Goal: Task Accomplishment & Management: Manage account settings

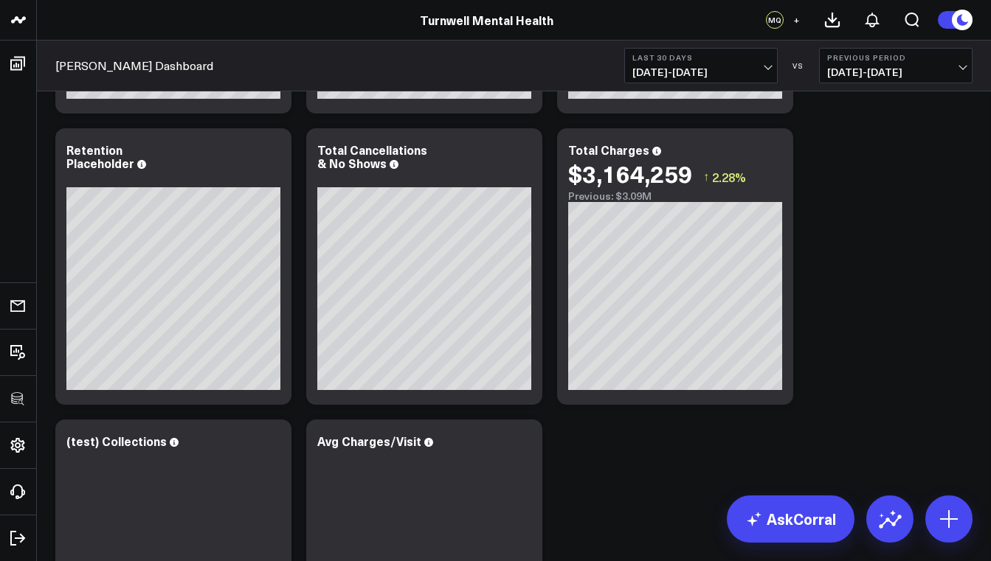
scroll to position [135, 0]
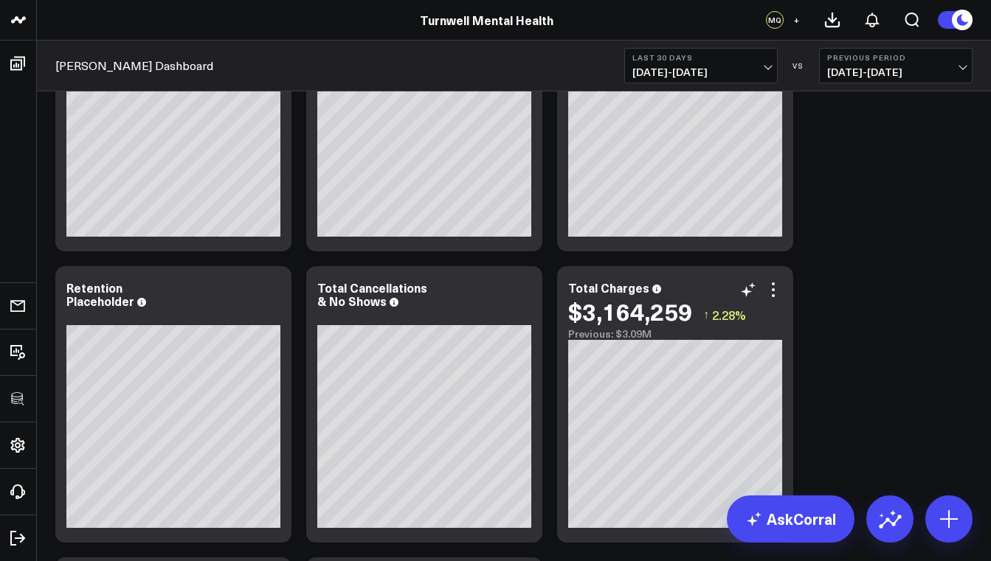
click at [772, 299] on div "$3,164,259 ↑ 2.28%" at bounding box center [675, 311] width 214 height 27
click at [774, 291] on icon at bounding box center [773, 289] width 3 height 3
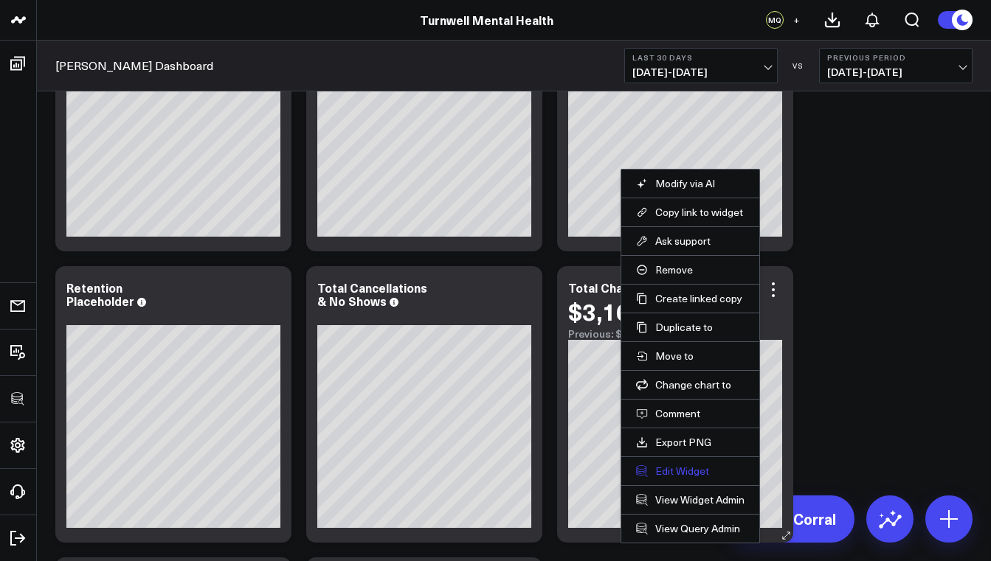
click at [695, 468] on button "Edit Widget" at bounding box center [690, 471] width 108 height 13
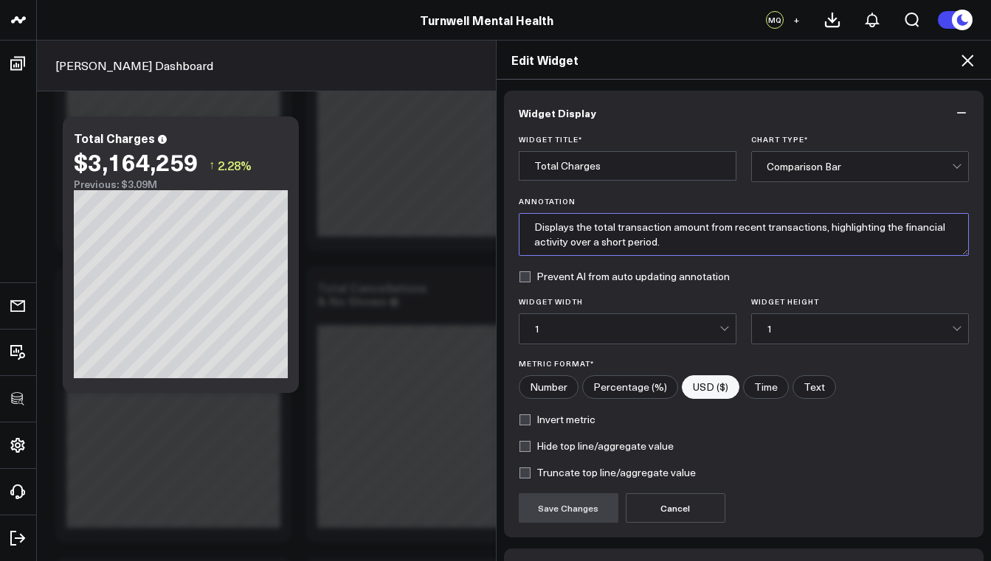
click at [621, 246] on textarea "Displays the total transaction amount from recent transactions, highlighting th…" at bounding box center [744, 234] width 451 height 43
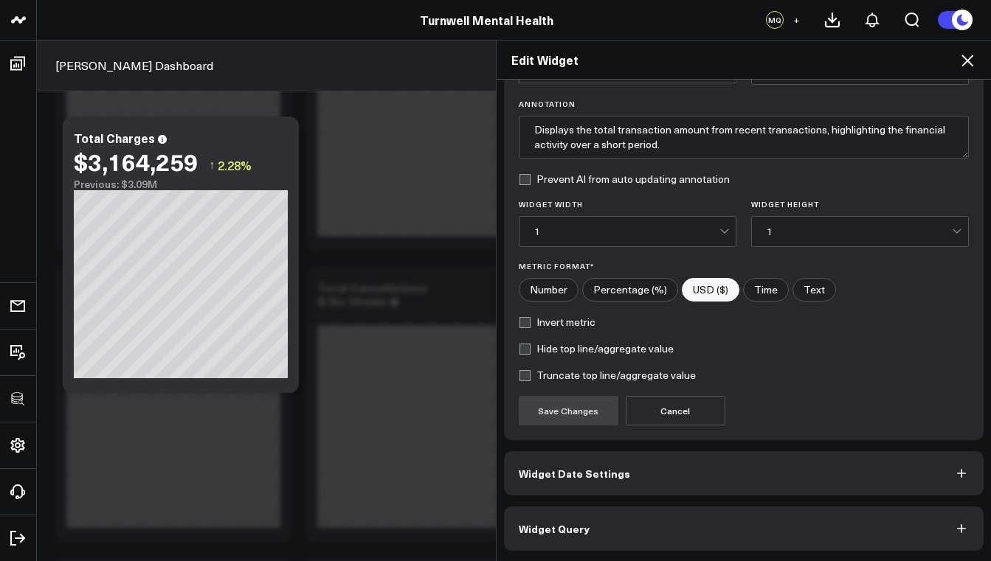
click at [610, 530] on button "Widget Query" at bounding box center [744, 529] width 480 height 44
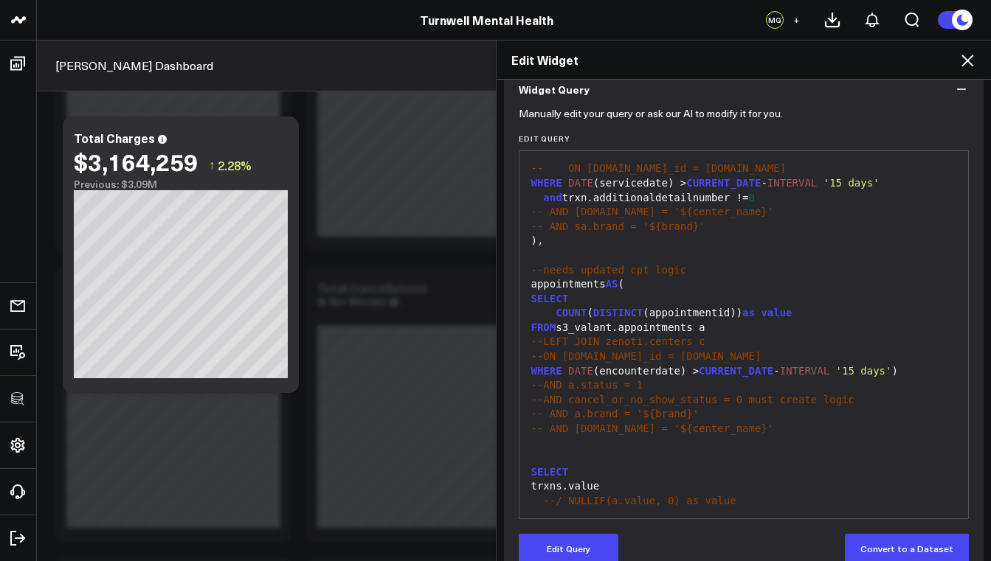
scroll to position [162, 0]
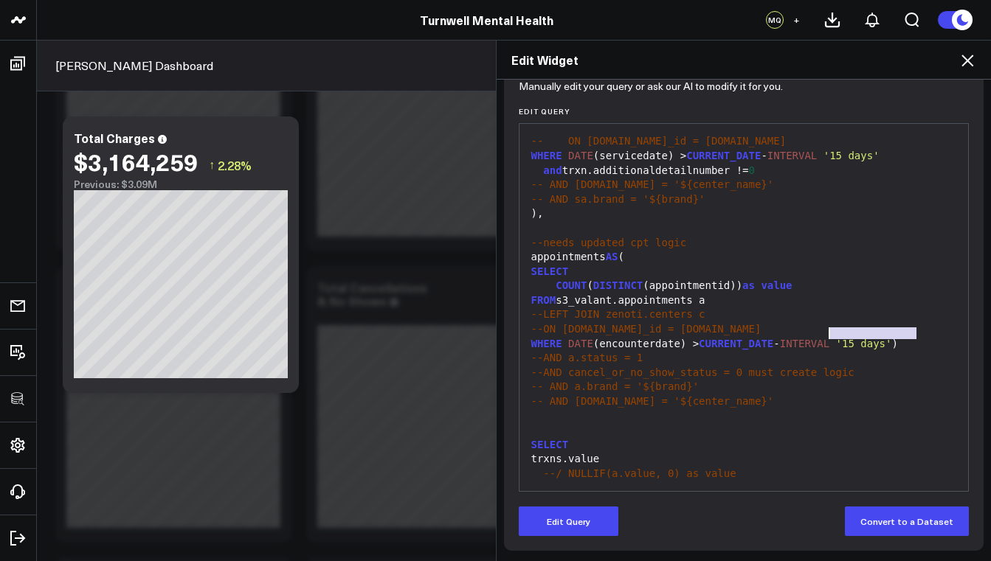
drag, startPoint x: 917, startPoint y: 336, endPoint x: 822, endPoint y: 338, distance: 95.2
click at [822, 338] on div "WHERE DATE (encounterdate) > CURRENT_DATE - INTERVAL '15 days' )" at bounding box center [744, 344] width 434 height 15
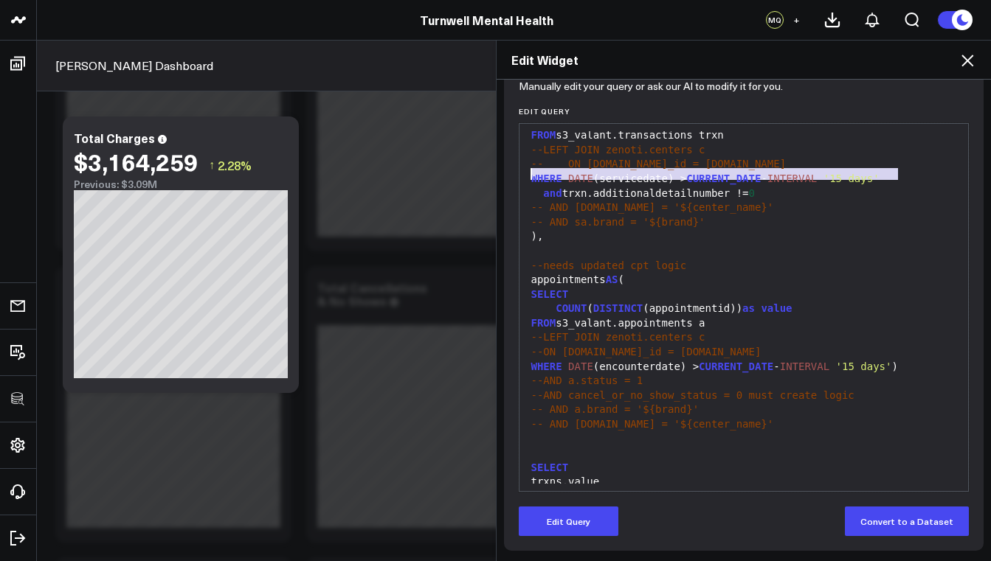
drag, startPoint x: 901, startPoint y: 175, endPoint x: 518, endPoint y: 173, distance: 382.8
click at [519, 173] on div "99 1 2 3 4 5 6 7 8 9 10 11 12 13 14 15 16 17 18 19 20 21 22 23 24 25 26 27 28 2…" at bounding box center [744, 307] width 451 height 369
copy div "WHERE DATE (servicedate) > CURRENT_DATE - INTERVAL '15 days'"
click at [973, 61] on icon at bounding box center [967, 61] width 18 height 18
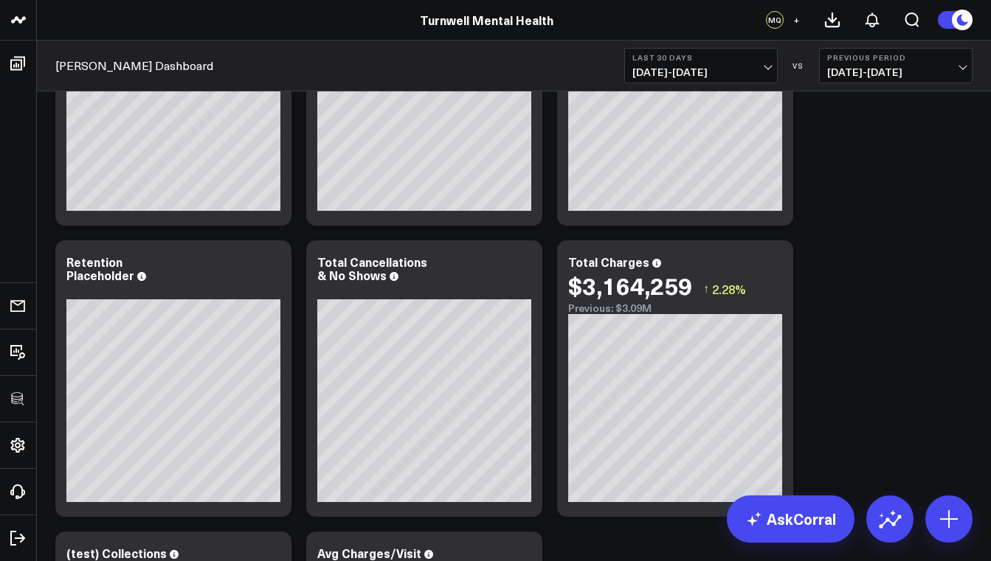
scroll to position [436, 0]
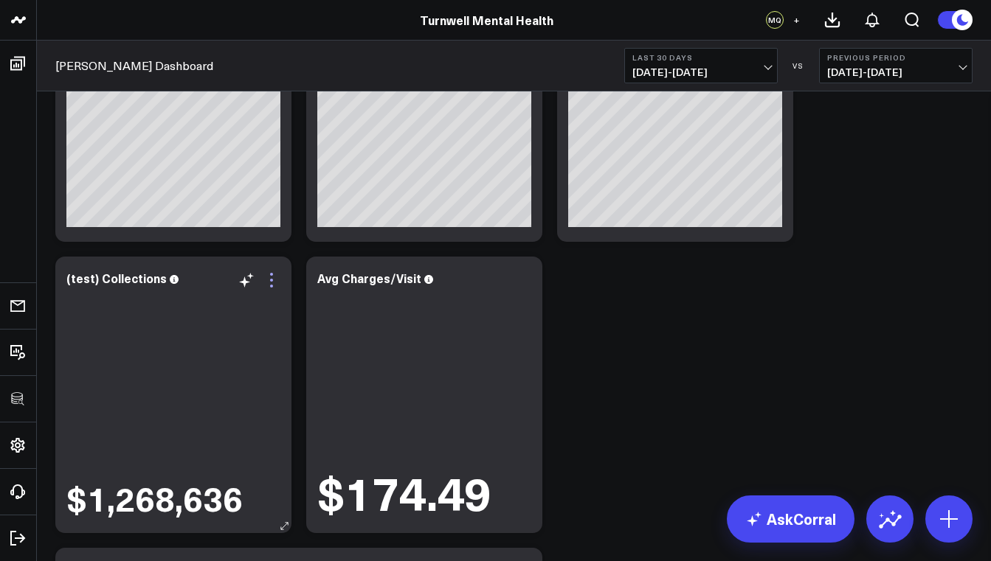
click at [271, 284] on icon at bounding box center [272, 280] width 18 height 18
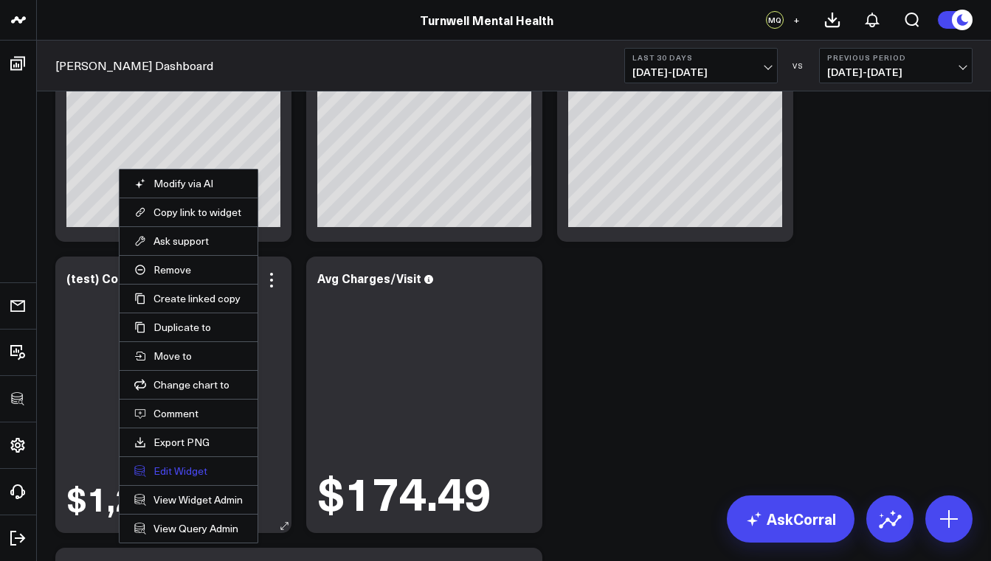
click at [197, 477] on button "Edit Widget" at bounding box center [188, 471] width 108 height 13
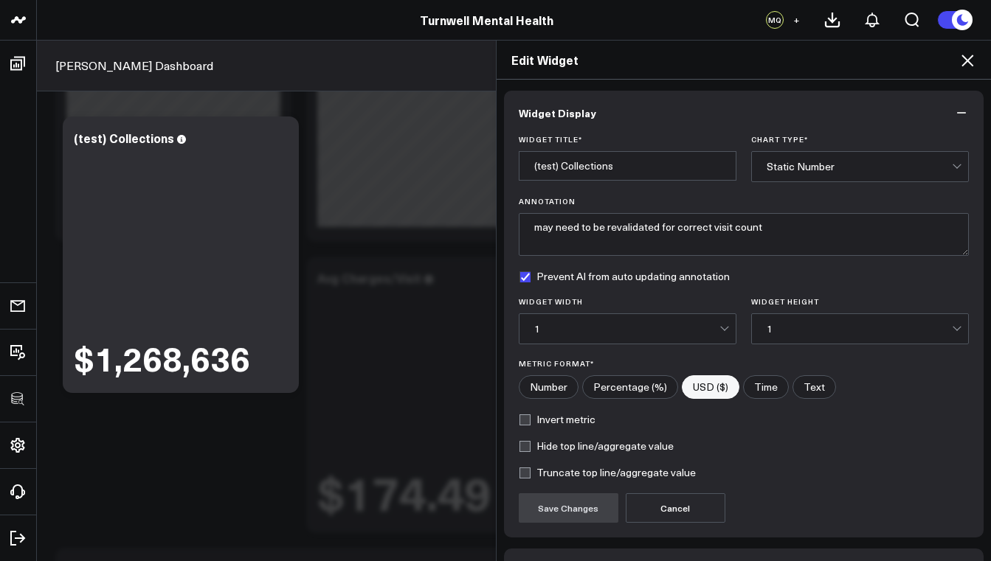
scroll to position [97, 0]
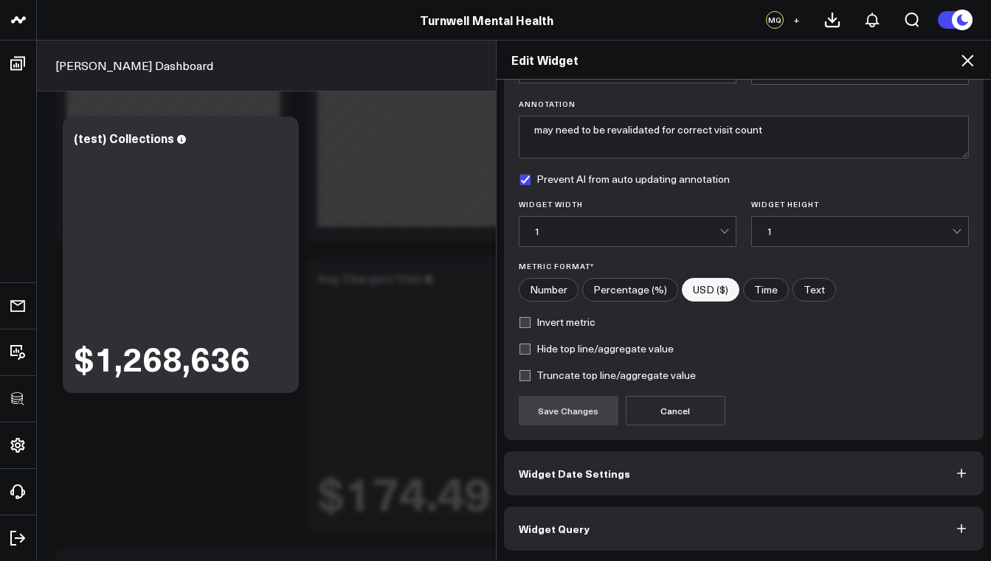
click at [607, 532] on button "Widget Query" at bounding box center [744, 529] width 480 height 44
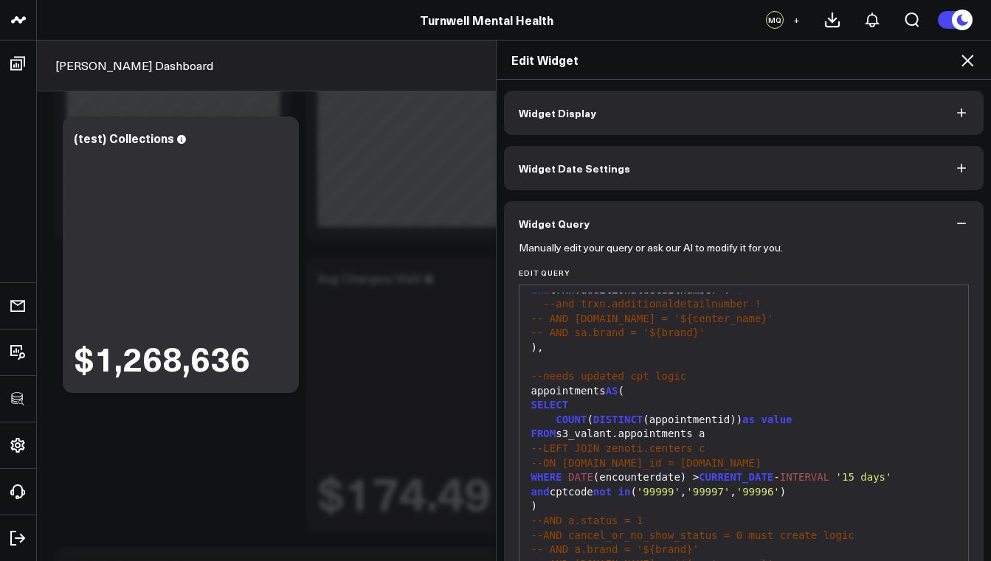
scroll to position [162, 0]
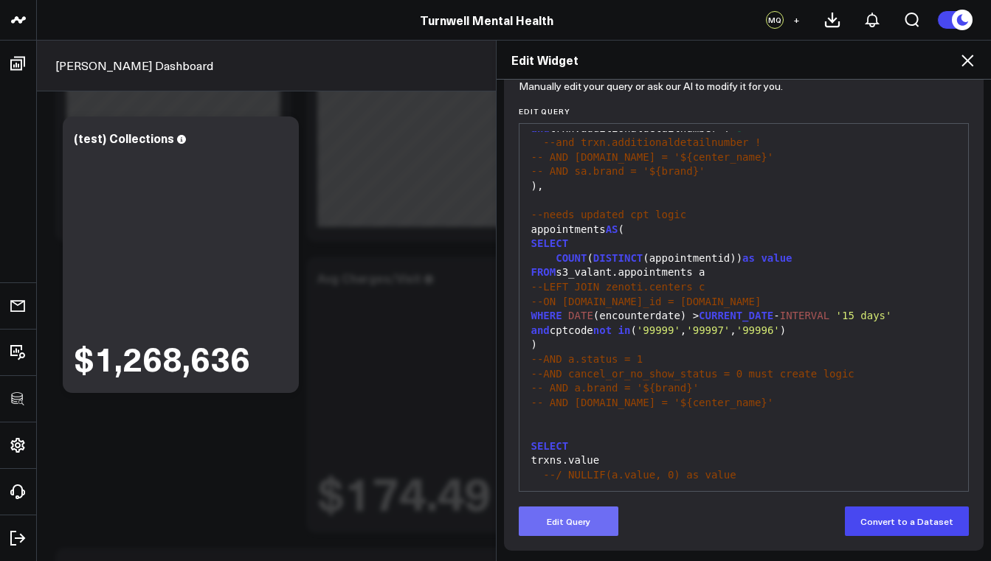
click at [574, 532] on button "Edit Query" at bounding box center [569, 522] width 100 height 30
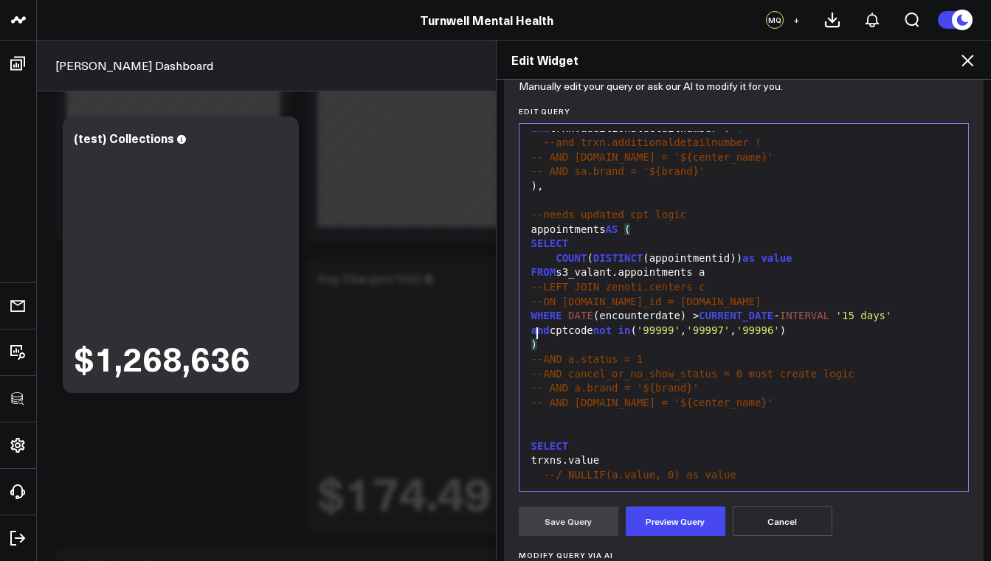
click at [644, 338] on div ")" at bounding box center [744, 345] width 434 height 15
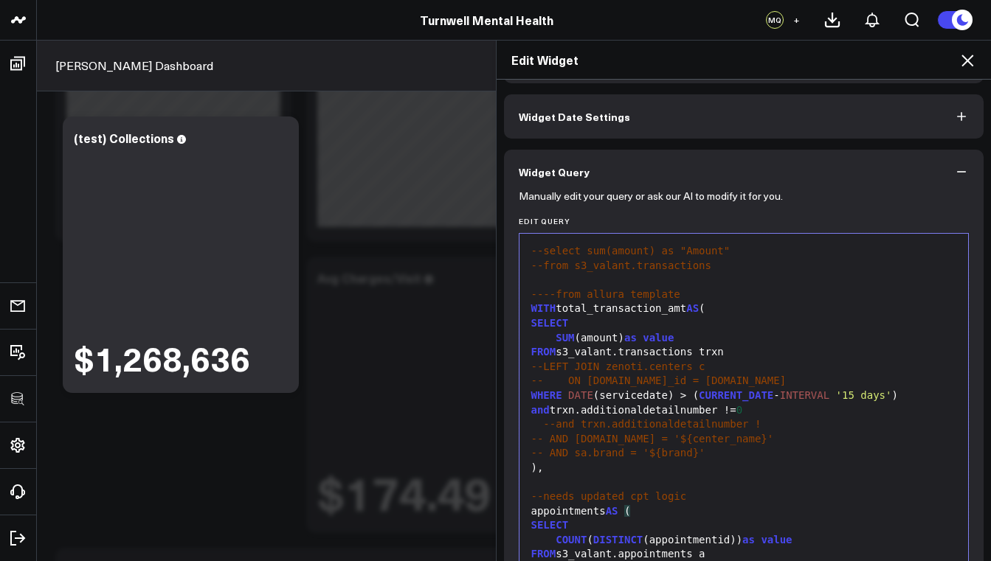
scroll to position [0, 0]
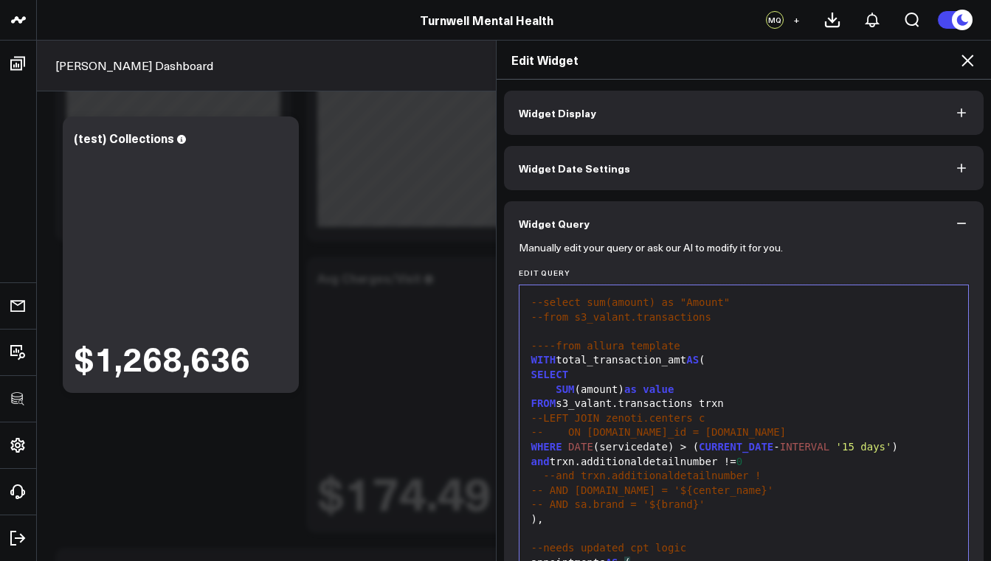
click at [783, 120] on button "Widget Display" at bounding box center [744, 113] width 480 height 44
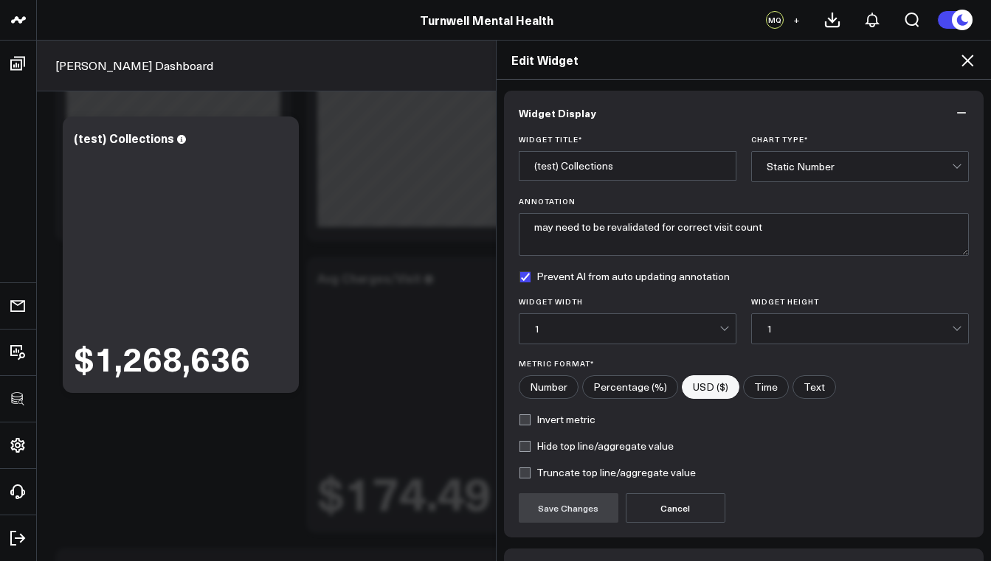
click at [808, 160] on div "Static Number" at bounding box center [858, 167] width 185 height 30
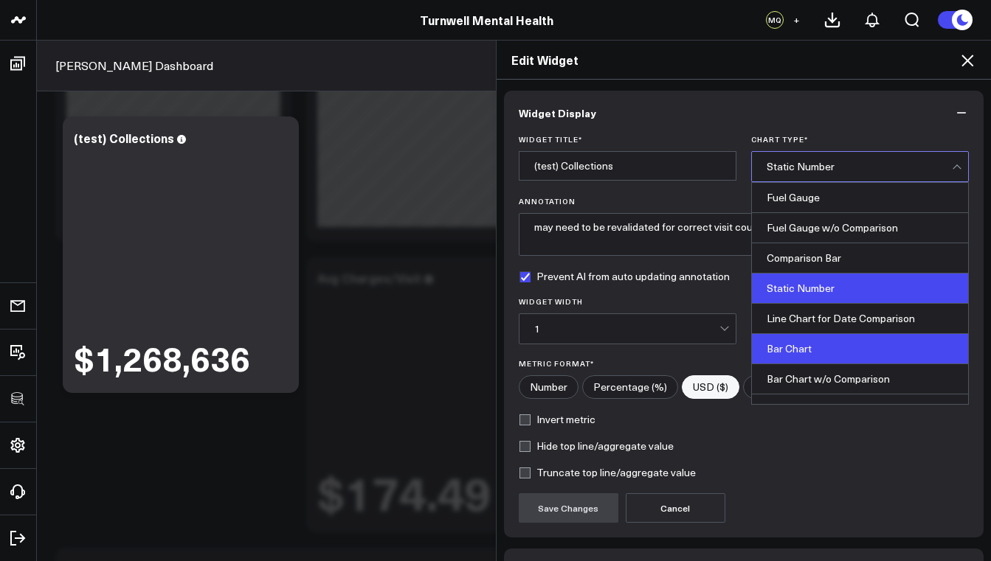
click at [815, 353] on div "Bar Chart" at bounding box center [860, 349] width 216 height 30
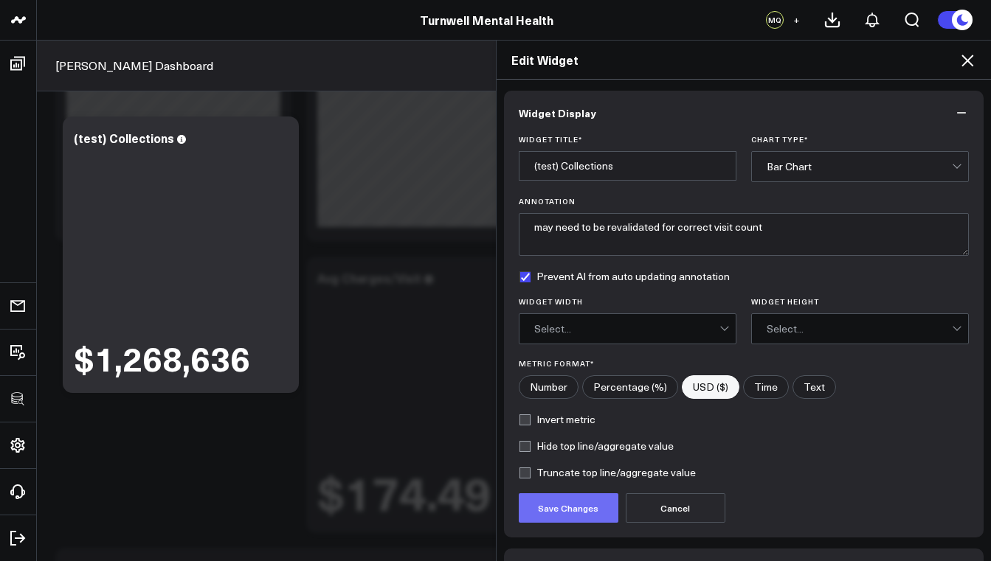
click at [586, 510] on button "Save Changes" at bounding box center [569, 508] width 100 height 30
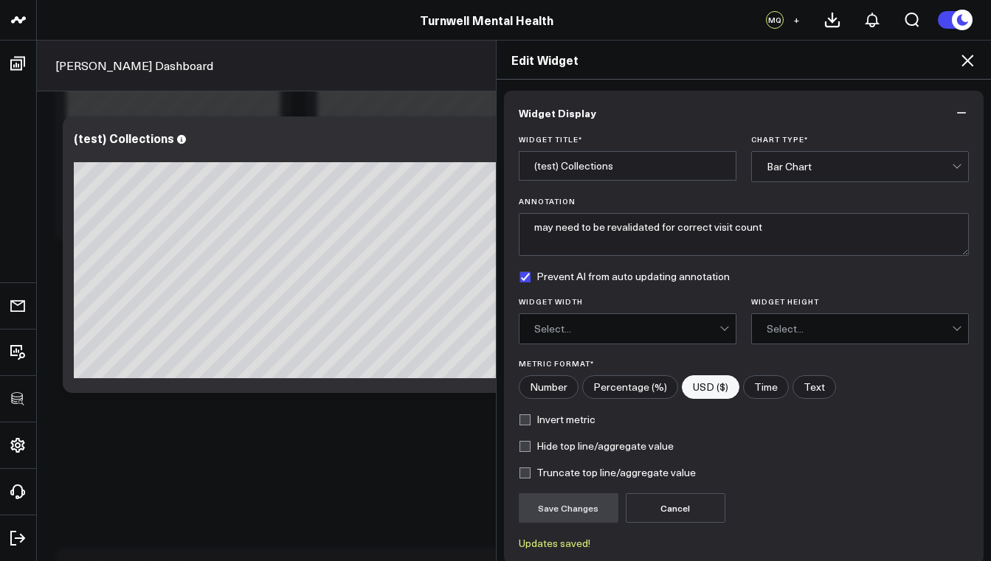
click at [306, 483] on div "Edit Widget Widget Display Widget Title * (test) Collections Chart Type * Bar C…" at bounding box center [495, 301] width 991 height 522
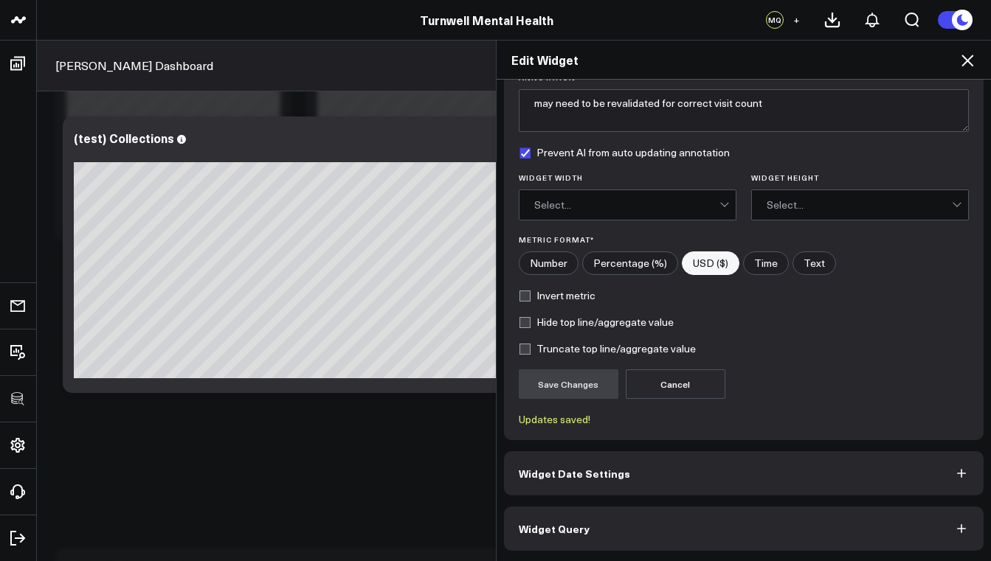
click at [967, 65] on icon at bounding box center [967, 61] width 18 height 18
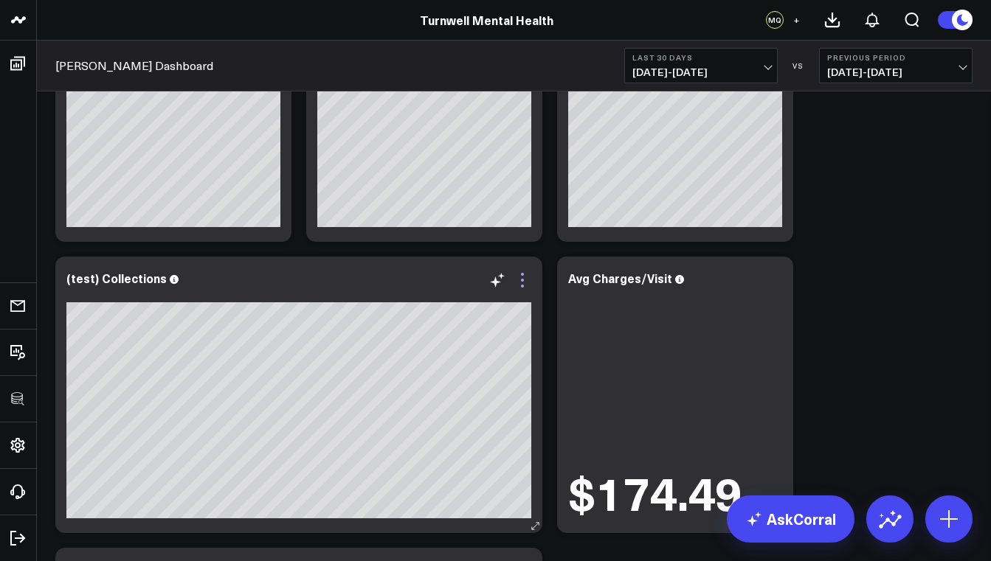
click at [522, 278] on icon at bounding box center [522, 280] width 18 height 18
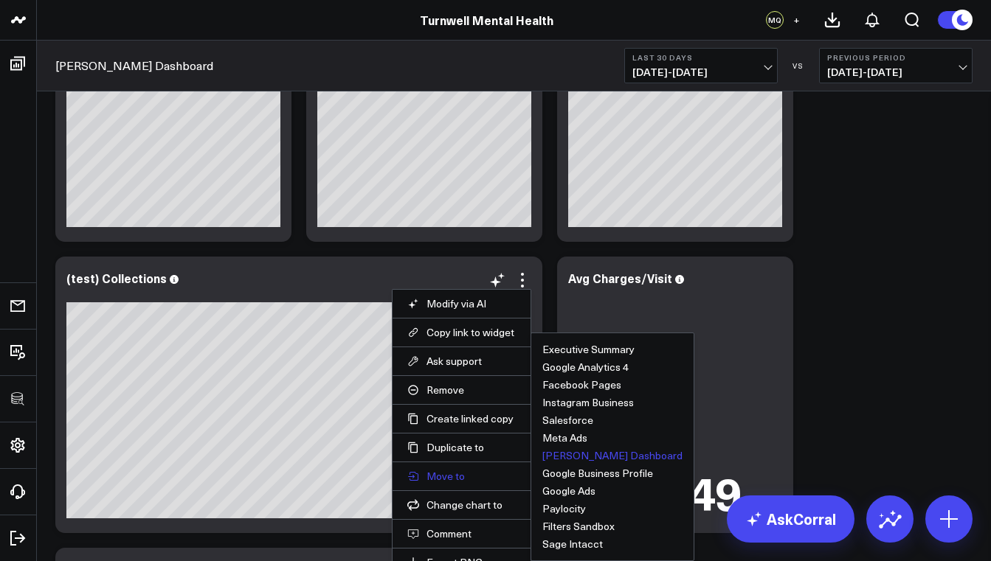
scroll to position [533, 0]
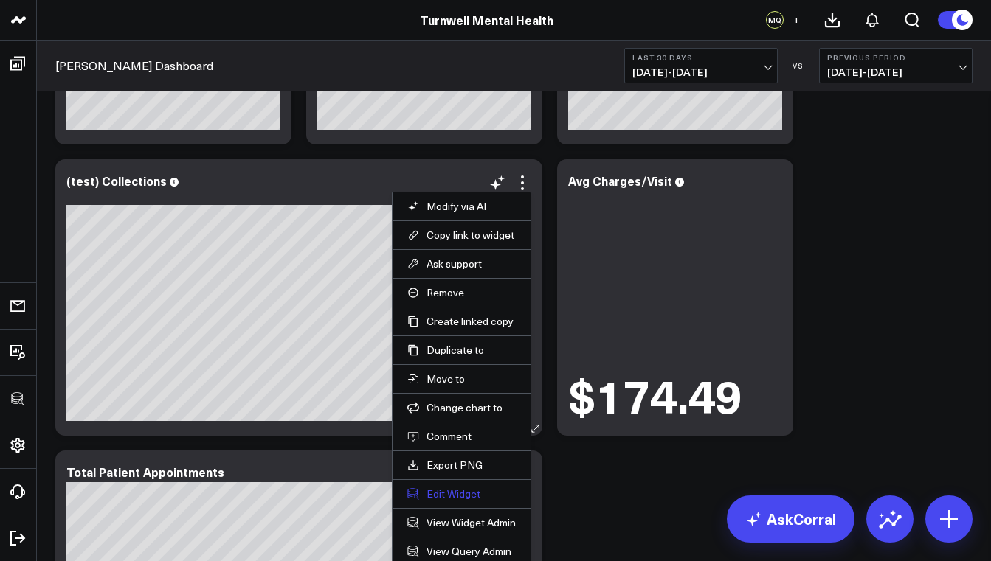
click at [473, 492] on button "Edit Widget" at bounding box center [461, 494] width 108 height 13
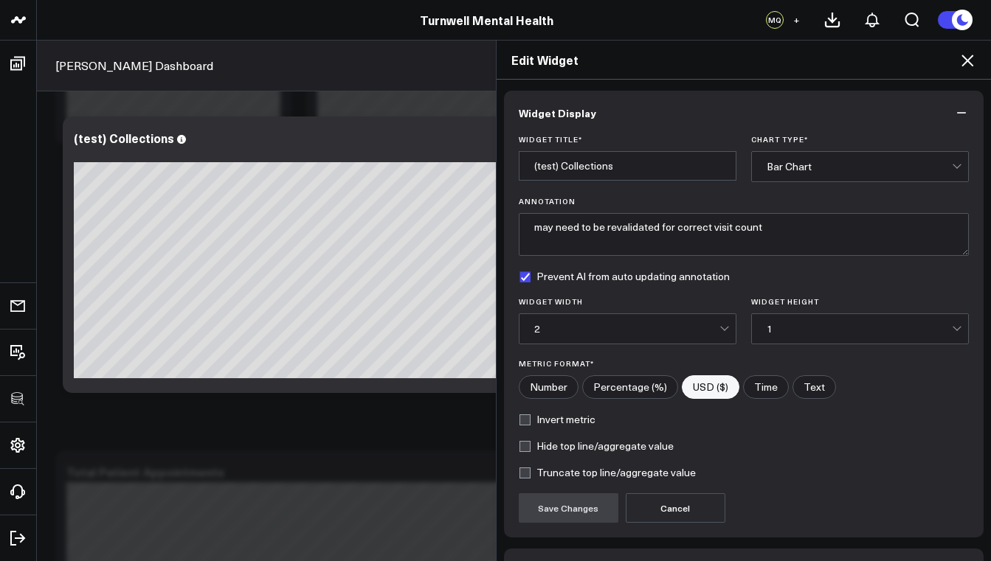
click at [968, 63] on icon at bounding box center [967, 61] width 18 height 18
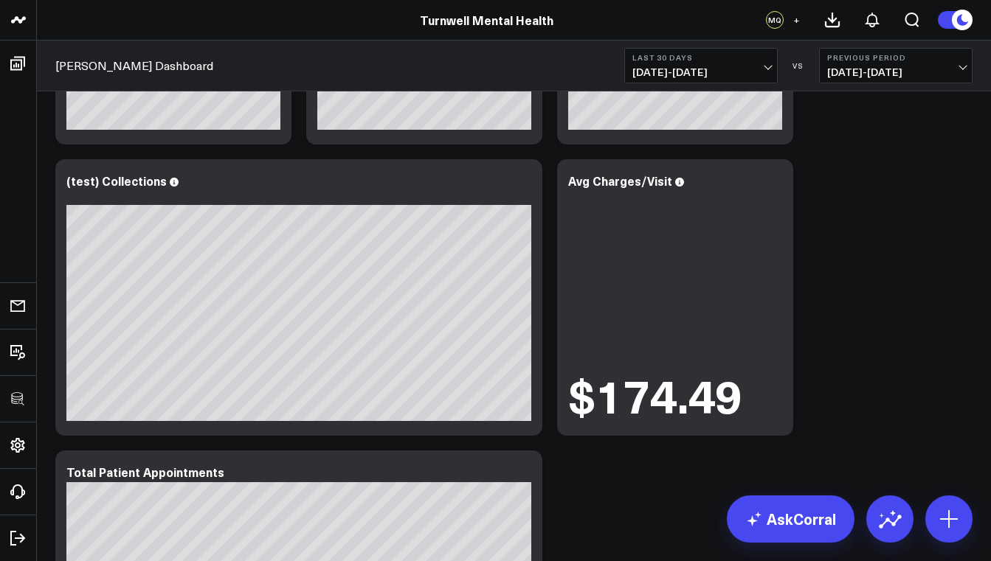
scroll to position [227, 0]
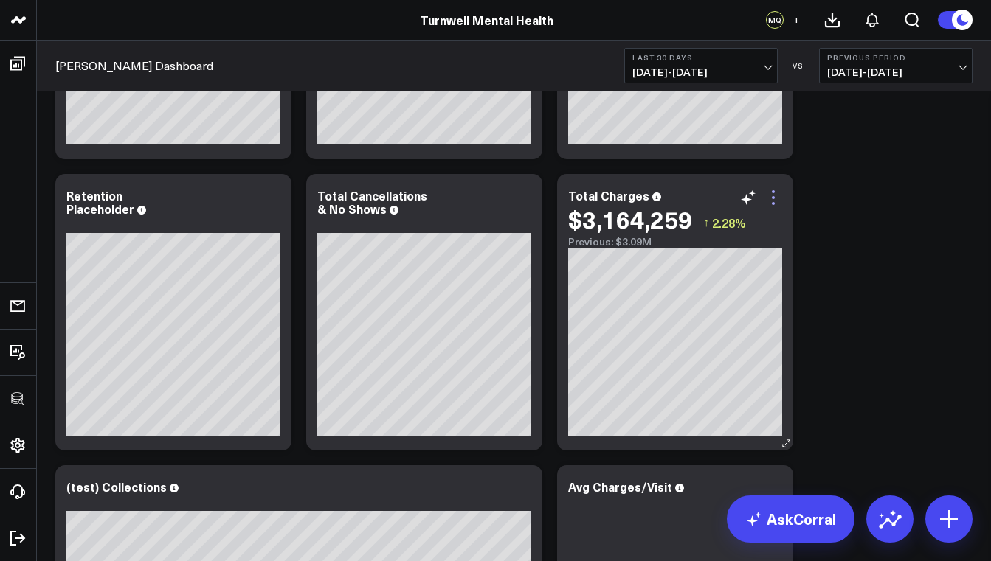
click at [776, 194] on icon at bounding box center [773, 198] width 18 height 18
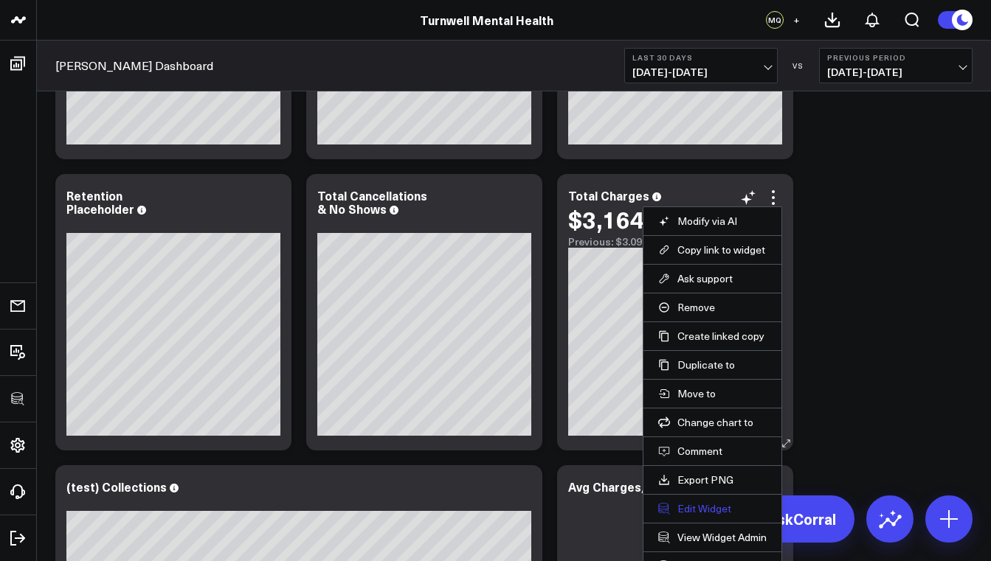
click at [716, 507] on button "Edit Widget" at bounding box center [712, 508] width 108 height 13
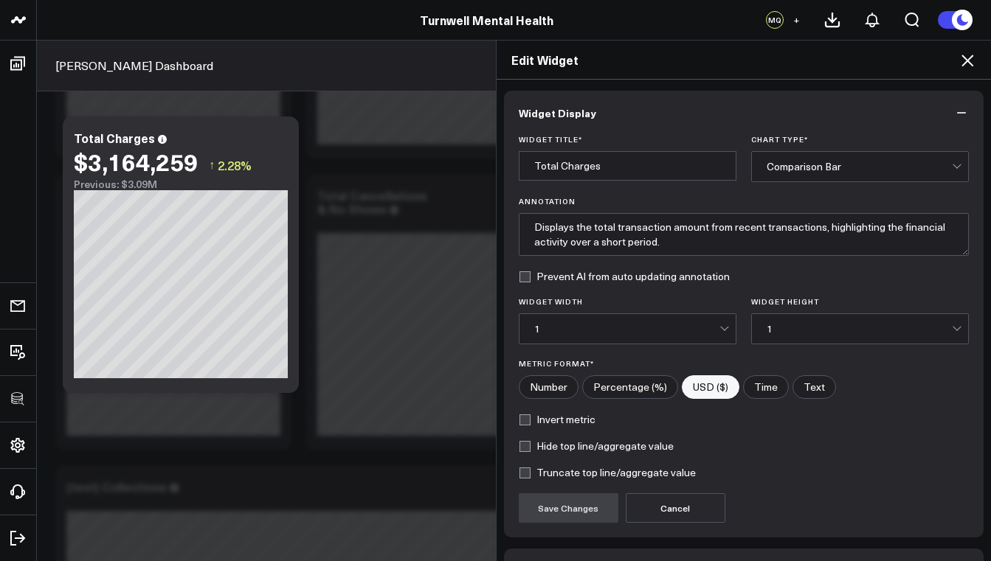
scroll to position [97, 0]
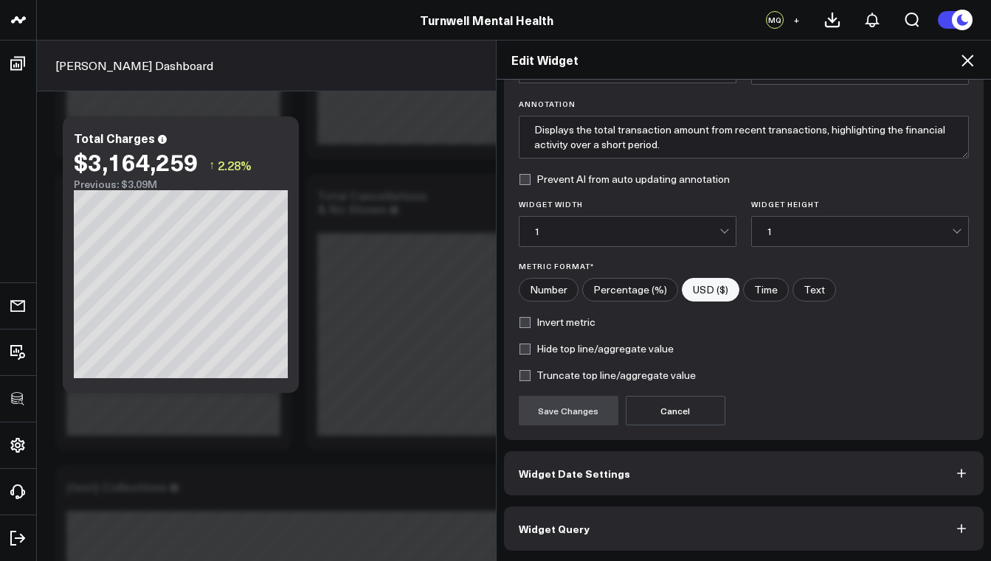
click at [763, 465] on button "Widget Date Settings" at bounding box center [744, 473] width 480 height 44
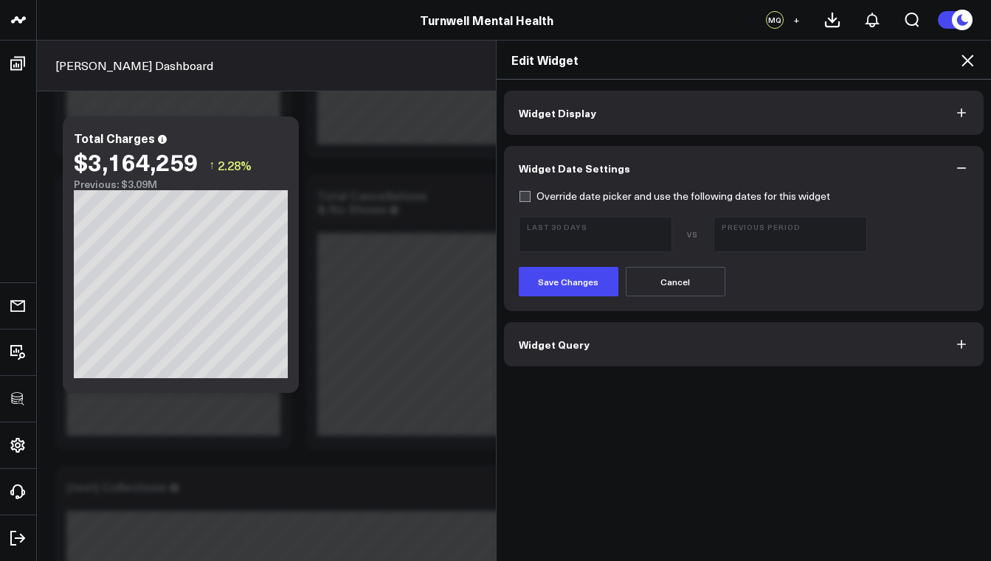
click at [969, 57] on icon at bounding box center [967, 61] width 18 height 18
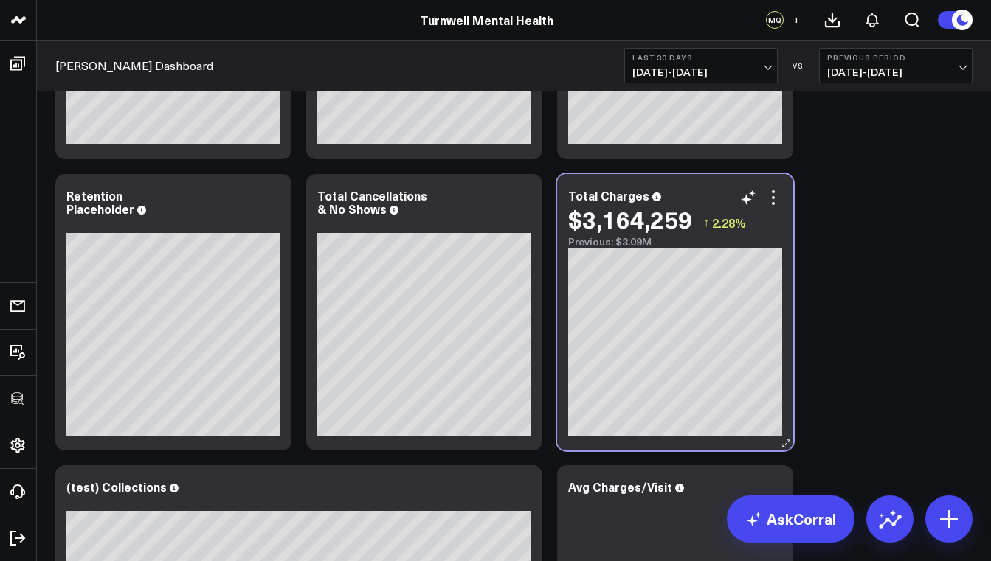
click at [610, 231] on div "$3,164,259" at bounding box center [630, 219] width 124 height 27
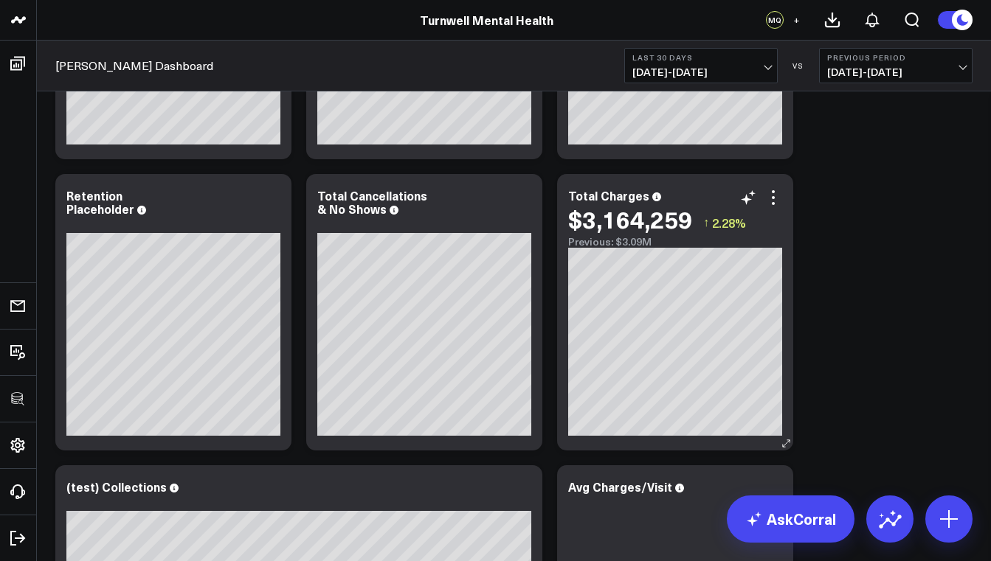
click at [614, 230] on div "$3,164,259" at bounding box center [630, 219] width 124 height 27
click at [774, 198] on icon at bounding box center [773, 197] width 3 height 3
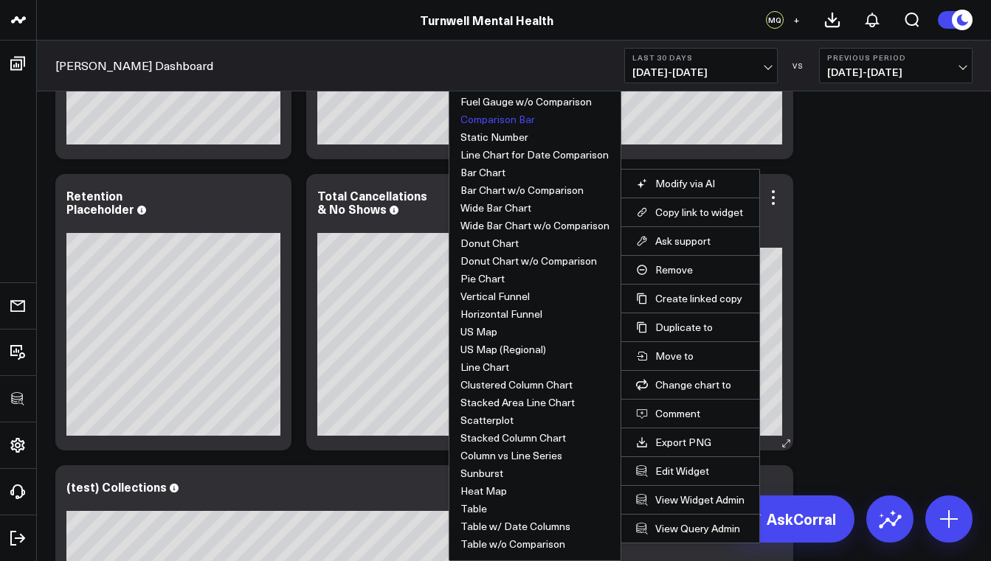
scroll to position [240, 0]
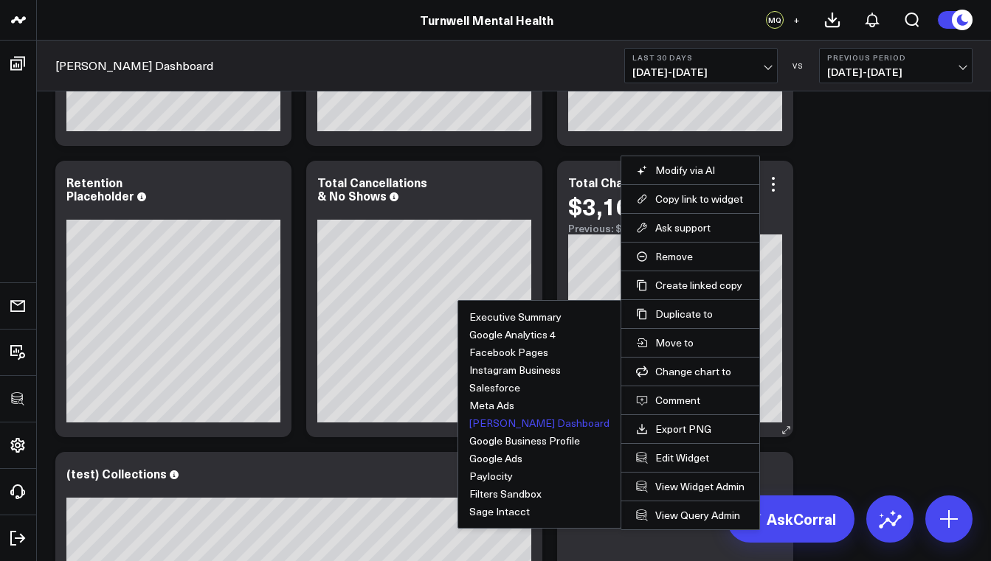
click at [572, 422] on button "Valant Dashboard" at bounding box center [539, 423] width 140 height 10
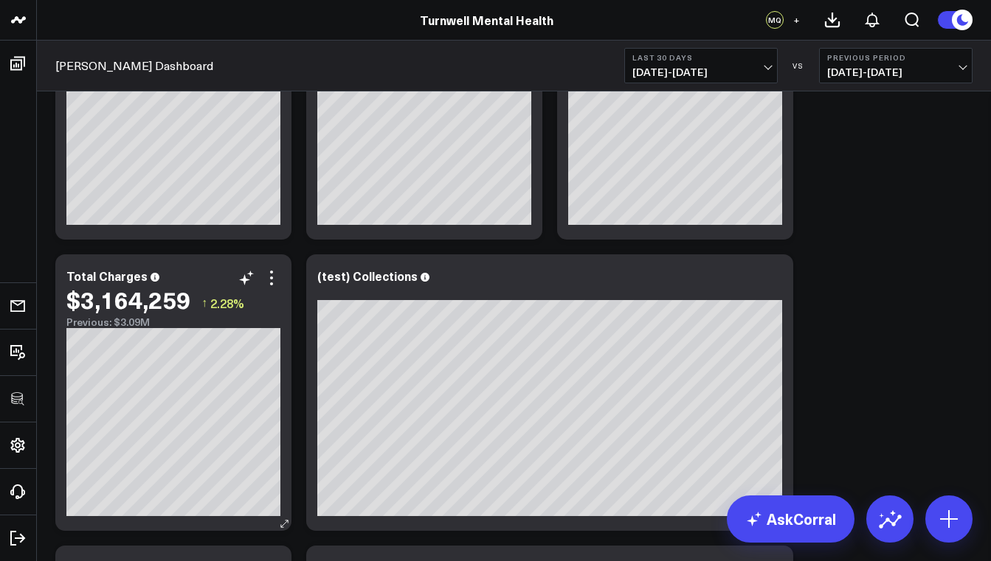
scroll to position [476, 0]
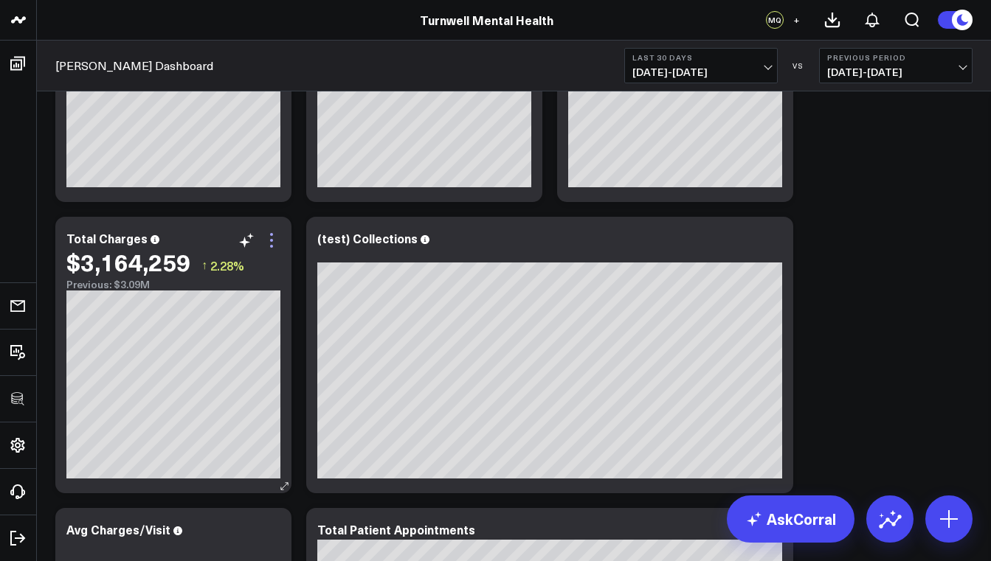
click at [269, 242] on icon at bounding box center [272, 241] width 18 height 18
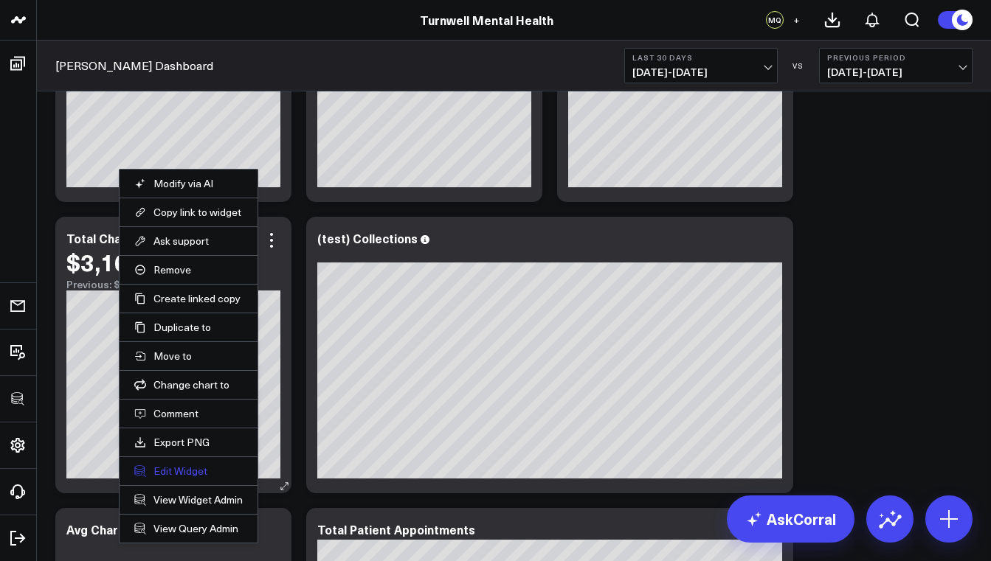
click at [194, 471] on button "Edit Widget" at bounding box center [188, 471] width 108 height 13
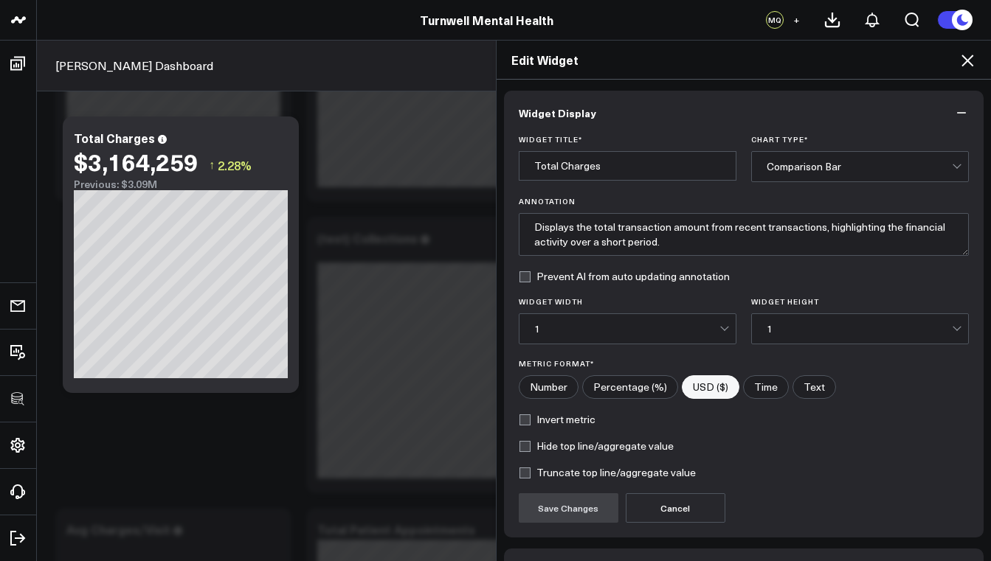
scroll to position [97, 0]
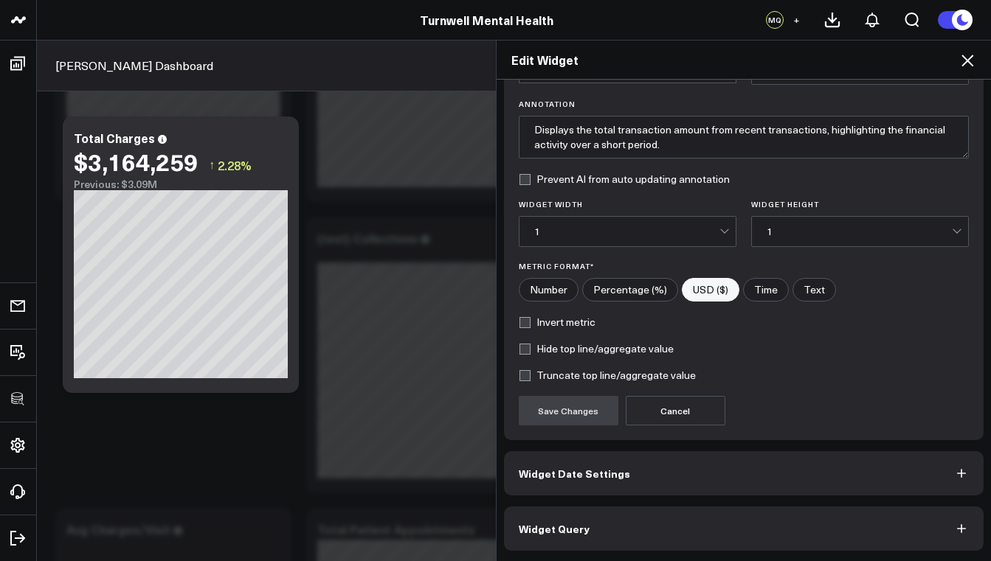
click at [639, 473] on button "Widget Date Settings" at bounding box center [744, 473] width 480 height 44
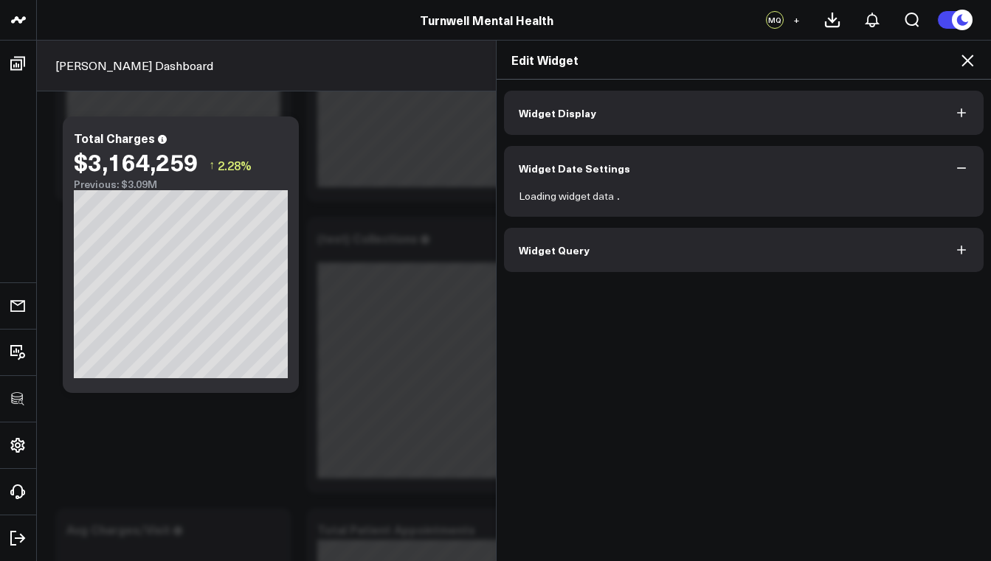
scroll to position [0, 0]
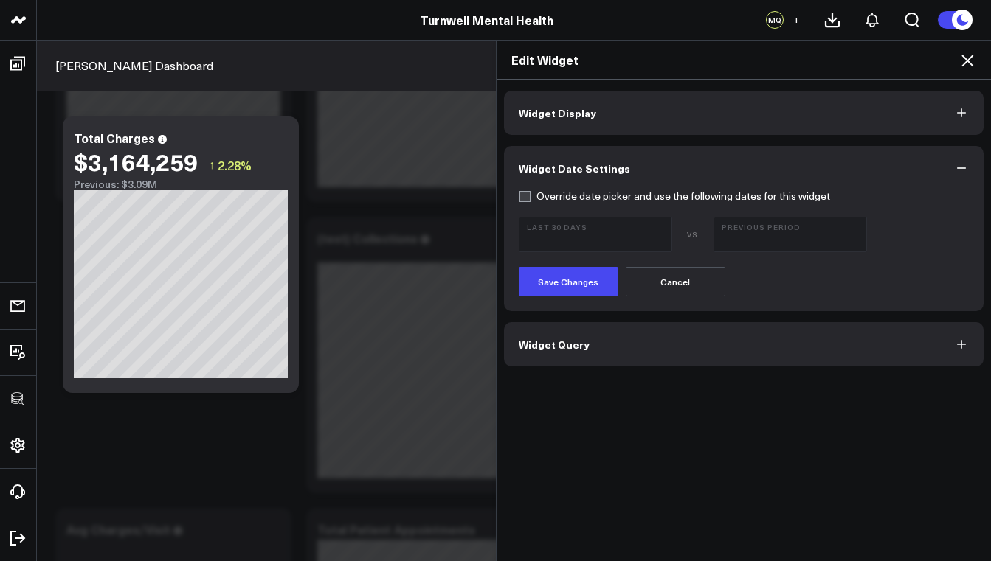
click at [590, 347] on button "Widget Query" at bounding box center [744, 344] width 480 height 44
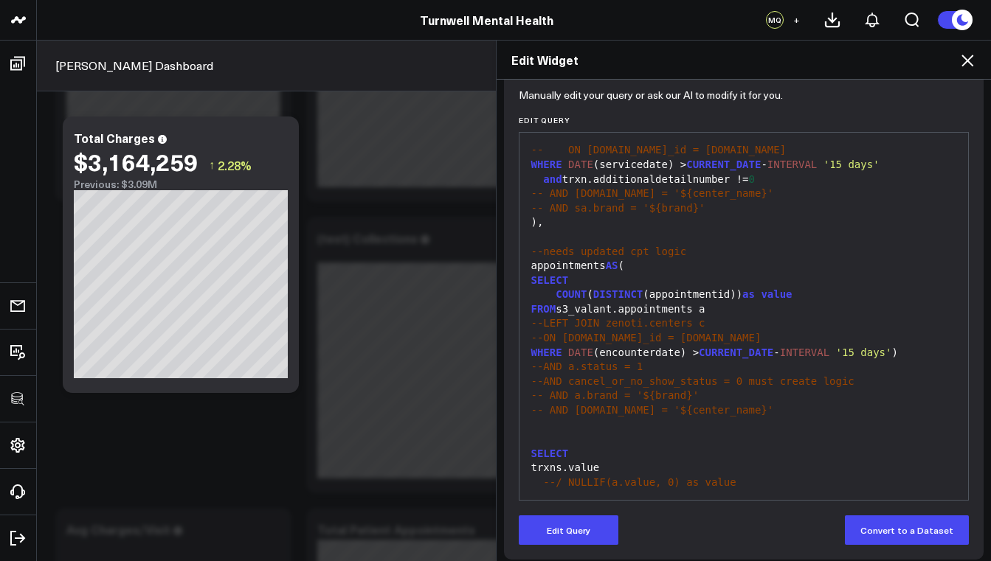
scroll to position [156, 0]
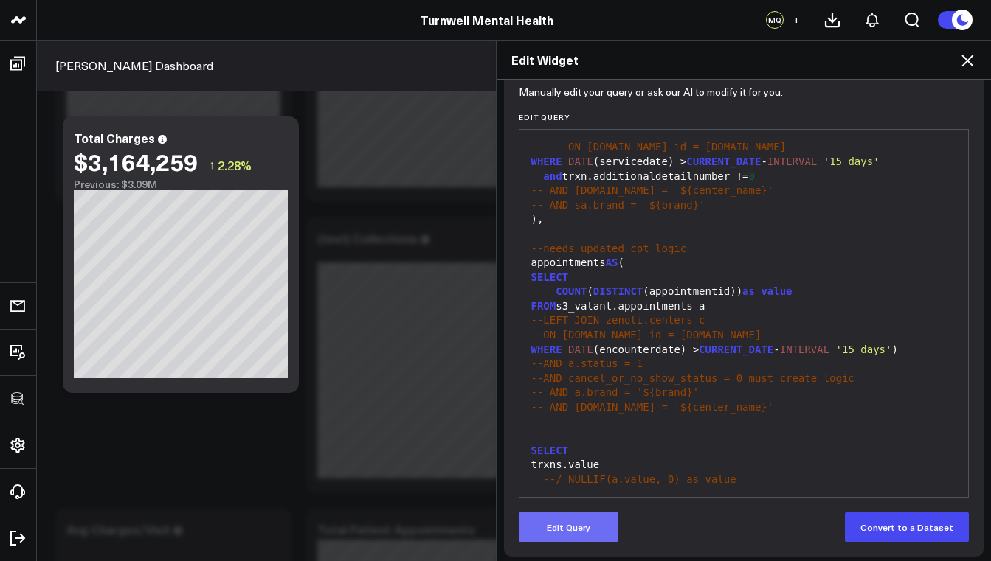
click at [563, 527] on button "Edit Query" at bounding box center [569, 528] width 100 height 30
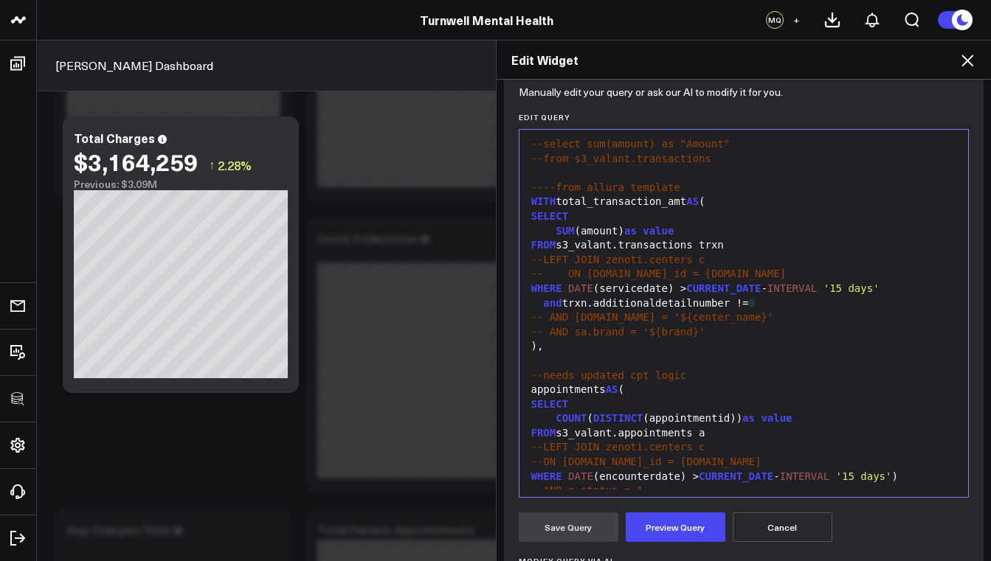
scroll to position [6, 0]
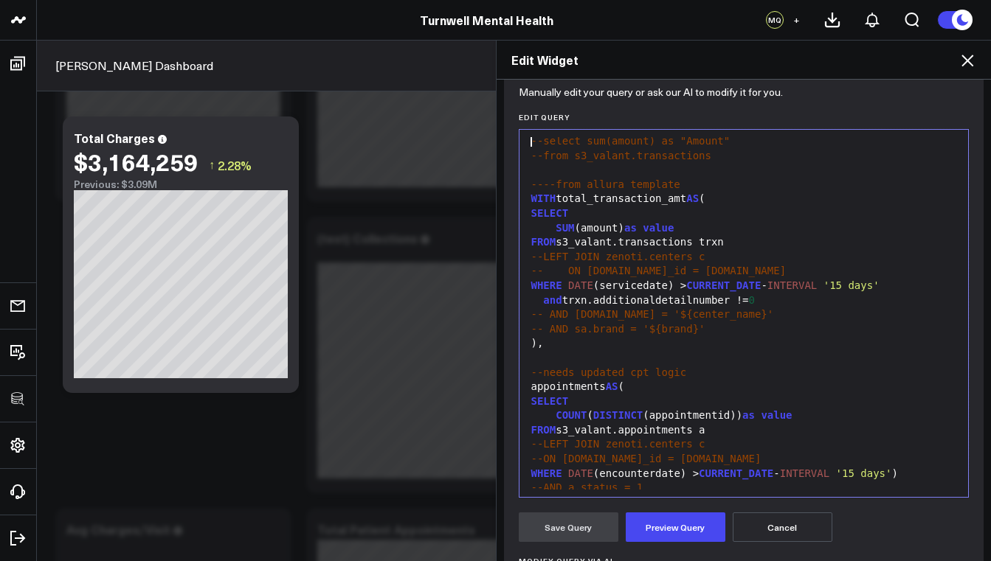
click at [744, 297] on div "and trxn.additionaldetailnumber != 0" at bounding box center [744, 301] width 434 height 15
click at [665, 527] on button "Preview Query" at bounding box center [676, 528] width 100 height 30
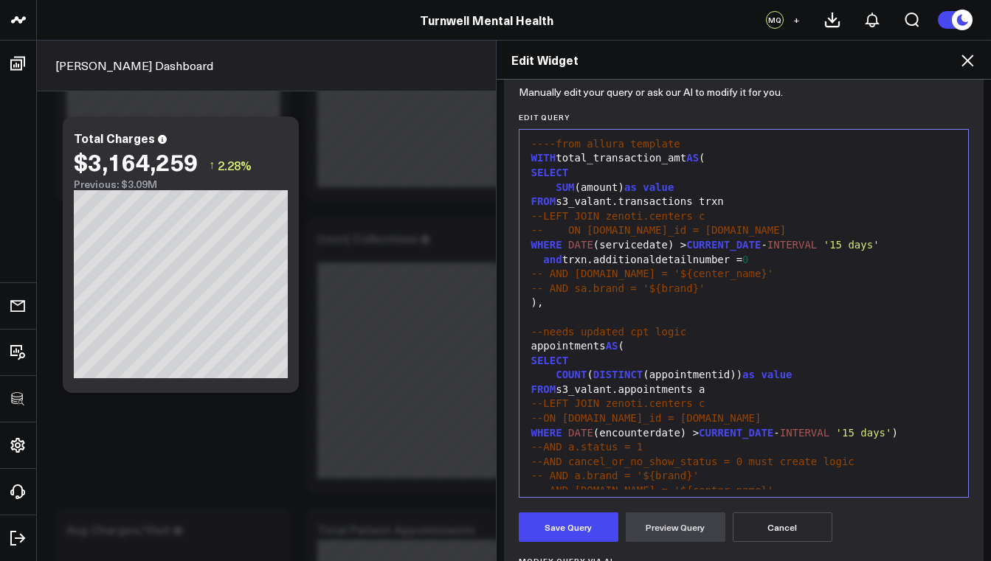
scroll to position [49, 0]
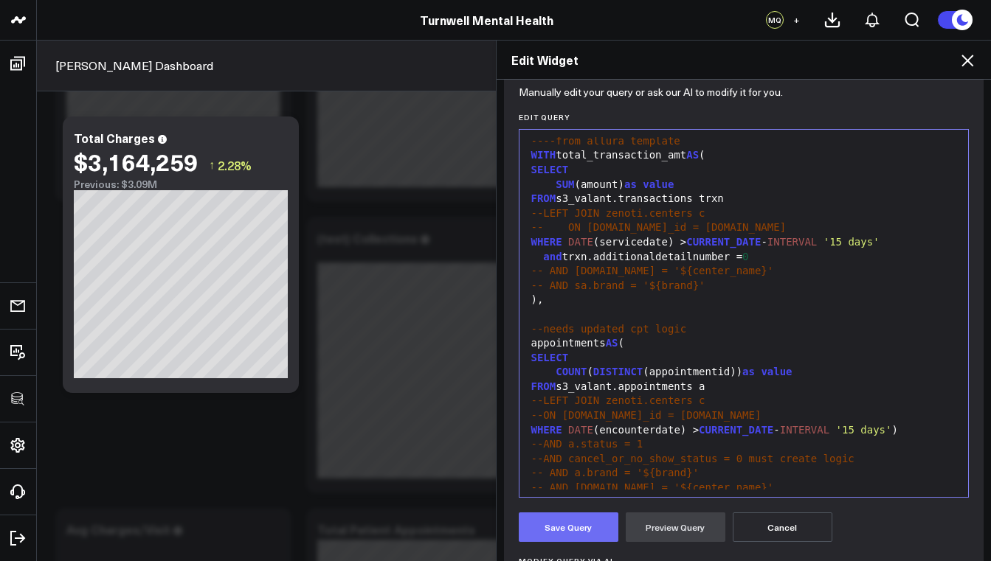
click at [586, 526] on button "Save Query" at bounding box center [569, 528] width 100 height 30
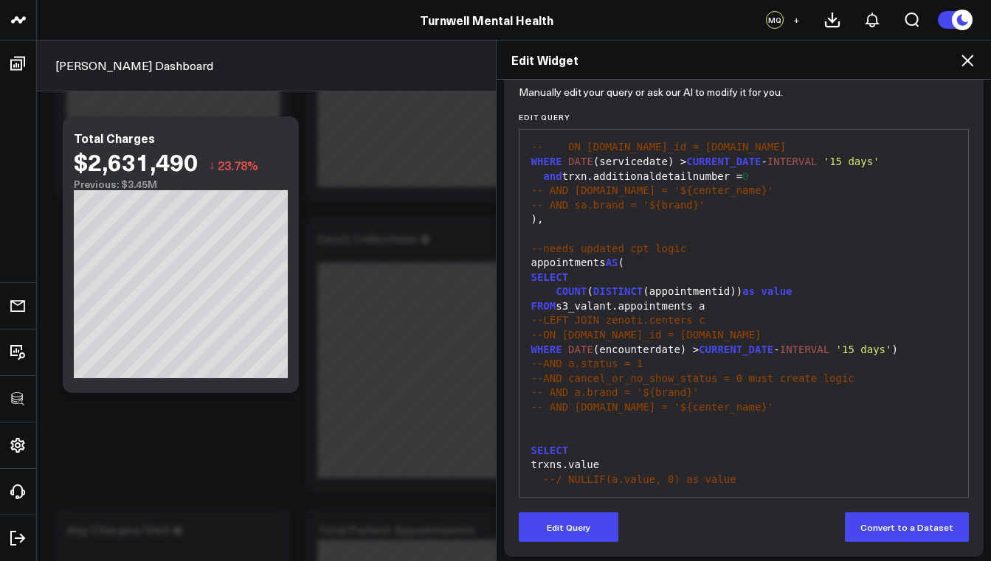
scroll to position [162, 0]
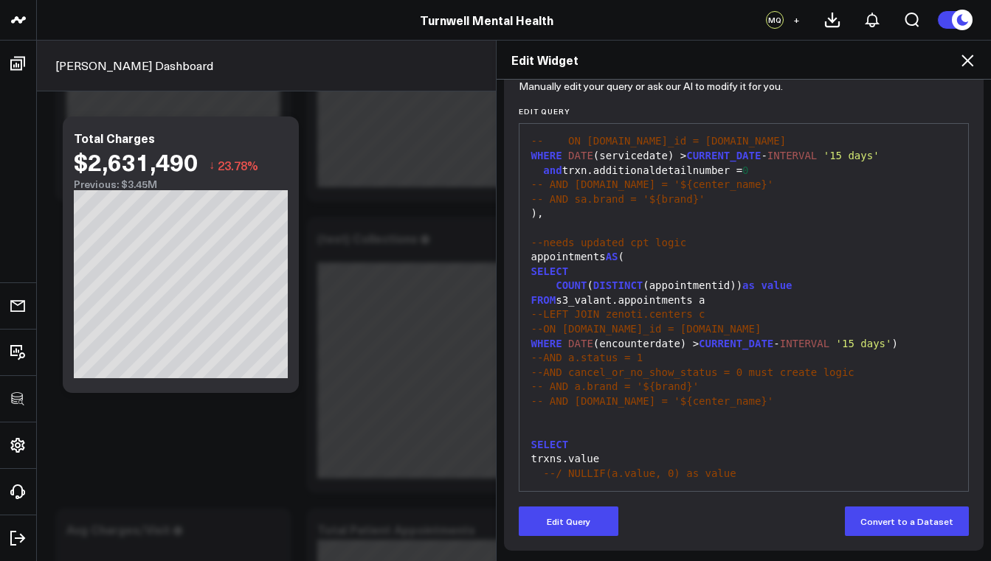
click at [669, 514] on div "Edit Query Convert to a Dataset" at bounding box center [744, 522] width 451 height 30
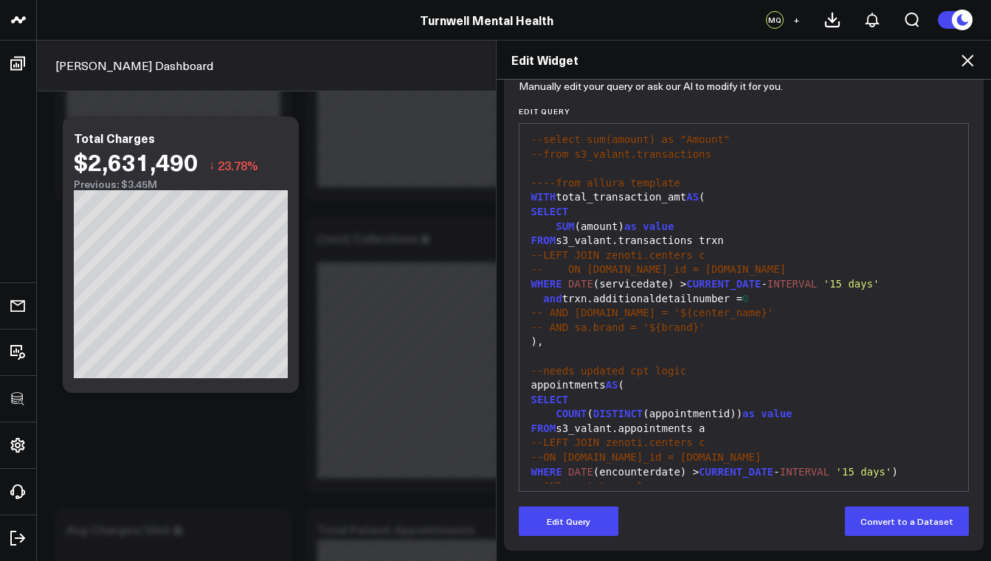
scroll to position [0, 0]
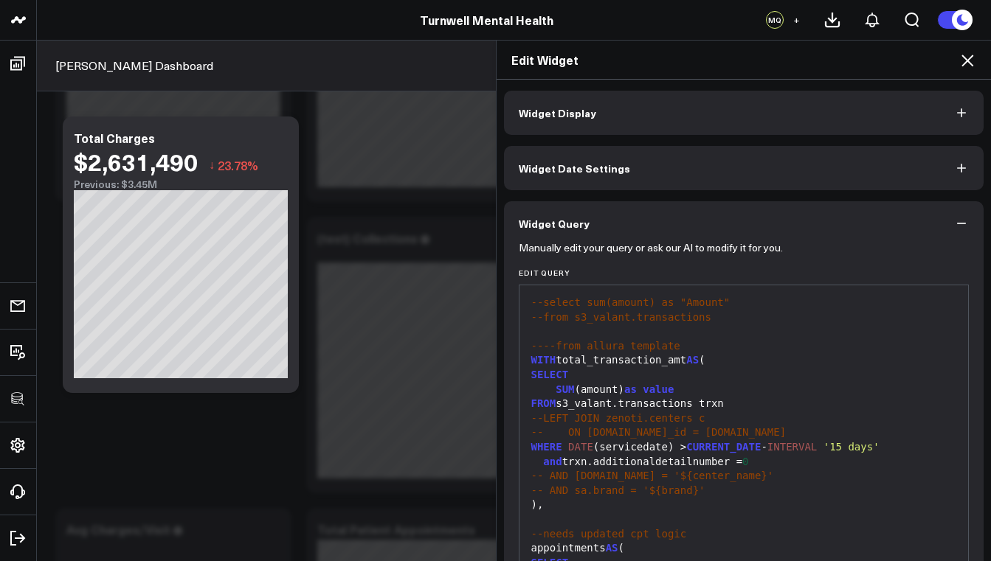
click at [970, 60] on icon at bounding box center [967, 61] width 18 height 18
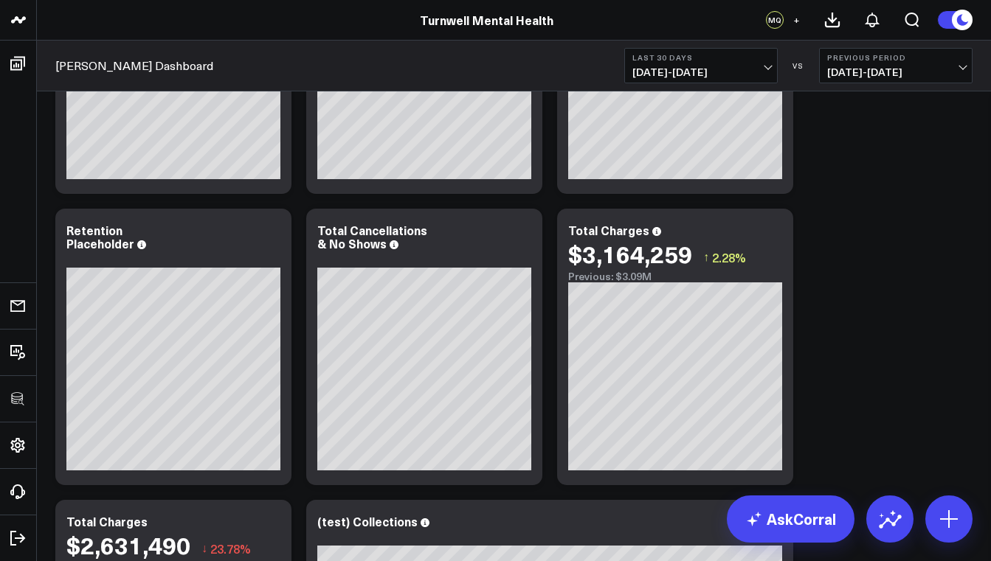
scroll to position [195, 0]
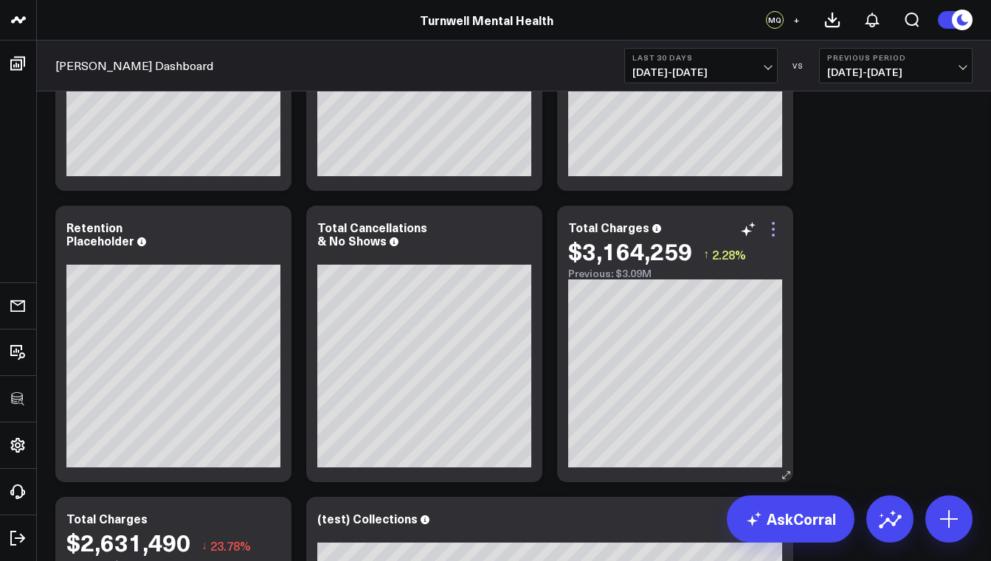
click at [775, 228] on icon at bounding box center [773, 230] width 18 height 18
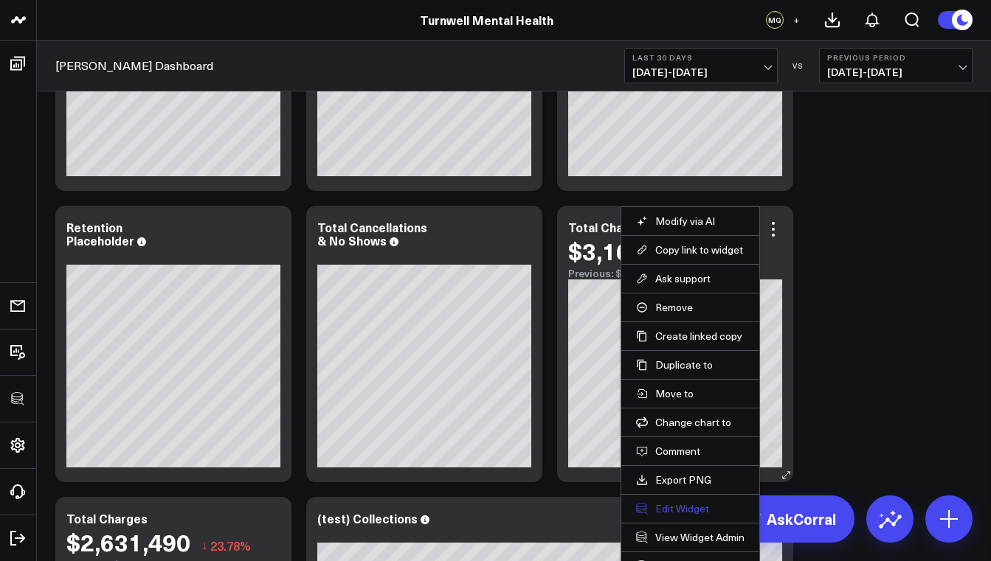
click at [687, 510] on button "Edit Widget" at bounding box center [690, 508] width 108 height 13
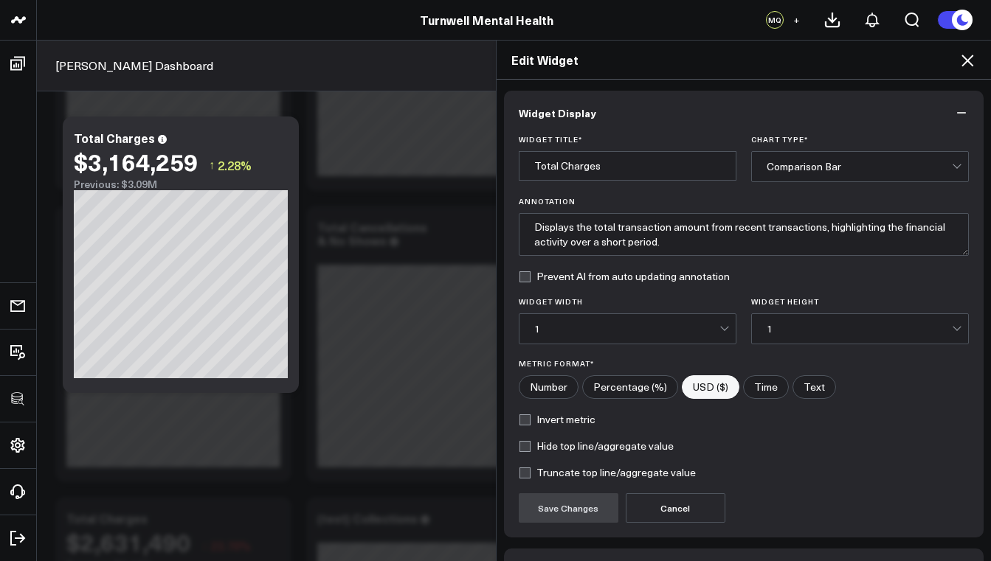
scroll to position [97, 0]
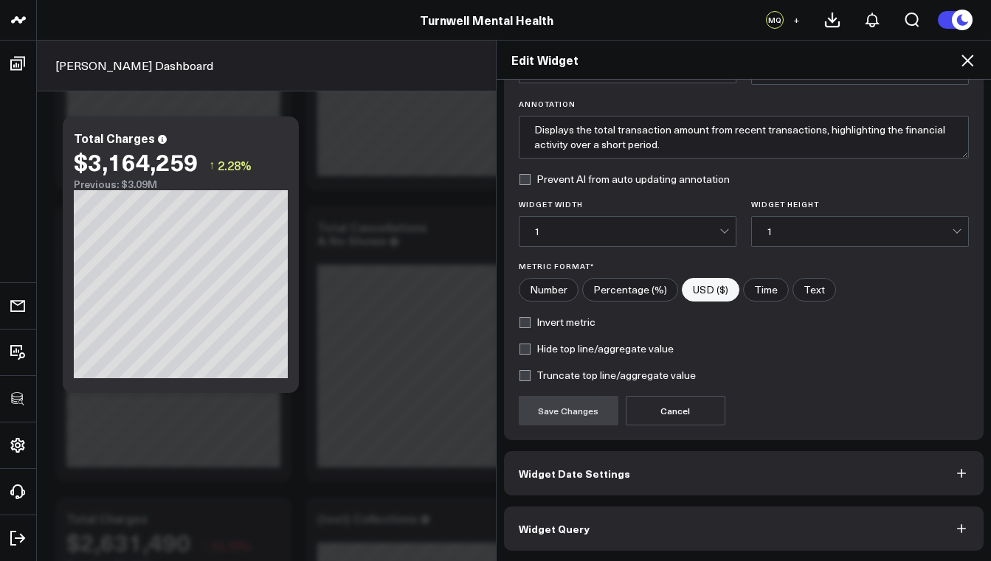
click at [558, 530] on span "Widget Query" at bounding box center [554, 529] width 71 height 12
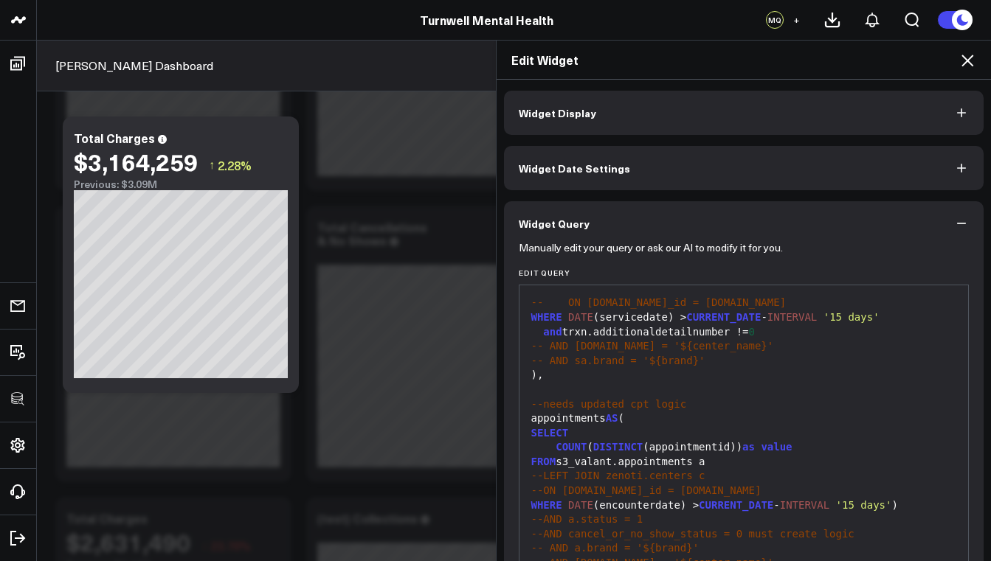
scroll to position [162, 0]
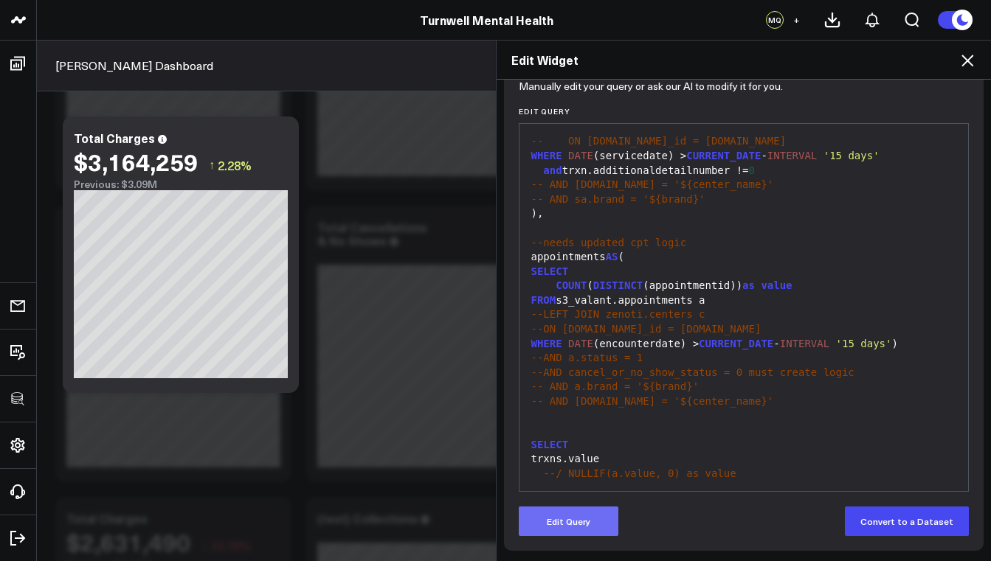
click at [564, 530] on button "Edit Query" at bounding box center [569, 522] width 100 height 30
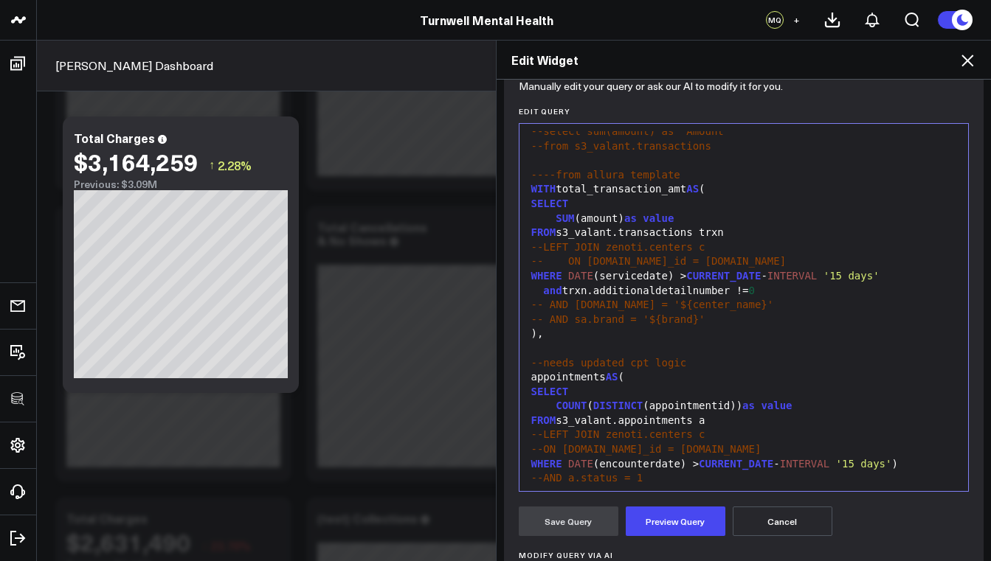
scroll to position [0, 0]
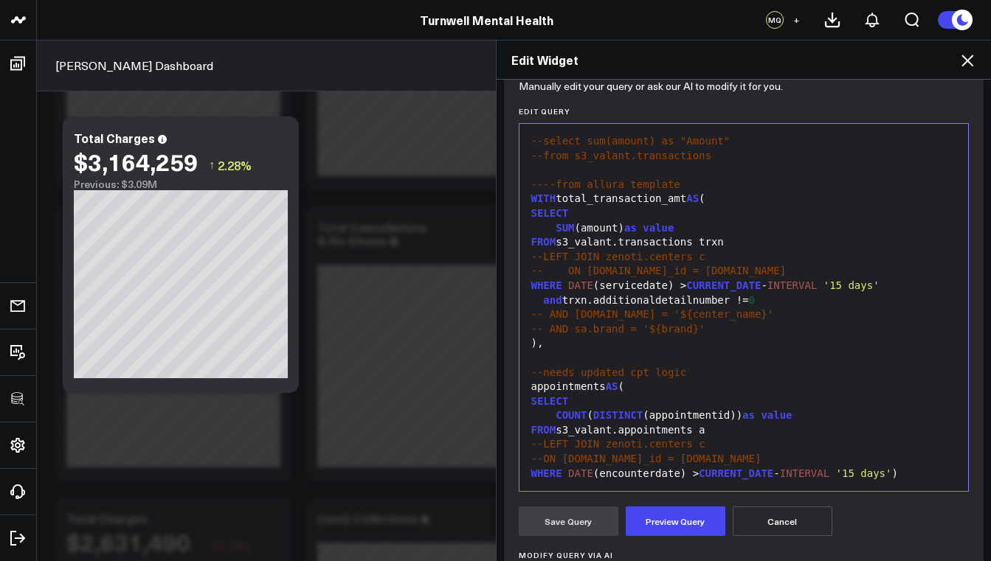
click at [758, 298] on div "and trxn.additionaldetailnumber != 0" at bounding box center [744, 301] width 434 height 15
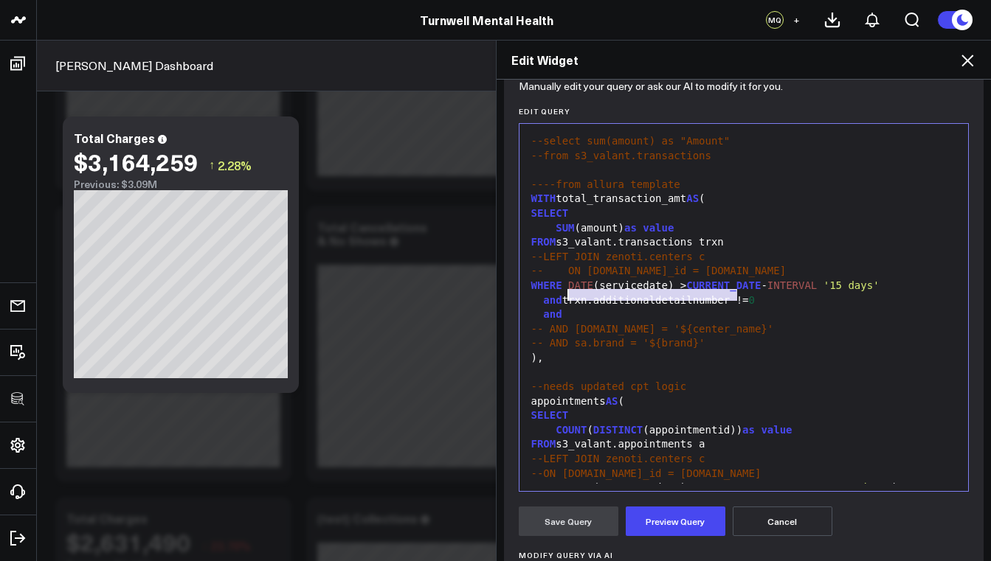
drag, startPoint x: 730, startPoint y: 297, endPoint x: 560, endPoint y: 298, distance: 169.7
click at [560, 298] on div "and trxn.additionaldetailnumber != 0" at bounding box center [744, 301] width 434 height 15
click at [595, 323] on span "-- AND c.name = '${center_name}'" at bounding box center [652, 329] width 243 height 12
click at [580, 309] on div "and" at bounding box center [744, 315] width 434 height 15
drag, startPoint x: 594, startPoint y: 310, endPoint x: 745, endPoint y: 315, distance: 151.3
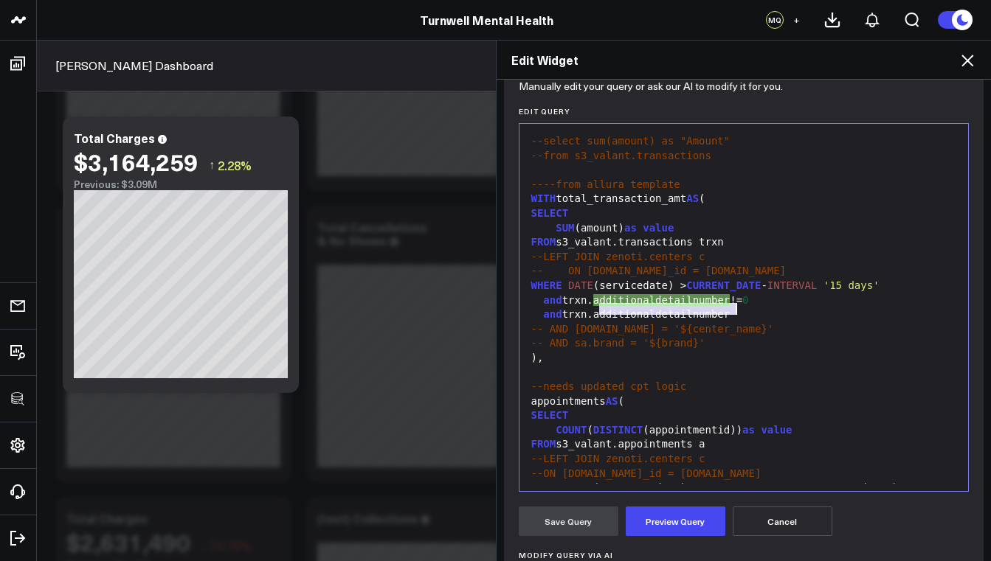
click at [745, 315] on div "and trxn.additionaldetailnumber" at bounding box center [744, 315] width 434 height 15
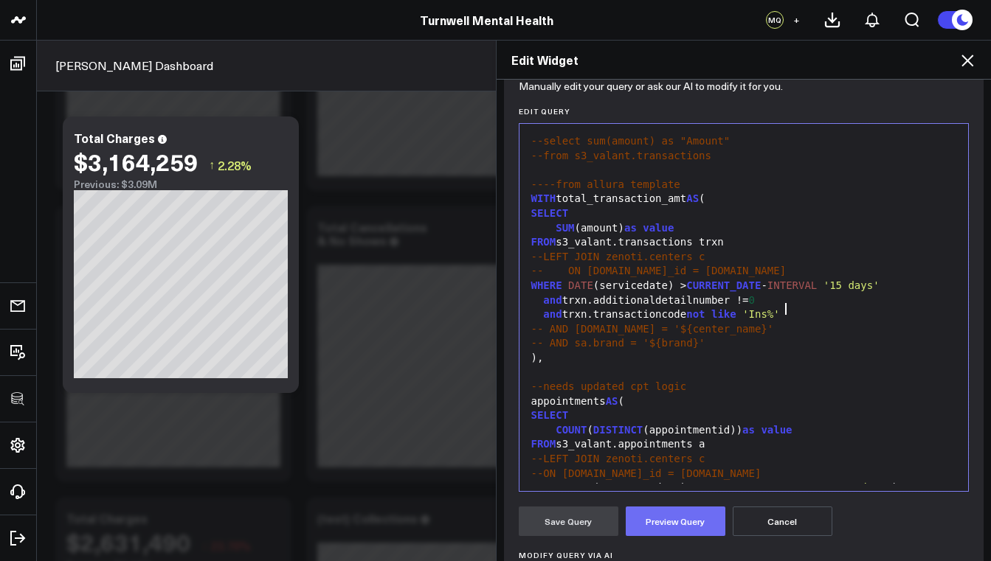
click at [666, 525] on button "Preview Query" at bounding box center [676, 522] width 100 height 30
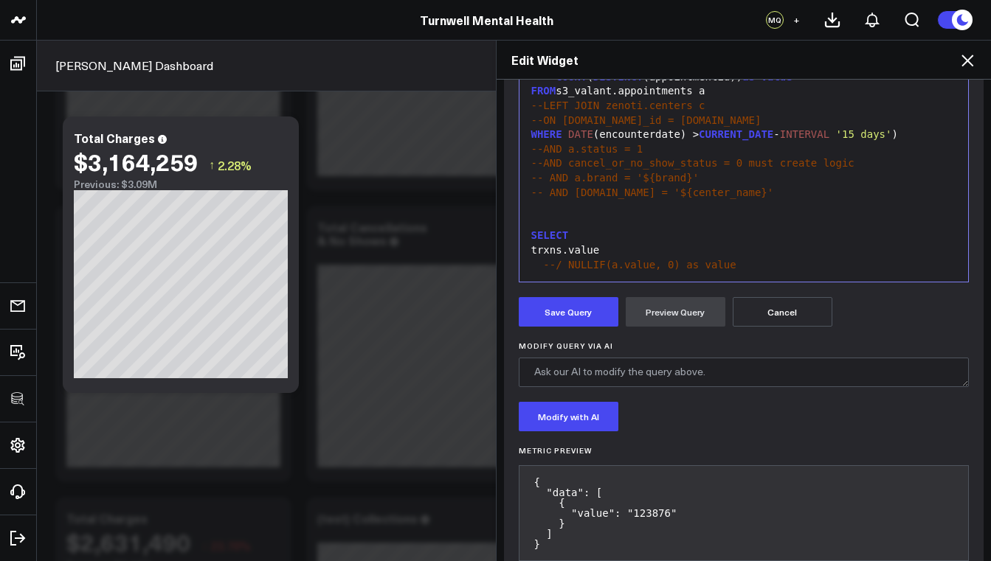
scroll to position [406, 0]
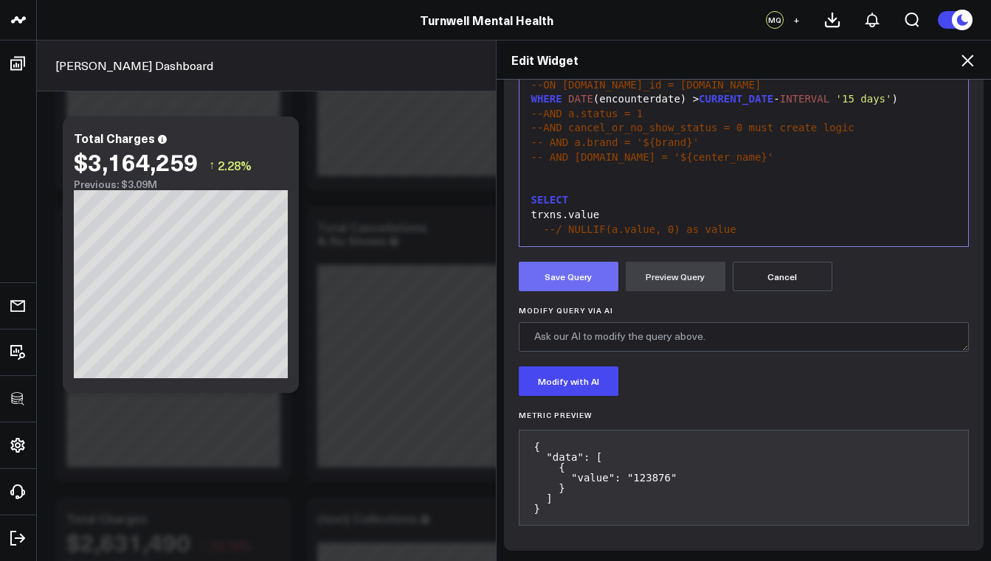
click at [570, 284] on button "Save Query" at bounding box center [569, 277] width 100 height 30
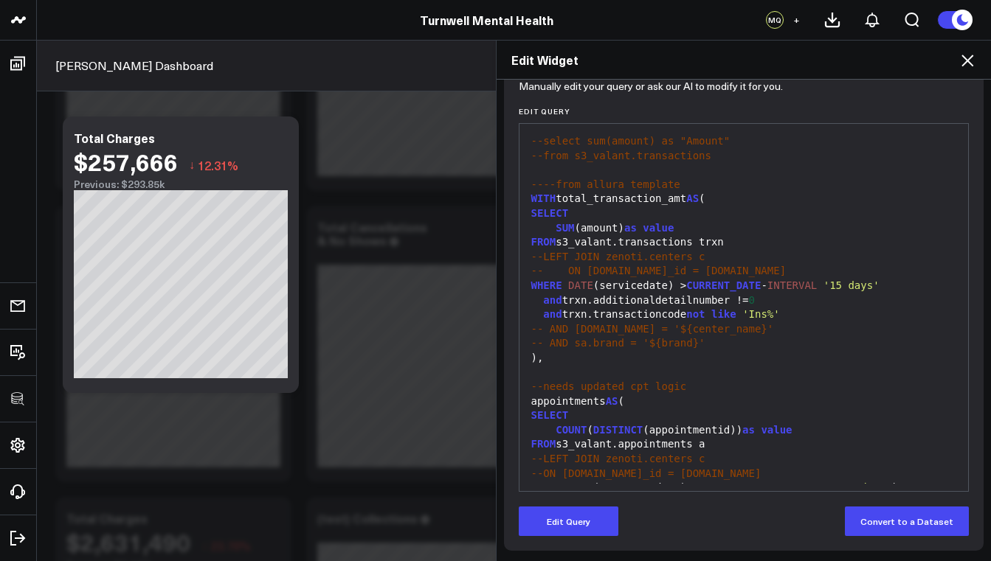
scroll to position [0, 0]
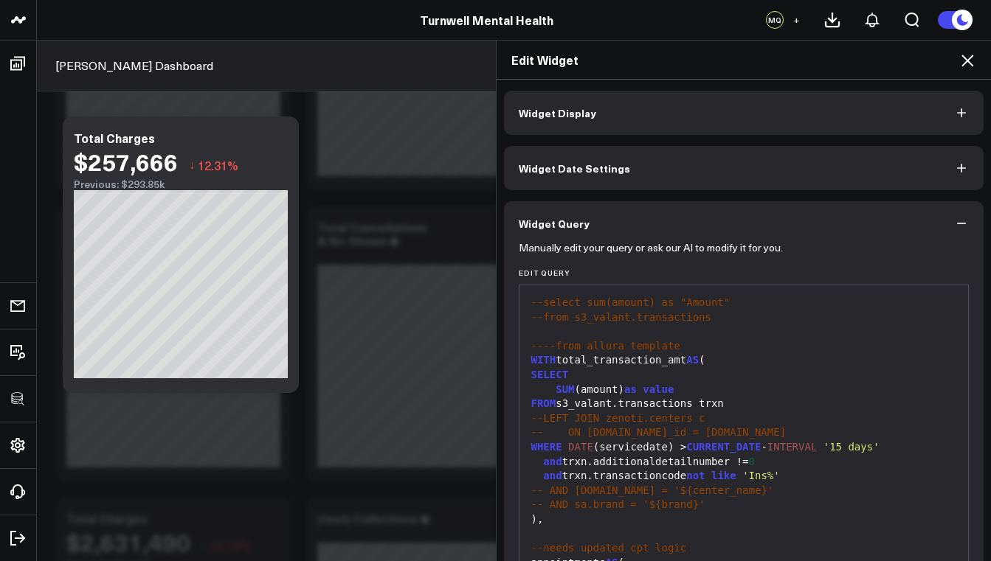
click at [564, 117] on span "Widget Display" at bounding box center [557, 113] width 77 height 12
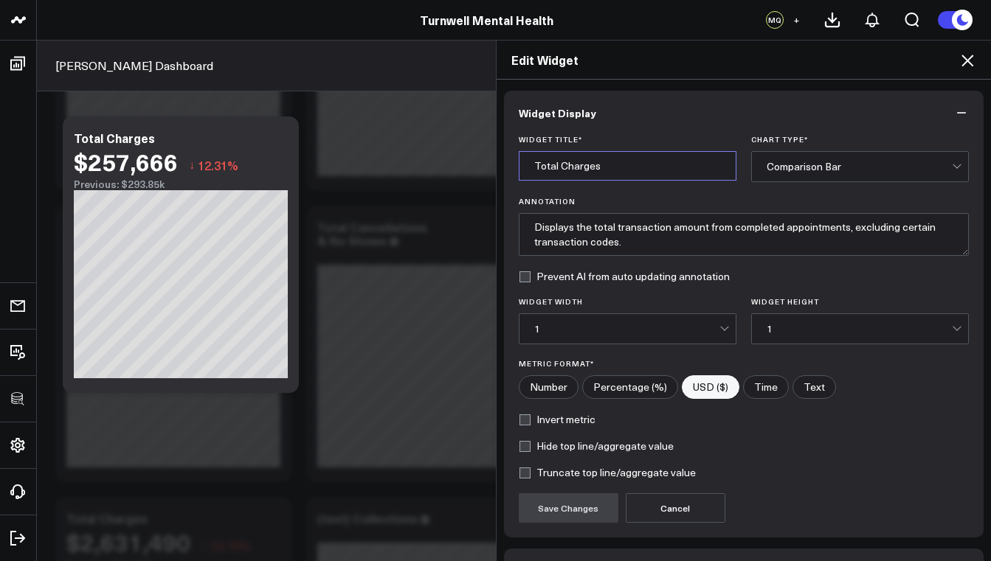
click at [563, 173] on input "Total Charges" at bounding box center [628, 166] width 218 height 30
type input "Cash Collections"
click at [537, 521] on button "Save Changes" at bounding box center [569, 508] width 100 height 30
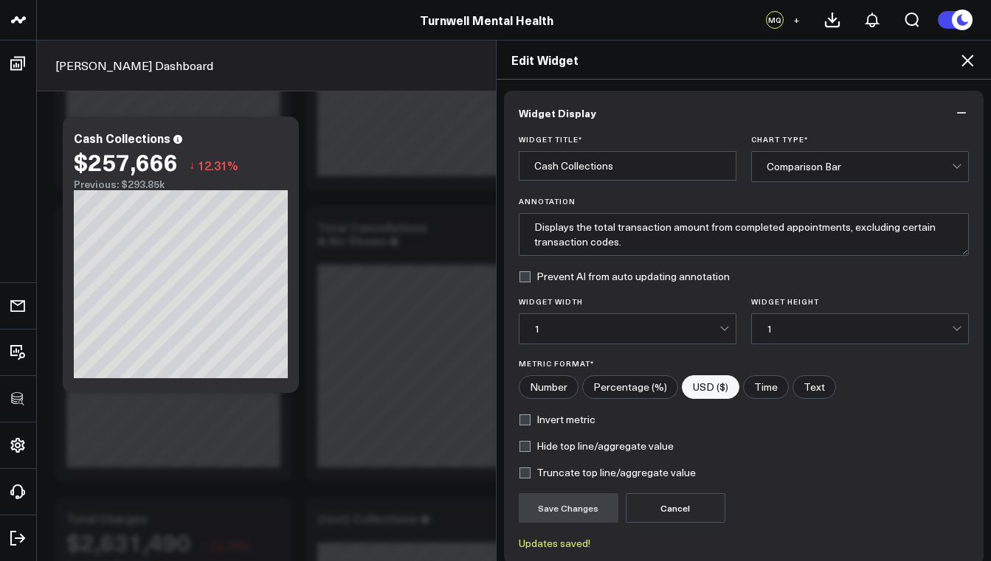
click at [969, 62] on icon at bounding box center [967, 61] width 12 height 12
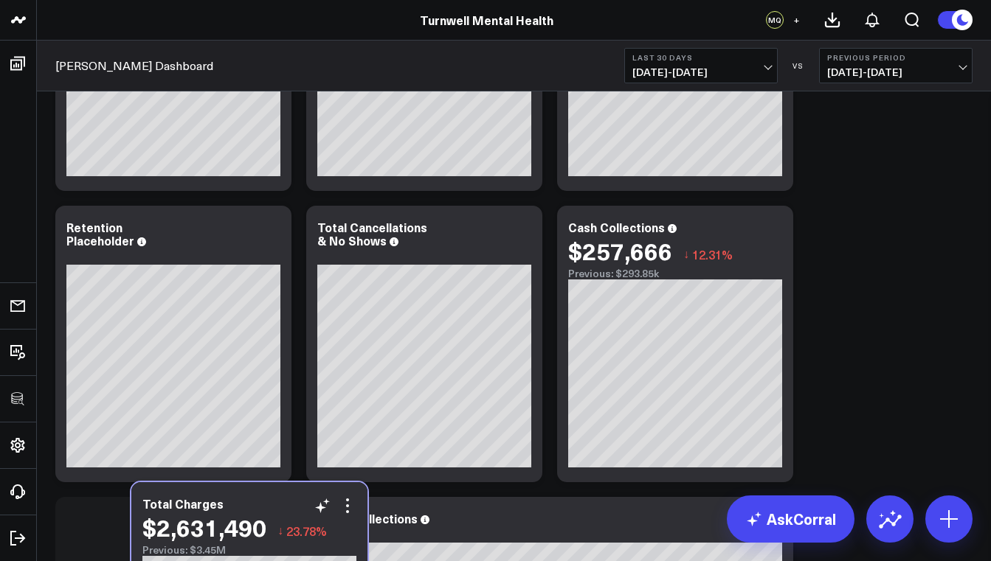
scroll to position [238, 0]
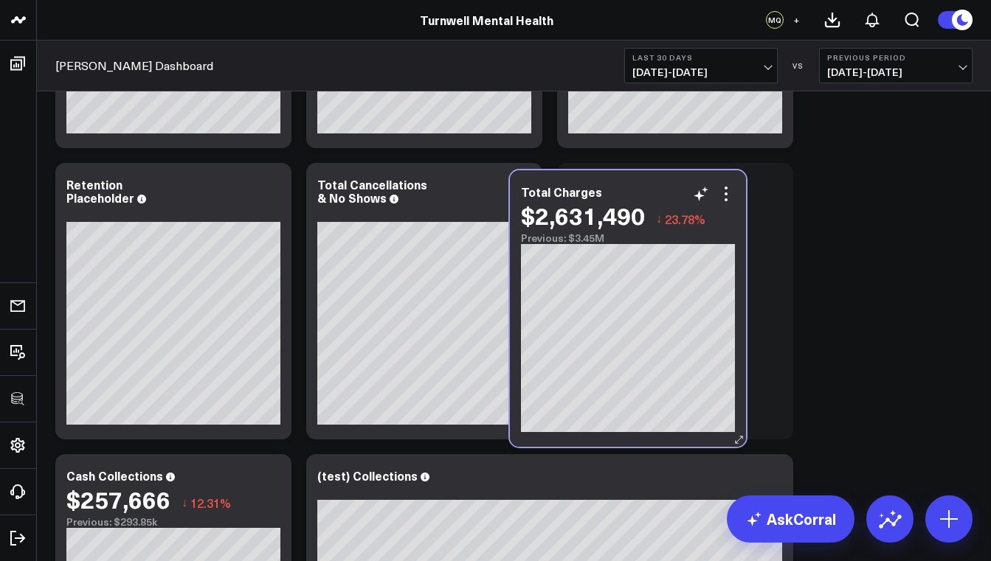
drag, startPoint x: 189, startPoint y: 515, endPoint x: 633, endPoint y: 193, distance: 548.3
click at [633, 193] on div "Total Charges" at bounding box center [628, 191] width 214 height 13
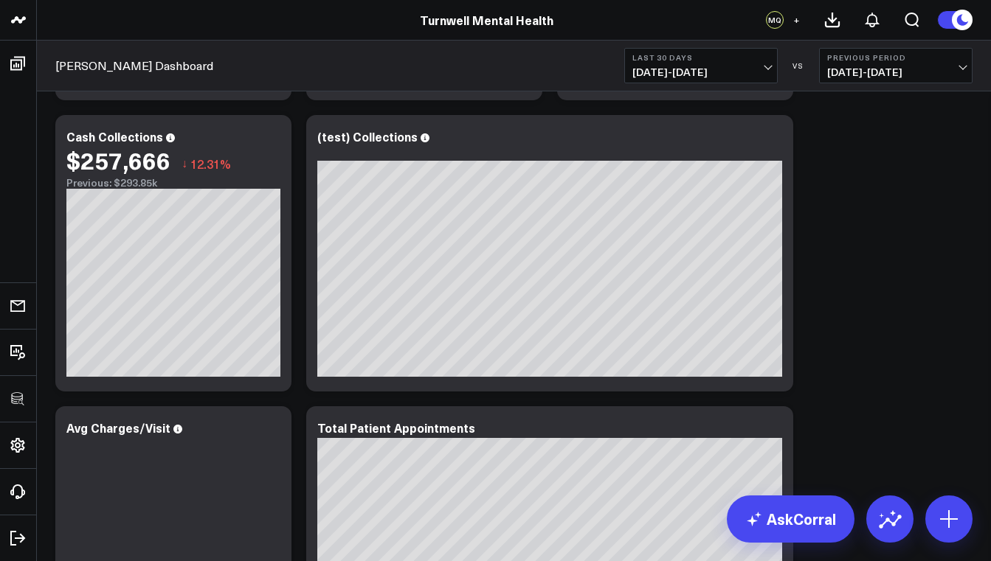
scroll to position [536, 0]
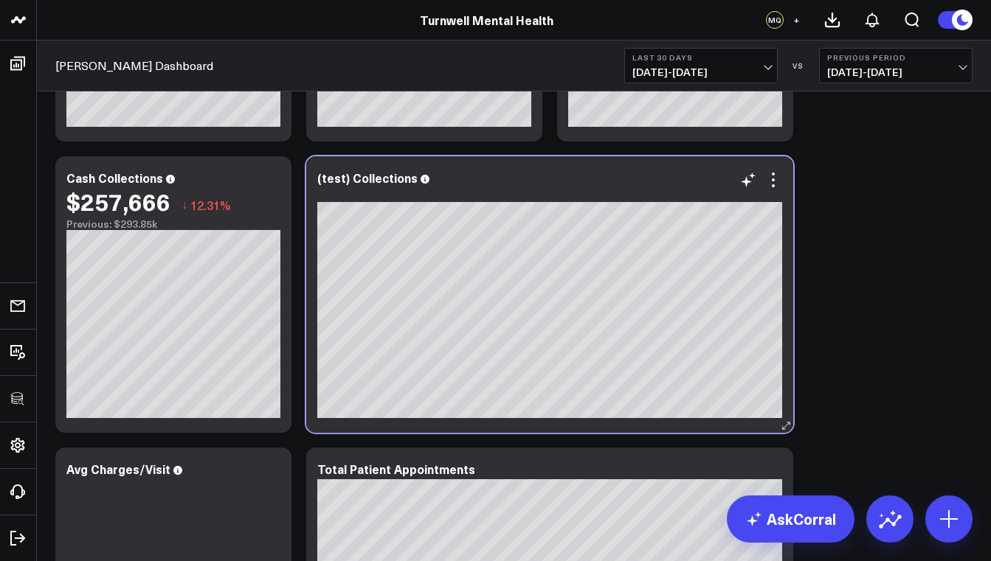
click at [628, 169] on div "(test) Collections" at bounding box center [549, 294] width 487 height 277
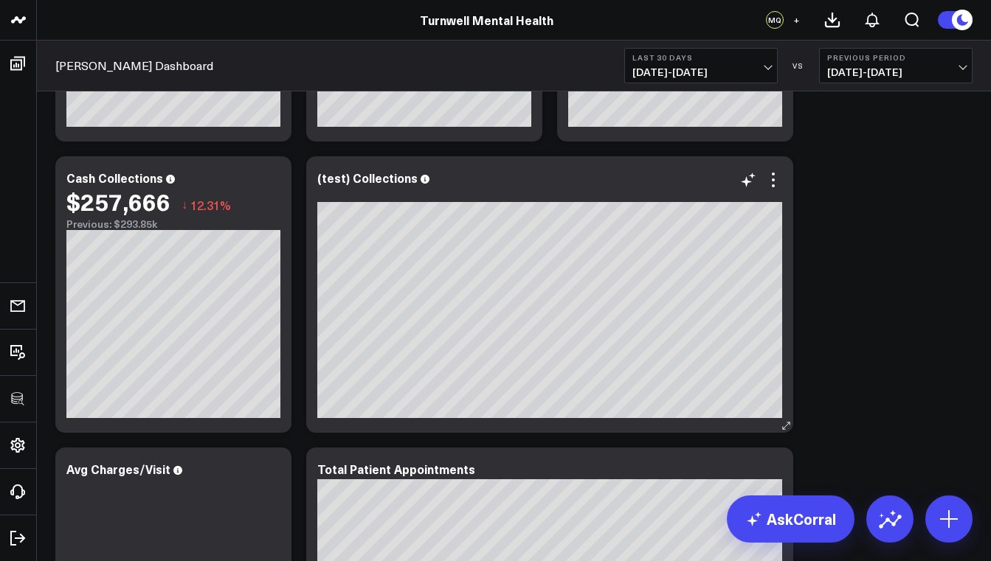
click at [647, 182] on div "(test) Collections" at bounding box center [549, 177] width 465 height 13
click at [776, 181] on icon at bounding box center [773, 180] width 18 height 18
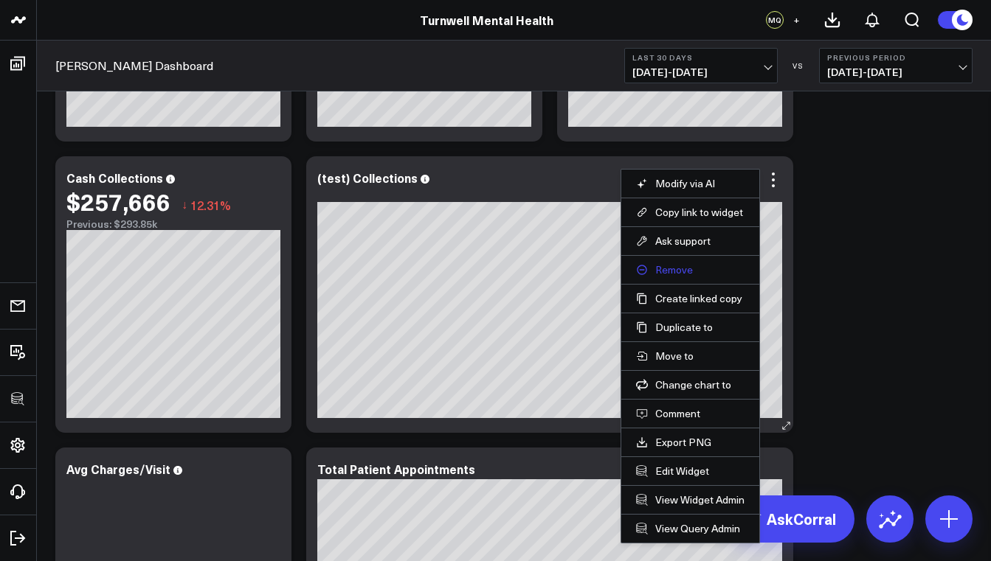
click at [674, 270] on button "Remove" at bounding box center [690, 269] width 108 height 13
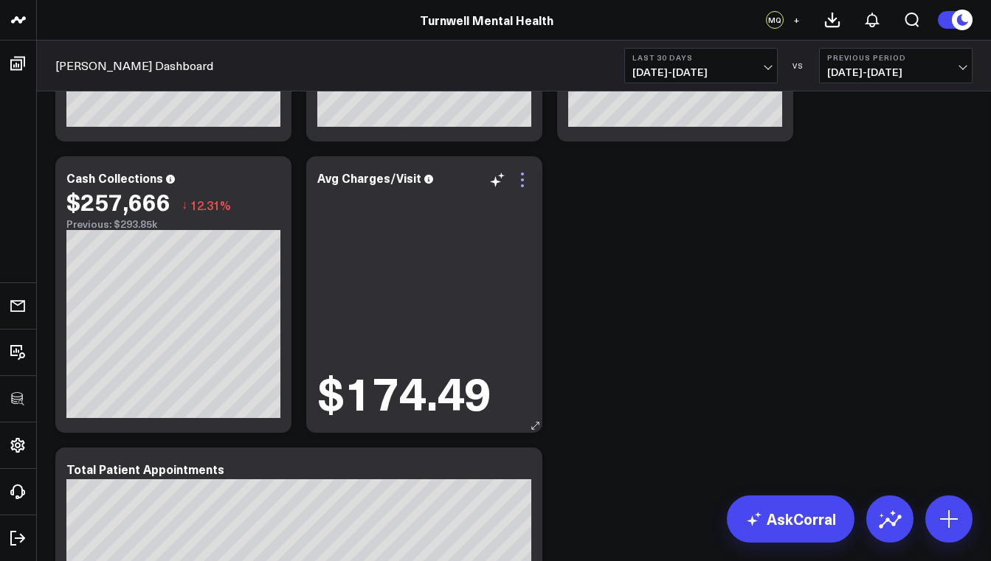
click at [526, 179] on icon at bounding box center [522, 180] width 18 height 18
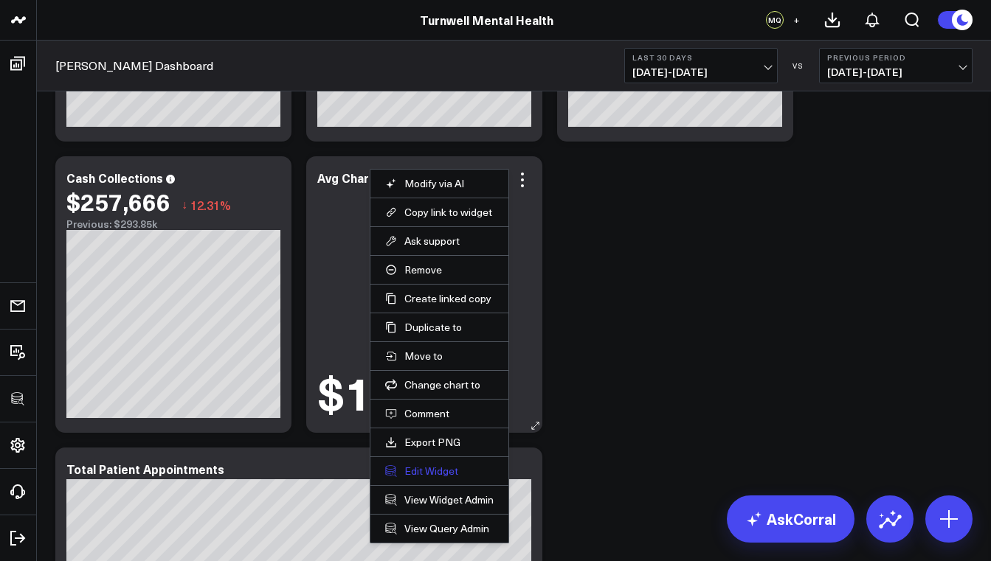
click at [420, 468] on button "Edit Widget" at bounding box center [439, 471] width 108 height 13
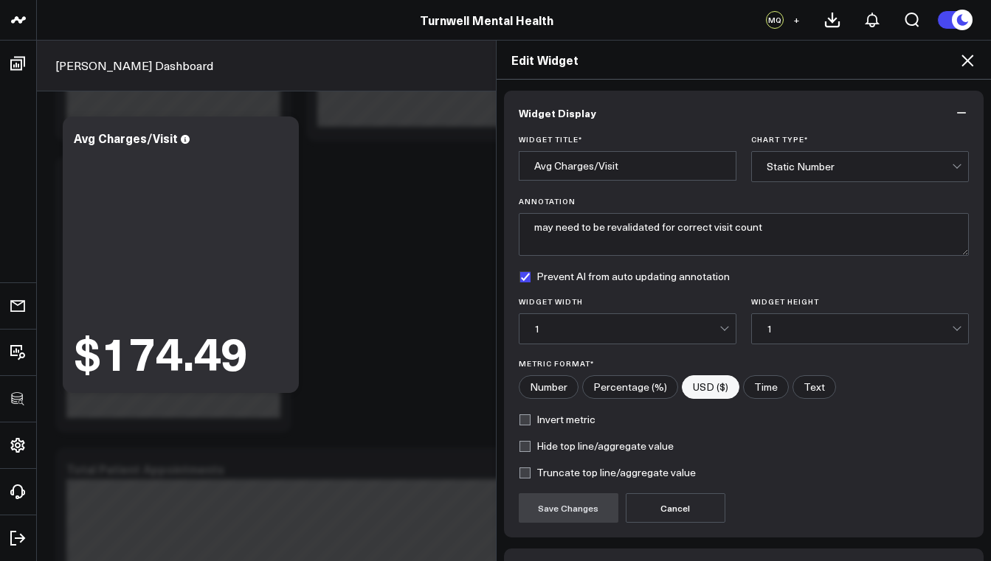
scroll to position [97, 0]
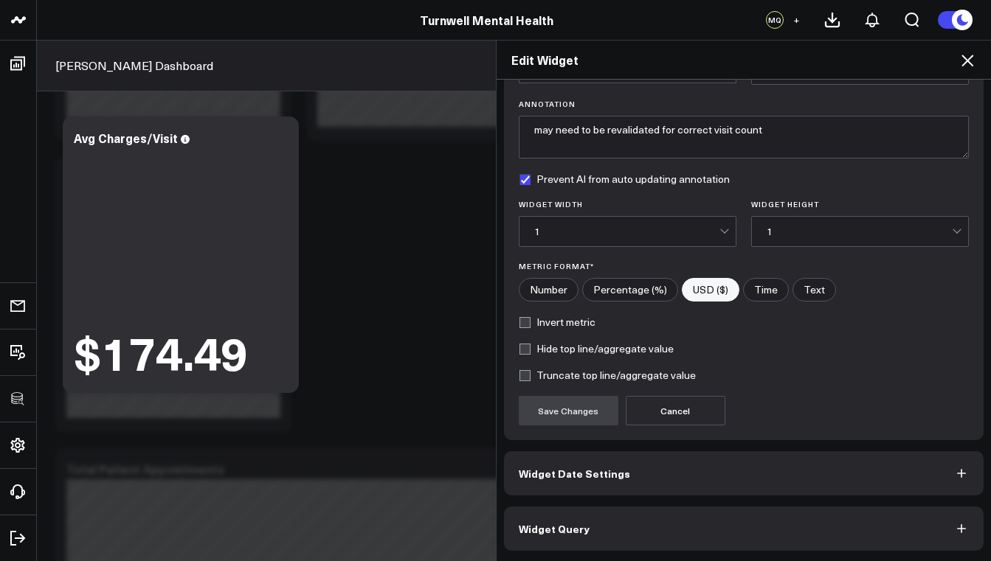
click at [587, 469] on span "Widget Date Settings" at bounding box center [574, 474] width 111 height 12
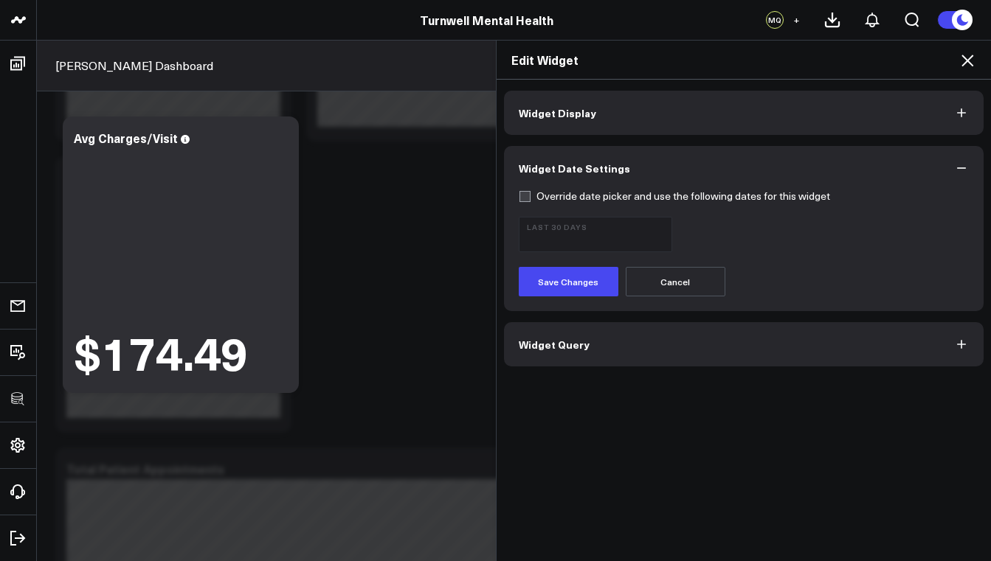
click at [580, 350] on button "Widget Query" at bounding box center [744, 344] width 480 height 44
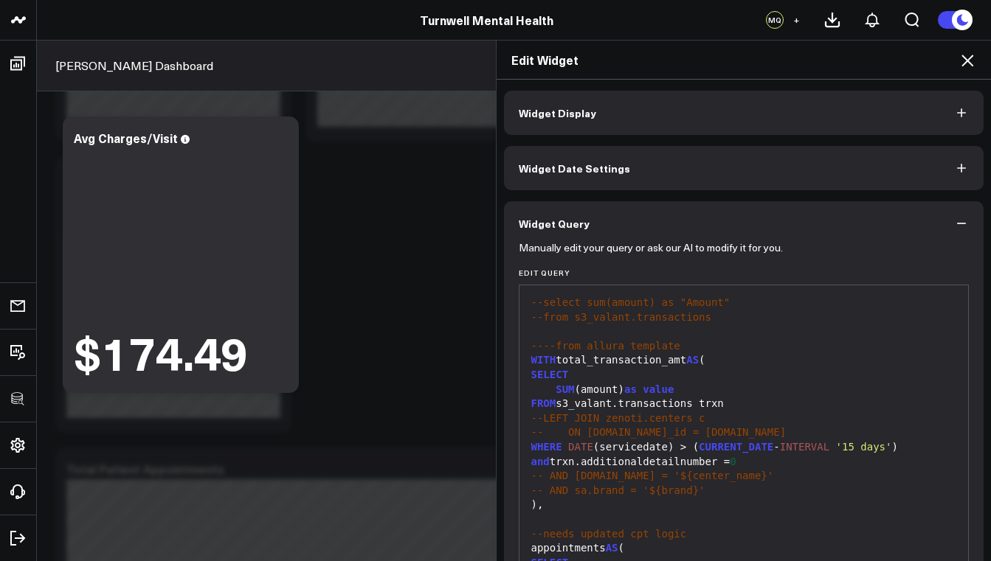
click at [657, 107] on button "Widget Display" at bounding box center [744, 113] width 480 height 44
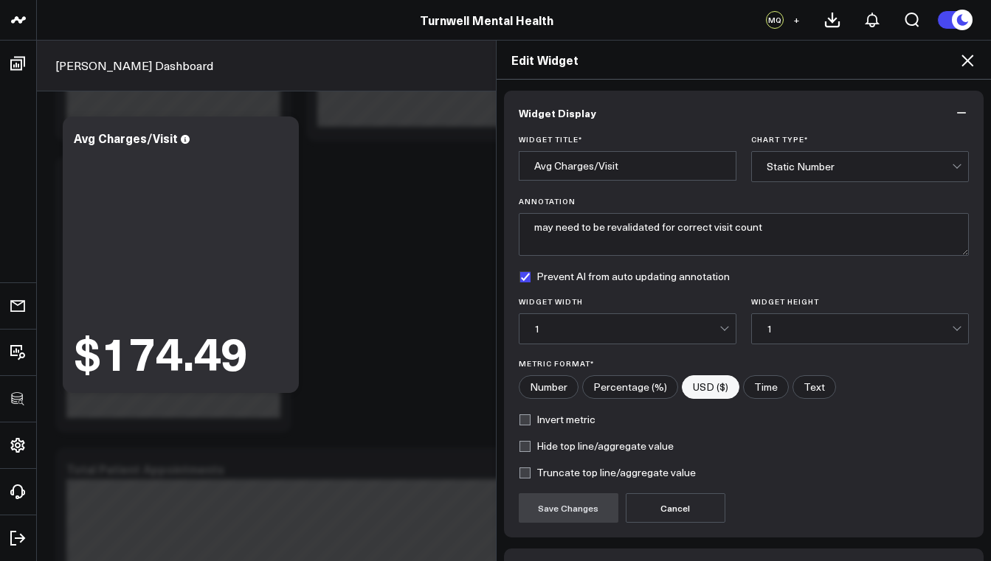
click at [786, 173] on div "Static Number" at bounding box center [858, 167] width 185 height 30
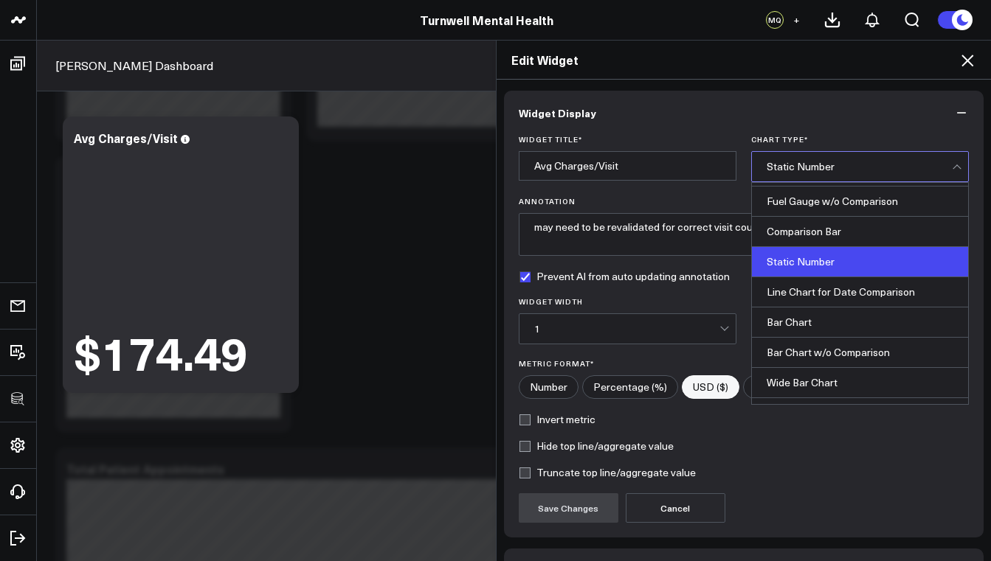
scroll to position [30, 0]
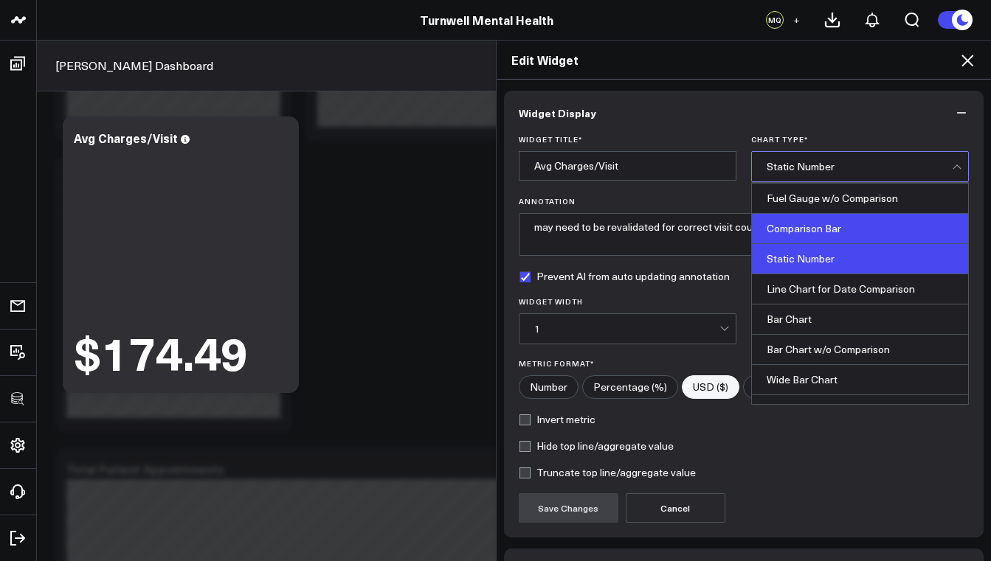
click at [801, 224] on div "Comparison Bar" at bounding box center [860, 229] width 216 height 30
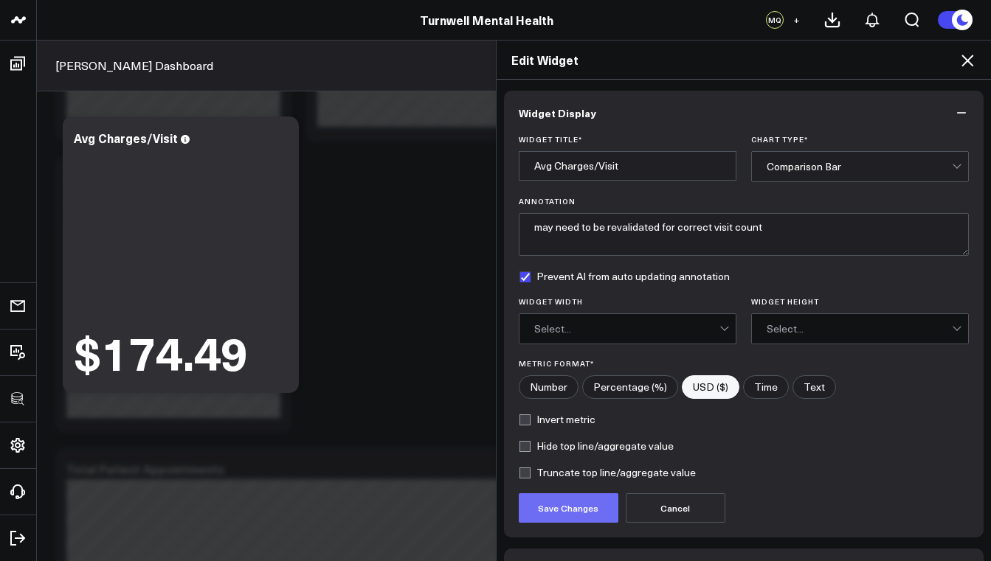
click at [552, 505] on button "Save Changes" at bounding box center [569, 508] width 100 height 30
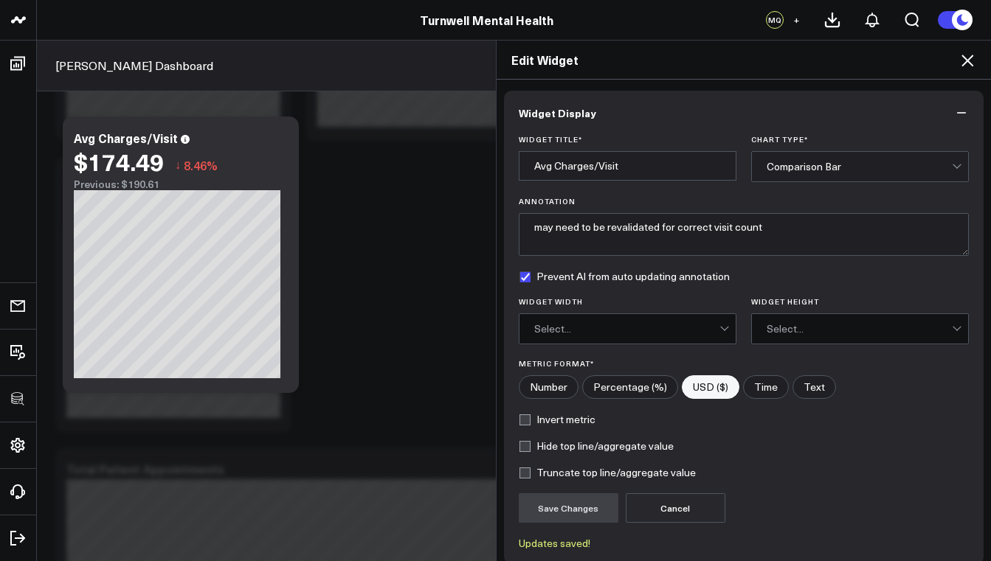
click at [971, 62] on icon at bounding box center [967, 61] width 18 height 18
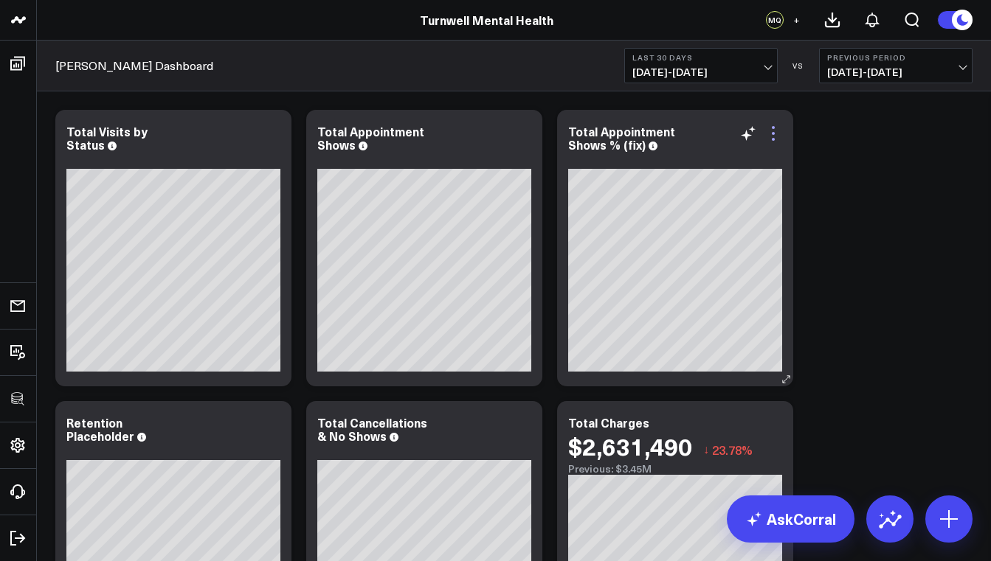
click at [777, 135] on icon at bounding box center [773, 134] width 18 height 18
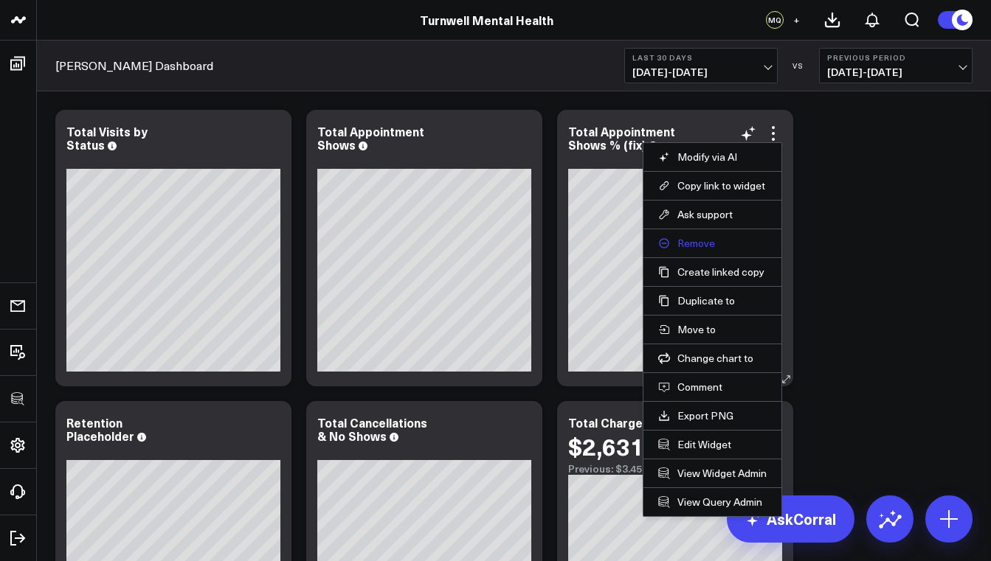
click at [710, 245] on button "Remove" at bounding box center [712, 243] width 108 height 13
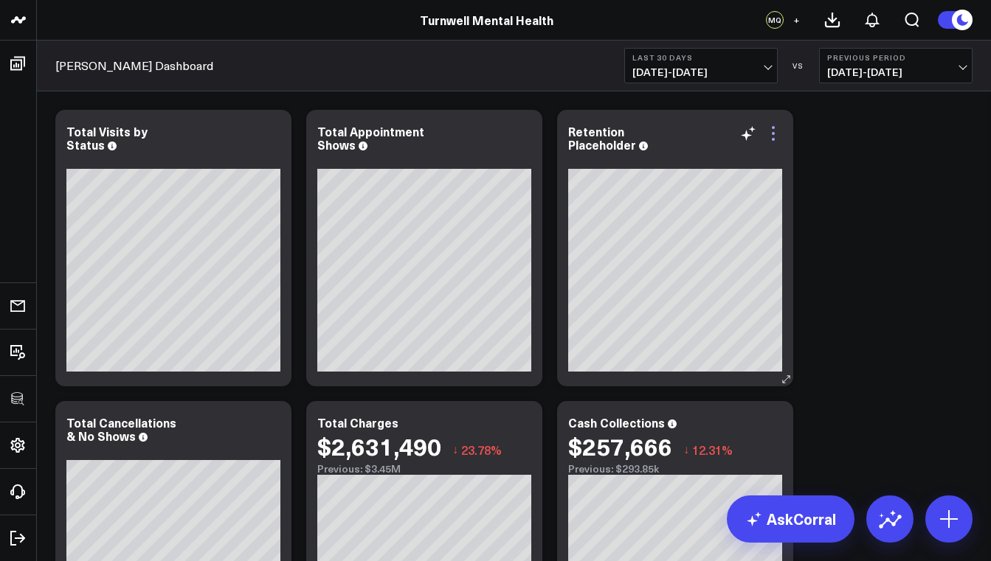
click at [775, 133] on icon at bounding box center [773, 134] width 18 height 18
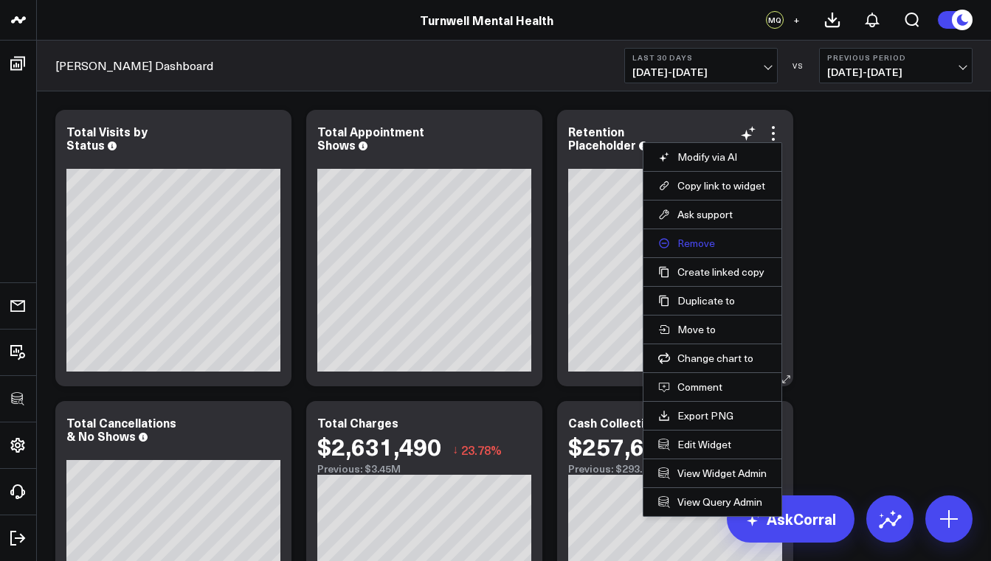
click at [713, 245] on button "Remove" at bounding box center [712, 243] width 108 height 13
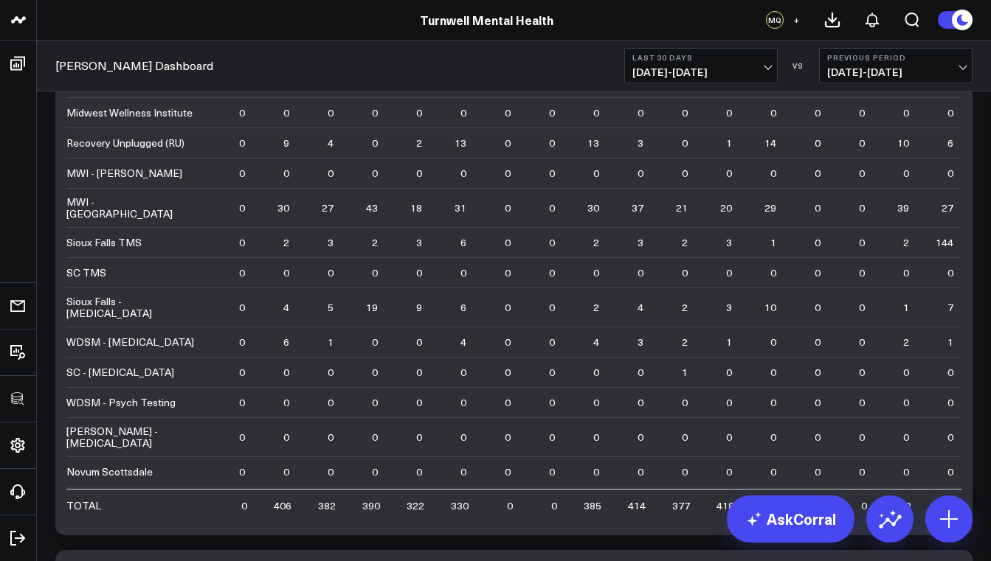
scroll to position [2497, 0]
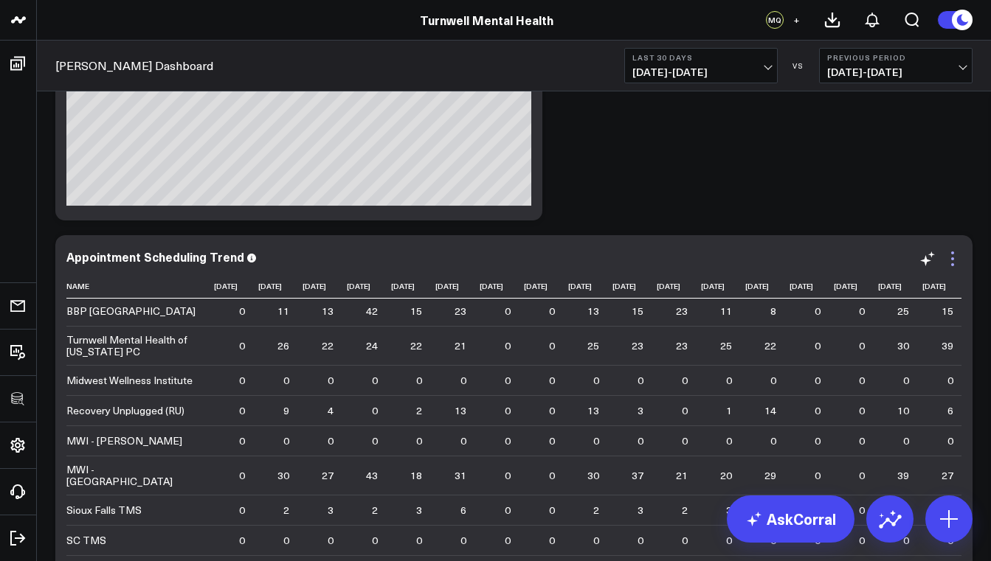
click at [953, 255] on icon at bounding box center [952, 259] width 18 height 18
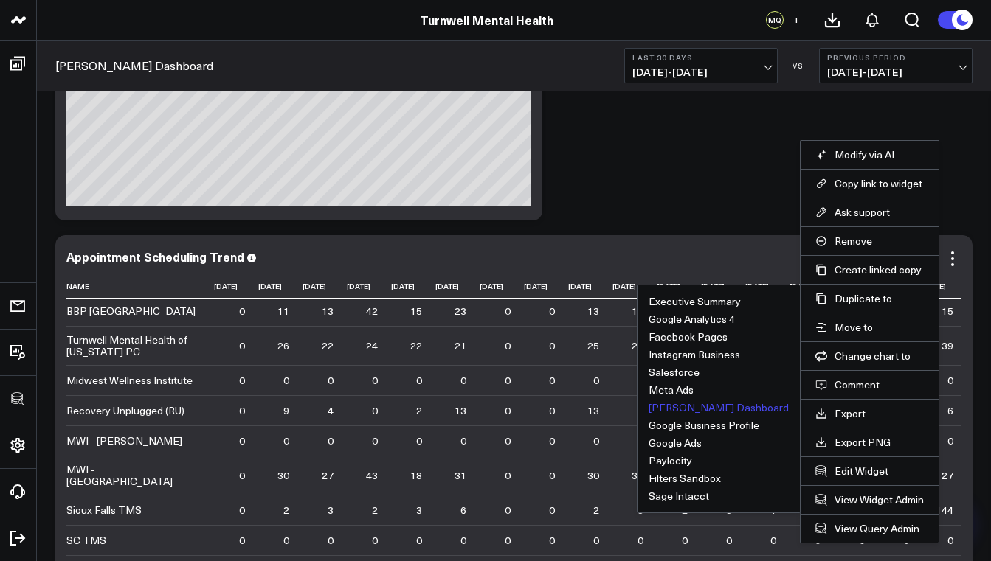
click at [721, 409] on button "Valant Dashboard" at bounding box center [718, 408] width 140 height 10
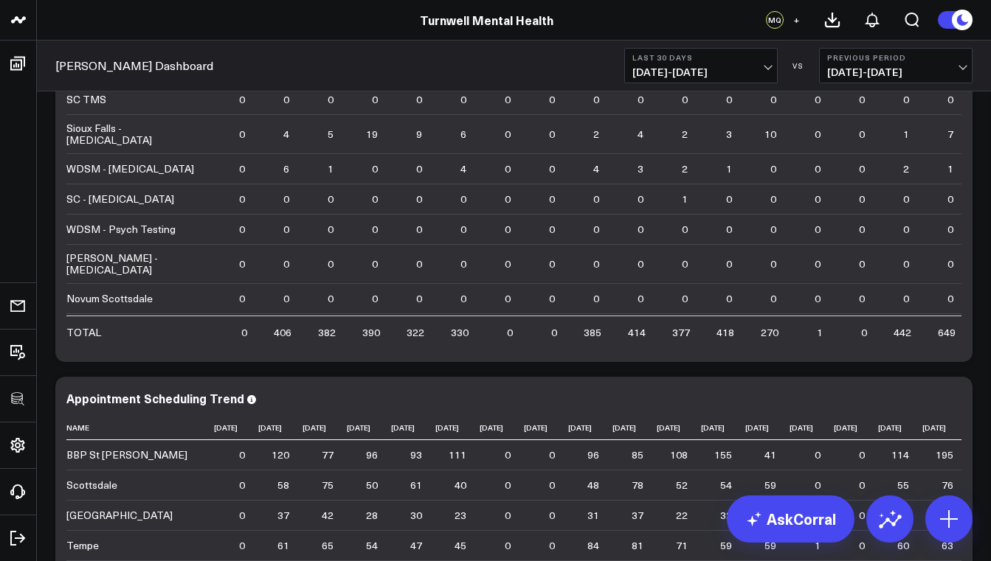
scroll to position [3188, 0]
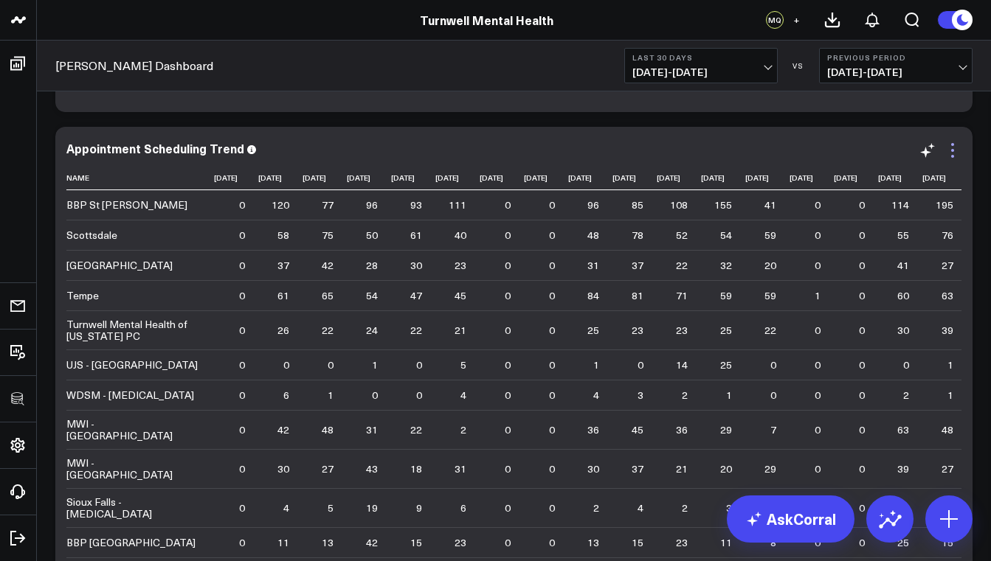
click at [953, 148] on icon at bounding box center [952, 151] width 18 height 18
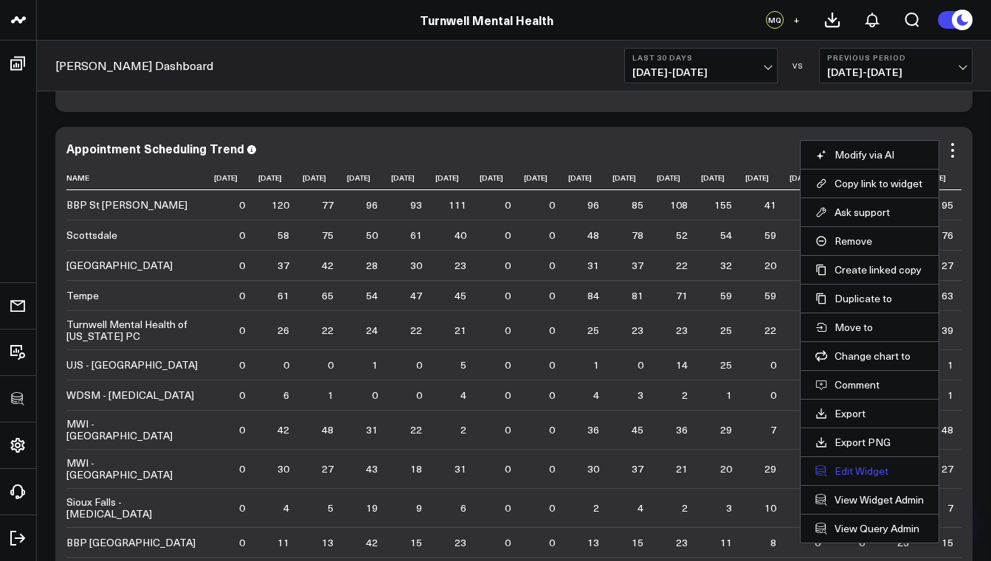
click at [865, 475] on button "Edit Widget" at bounding box center [869, 471] width 108 height 13
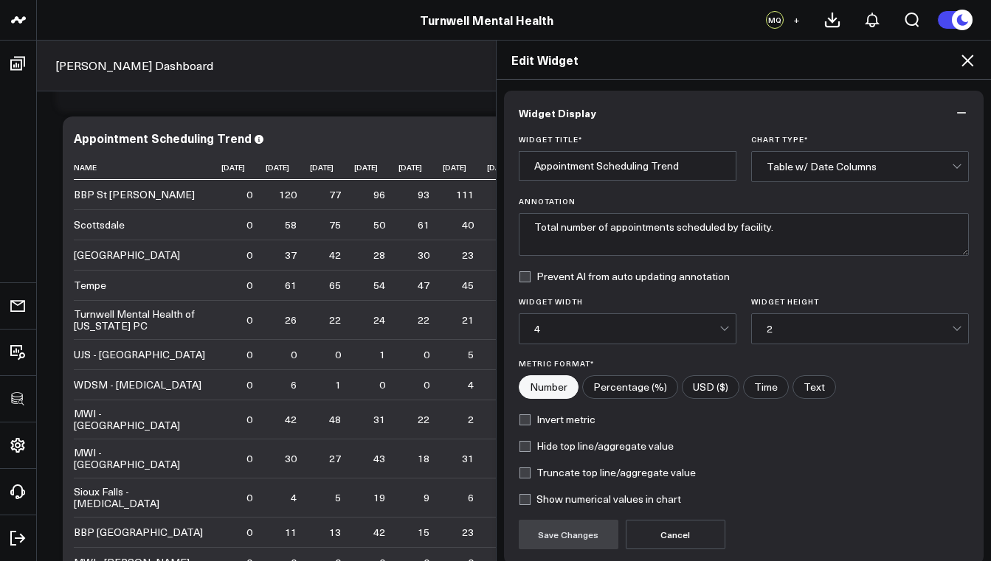
scroll to position [124, 0]
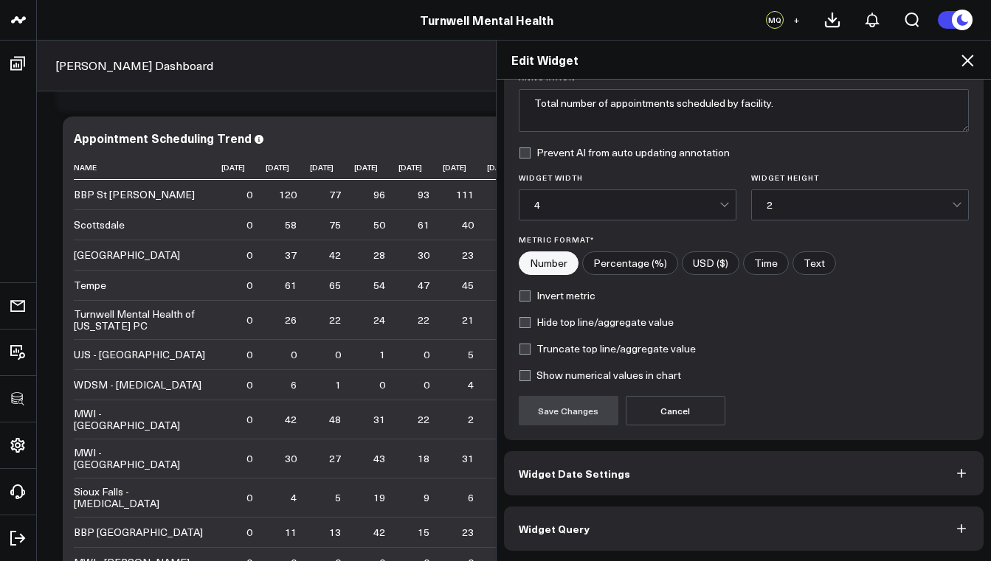
click at [604, 525] on button "Widget Query" at bounding box center [744, 529] width 480 height 44
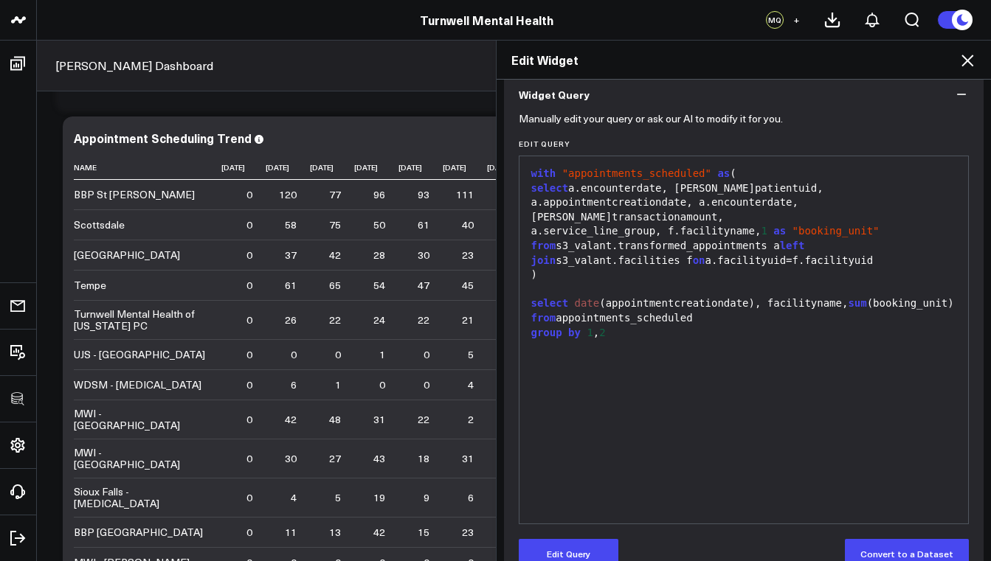
scroll to position [132, 0]
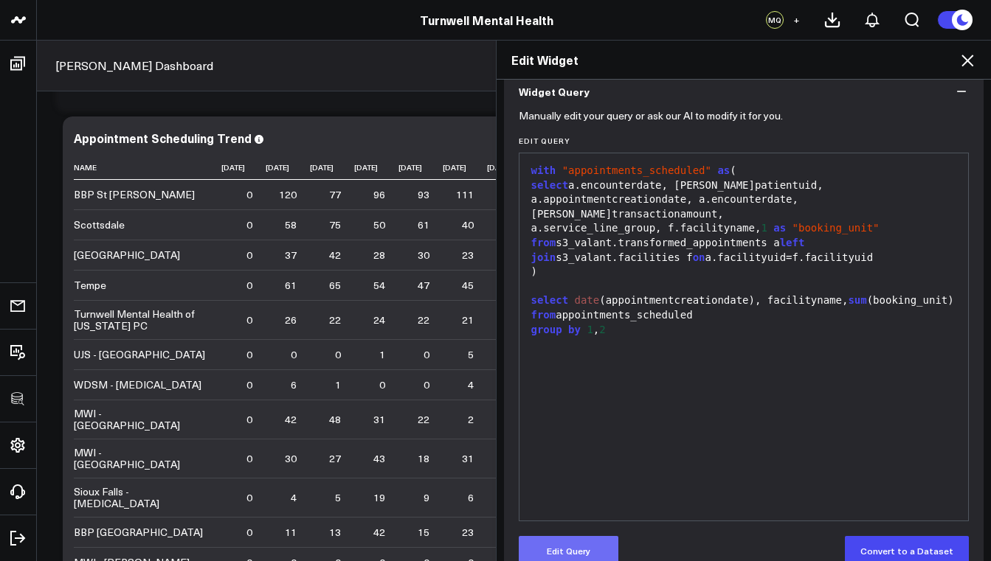
click at [609, 541] on button "Edit Query" at bounding box center [569, 551] width 100 height 30
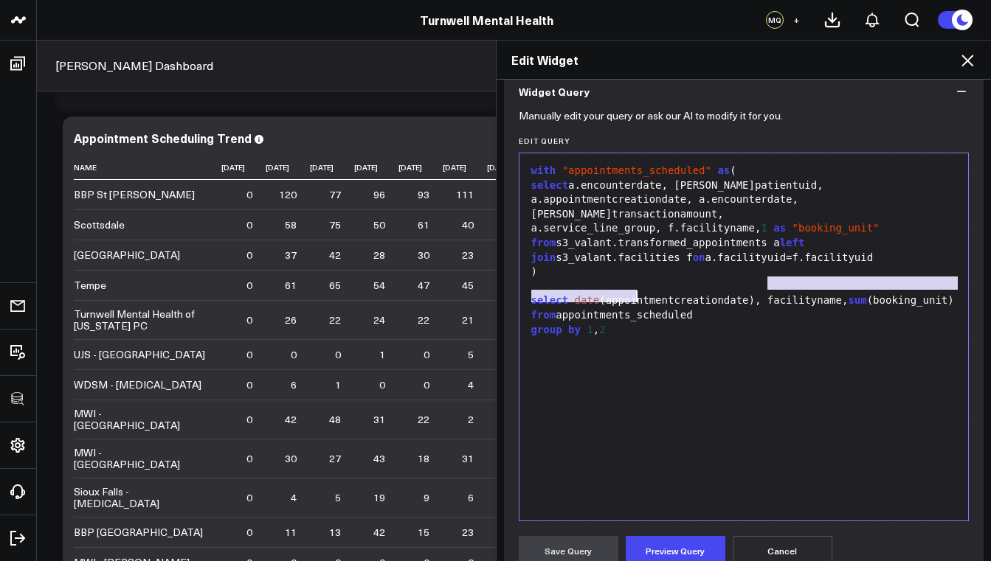
drag, startPoint x: 760, startPoint y: 283, endPoint x: 800, endPoint y: 288, distance: 41.0
click at [800, 294] on div "select date (appointmentcreationdate), facilityname, sum (booking_unit)" at bounding box center [744, 301] width 434 height 15
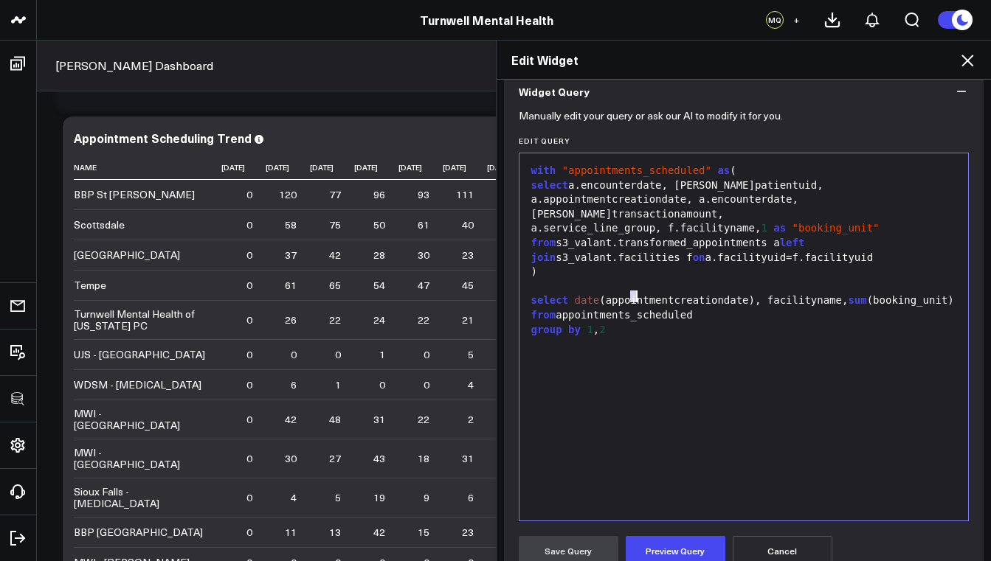
click at [800, 294] on div "select date (appointmentcreationdate), facilityname, sum (booking_unit)" at bounding box center [744, 301] width 434 height 15
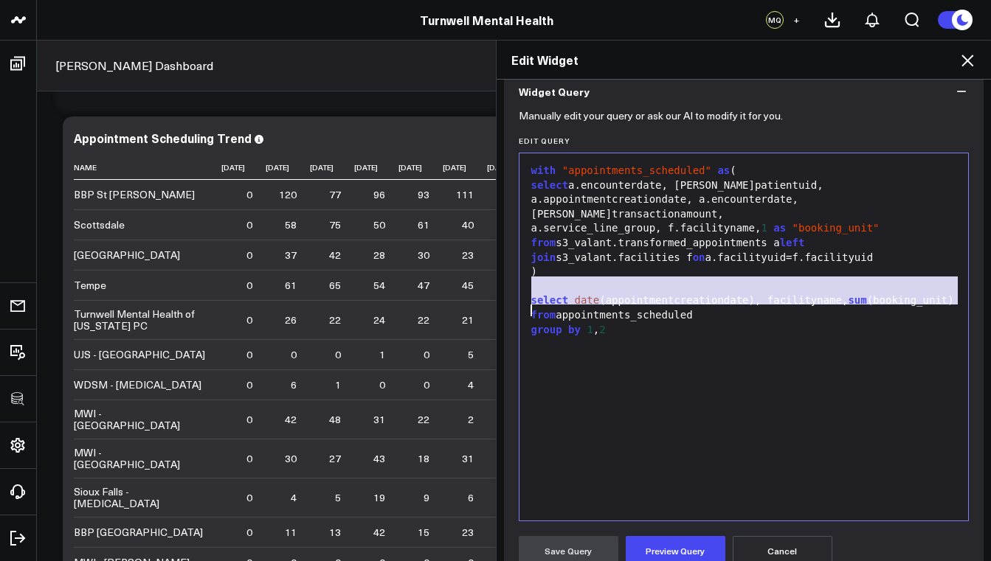
click at [800, 294] on div "select date (appointmentcreationdate), facilityname, sum (booking_unit)" at bounding box center [744, 301] width 434 height 15
click at [803, 299] on div "select date (appointmentcreationdate), facilityname, sum (booking_unit)" at bounding box center [744, 301] width 434 height 15
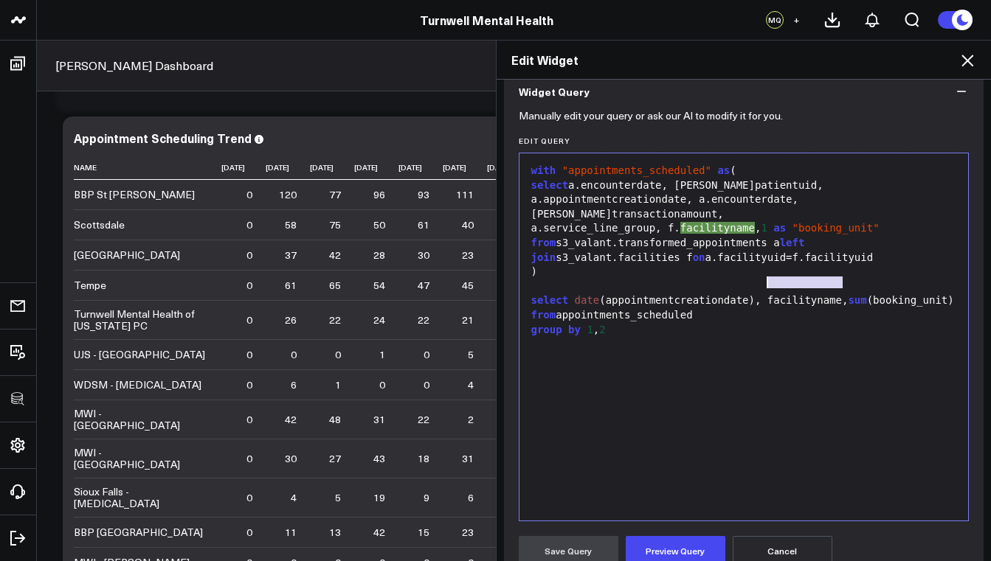
drag, startPoint x: 837, startPoint y: 284, endPoint x: 763, endPoint y: 280, distance: 74.6
click at [763, 294] on div "select date (appointmentcreationdate), facilityname, sum (booking_unit)" at bounding box center [744, 301] width 434 height 15
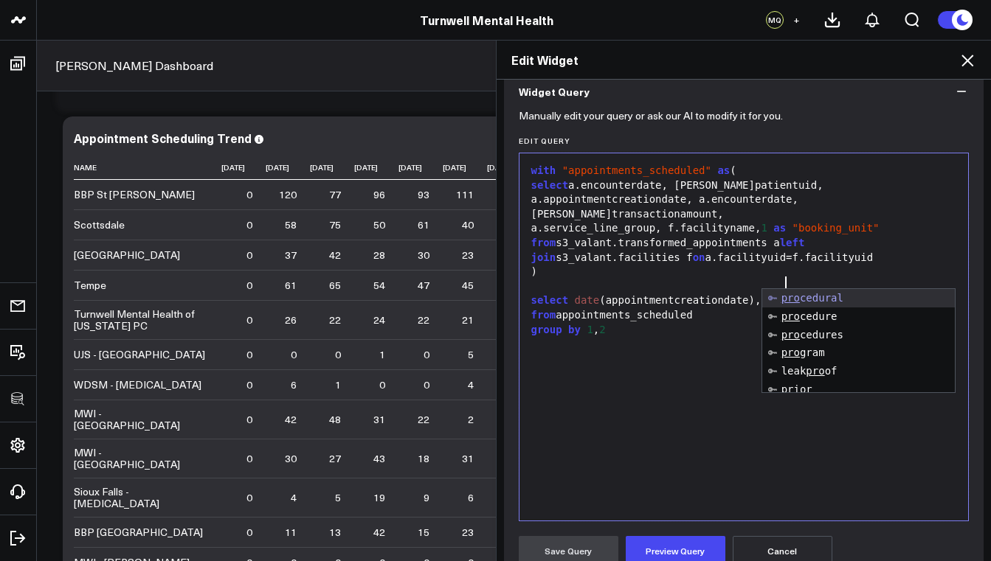
click at [760, 186] on div "select a.encounterdate, a.patientuid, a.appointmentcreationdate, a.encounterdat…" at bounding box center [744, 201] width 434 height 44
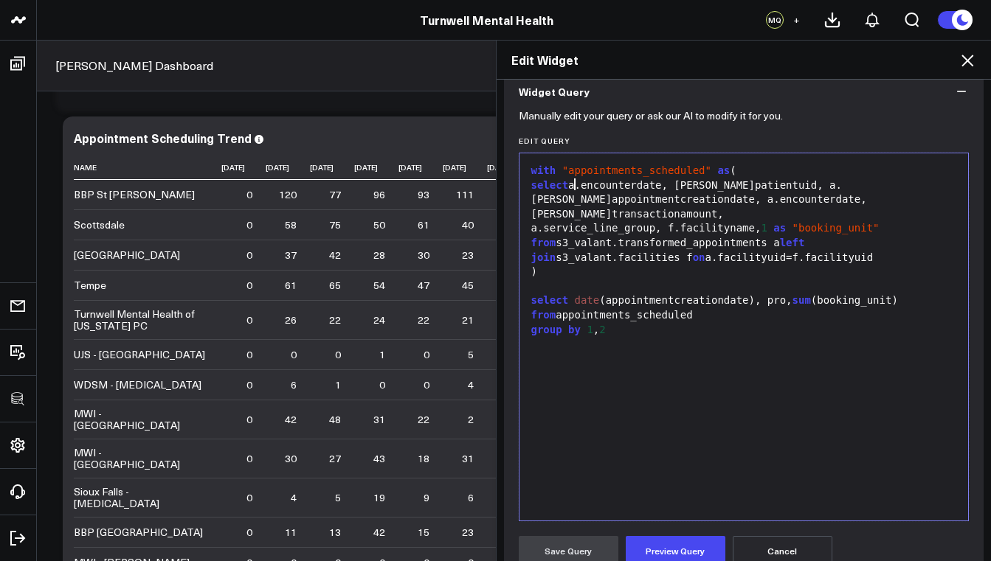
click at [569, 187] on div "select a.encounterdate, a.patientuid, a.providerid, a.appointmentcreationdate, …" at bounding box center [744, 201] width 434 height 44
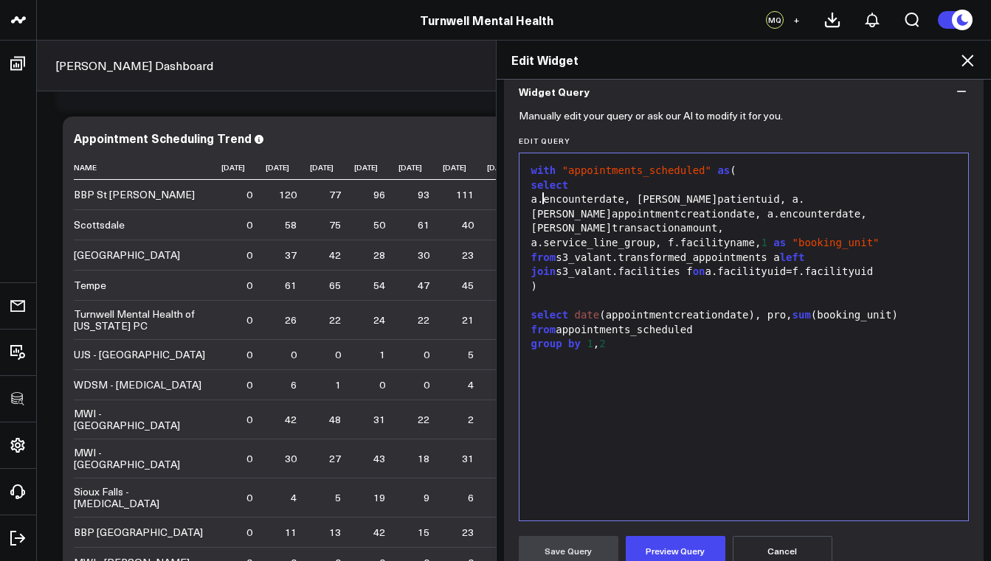
click at [783, 308] on div "select date (appointmentcreationdate), pro, sum (booking_unit)" at bounding box center [744, 315] width 434 height 15
click at [780, 308] on div "select date (appointmentcreationdate), pro, sum (booking_unit)" at bounding box center [744, 315] width 434 height 15
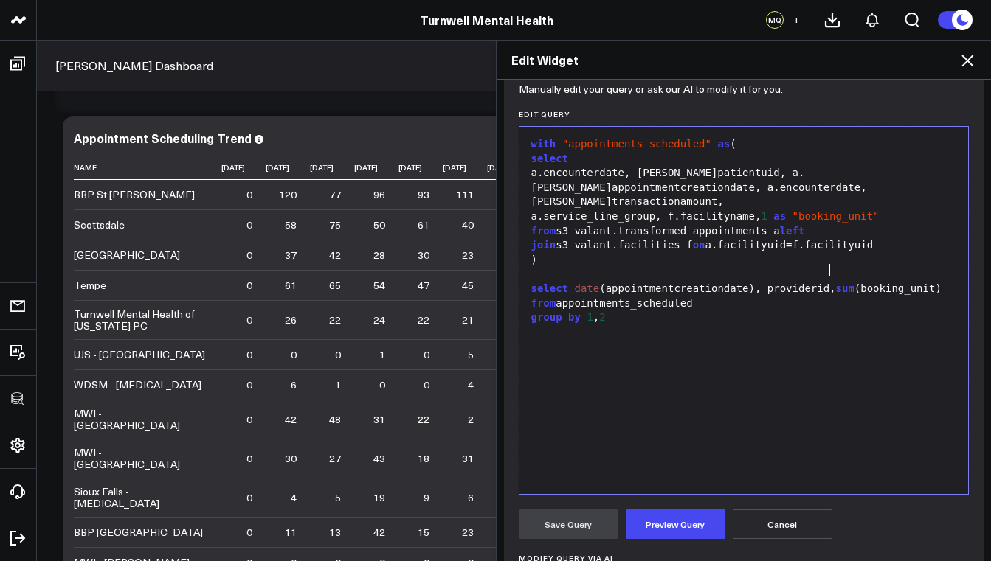
scroll to position [181, 0]
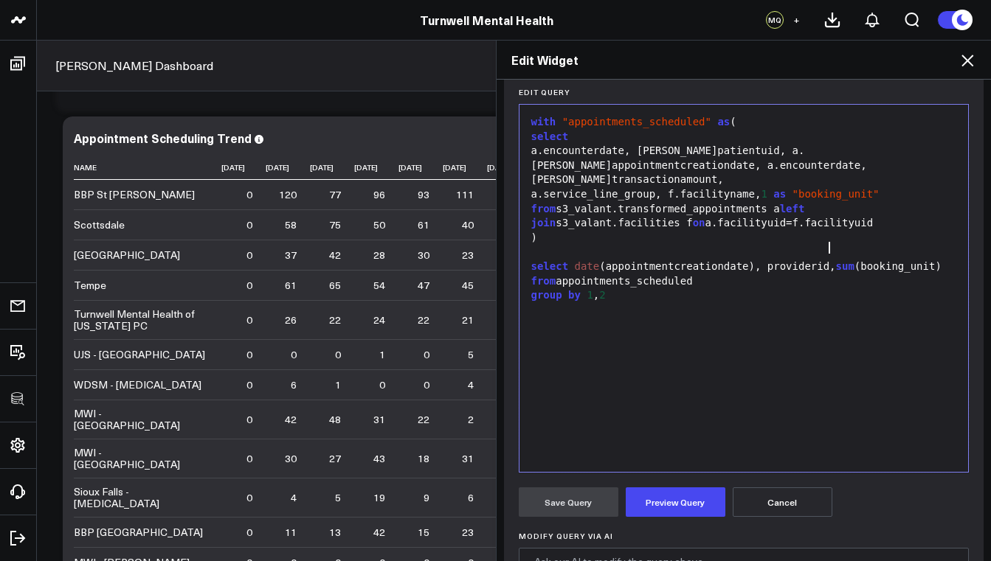
click at [617, 288] on div "group by 1 , 2" at bounding box center [744, 295] width 434 height 15
click at [645, 508] on button "Preview Query" at bounding box center [676, 503] width 100 height 30
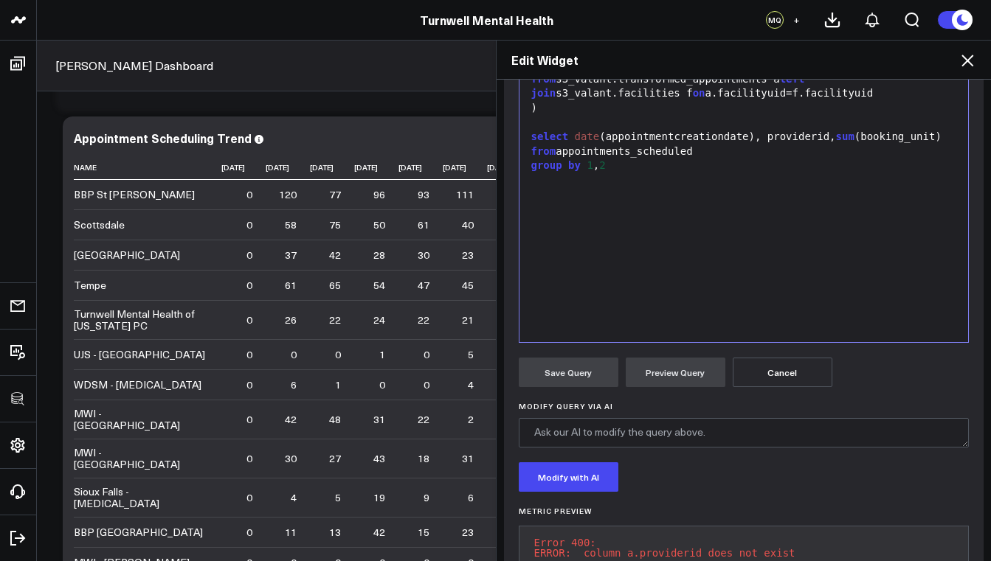
scroll to position [365, 0]
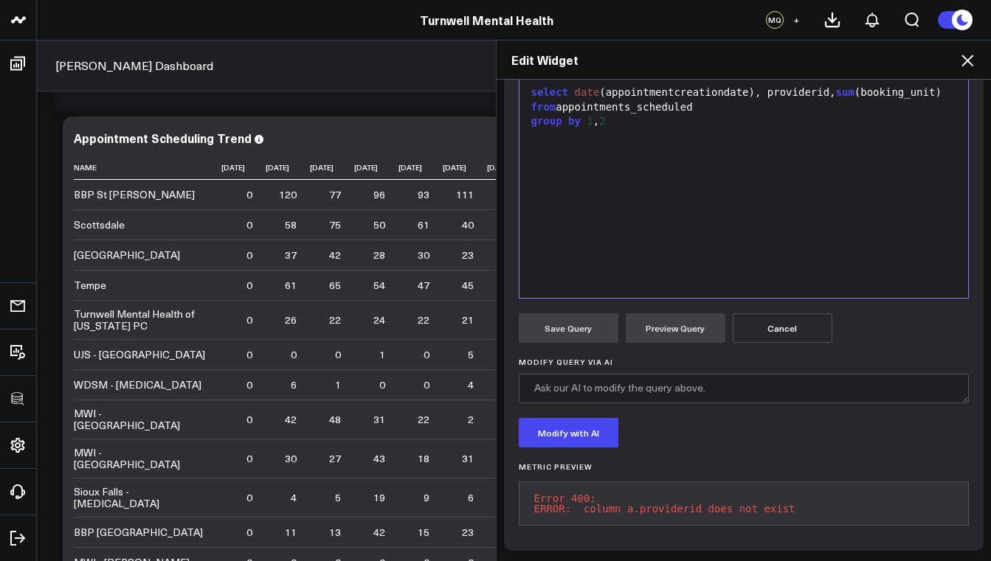
click at [650, 201] on div "with "appointments_scheduled" as ( select a.encounterdate, a.patientuid, a.prov…" at bounding box center [744, 114] width 434 height 353
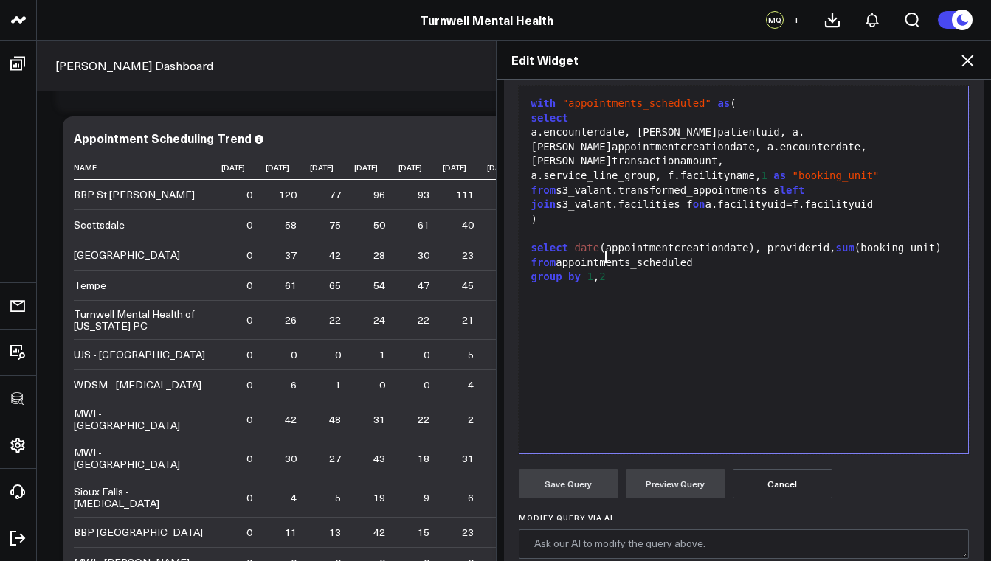
scroll to position [124, 0]
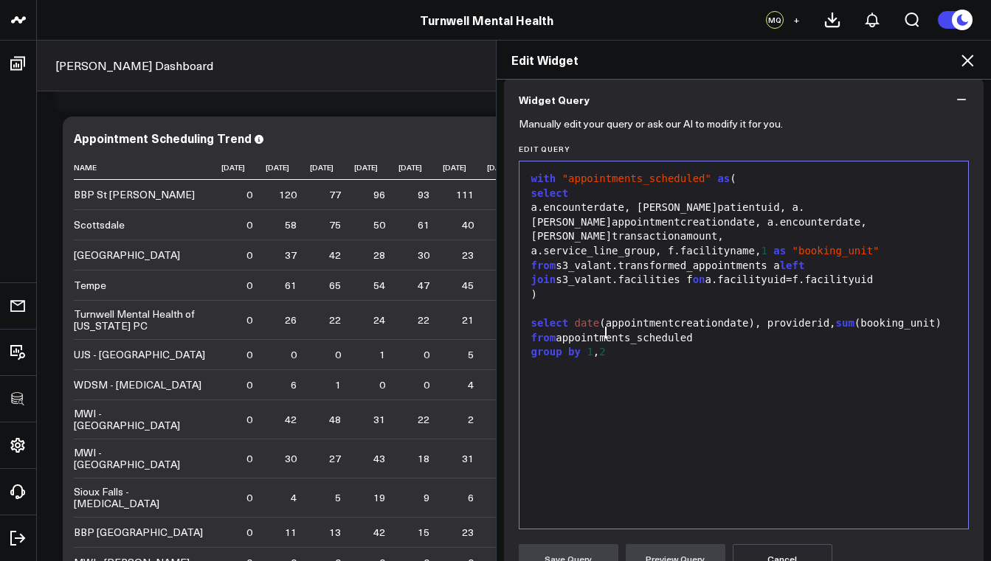
click at [859, 261] on div "from s3_valant.transformed_appointments a left join s3_valant.facilities f on a…" at bounding box center [744, 273] width 434 height 29
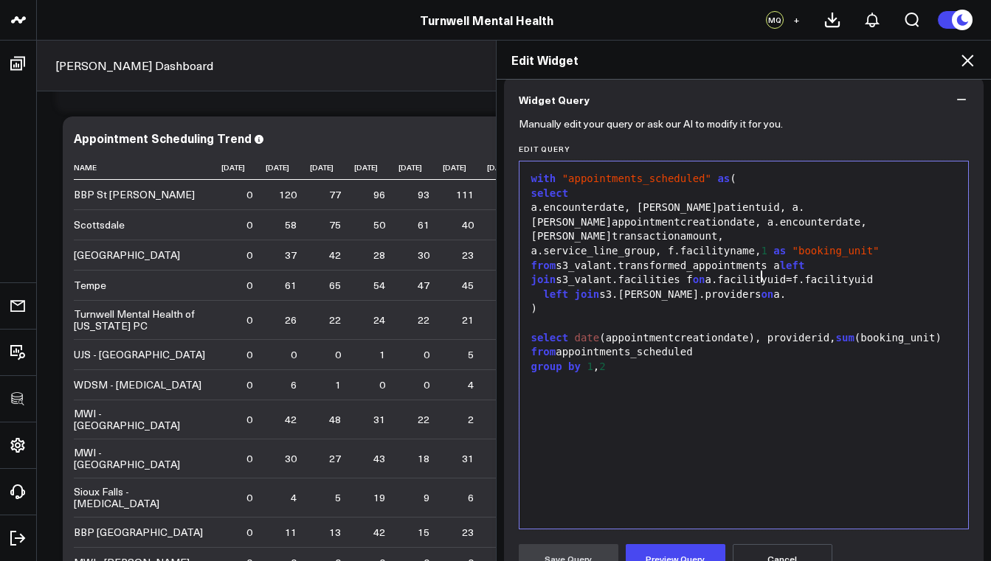
click at [760, 288] on span "on" at bounding box center [766, 294] width 13 height 12
click at [792, 288] on div "left join s3.valant.providers p on a." at bounding box center [744, 295] width 434 height 15
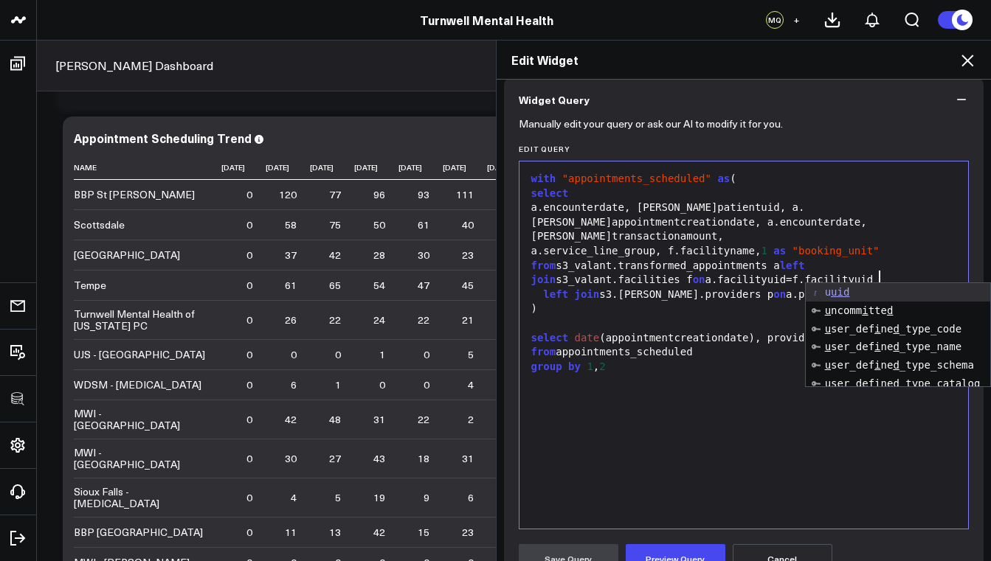
click at [728, 361] on div "with "appointments_scheduled" as ( select a.encounterdate, a.patientuid, a.prov…" at bounding box center [744, 345] width 434 height 353
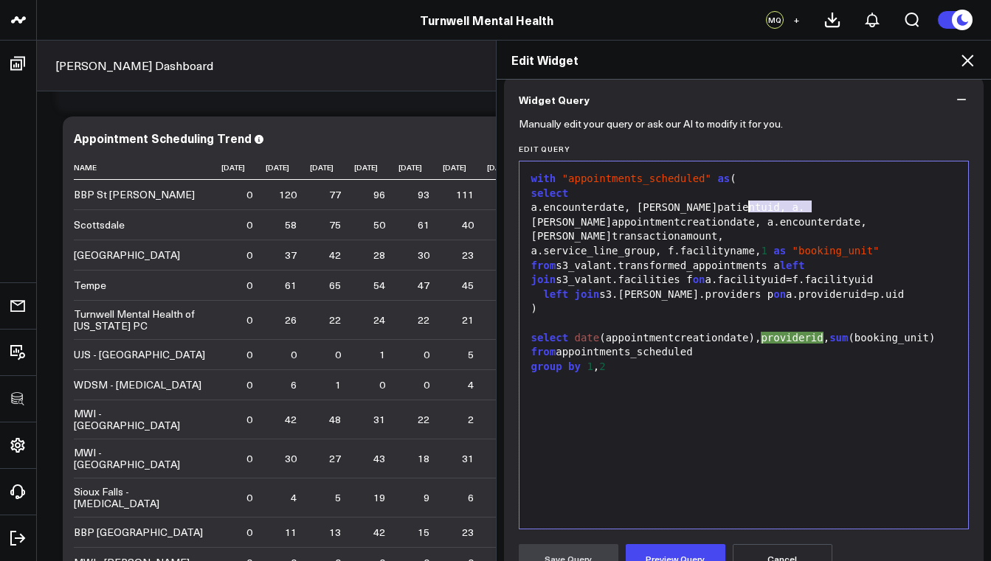
drag, startPoint x: 807, startPoint y: 207, endPoint x: 744, endPoint y: 207, distance: 62.7
click at [744, 207] on div "a.encounterdate, a.patientuid, a.providerid, a.appointmentcreationdate, a.encou…" at bounding box center [744, 223] width 434 height 44
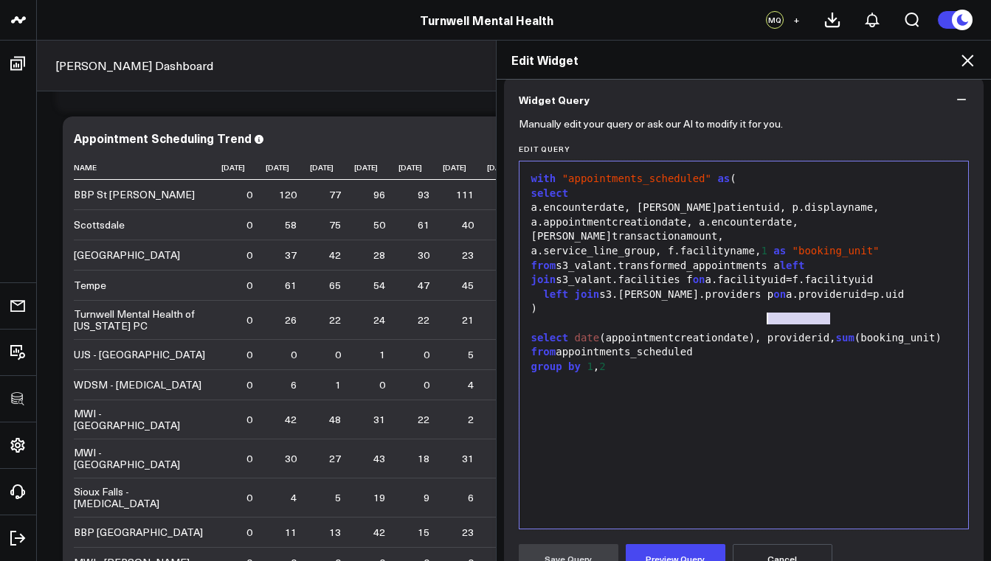
drag, startPoint x: 824, startPoint y: 322, endPoint x: 762, endPoint y: 316, distance: 62.2
click at [762, 331] on div "select date (appointmentcreationdate), providerid, sum (booking_unit)" at bounding box center [744, 338] width 434 height 15
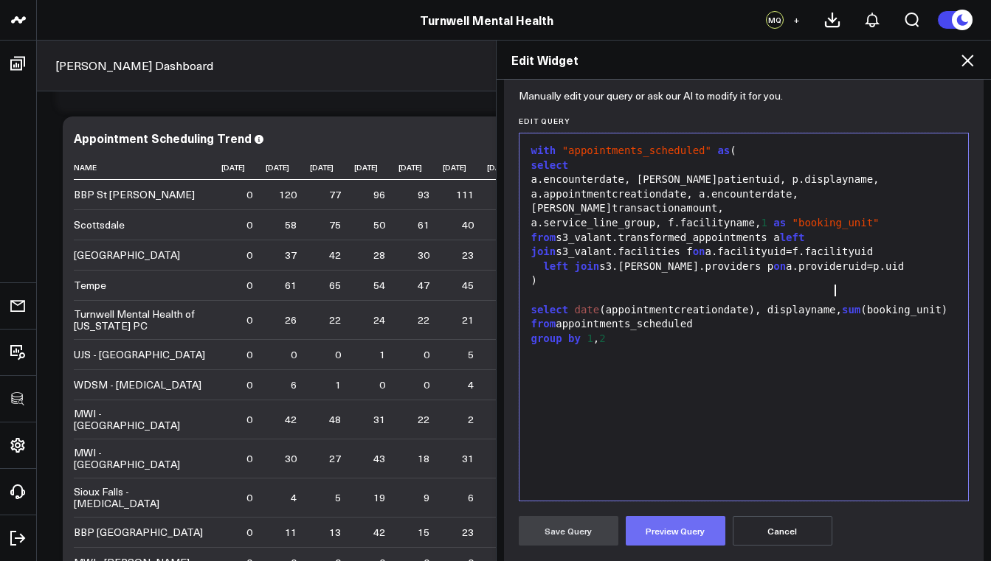
click at [679, 530] on button "Preview Query" at bounding box center [676, 531] width 100 height 30
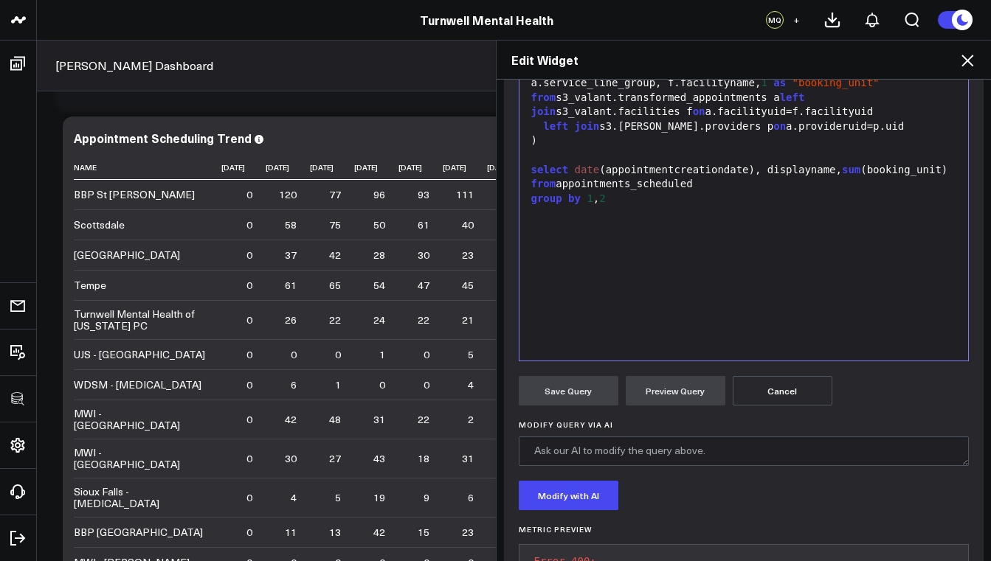
scroll to position [176, 0]
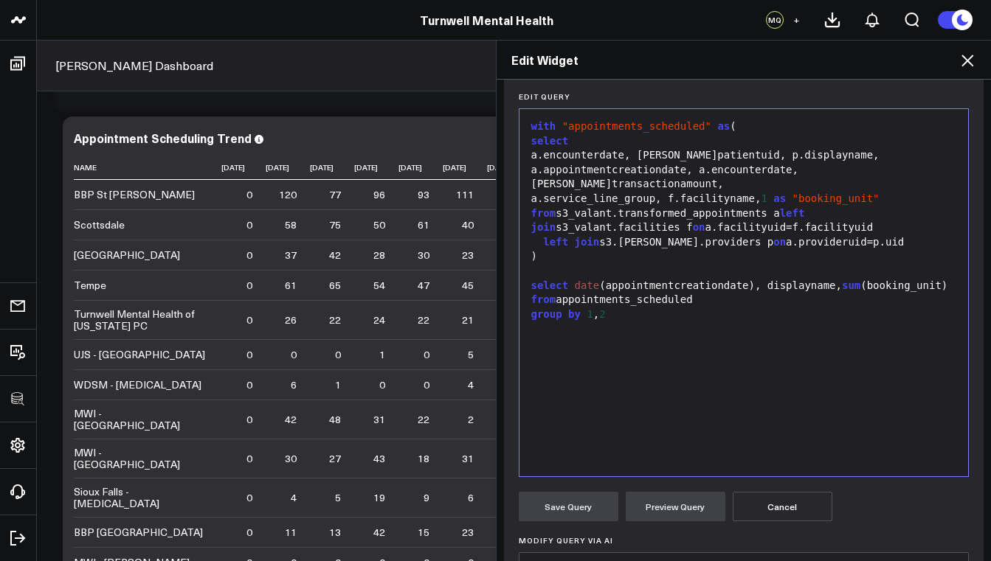
click at [618, 235] on div "left join s3.valant.providers p on a.provideruid=p.uid" at bounding box center [744, 242] width 434 height 15
click at [679, 511] on button "Preview Query" at bounding box center [676, 507] width 100 height 30
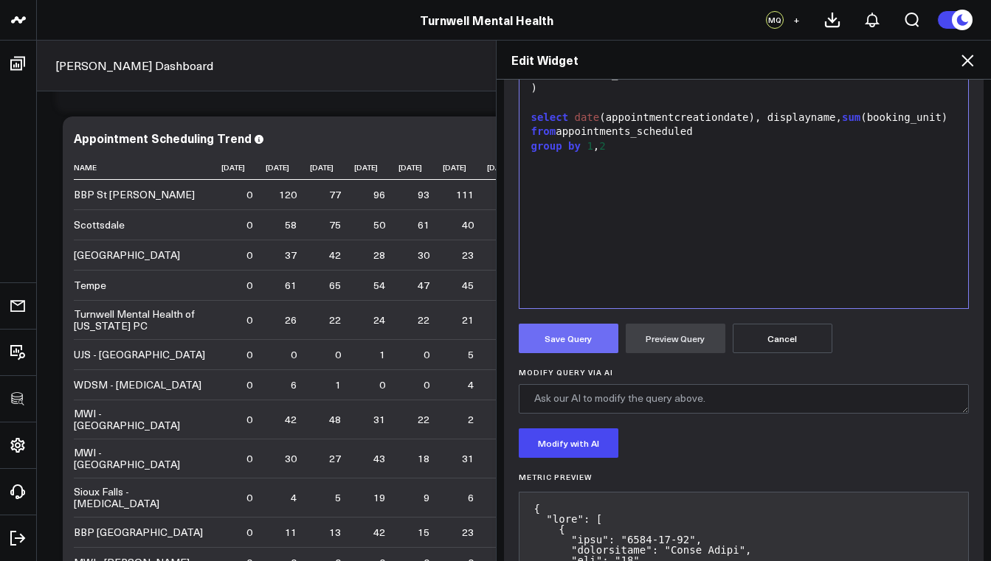
click at [596, 344] on button "Save Query" at bounding box center [569, 339] width 100 height 30
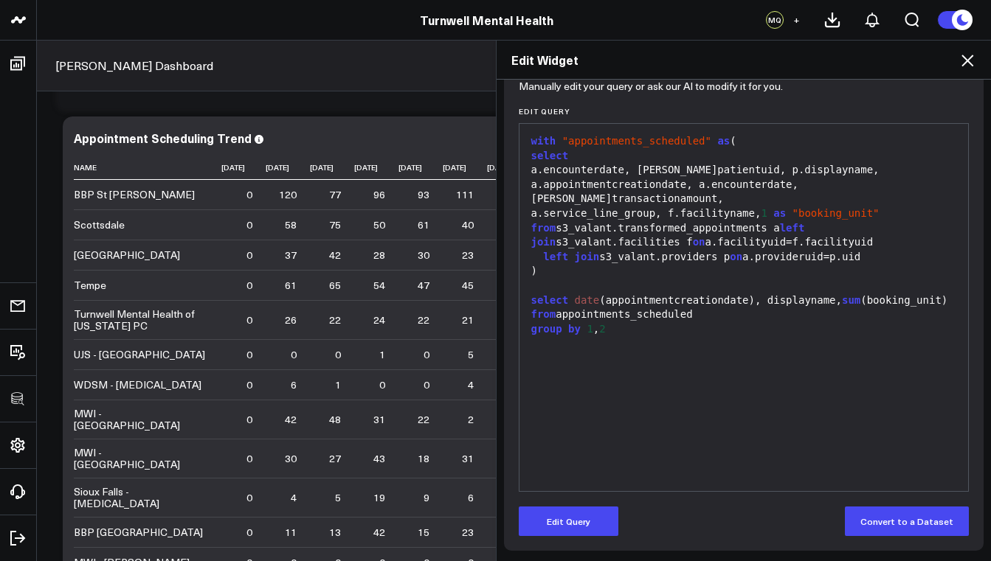
scroll to position [0, 0]
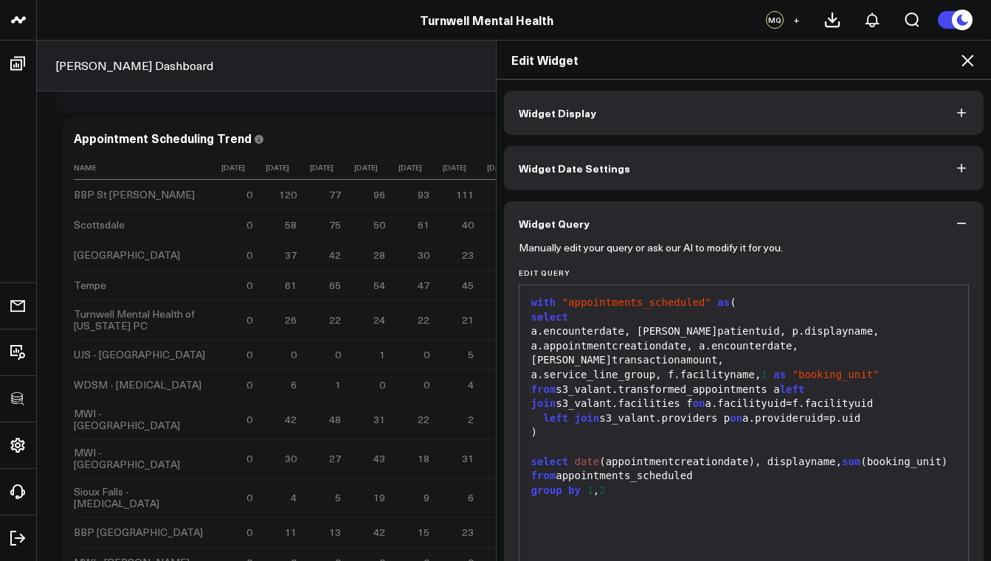
click at [571, 123] on button "Widget Display" at bounding box center [744, 113] width 480 height 44
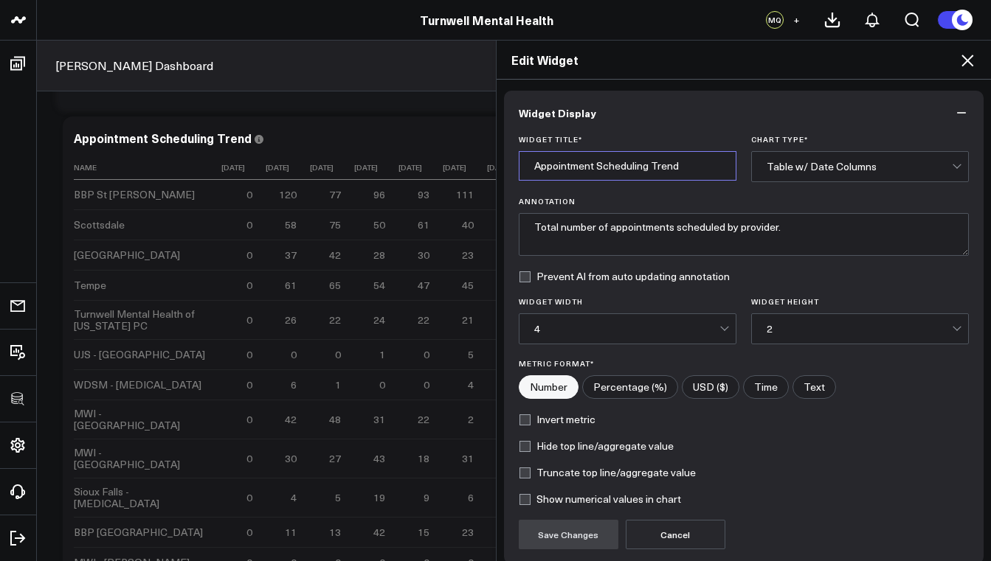
click at [577, 167] on input "Appointment Scheduling Trend" at bounding box center [628, 166] width 218 height 30
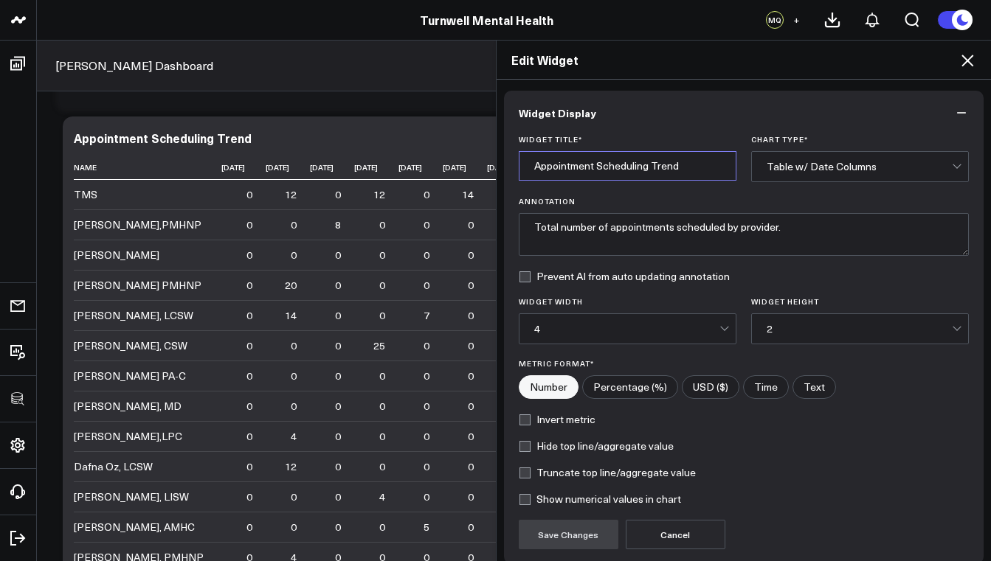
click at [524, 169] on input "Appointment Scheduling Trend" at bounding box center [628, 166] width 218 height 30
type input "Provider Appointment Scheduling Trend"
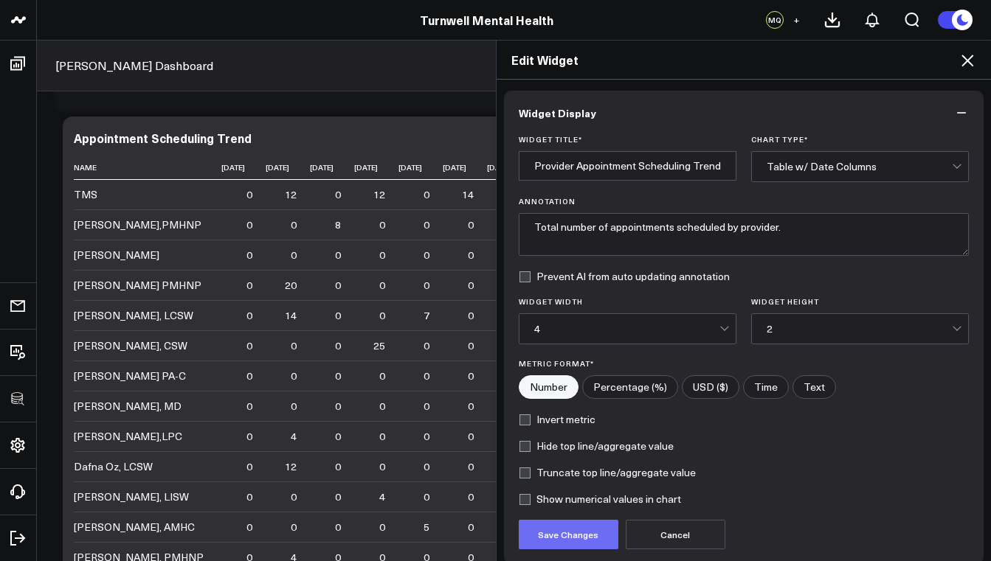
click at [569, 533] on button "Save Changes" at bounding box center [569, 535] width 100 height 30
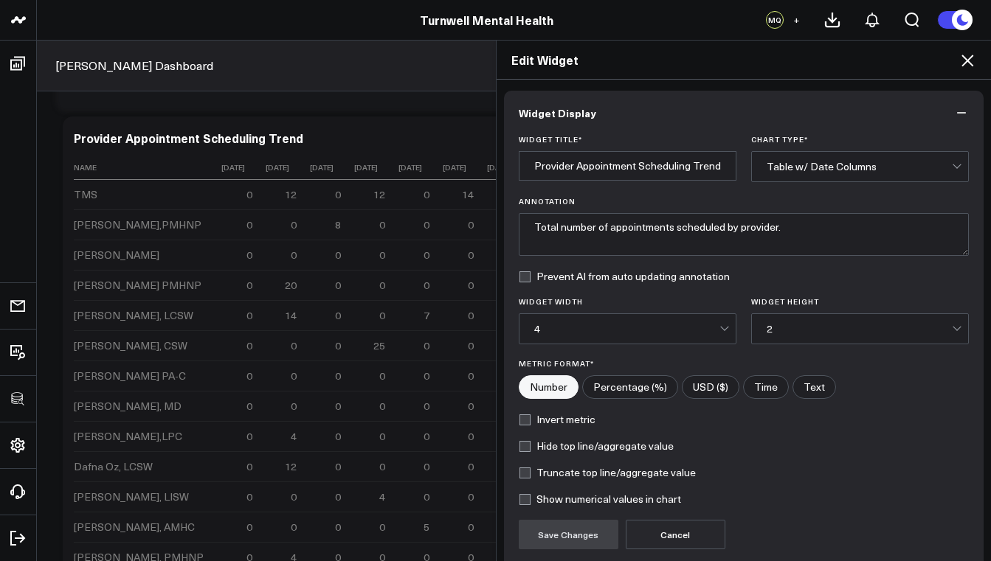
click at [968, 58] on icon at bounding box center [967, 61] width 18 height 18
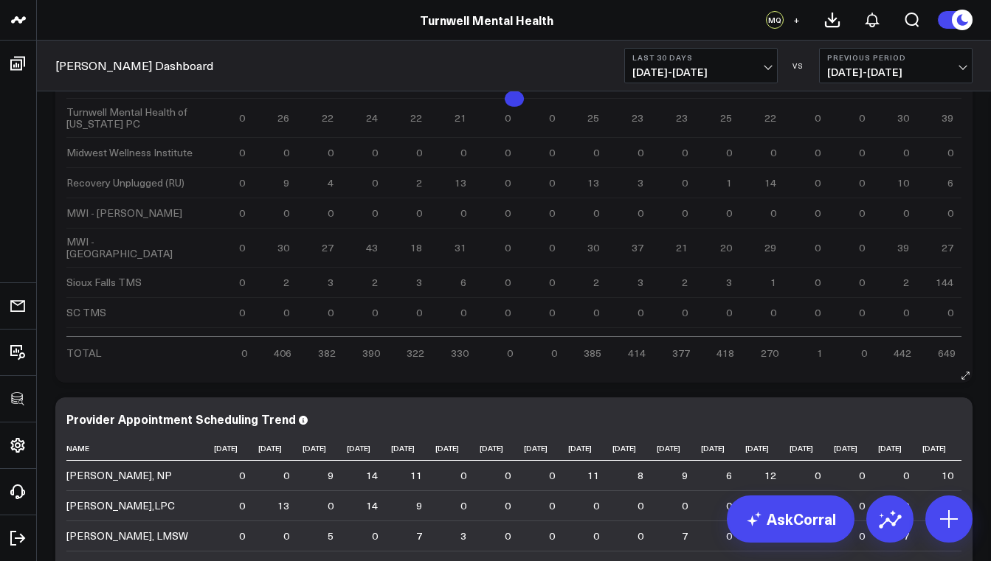
scroll to position [2642, 0]
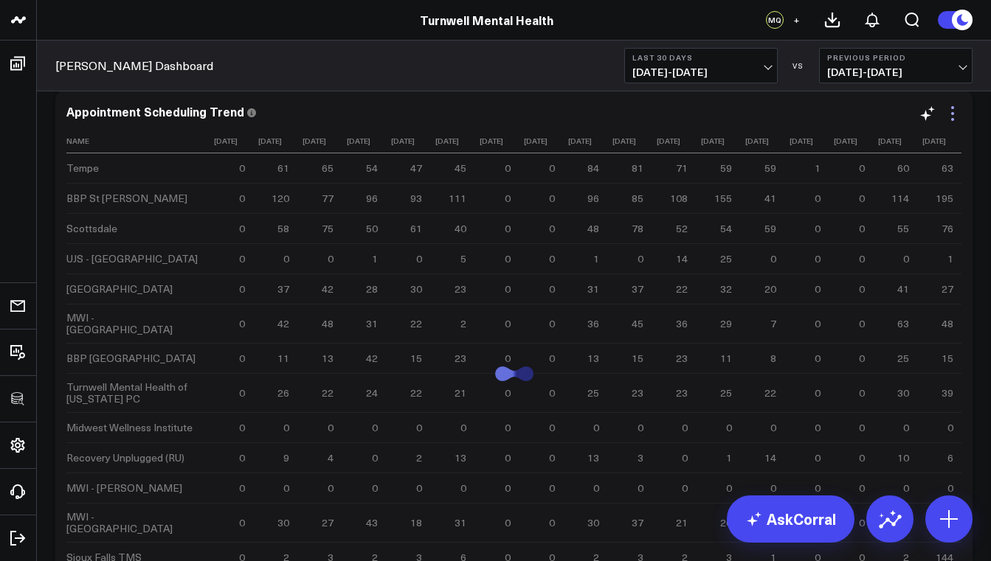
click at [954, 117] on icon at bounding box center [952, 114] width 18 height 18
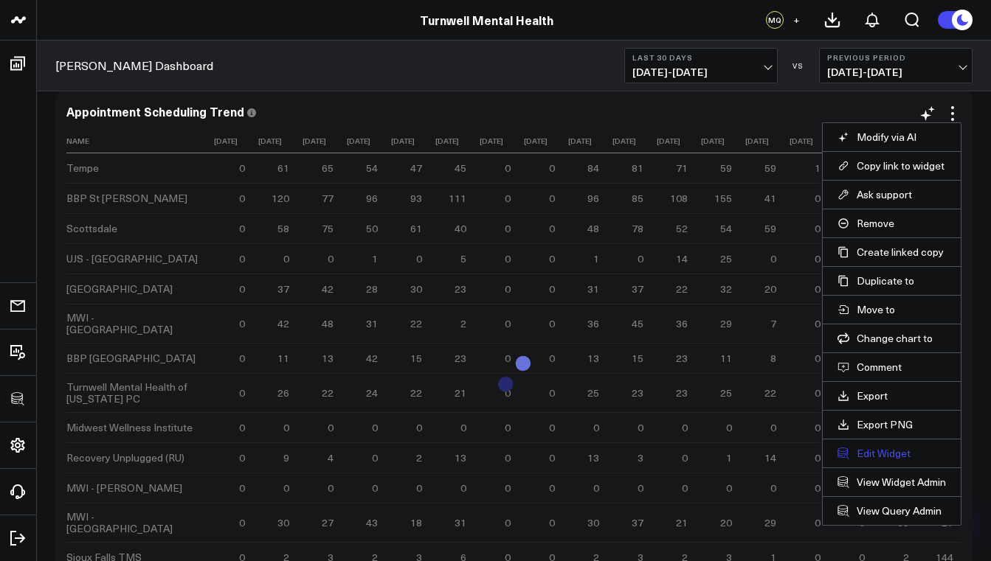
click at [872, 451] on button "Edit Widget" at bounding box center [891, 453] width 108 height 13
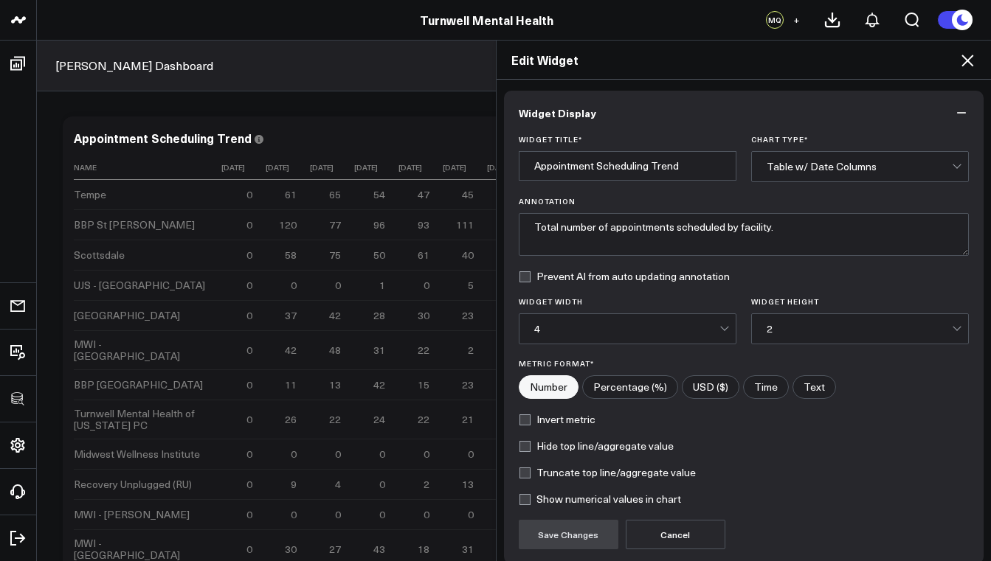
scroll to position [124, 0]
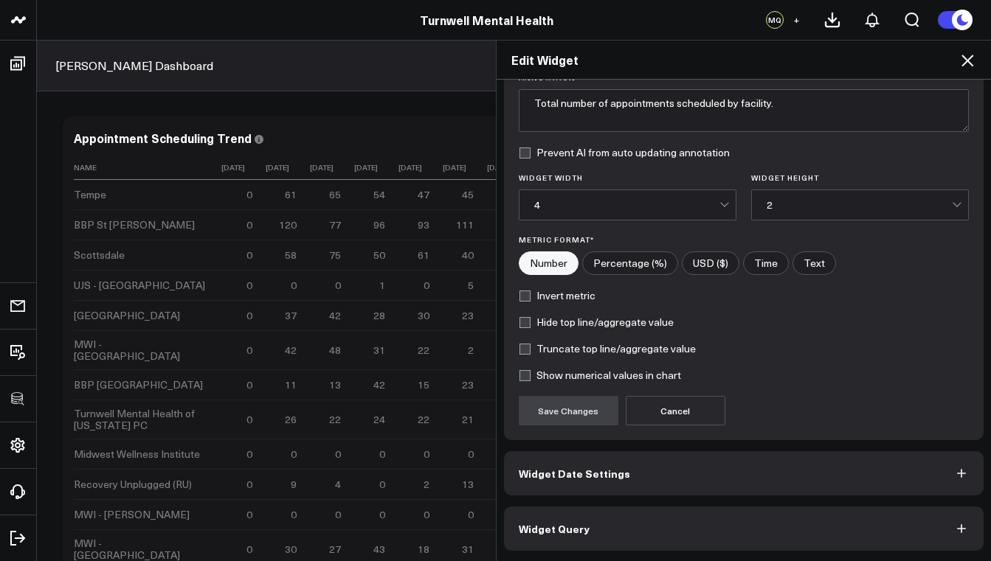
click at [617, 538] on button "Widget Query" at bounding box center [744, 529] width 480 height 44
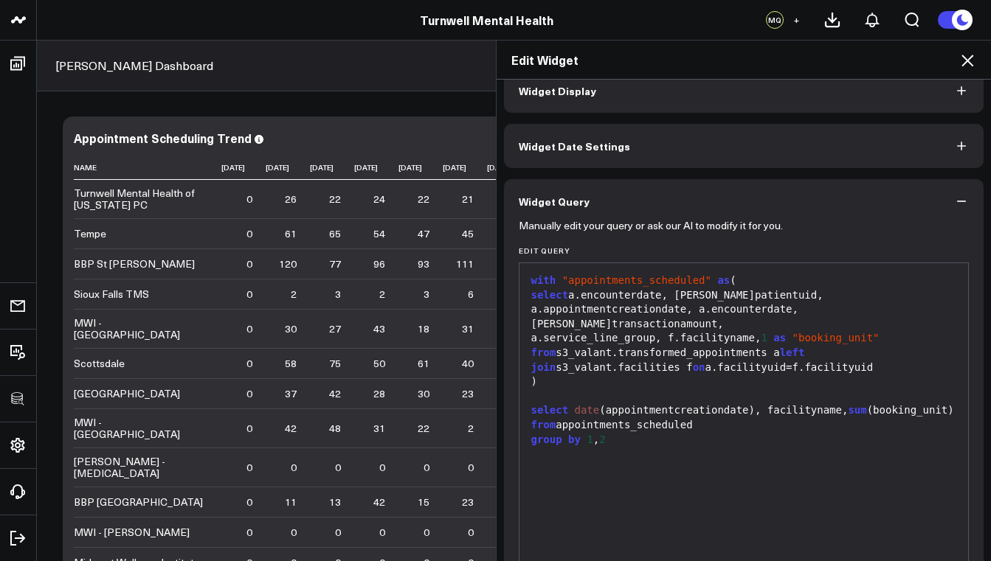
scroll to position [162, 0]
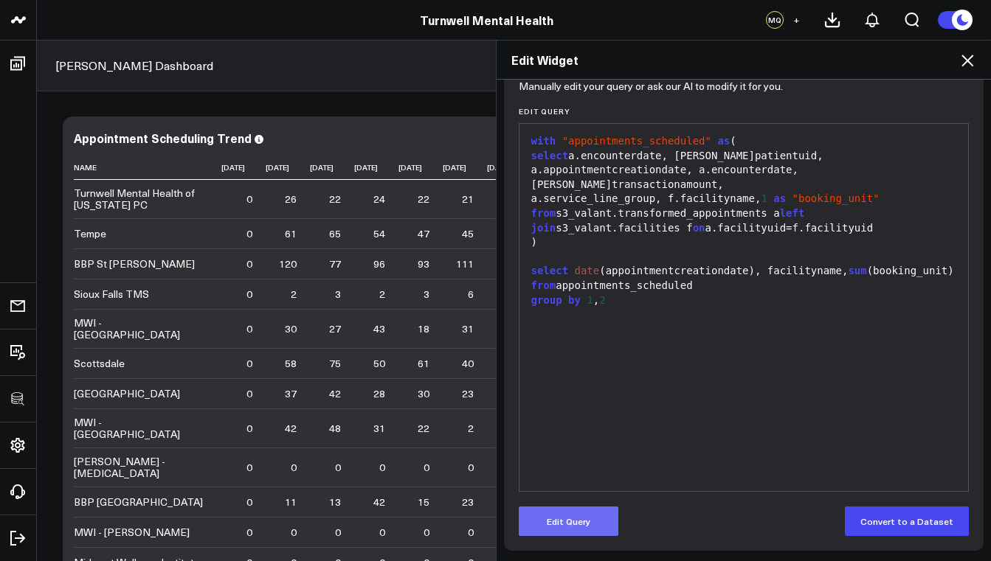
click at [594, 525] on button "Edit Query" at bounding box center [569, 522] width 100 height 30
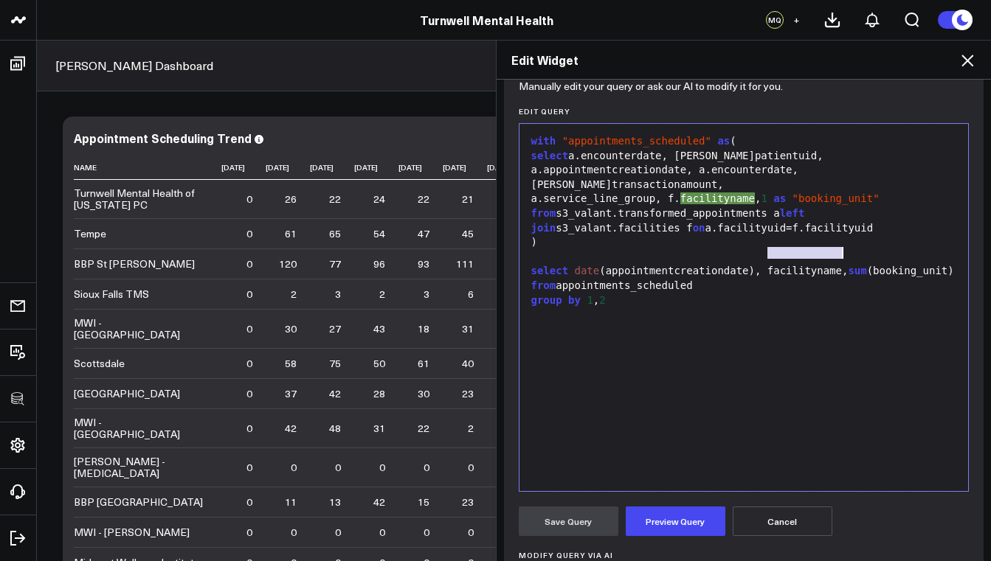
drag, startPoint x: 761, startPoint y: 254, endPoint x: 837, endPoint y: 255, distance: 76.0
click at [837, 264] on div "select date (appointmentcreationdate), facilityname, sum (booking_unit)" at bounding box center [744, 271] width 434 height 15
click at [673, 192] on div "a.service_line_group, f.facilityname, 1 as "booking_unit"" at bounding box center [744, 199] width 434 height 15
drag, startPoint x: 751, startPoint y: 184, endPoint x: 676, endPoint y: 179, distance: 75.4
click at [676, 192] on div "a.service_line_group, f.facilityname, 1 as "booking_unit"" at bounding box center [744, 199] width 434 height 15
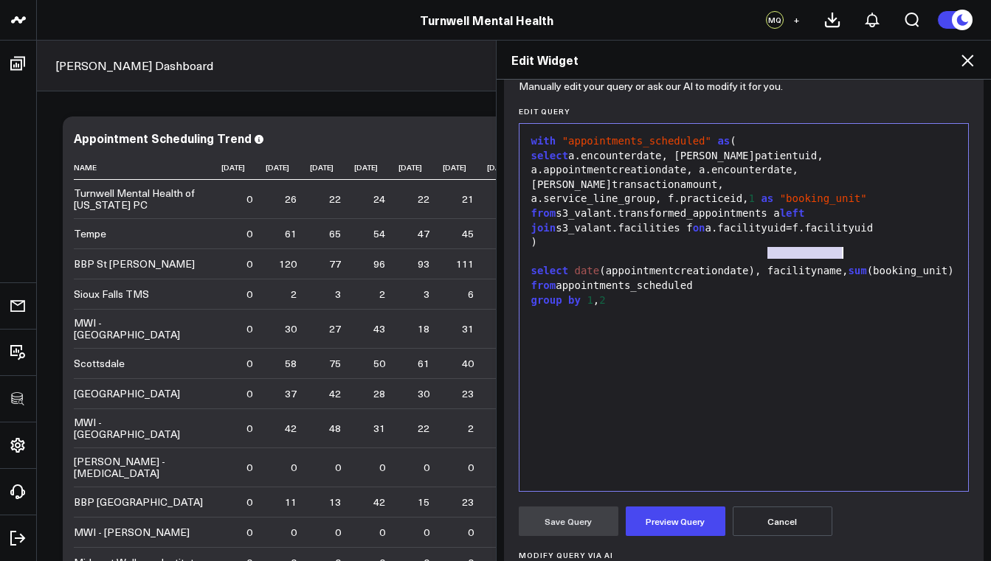
drag, startPoint x: 763, startPoint y: 254, endPoint x: 836, endPoint y: 254, distance: 73.8
click at [836, 264] on div "select date (appointmentcreationdate), facilityname, sum (booking_unit)" at bounding box center [744, 271] width 434 height 15
click at [638, 522] on button "Preview Query" at bounding box center [676, 522] width 100 height 30
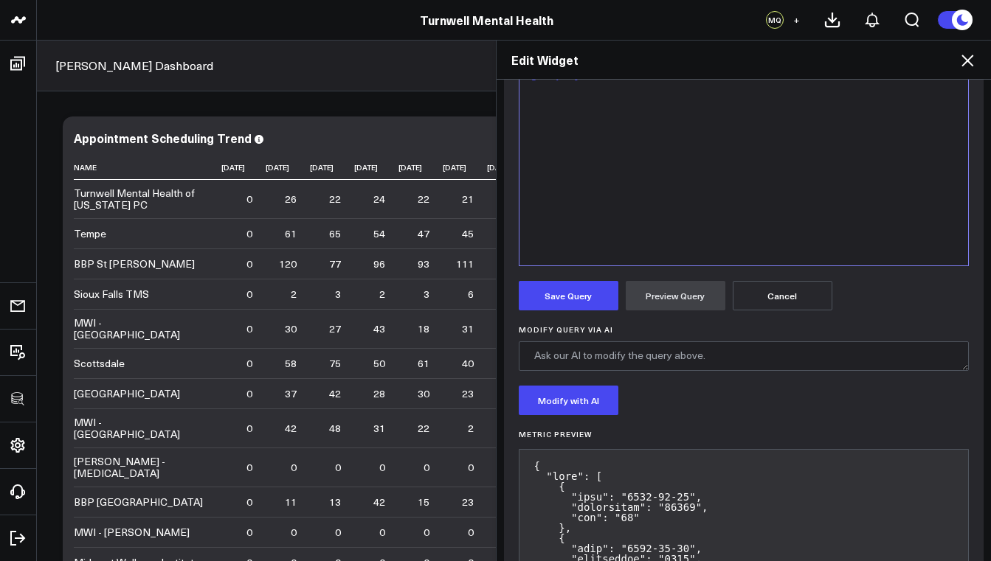
scroll to position [490, 0]
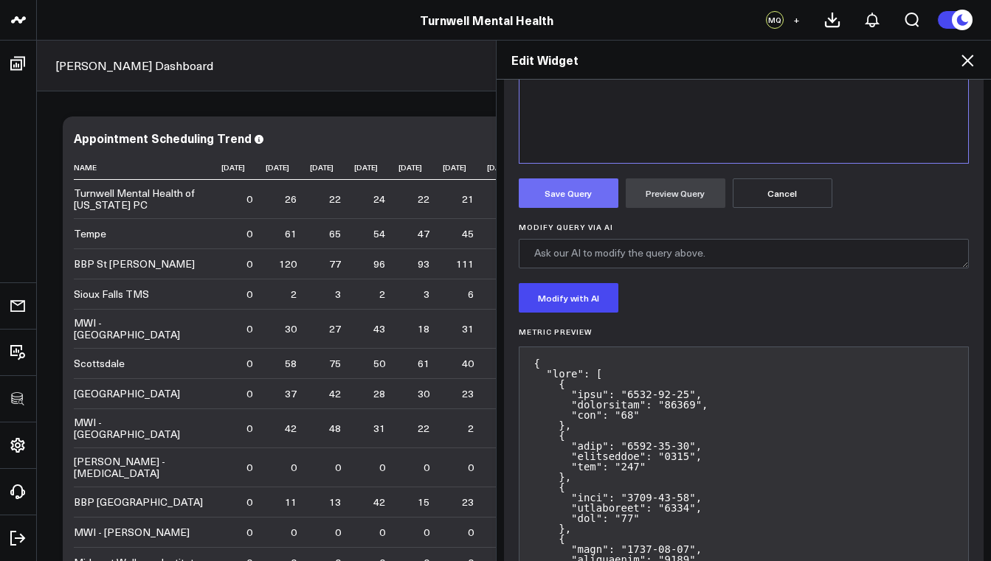
click at [588, 193] on button "Save Query" at bounding box center [569, 194] width 100 height 30
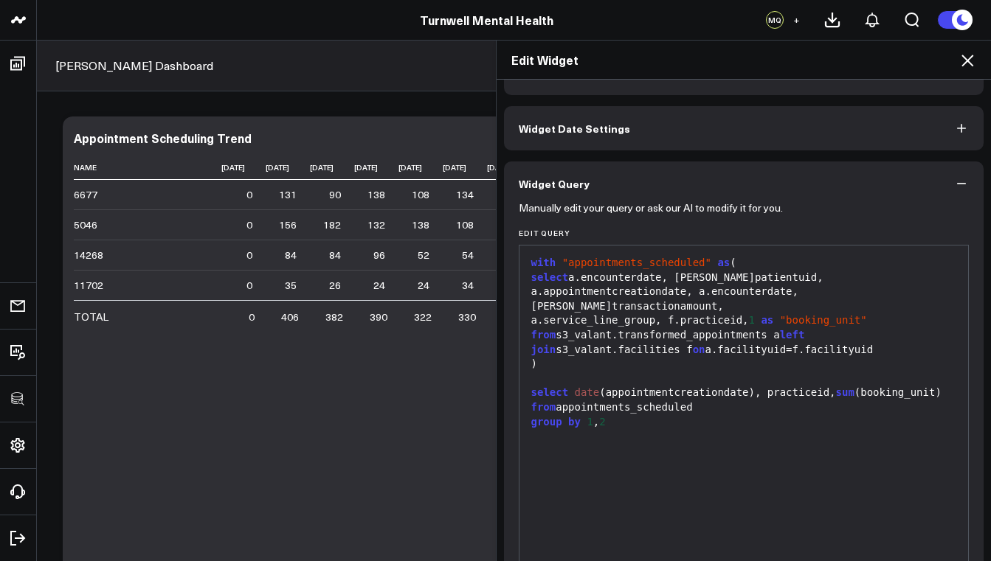
scroll to position [0, 0]
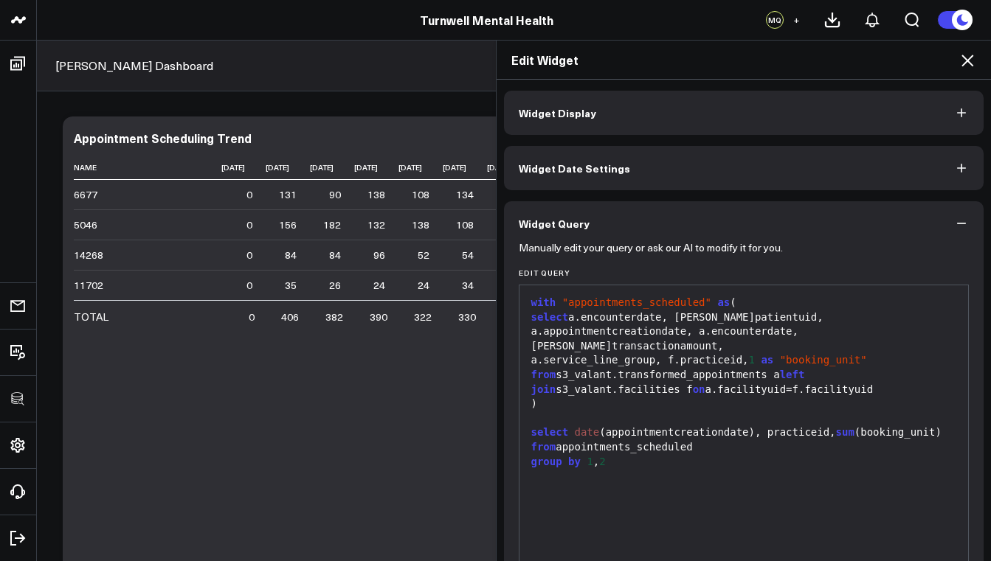
click at [583, 102] on button "Widget Display" at bounding box center [744, 113] width 480 height 44
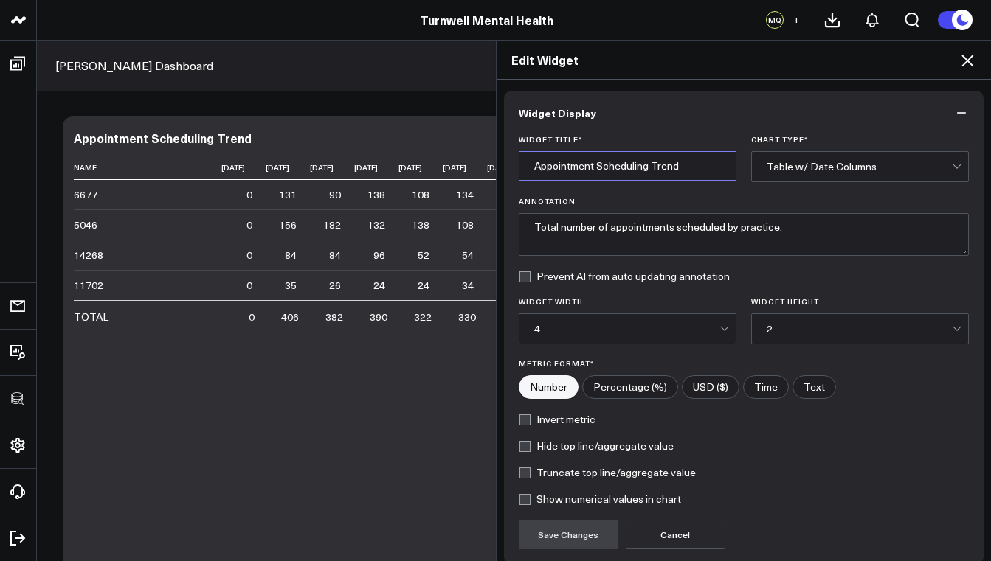
click at [531, 167] on input "Appointment Scheduling Trend" at bounding box center [628, 166] width 218 height 30
type input "Brand Appointment Scheduling Trend"
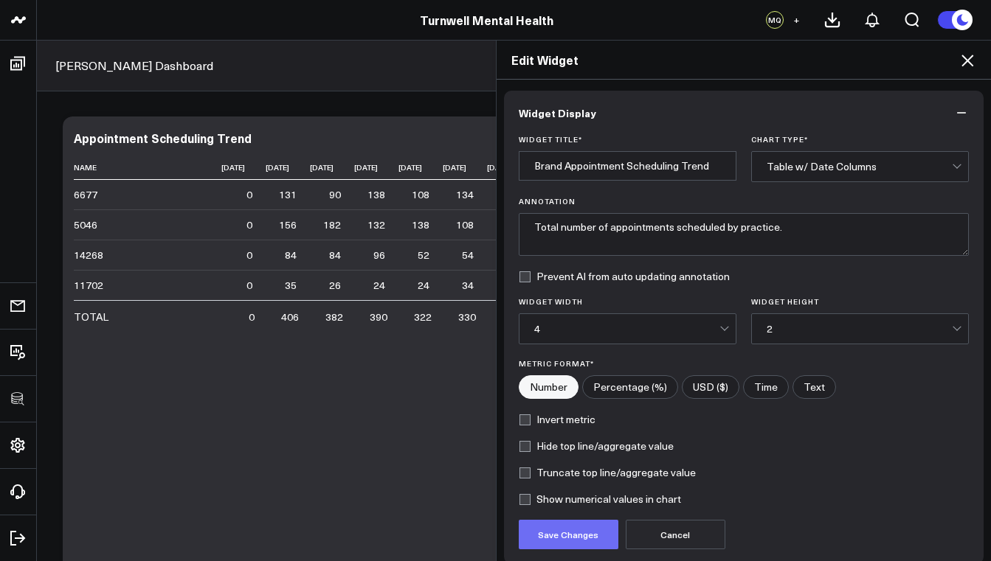
click at [582, 535] on button "Save Changes" at bounding box center [569, 535] width 100 height 30
click at [971, 61] on icon at bounding box center [967, 61] width 18 height 18
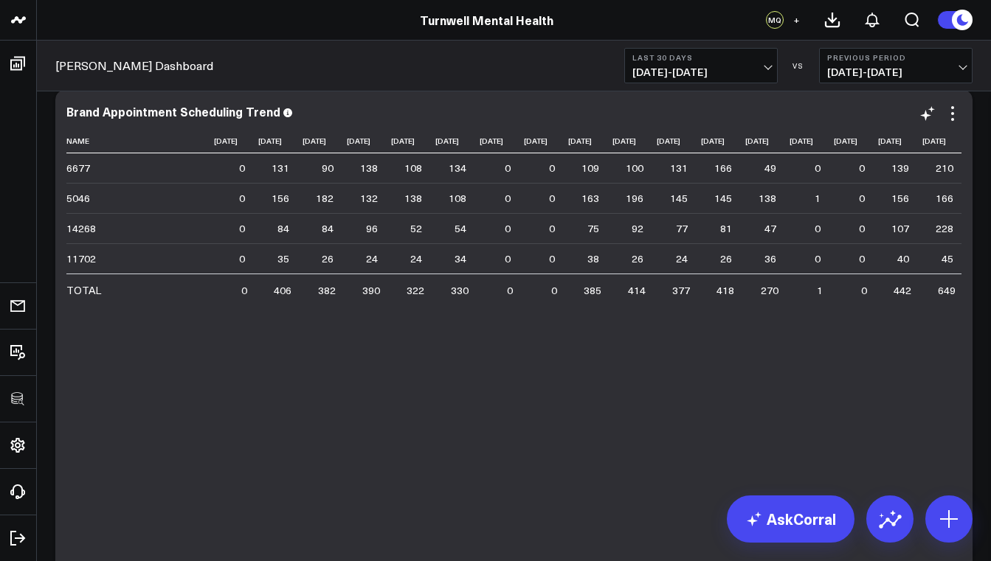
scroll to position [2851, 0]
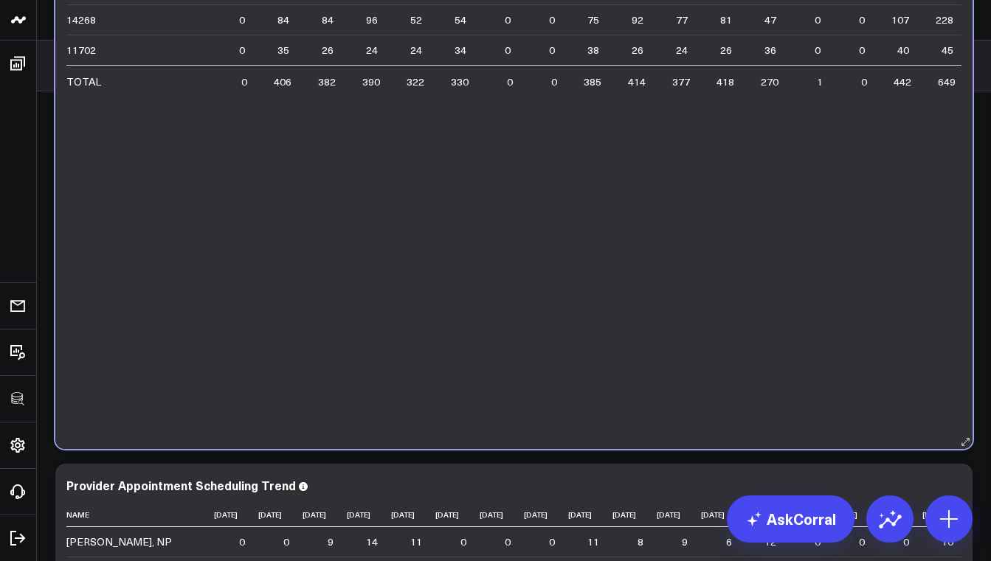
click at [583, 303] on div "Name 2025-08-10 2025-08-11 2025-08-12 2025-08-13 2025-08-14 2025-08-15 2025-08-…" at bounding box center [513, 177] width 895 height 514
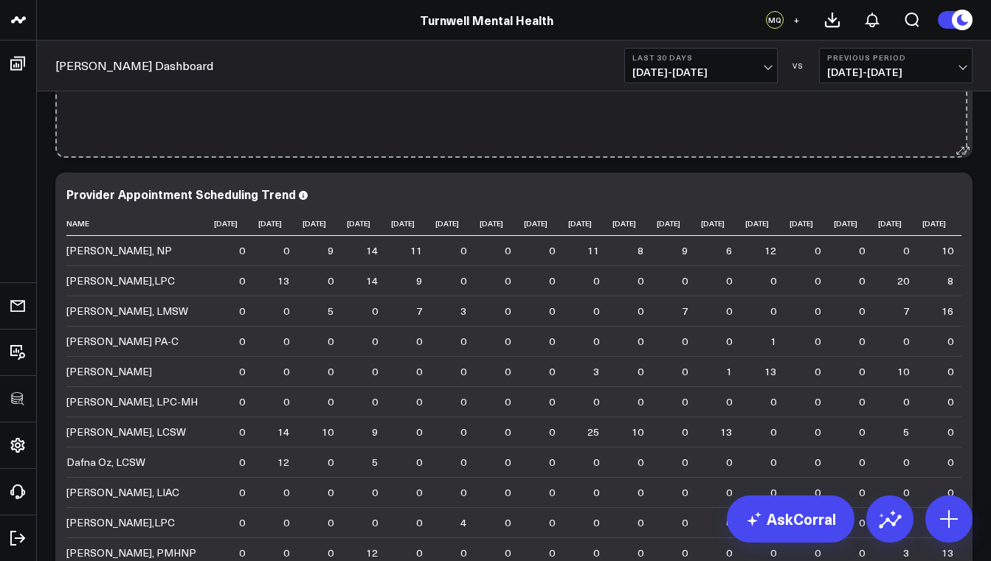
drag, startPoint x: 967, startPoint y: 445, endPoint x: 962, endPoint y: 150, distance: 294.4
click at [962, 150] on icon at bounding box center [965, 150] width 11 height 11
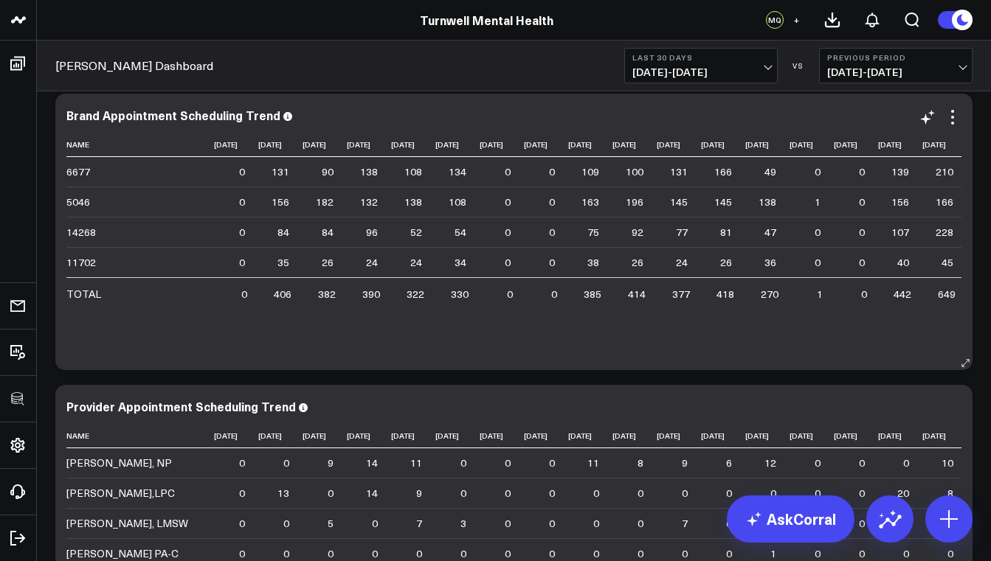
scroll to position [2636, 0]
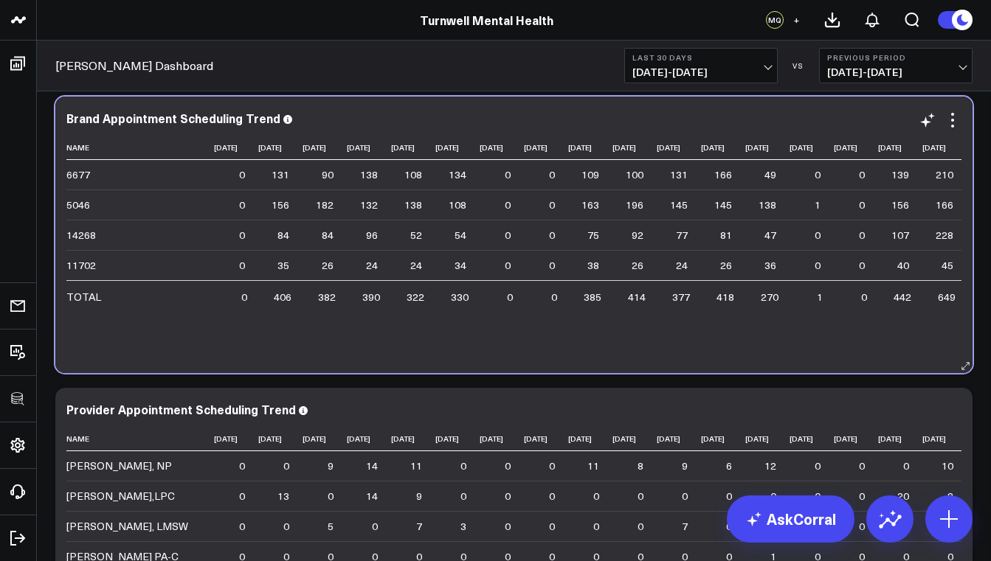
click at [84, 237] on td "14268" at bounding box center [140, 235] width 148 height 30
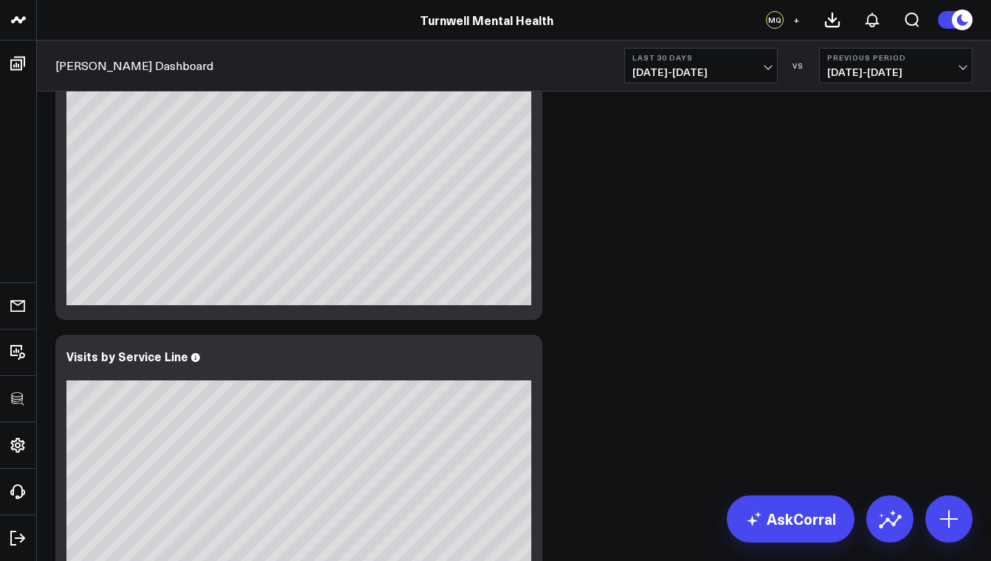
scroll to position [1384, 0]
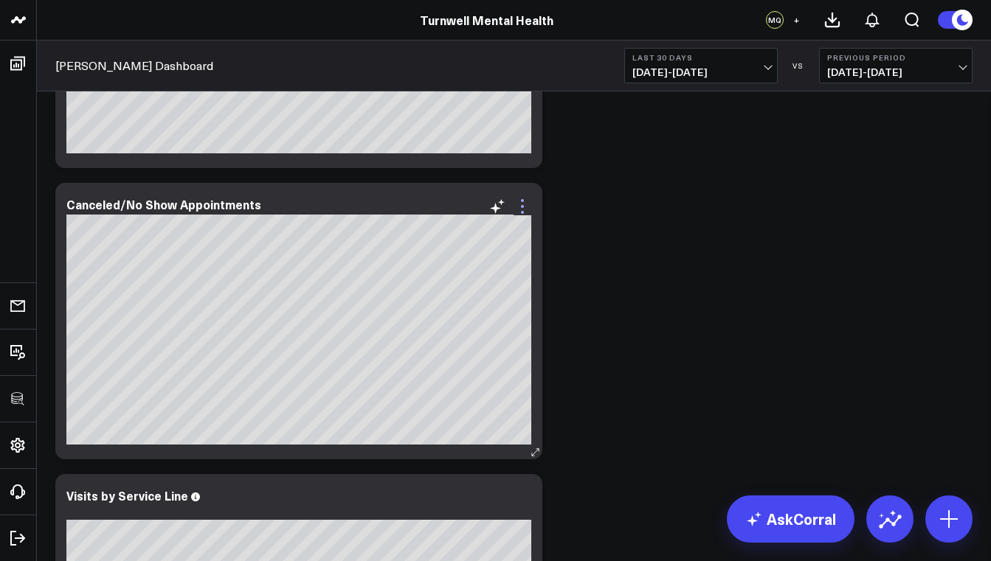
click at [526, 209] on icon at bounding box center [522, 207] width 18 height 18
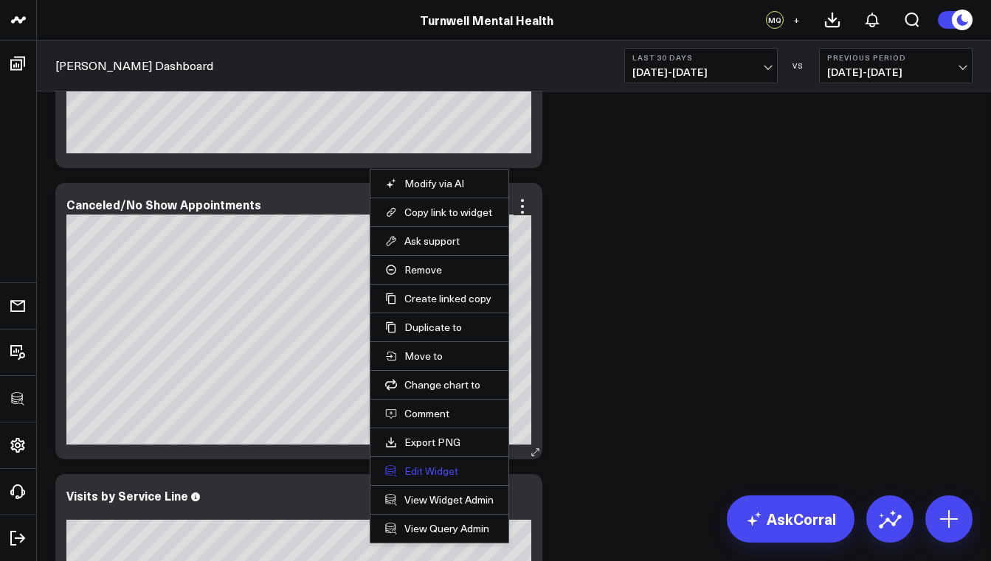
click at [437, 468] on button "Edit Widget" at bounding box center [439, 471] width 108 height 13
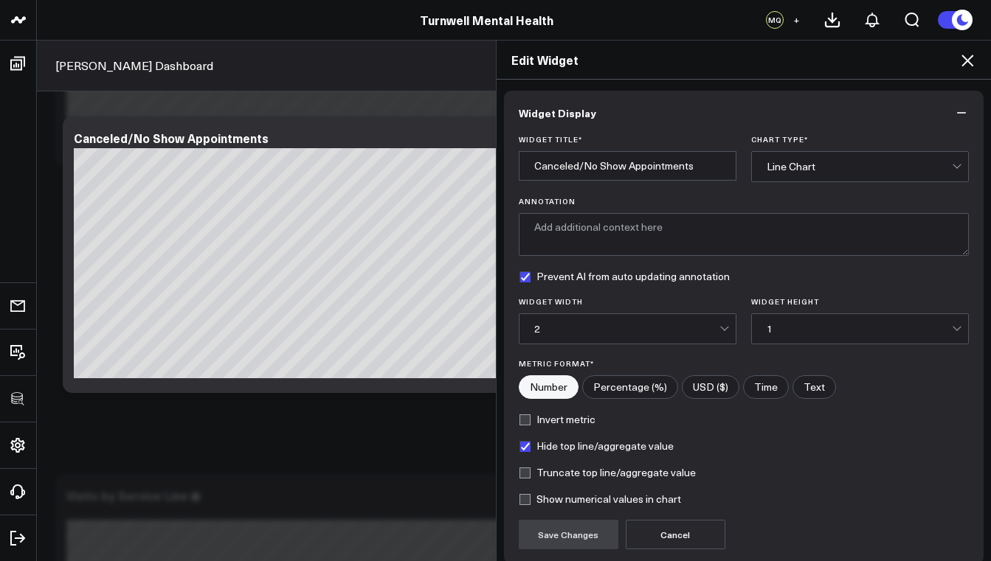
scroll to position [112, 0]
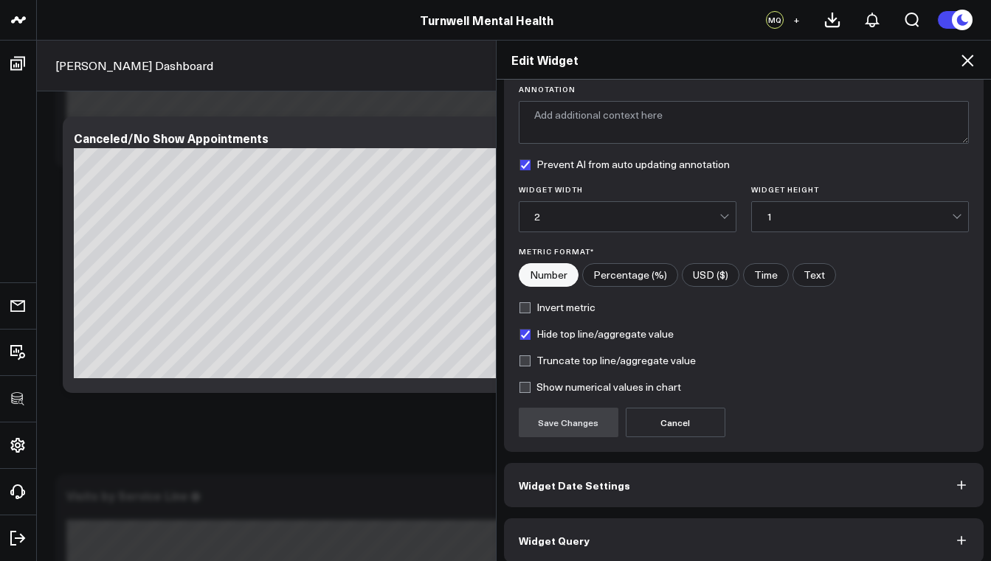
click at [634, 482] on button "Widget Date Settings" at bounding box center [744, 485] width 480 height 44
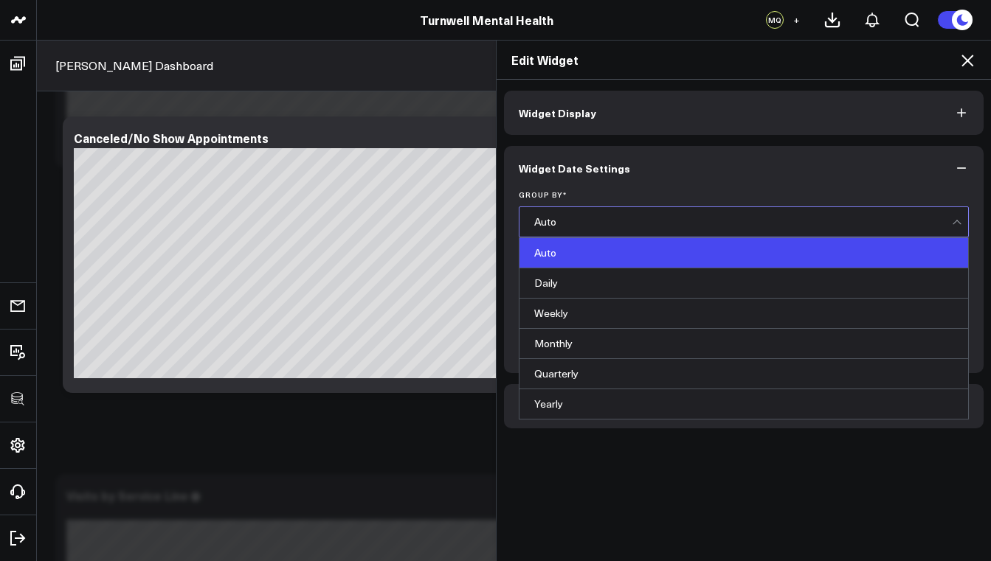
click at [548, 219] on div "Auto" at bounding box center [743, 222] width 418 height 12
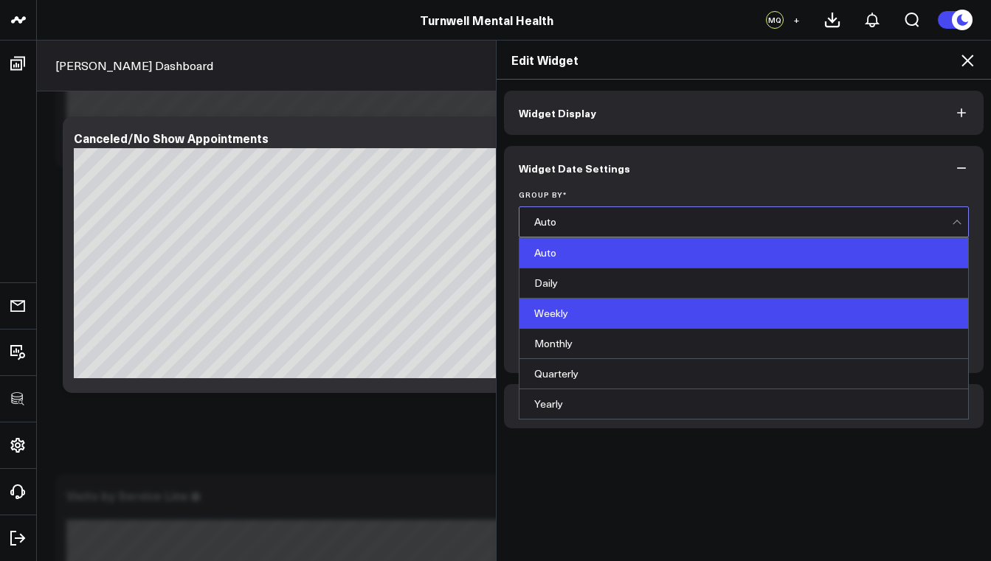
click at [550, 304] on div "Weekly" at bounding box center [743, 314] width 449 height 30
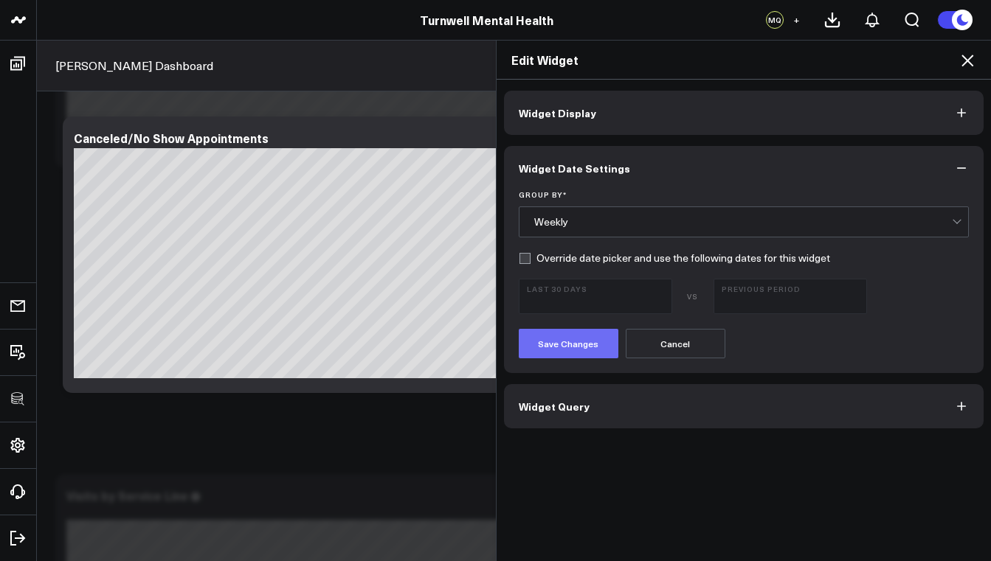
click at [552, 348] on button "Save Changes" at bounding box center [569, 344] width 100 height 30
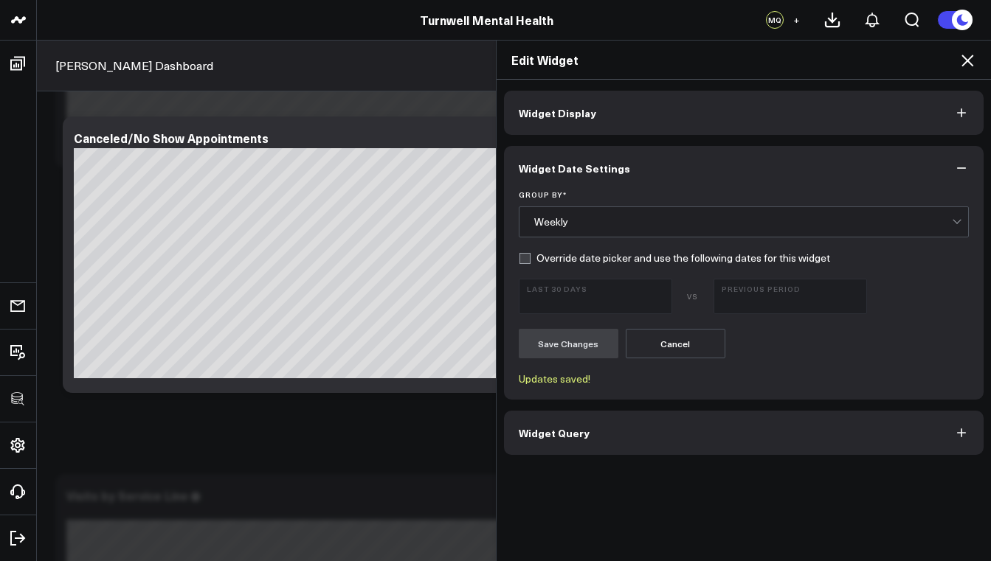
click at [966, 59] on icon at bounding box center [967, 61] width 12 height 12
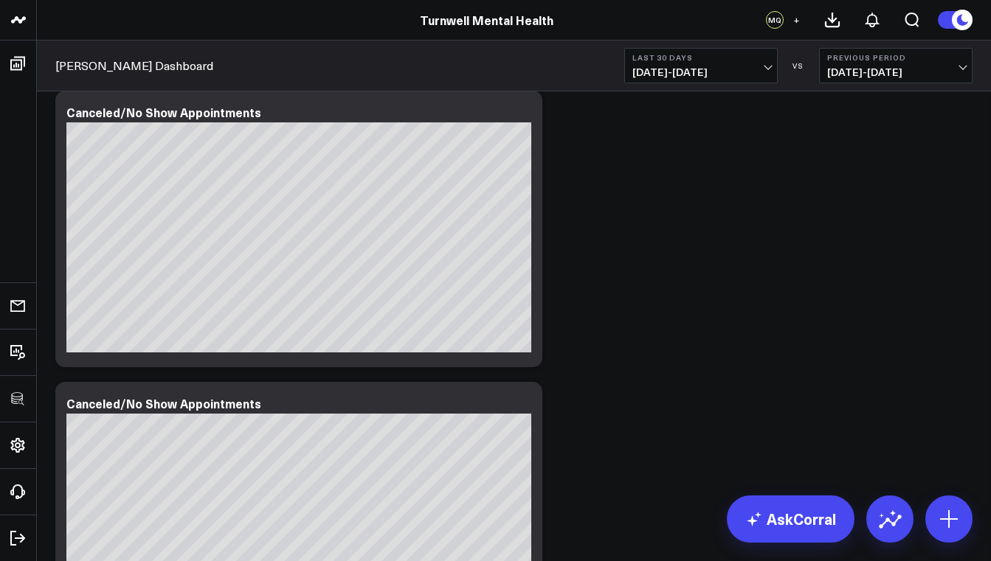
scroll to position [1172, 0]
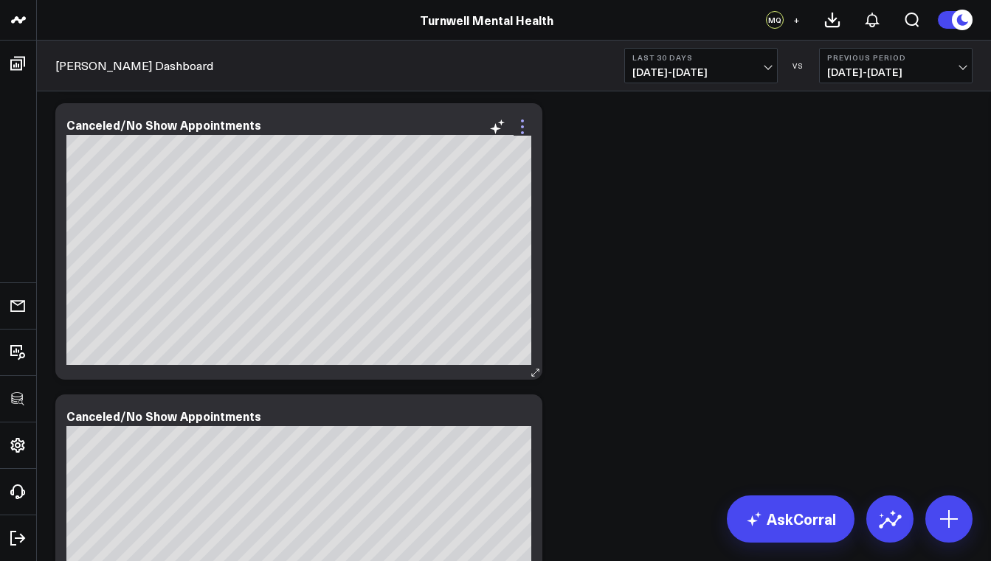
click at [519, 128] on icon at bounding box center [522, 127] width 18 height 18
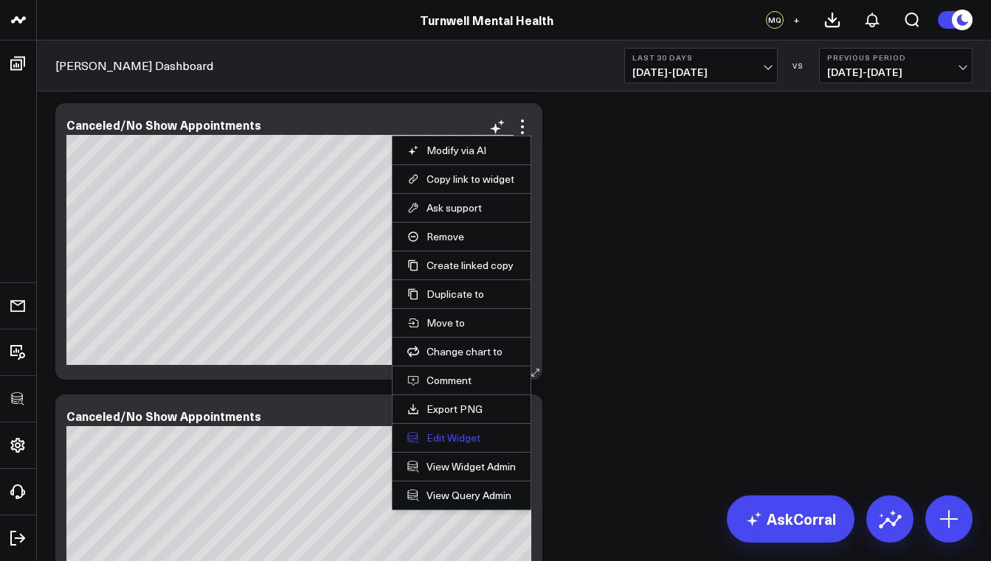
click at [463, 443] on button "Edit Widget" at bounding box center [461, 438] width 108 height 13
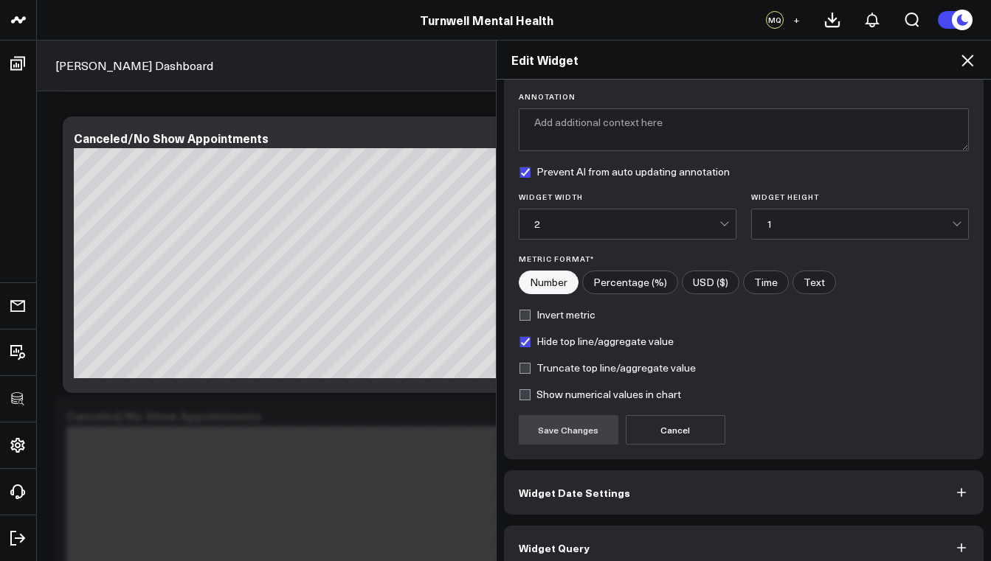
scroll to position [124, 0]
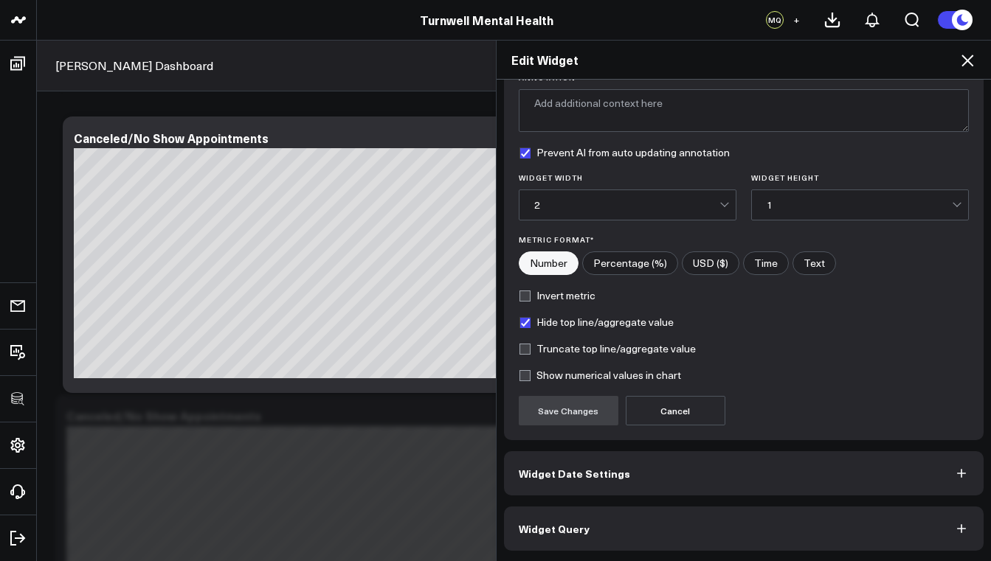
click at [623, 476] on button "Widget Date Settings" at bounding box center [744, 473] width 480 height 44
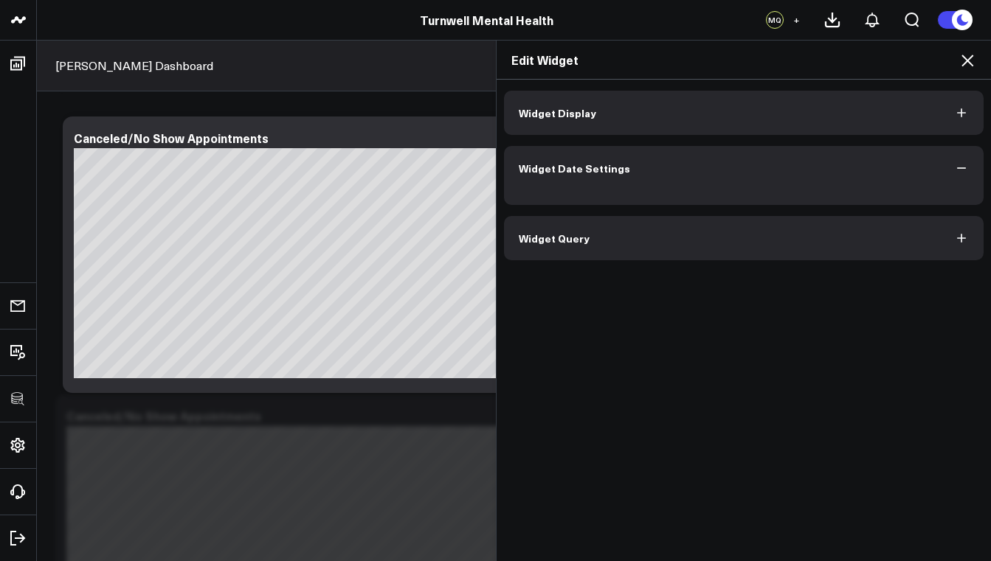
scroll to position [0, 0]
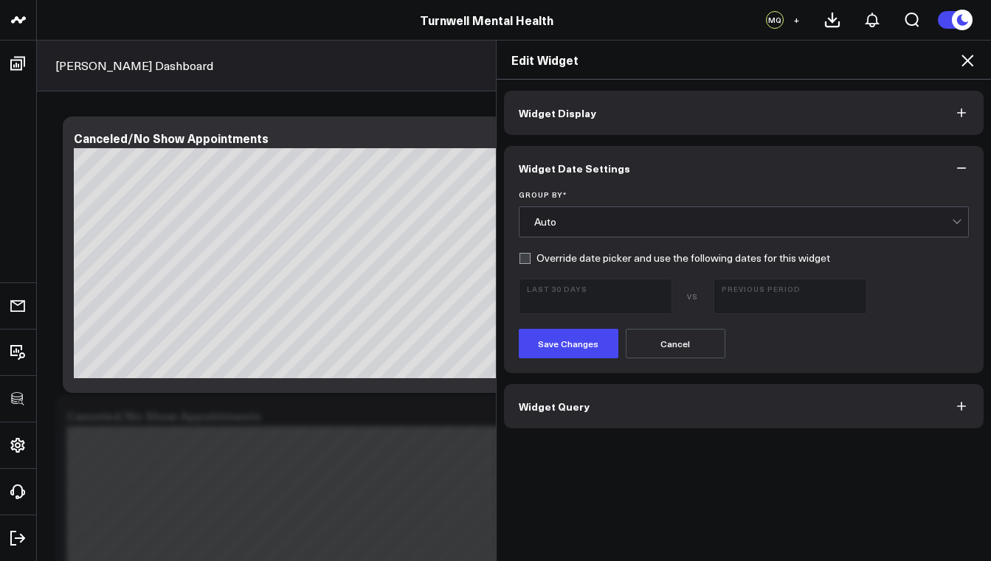
click at [581, 225] on div "Auto" at bounding box center [743, 222] width 418 height 12
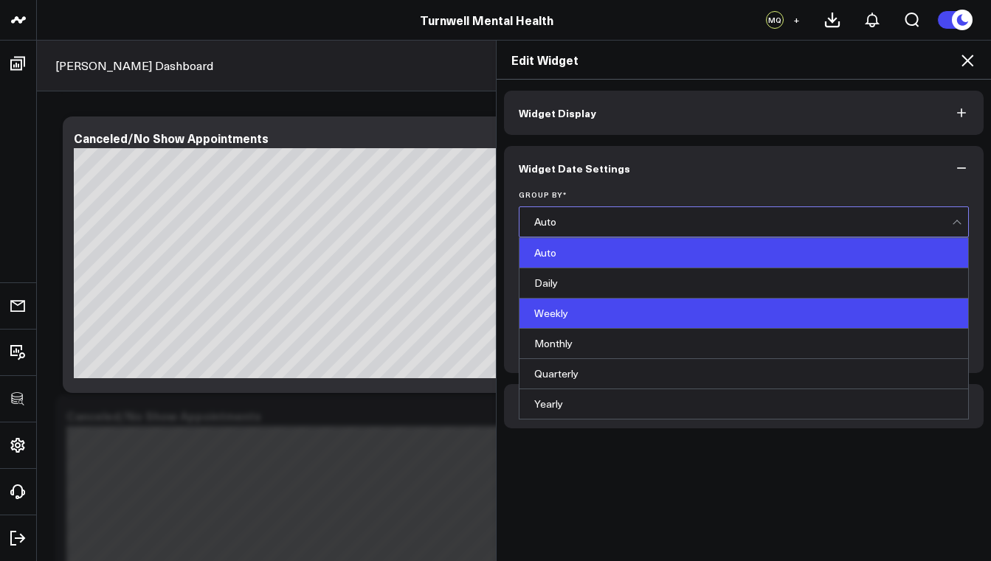
click at [573, 313] on div "Weekly" at bounding box center [743, 314] width 449 height 30
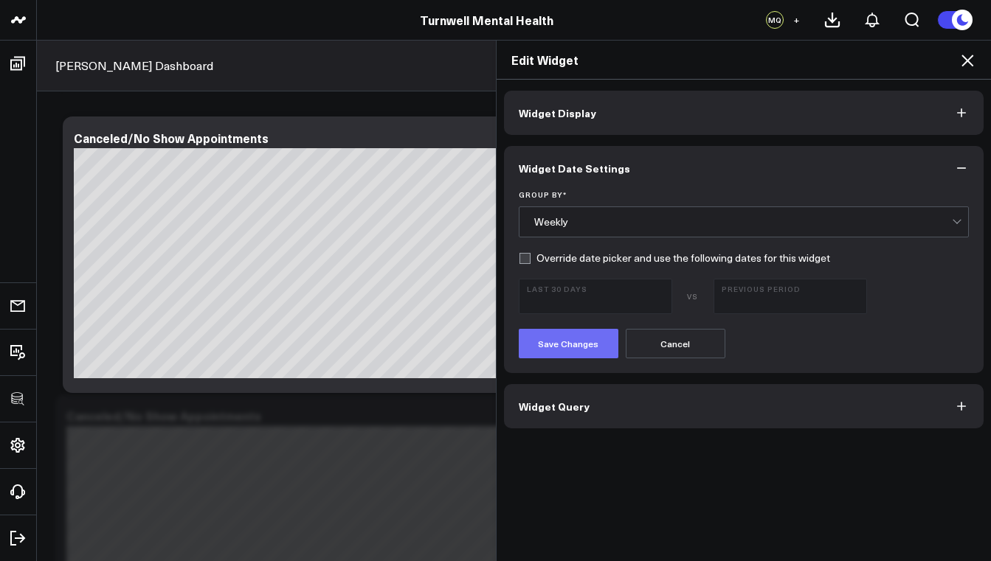
click at [571, 338] on button "Save Changes" at bounding box center [569, 344] width 100 height 30
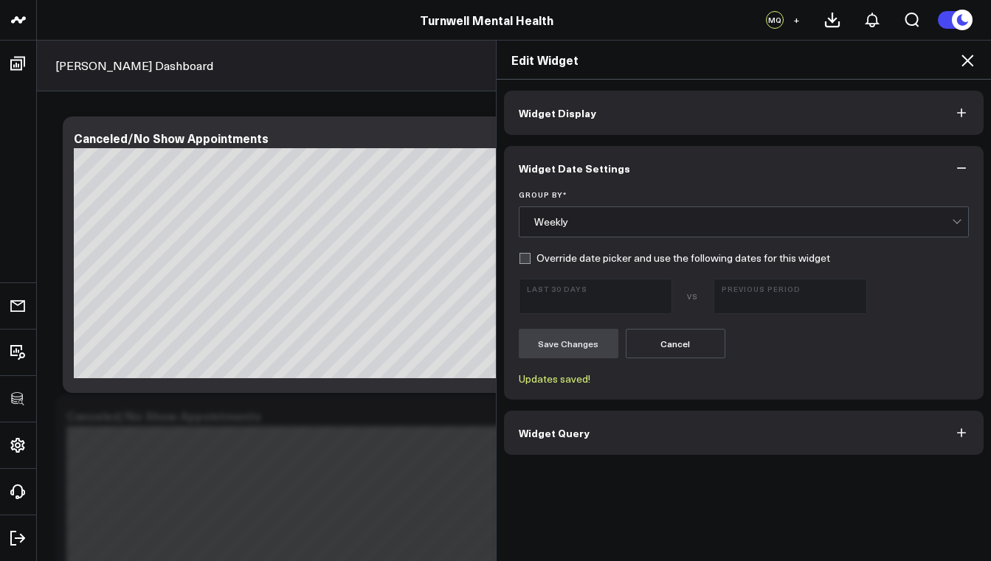
click at [616, 429] on button "Widget Query" at bounding box center [744, 433] width 480 height 44
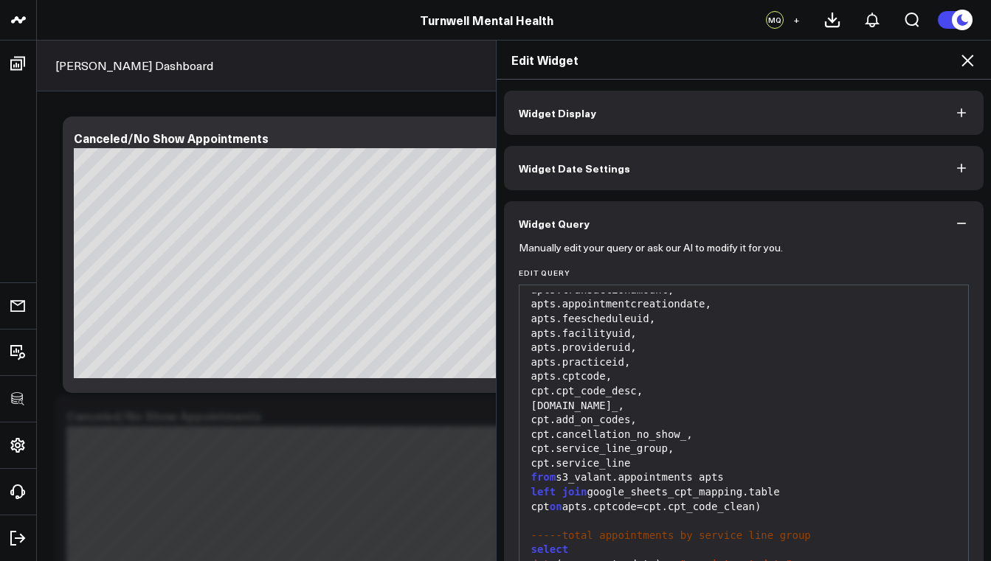
scroll to position [162, 0]
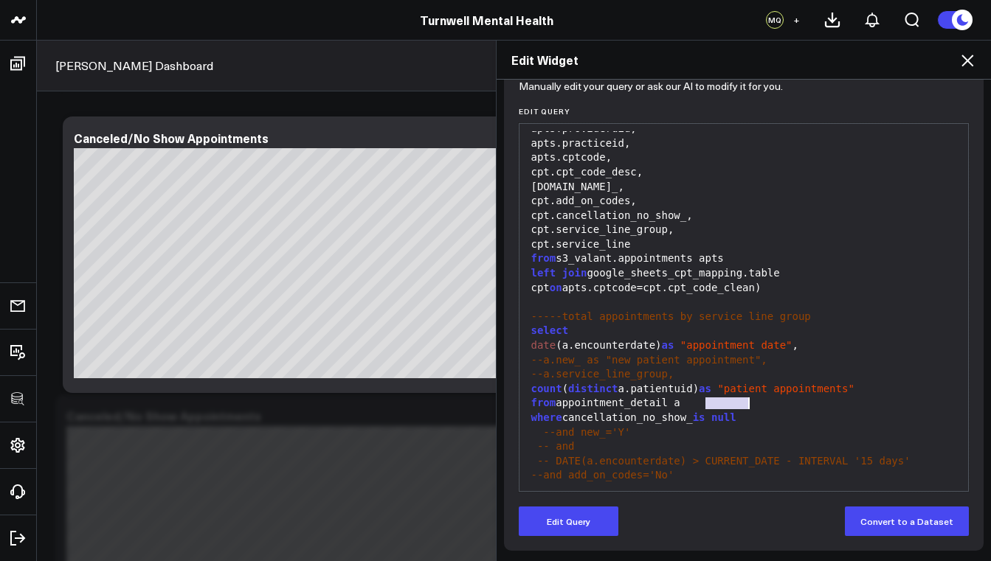
drag, startPoint x: 700, startPoint y: 403, endPoint x: 744, endPoint y: 406, distance: 43.6
click at [744, 411] on div "where cancellation_no_show_ is null" at bounding box center [744, 418] width 434 height 15
click at [578, 524] on button "Edit Query" at bounding box center [569, 522] width 100 height 30
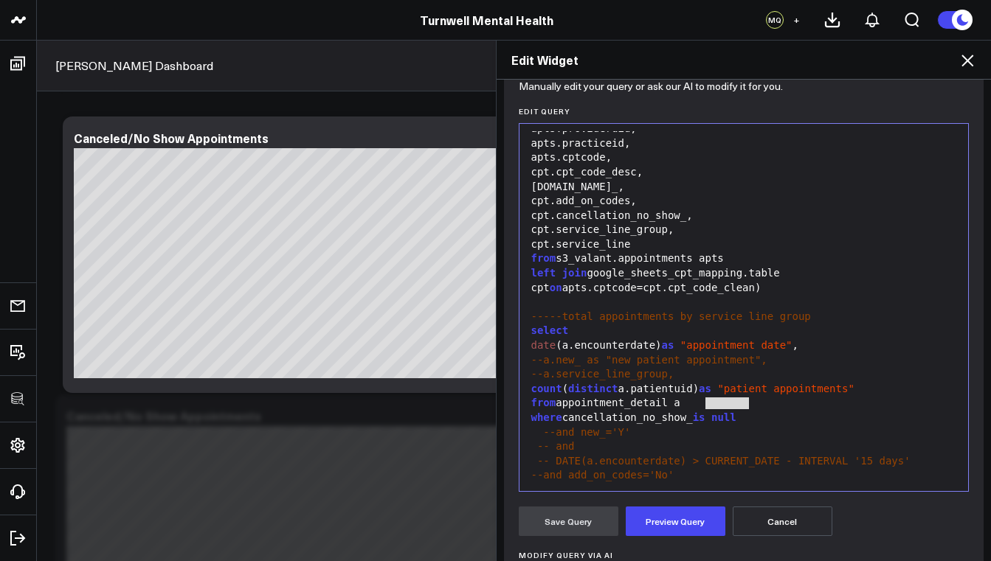
scroll to position [230, 0]
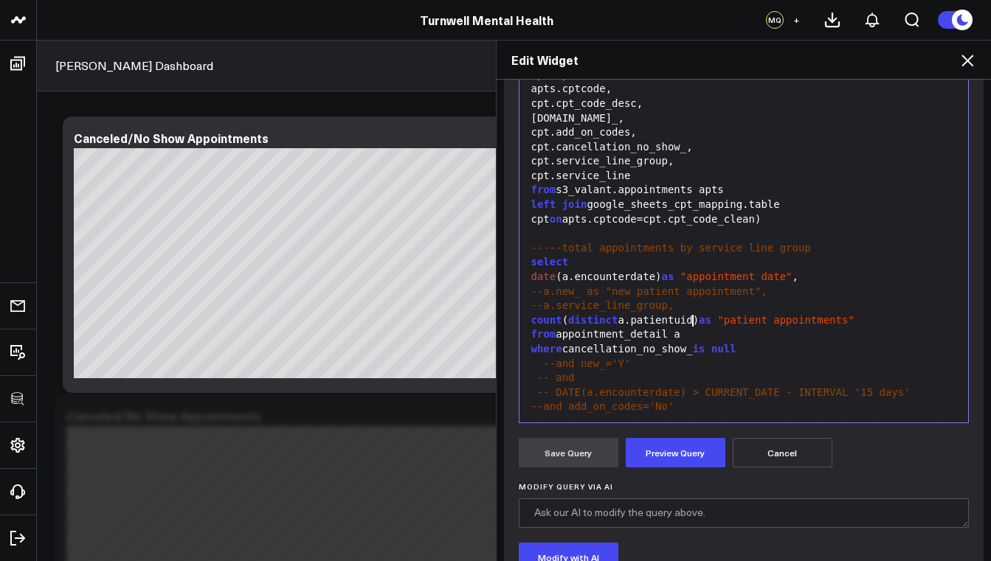
click at [732, 328] on div "from appointment_detail a" at bounding box center [744, 335] width 434 height 15
drag, startPoint x: 752, startPoint y: 339, endPoint x: 564, endPoint y: 336, distance: 187.4
click at [564, 342] on div "where cancellation_no_show_ is null" at bounding box center [744, 349] width 434 height 15
click at [653, 446] on button "Preview Query" at bounding box center [676, 453] width 100 height 30
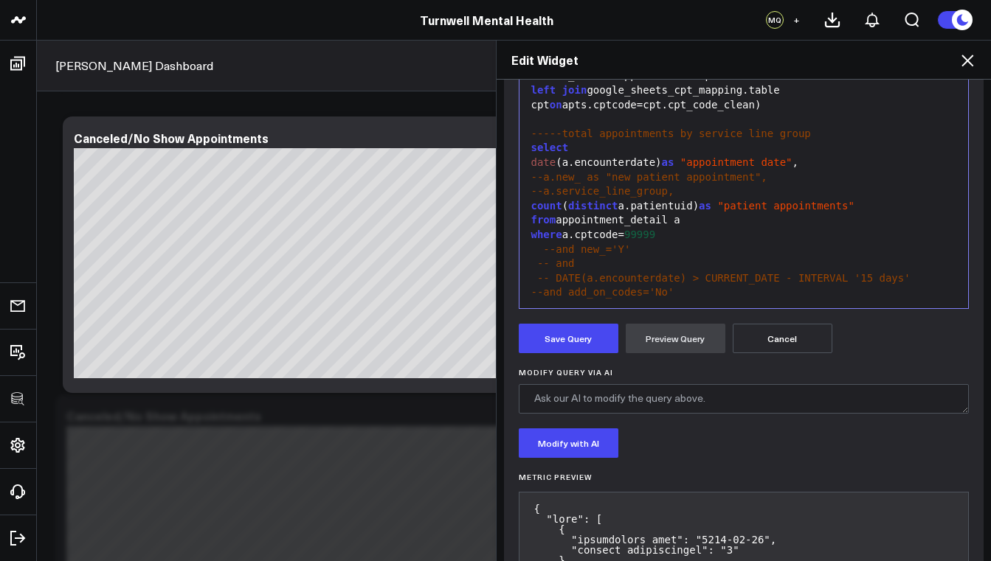
scroll to position [347, 0]
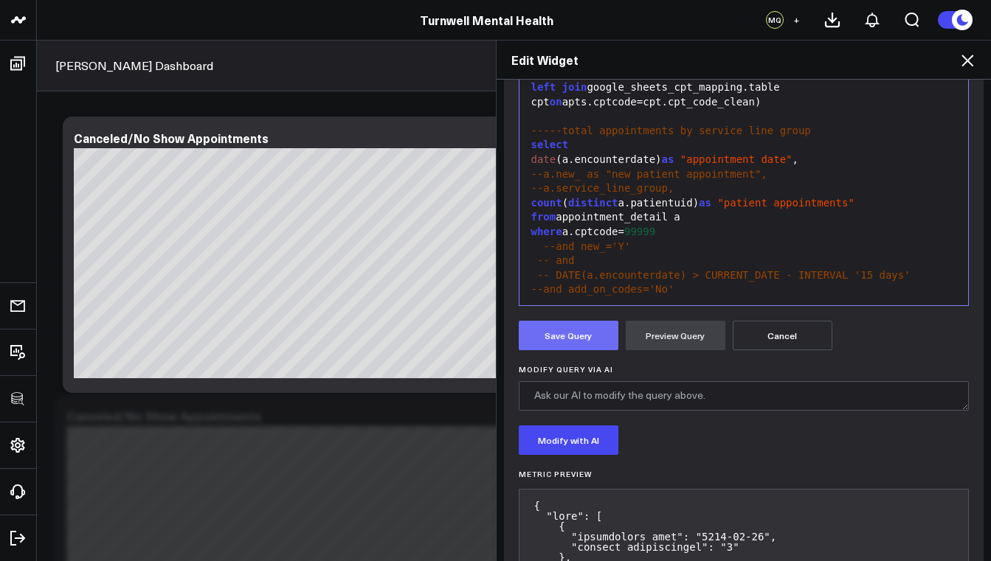
click at [575, 323] on button "Save Query" at bounding box center [569, 336] width 100 height 30
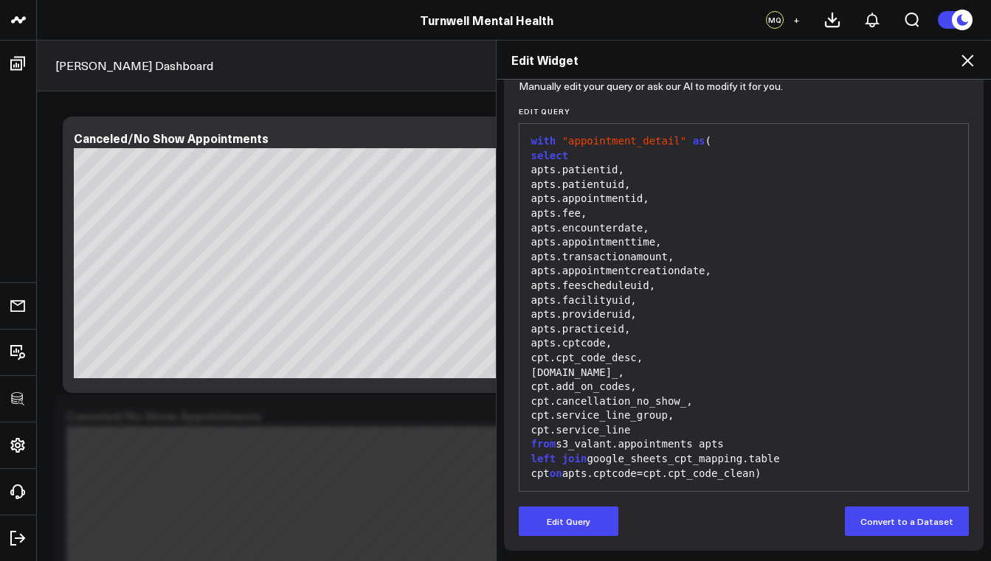
scroll to position [0, 0]
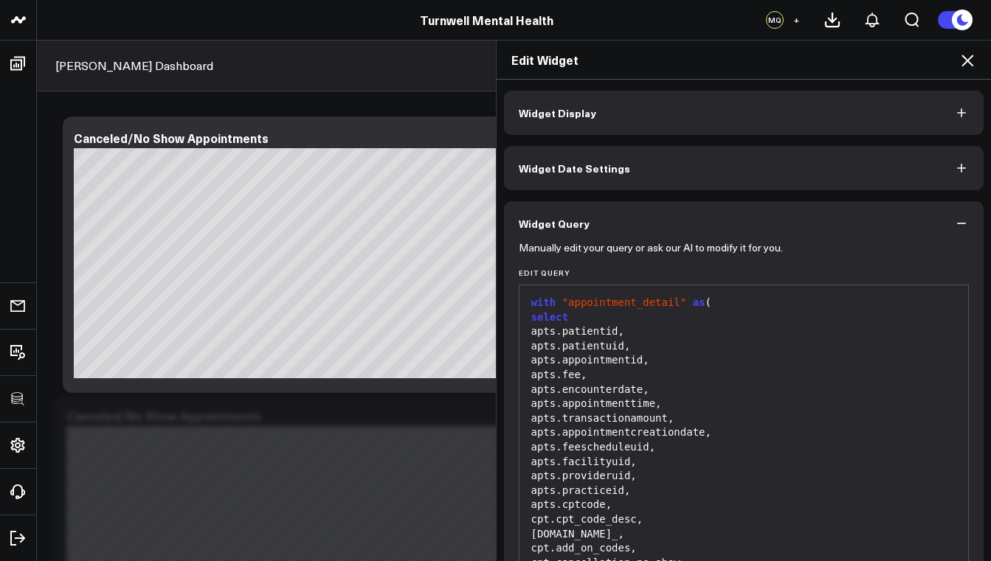
click at [585, 98] on button "Widget Display" at bounding box center [744, 113] width 480 height 44
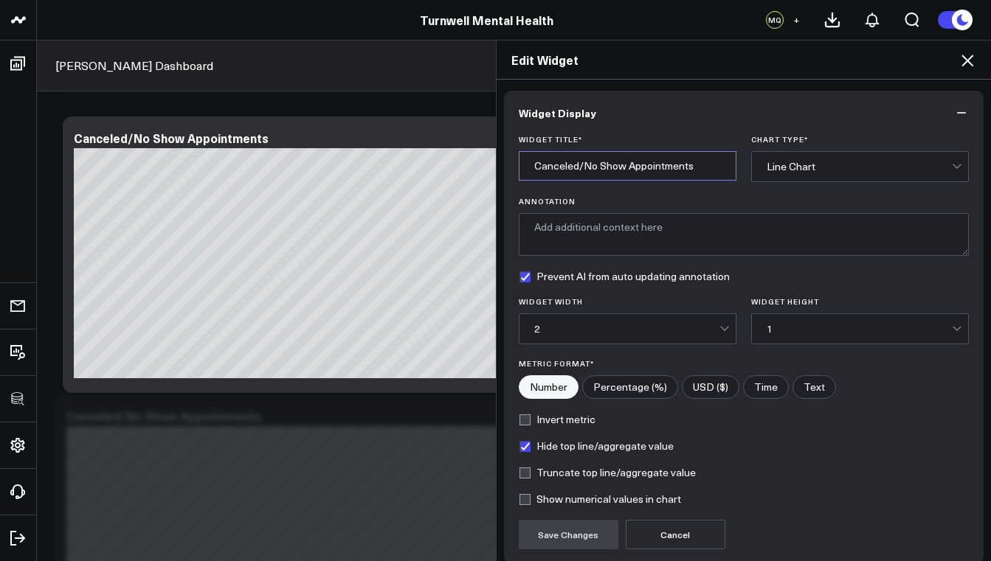
click at [614, 164] on input "Canceled/No Show Appointments" at bounding box center [628, 166] width 218 height 30
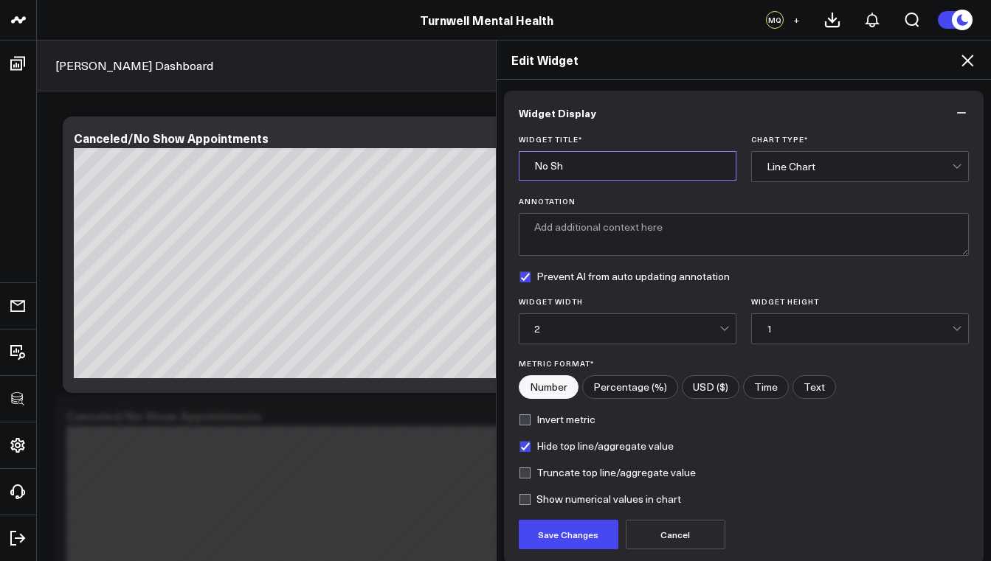
type input "No Sho"
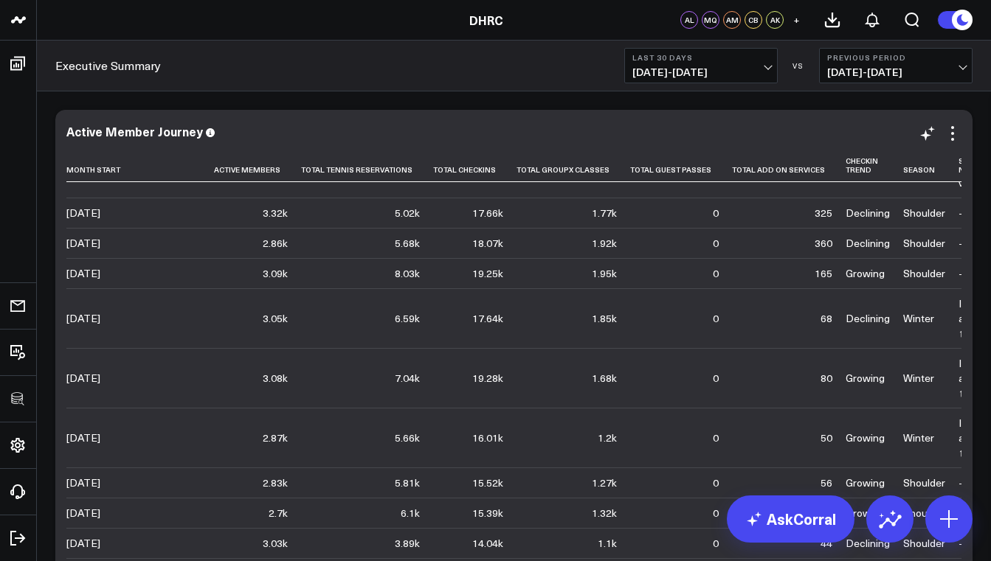
scroll to position [268, 0]
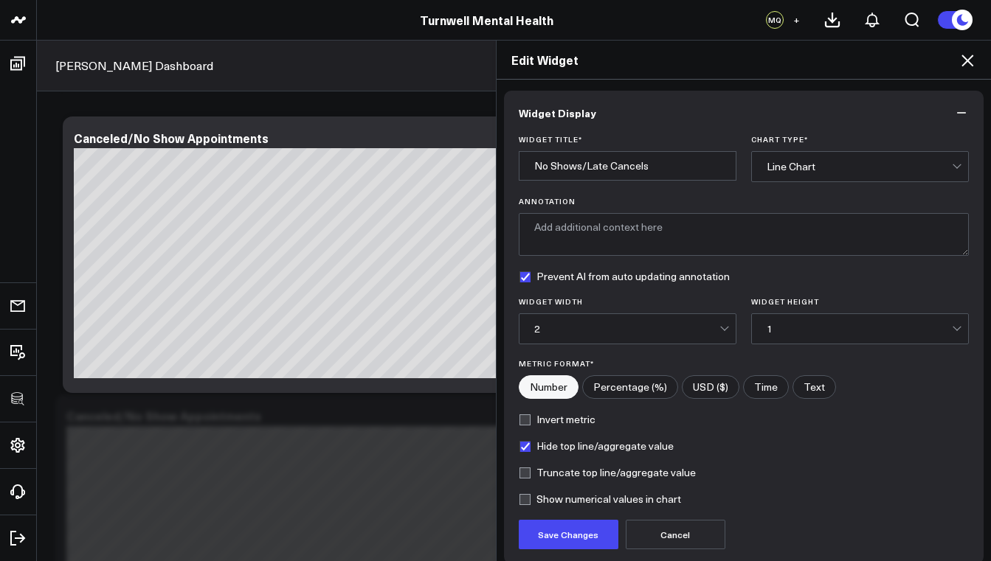
click at [583, 167] on input "No Shows/Late Cancels" at bounding box center [628, 166] width 218 height 30
type input "No Shows & Late Cancels"
click at [571, 538] on button "Save Changes" at bounding box center [569, 535] width 100 height 30
click at [968, 62] on icon at bounding box center [967, 61] width 12 height 12
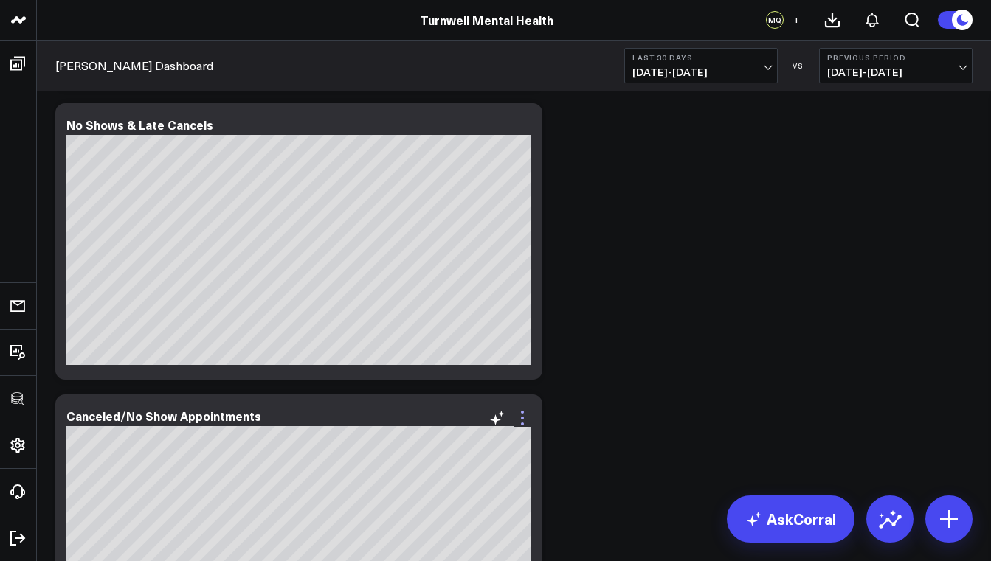
click at [524, 426] on icon at bounding box center [522, 418] width 18 height 18
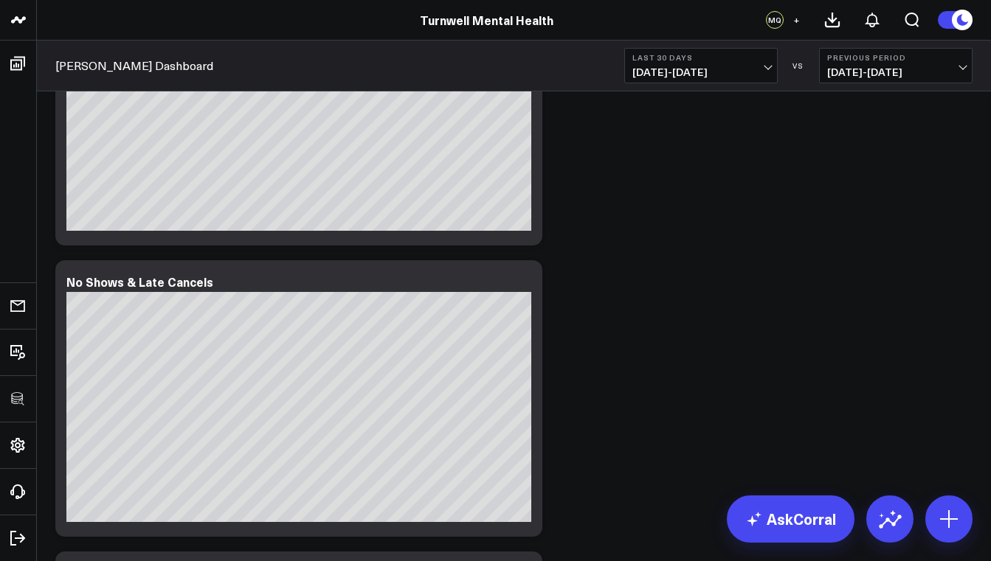
scroll to position [889, 0]
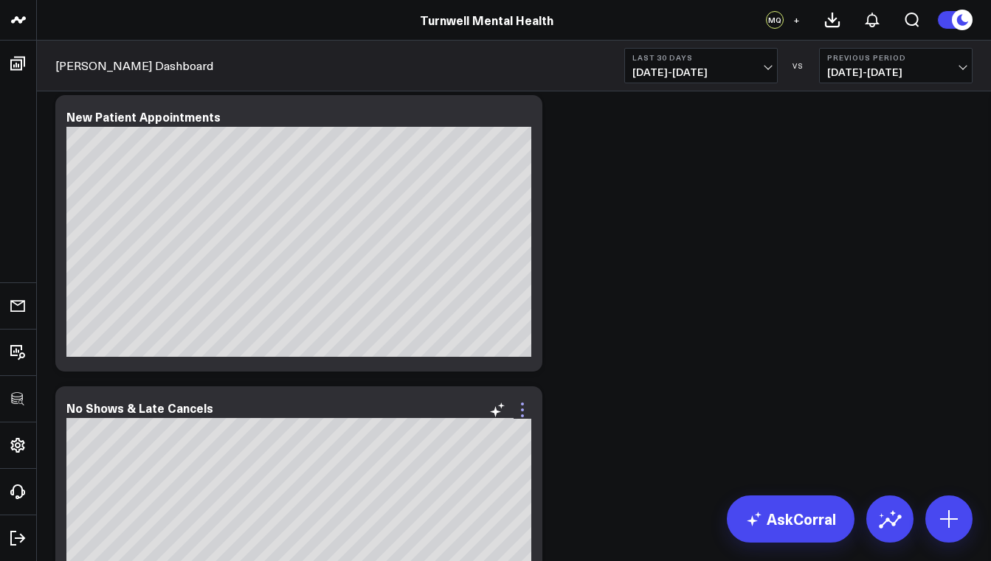
click at [519, 410] on icon at bounding box center [522, 410] width 18 height 18
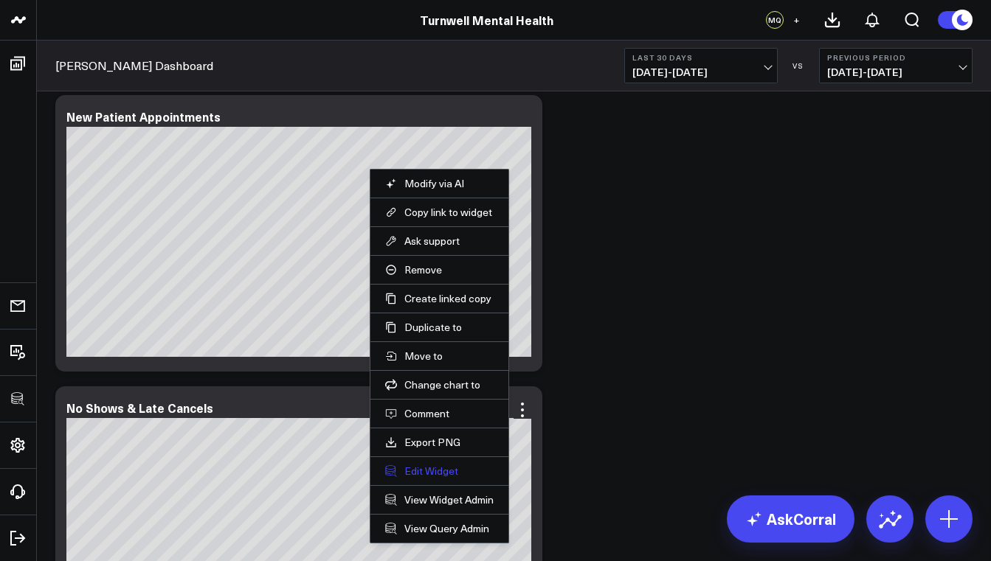
click at [448, 468] on button "Edit Widget" at bounding box center [439, 471] width 108 height 13
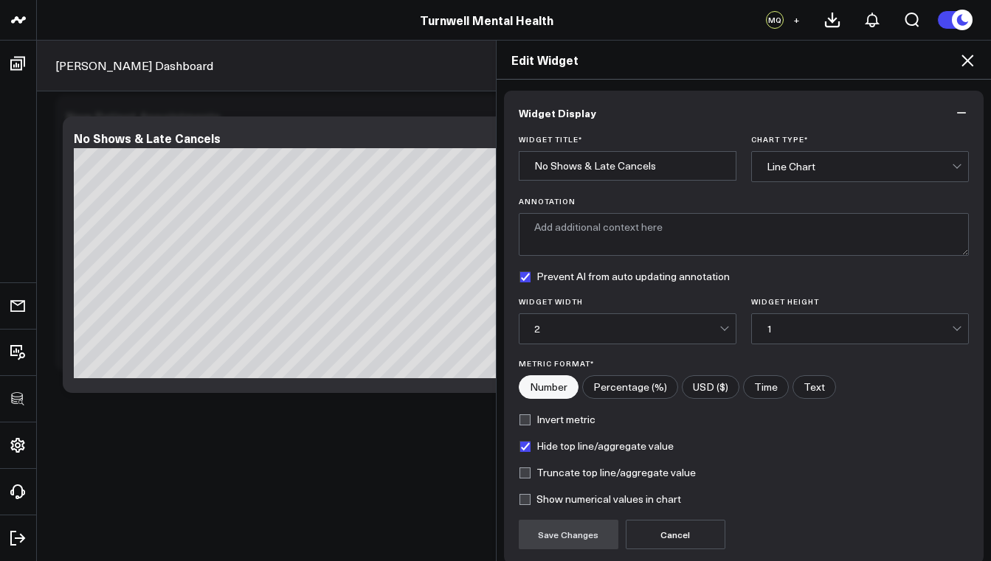
click at [839, 173] on div "Line Chart" at bounding box center [858, 167] width 185 height 30
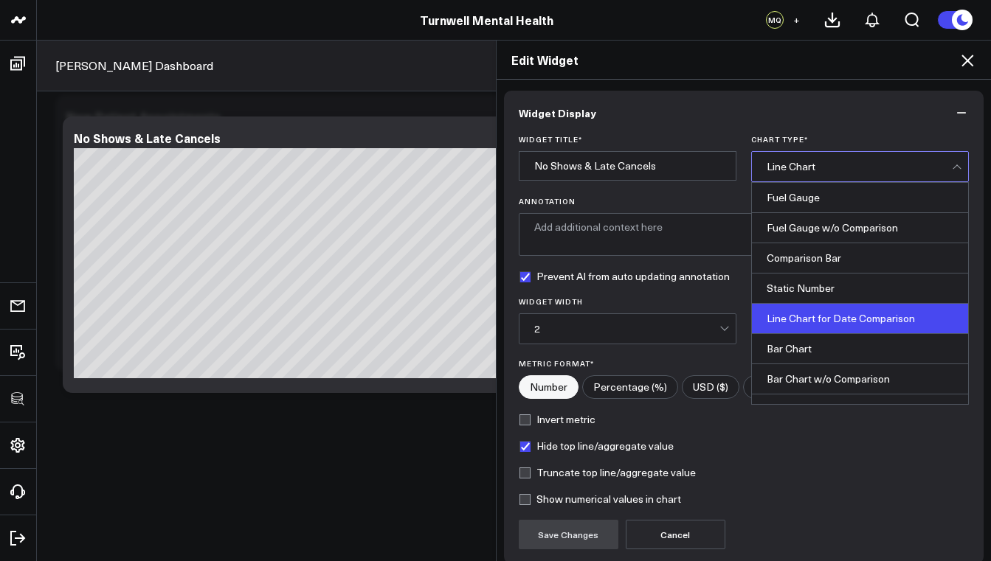
click at [834, 319] on div "Line Chart for Date Comparison" at bounding box center [860, 319] width 216 height 30
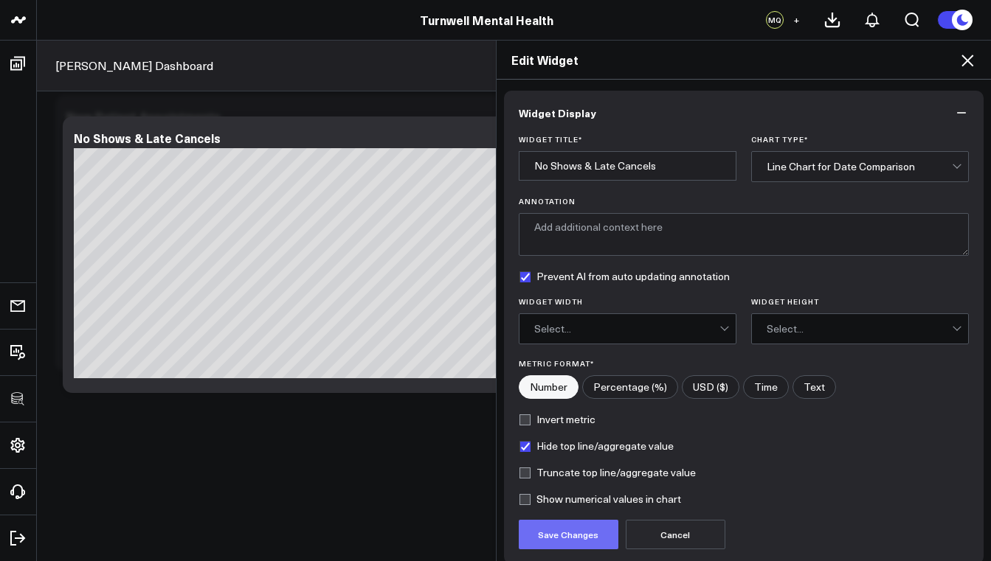
click at [586, 538] on button "Save Changes" at bounding box center [569, 535] width 100 height 30
click at [969, 58] on icon at bounding box center [967, 61] width 12 height 12
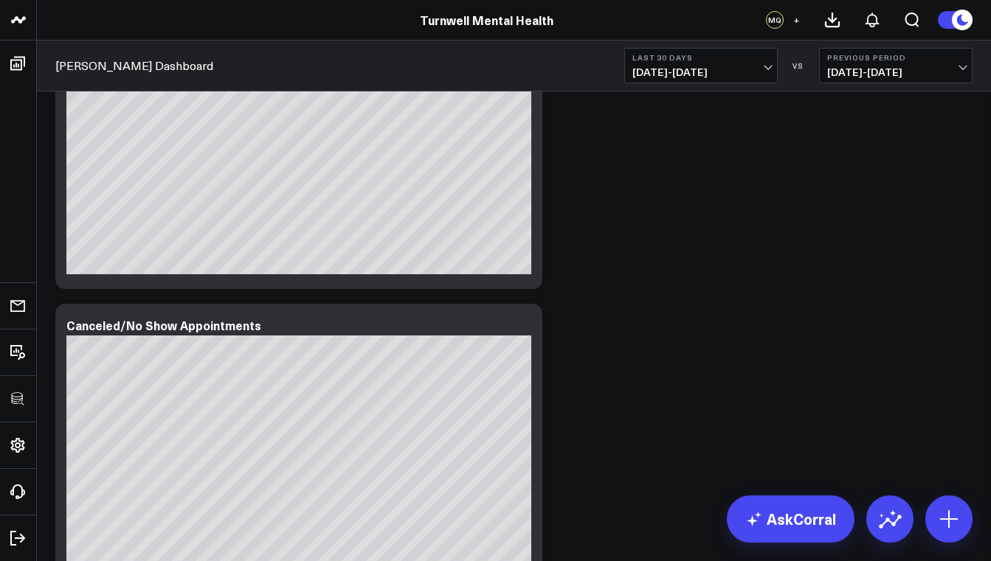
scroll to position [1291, 0]
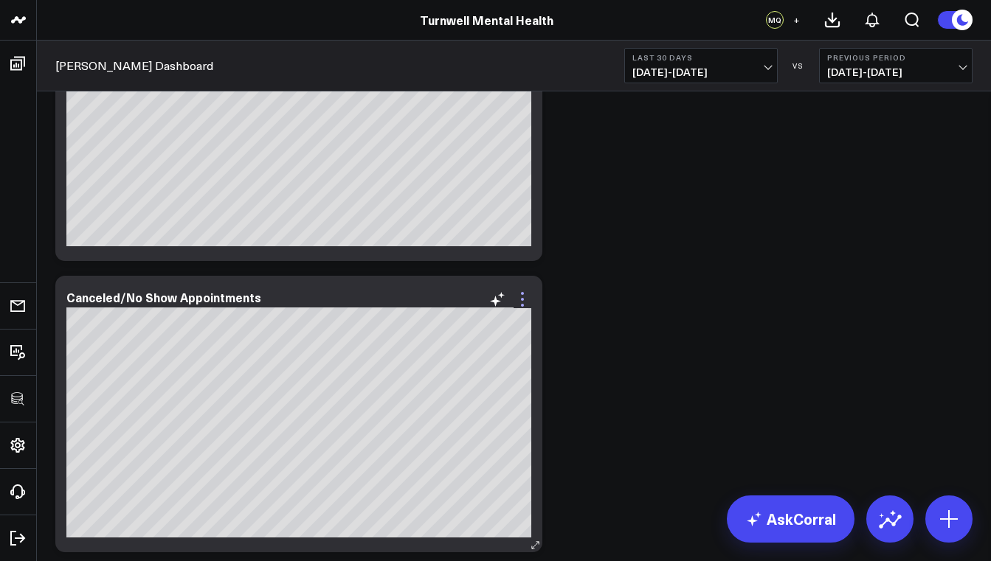
click at [522, 300] on icon at bounding box center [522, 299] width 3 height 3
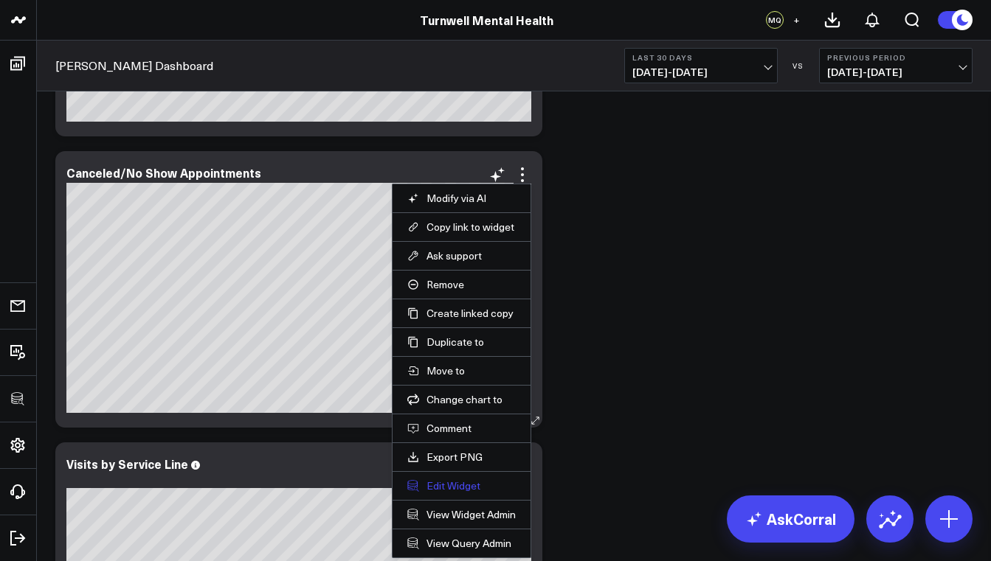
scroll to position [1418, 0]
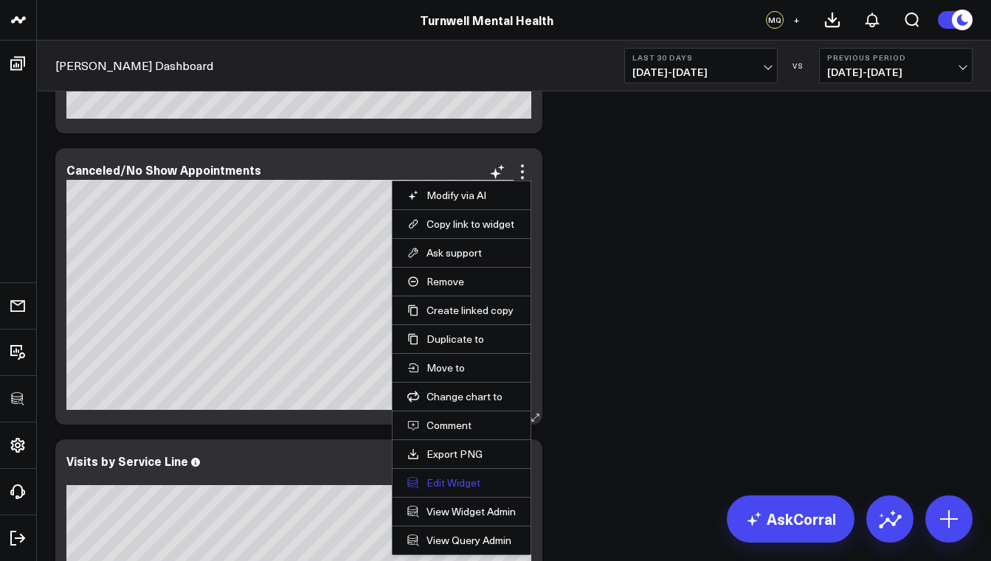
click at [468, 484] on button "Edit Widget" at bounding box center [461, 483] width 108 height 13
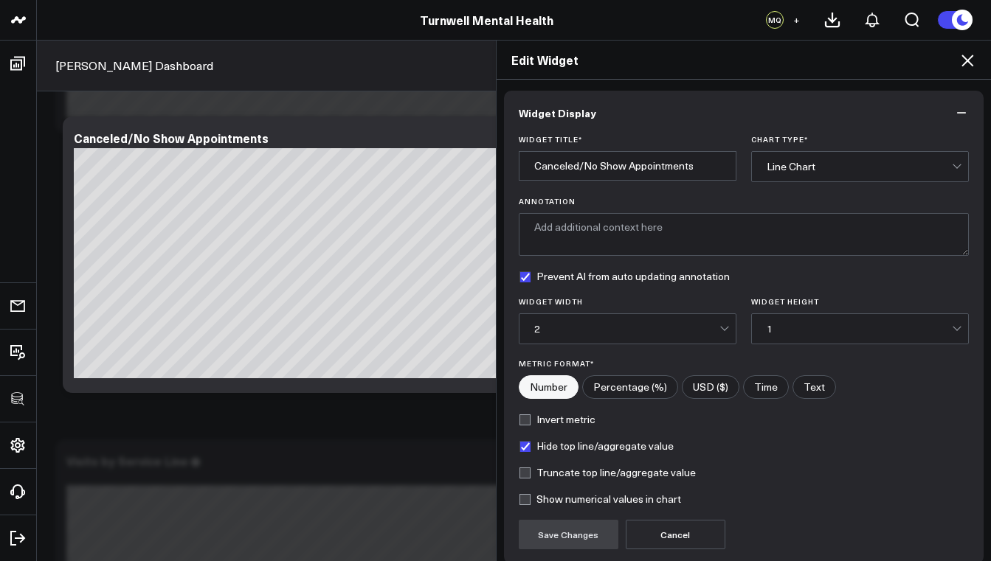
click at [787, 172] on div "Line Chart" at bounding box center [858, 167] width 185 height 12
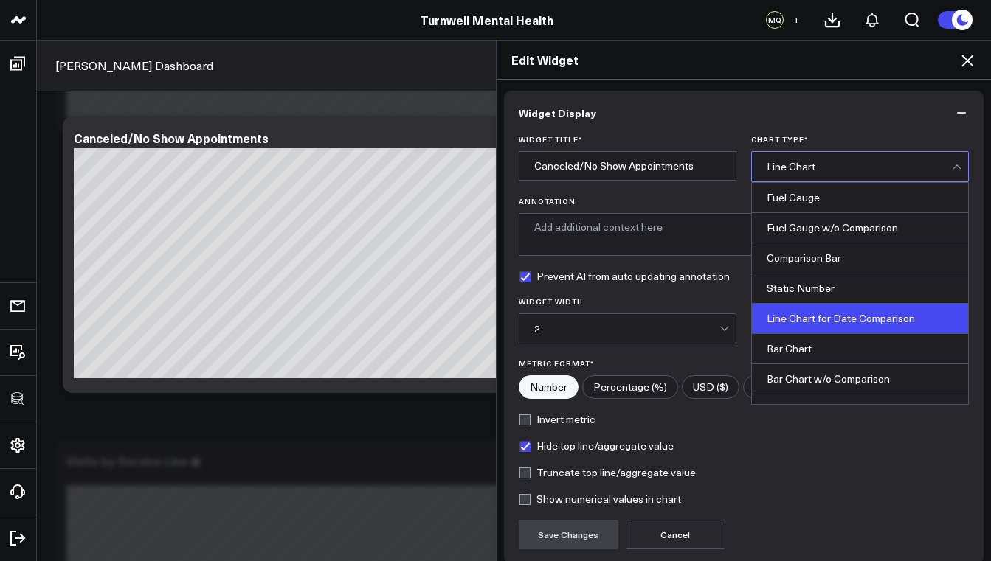
click at [815, 314] on div "Line Chart for Date Comparison" at bounding box center [860, 319] width 216 height 30
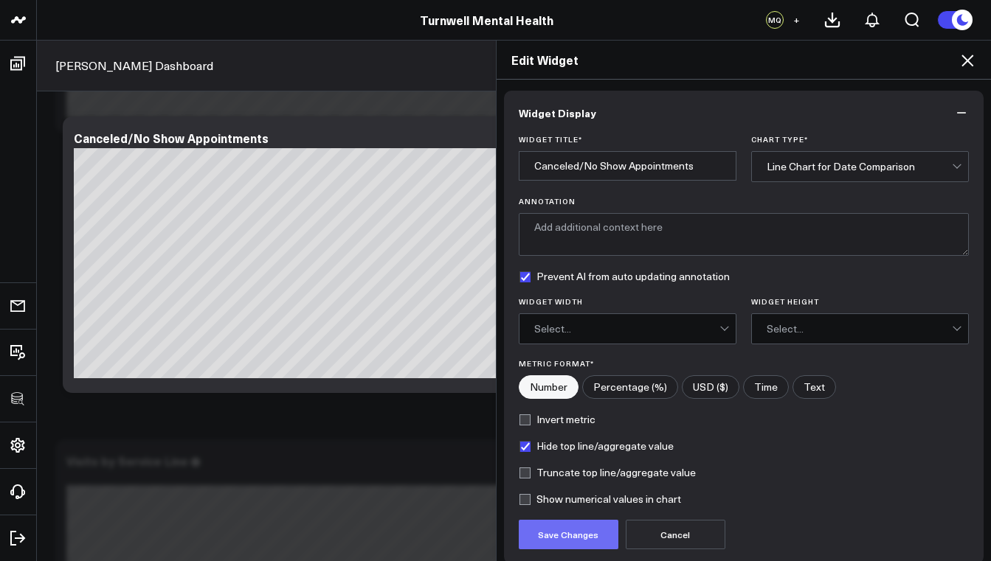
click at [587, 541] on button "Save Changes" at bounding box center [569, 535] width 100 height 30
click at [966, 60] on icon at bounding box center [967, 61] width 12 height 12
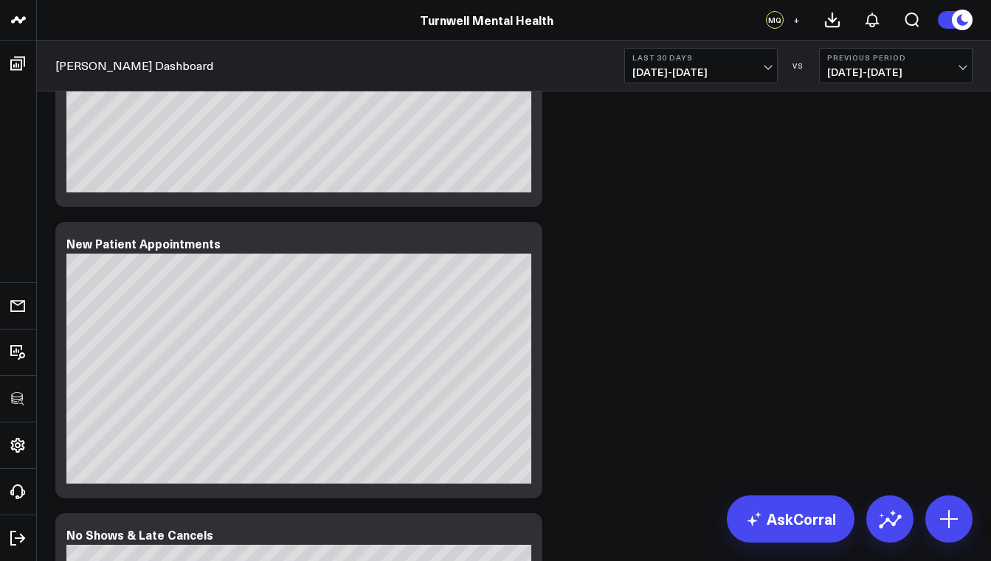
scroll to position [278, 0]
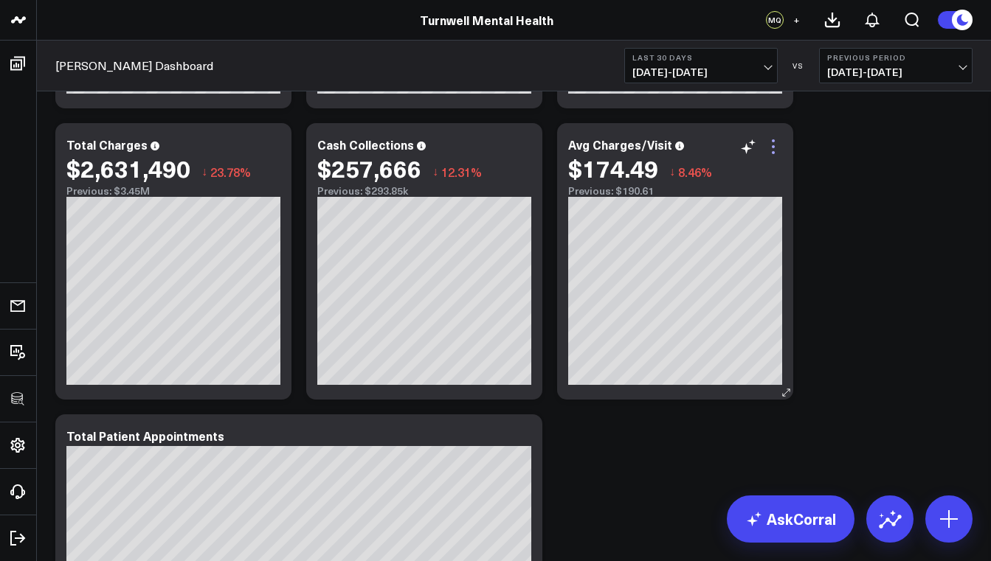
click at [778, 150] on icon at bounding box center [773, 147] width 18 height 18
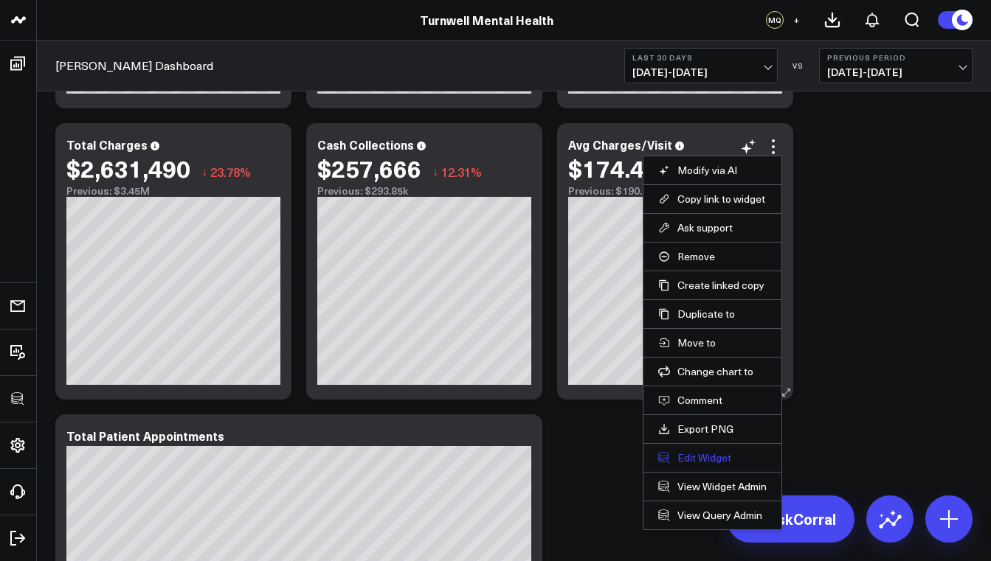
click at [727, 456] on button "Edit Widget" at bounding box center [712, 457] width 108 height 13
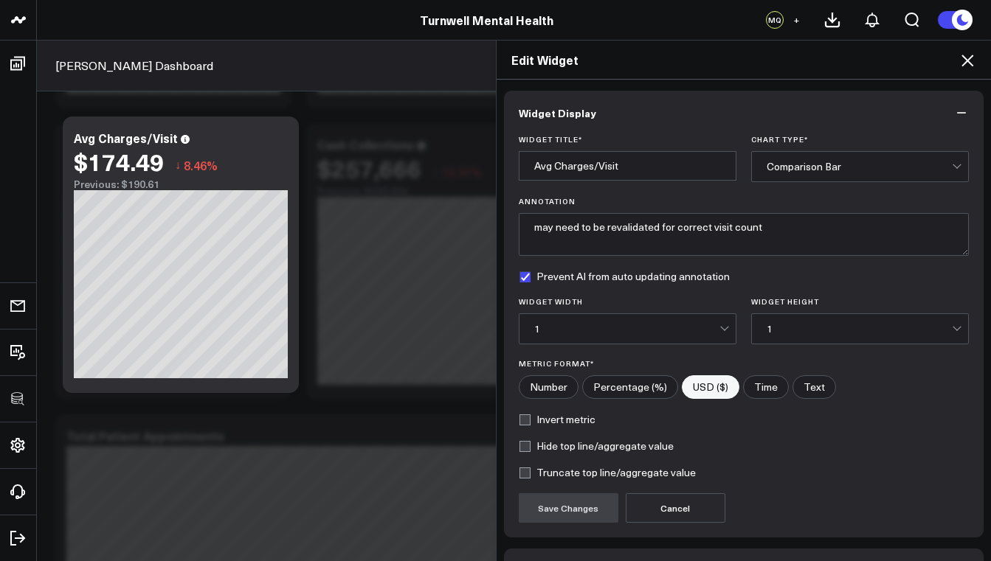
scroll to position [97, 0]
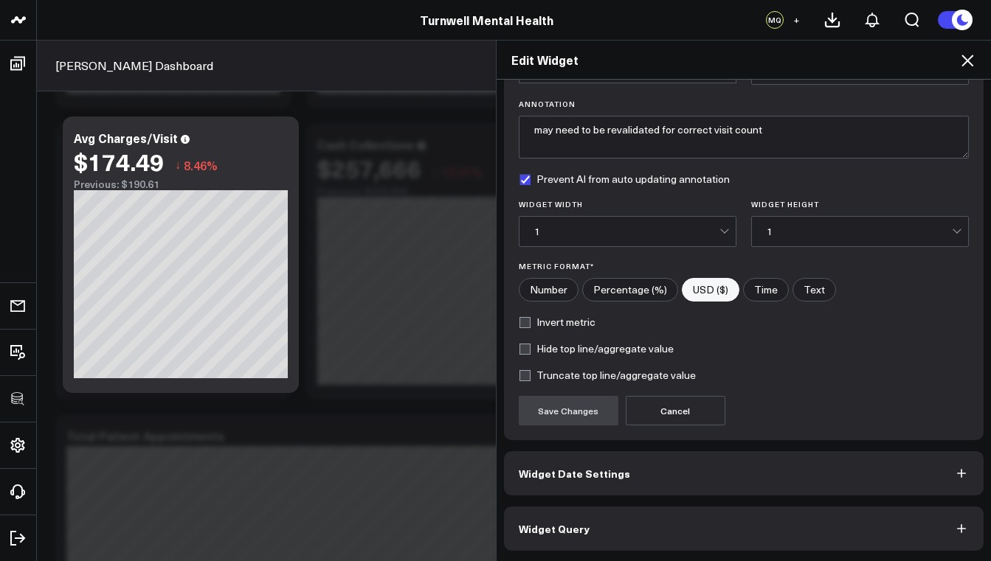
click at [637, 521] on button "Widget Query" at bounding box center [744, 529] width 480 height 44
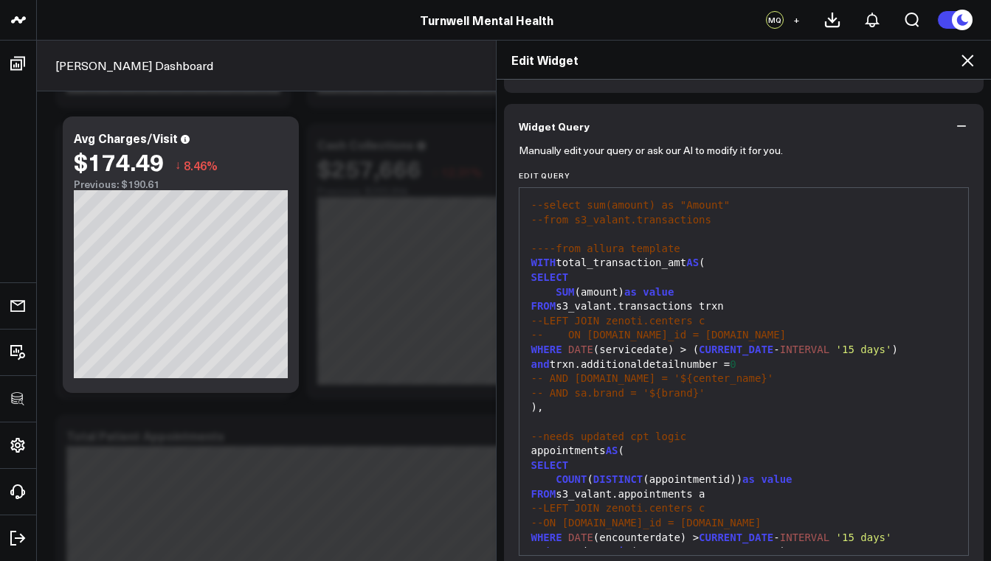
scroll to position [0, 0]
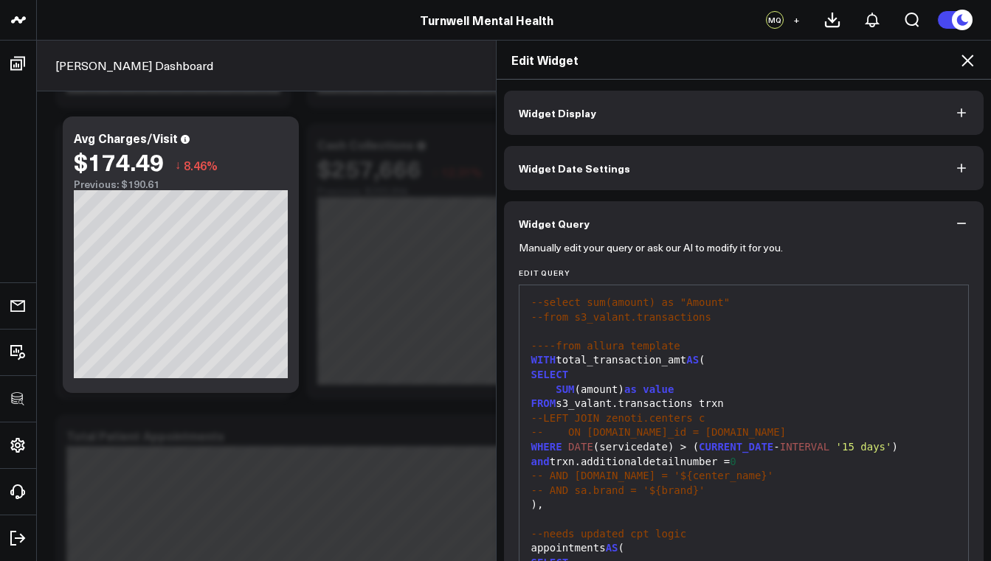
click at [969, 58] on icon at bounding box center [967, 61] width 12 height 12
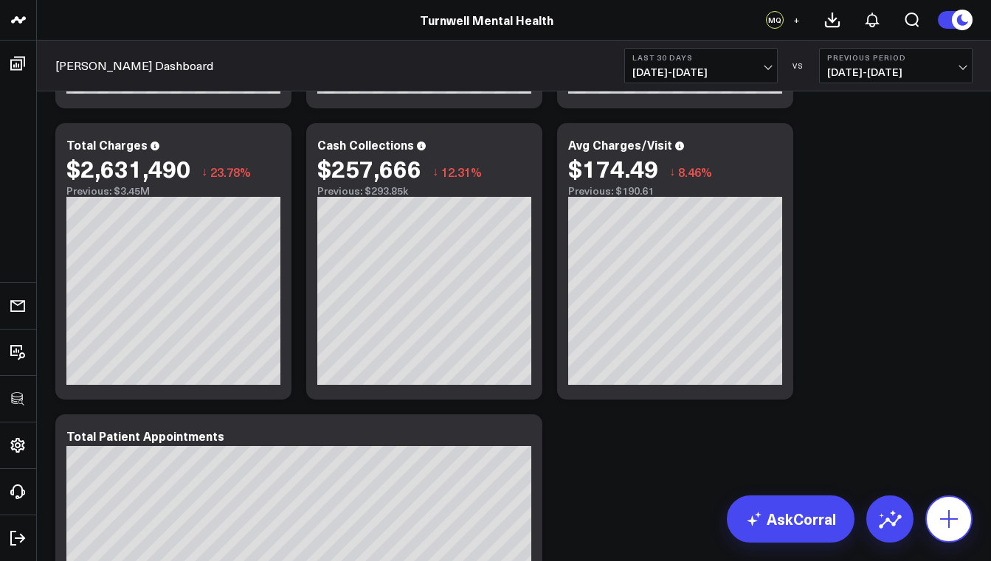
click at [949, 508] on icon at bounding box center [949, 519] width 24 height 24
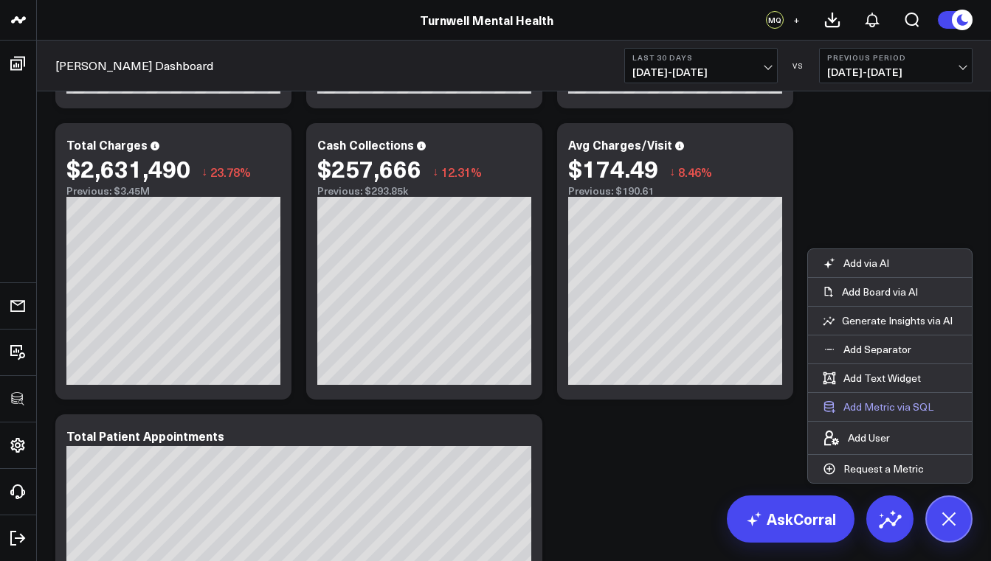
click at [886, 406] on button "Add Metric via SQL" at bounding box center [878, 407] width 140 height 28
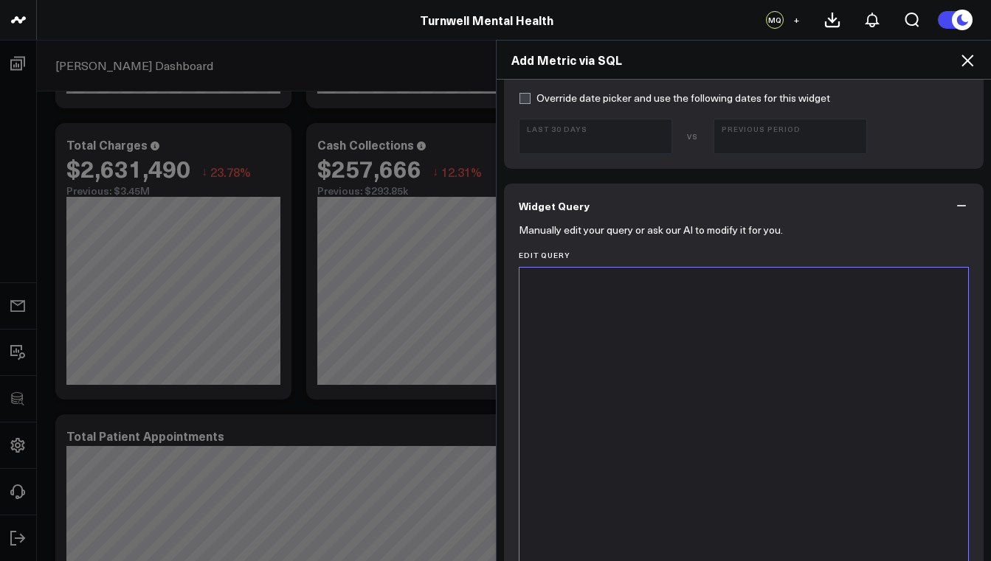
scroll to position [647, 0]
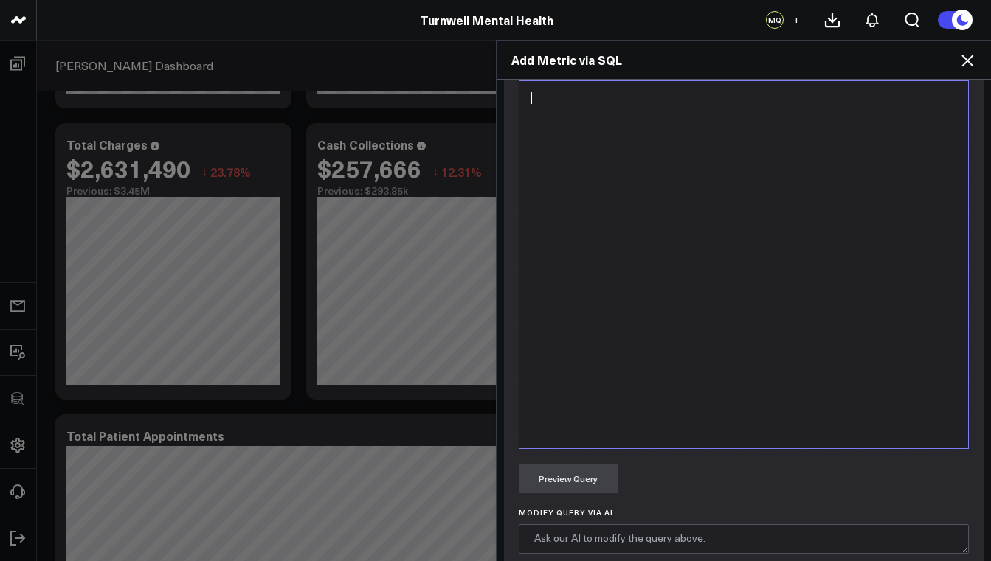
click at [615, 243] on div at bounding box center [744, 265] width 434 height 353
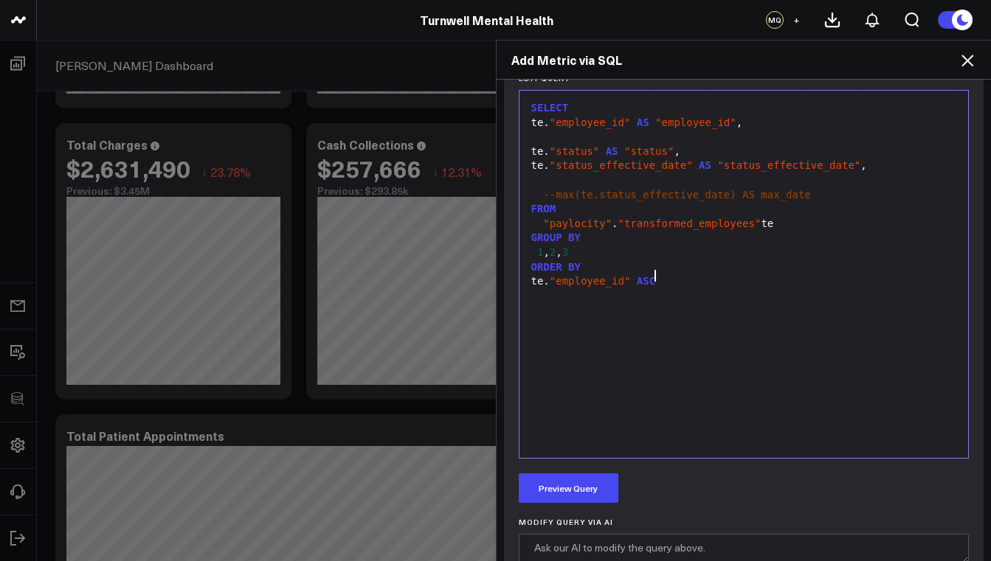
scroll to position [599, 0]
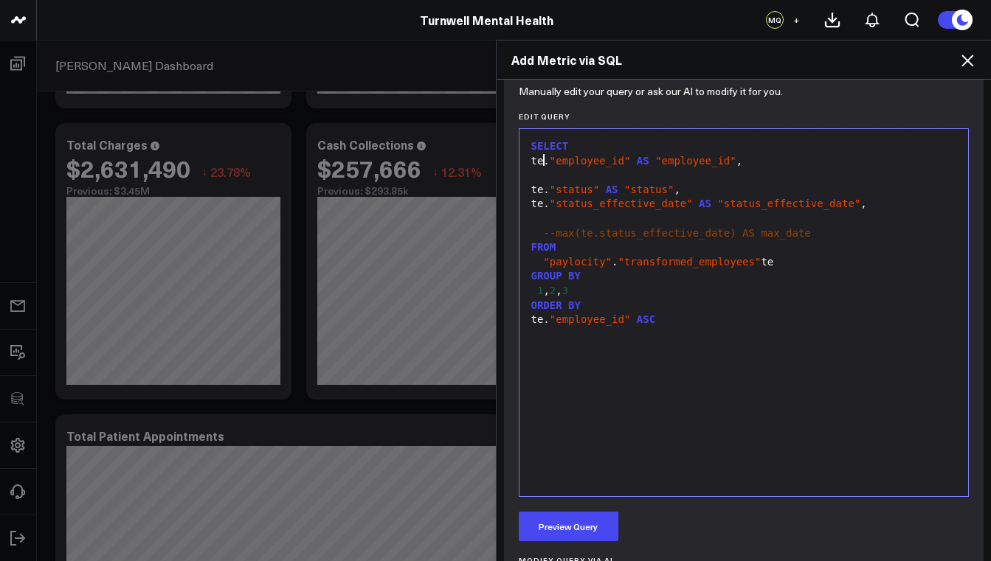
click at [538, 164] on div "te. "employee_id" AS "employee_id" ," at bounding box center [744, 161] width 434 height 15
click at [732, 161] on div "count ( distinct (te. "employee_id" AS "employee_id" ," at bounding box center [744, 161] width 434 height 15
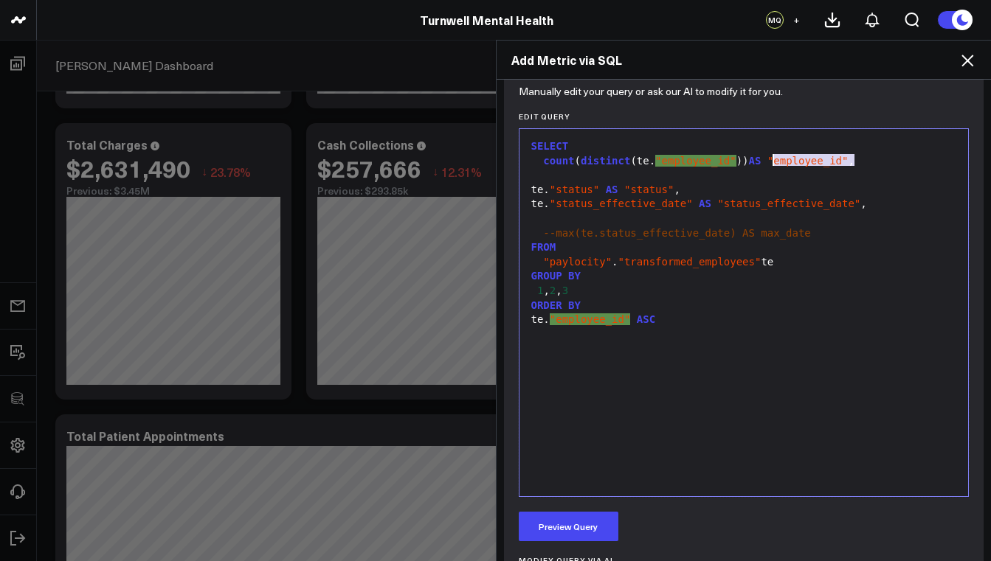
drag, startPoint x: 849, startPoint y: 161, endPoint x: 770, endPoint y: 161, distance: 78.9
click at [770, 161] on div "count ( distinct (te. "employee_id" )) AS "employee_id" ," at bounding box center [744, 161] width 434 height 15
click at [699, 186] on div "te. "status" AS "status" ," at bounding box center [744, 190] width 434 height 15
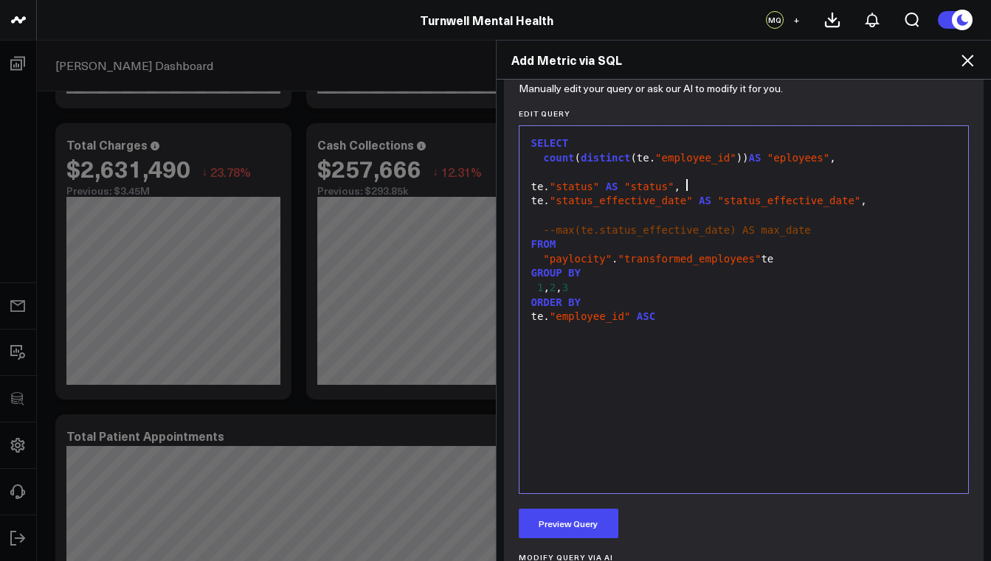
scroll to position [606, 0]
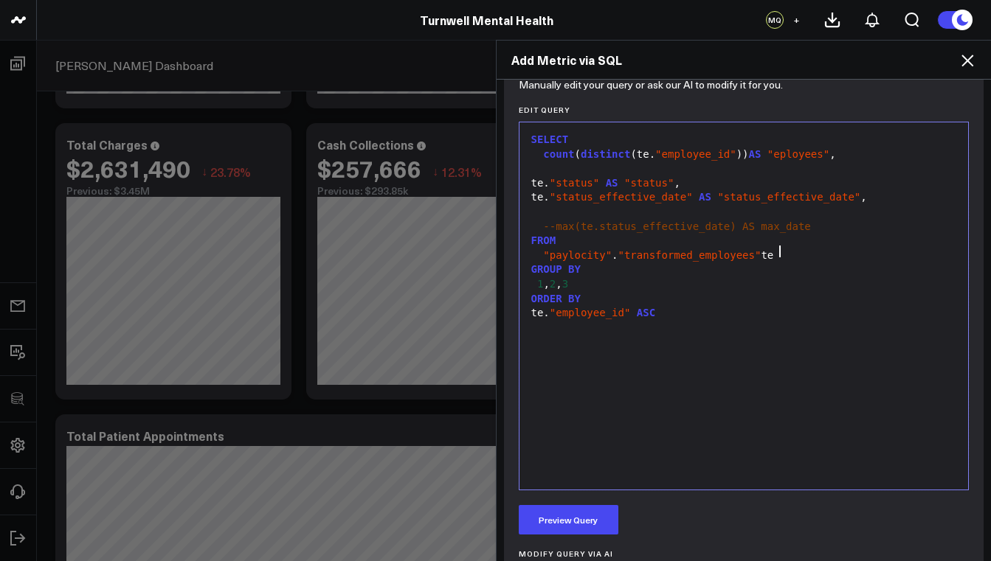
click at [789, 251] on div ""paylocity" . "transformed_employees" te" at bounding box center [744, 256] width 434 height 15
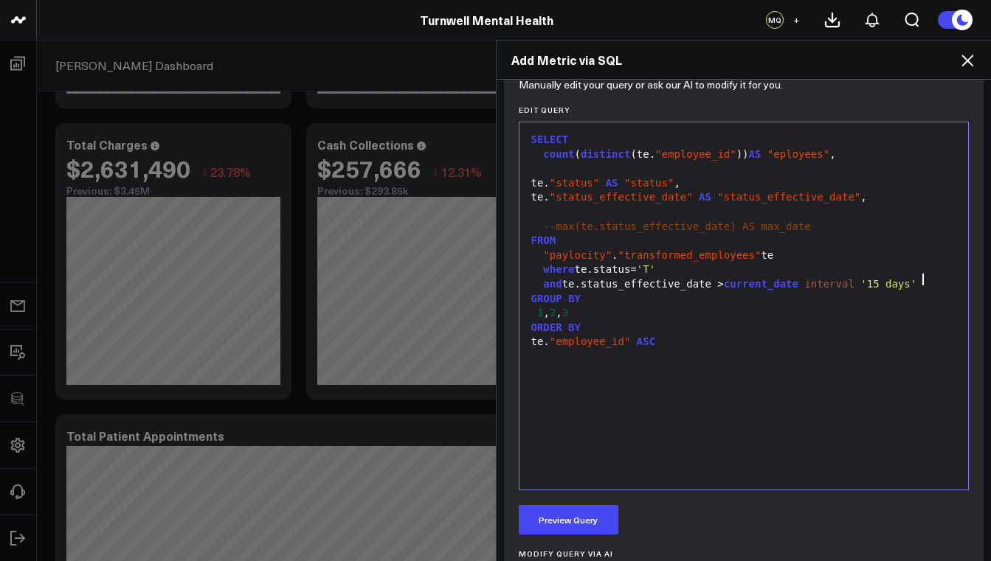
click at [527, 178] on div "te. "status" AS "status" ," at bounding box center [744, 183] width 434 height 15
click at [529, 197] on div "te. "status_effective_date" AS "status_effective_date" ," at bounding box center [744, 197] width 434 height 15
click at [528, 306] on div "1 , 2 , 3" at bounding box center [744, 313] width 434 height 15
click at [527, 336] on div "te. "employee_id" ASC" at bounding box center [744, 342] width 434 height 15
click at [527, 325] on div "ORDER BY" at bounding box center [744, 328] width 434 height 15
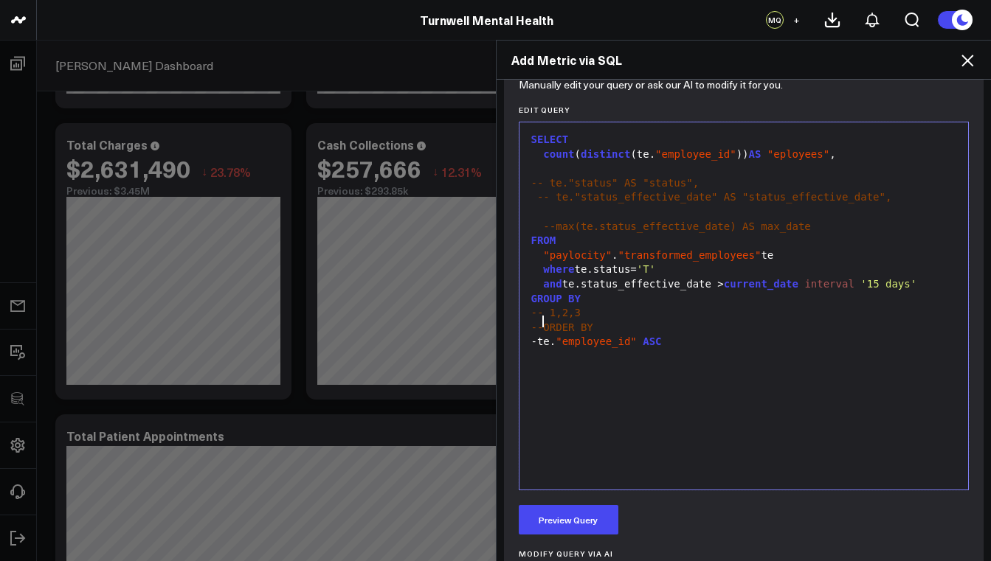
click at [527, 335] on div "-te. "employee_id" ASC" at bounding box center [744, 342] width 434 height 15
click at [531, 297] on span "GROUP" at bounding box center [546, 299] width 31 height 12
click at [575, 524] on button "Preview Query" at bounding box center [569, 520] width 100 height 30
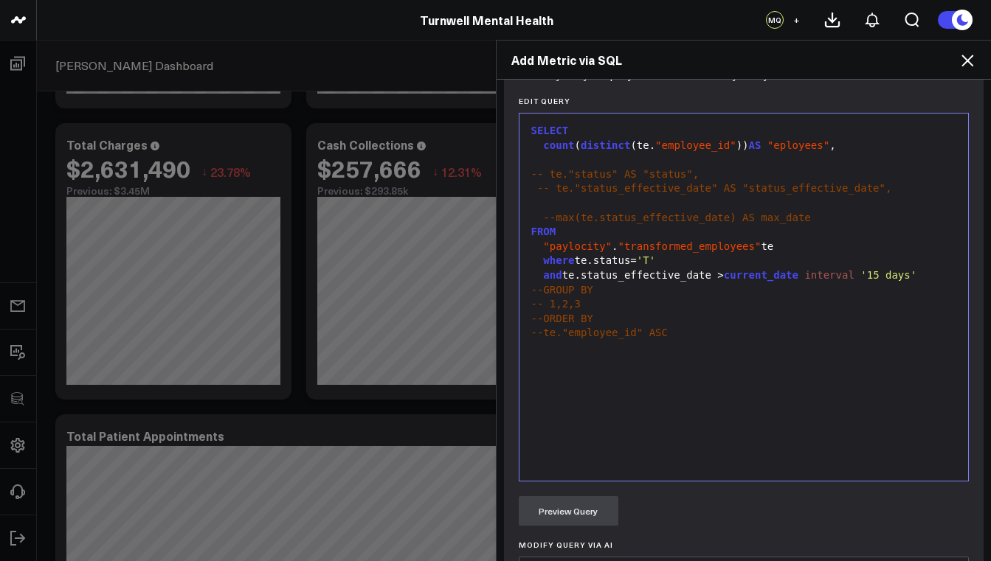
scroll to position [564, 0]
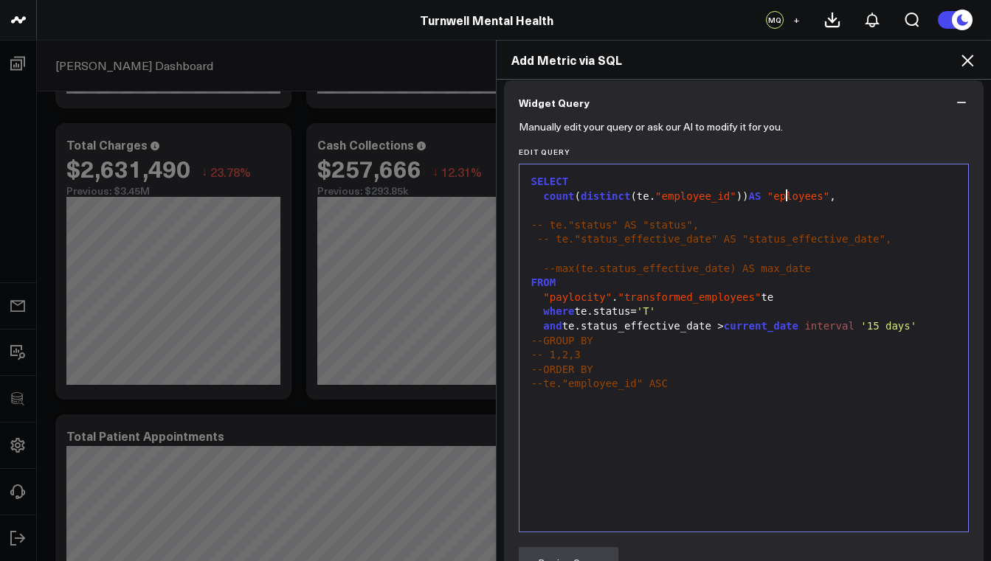
click at [780, 200] on span ""eployees"" at bounding box center [798, 196] width 62 height 12
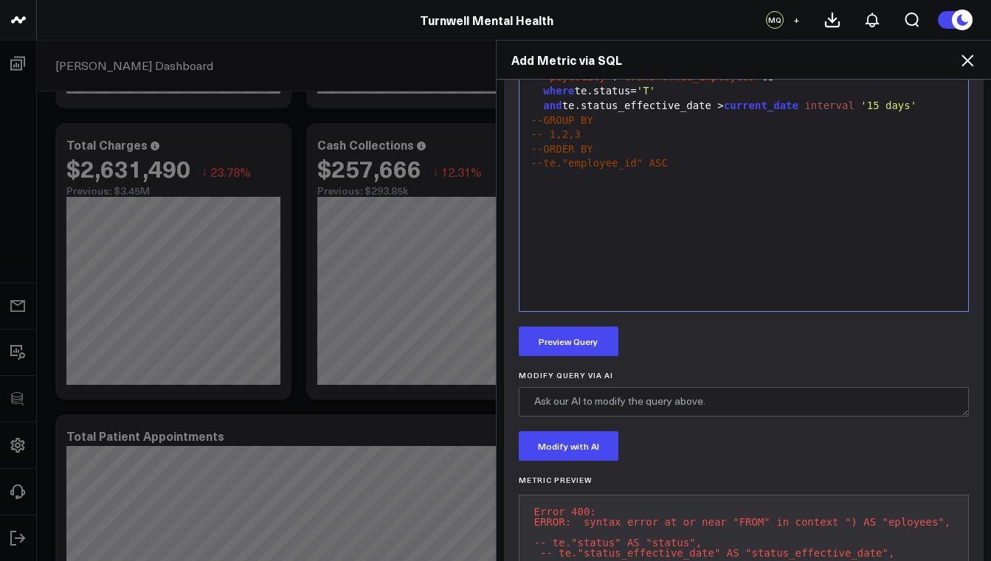
scroll to position [669, 0]
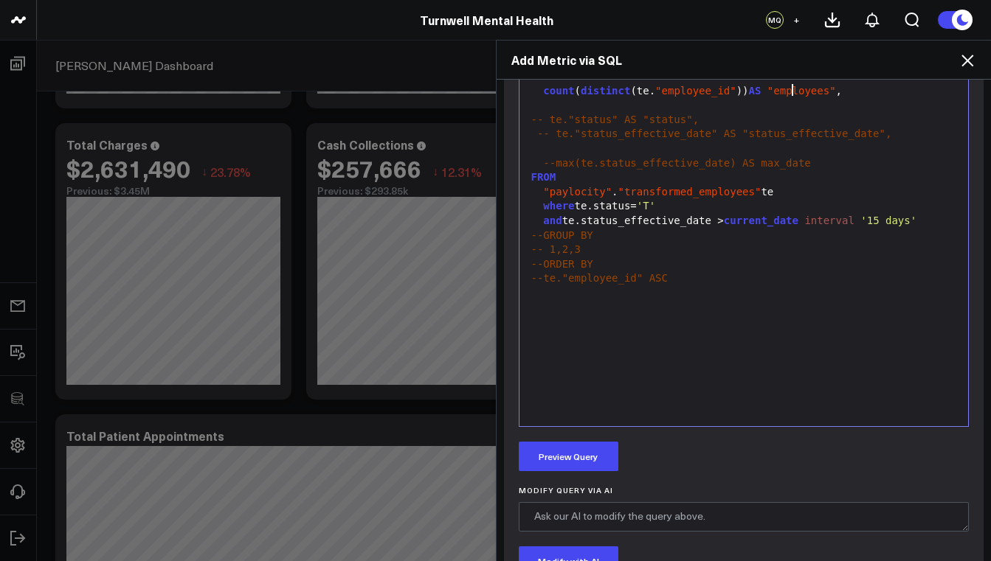
click at [850, 94] on div "count ( distinct (te. "employee_id" )) AS "employees" ," at bounding box center [744, 91] width 434 height 15
click at [590, 458] on button "Preview Query" at bounding box center [569, 457] width 100 height 30
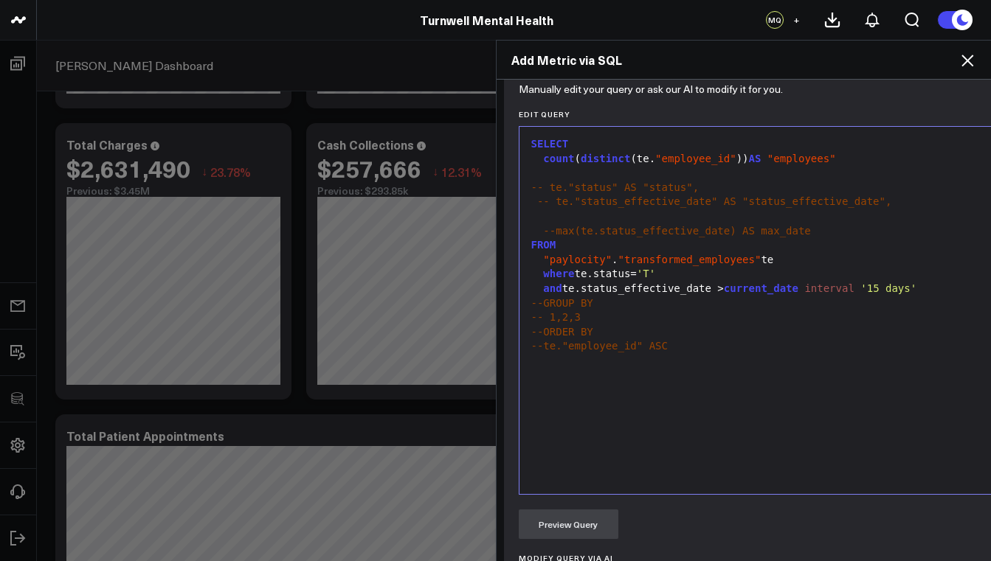
scroll to position [521, 0]
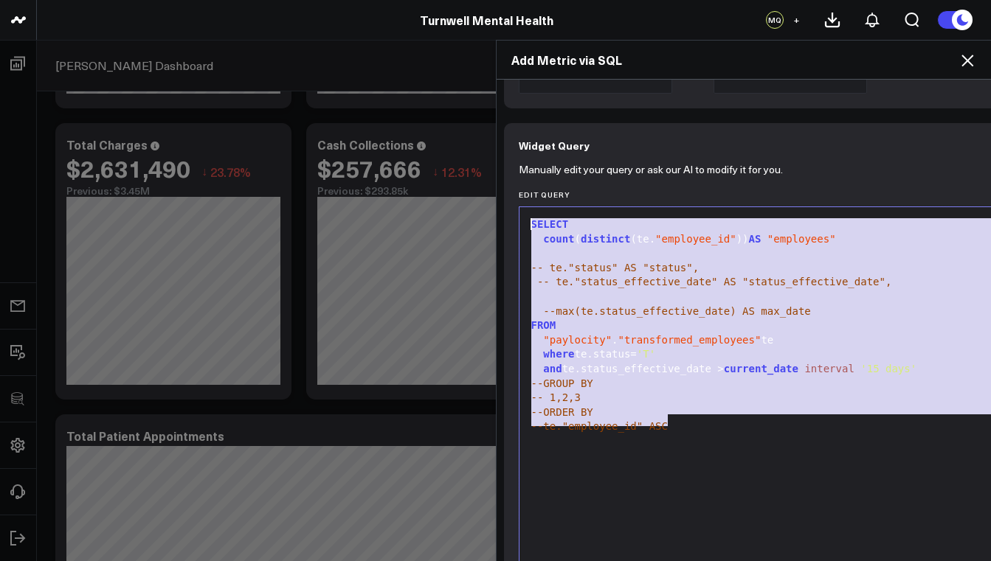
drag, startPoint x: 668, startPoint y: 419, endPoint x: 520, endPoint y: 224, distance: 244.9
click at [520, 224] on div "99 1 2 3 4 5 6 7 8 9 10 11 12 13 14 15 › ⌄ SELECT count ( distinct (te. "employ…" at bounding box center [920, 391] width 802 height 369
copy div "SELECT count ( distinct (te. "employee_id" )) AS "employees" -- te."status" AS …"
click at [969, 55] on icon at bounding box center [967, 61] width 18 height 18
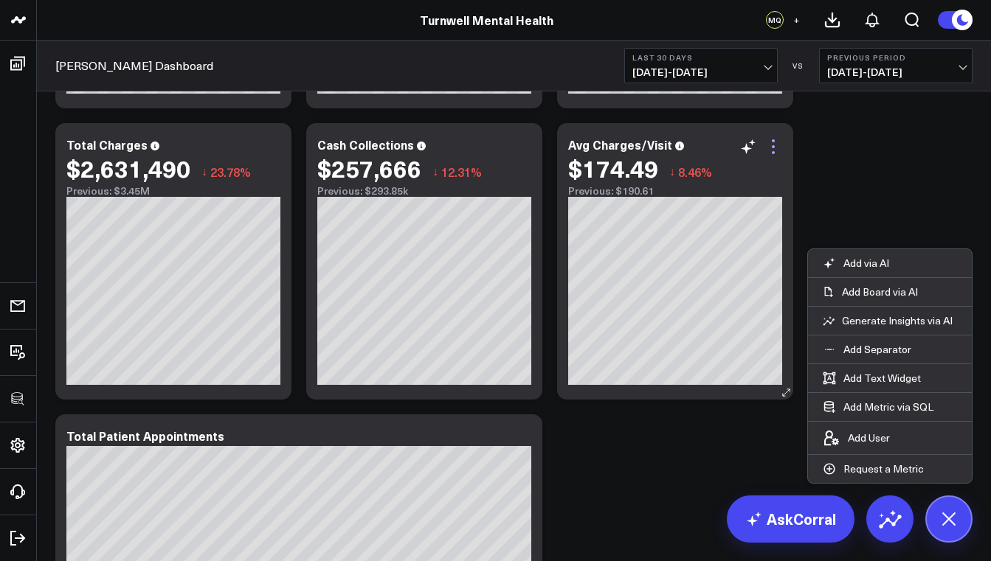
click at [777, 146] on icon at bounding box center [773, 147] width 18 height 18
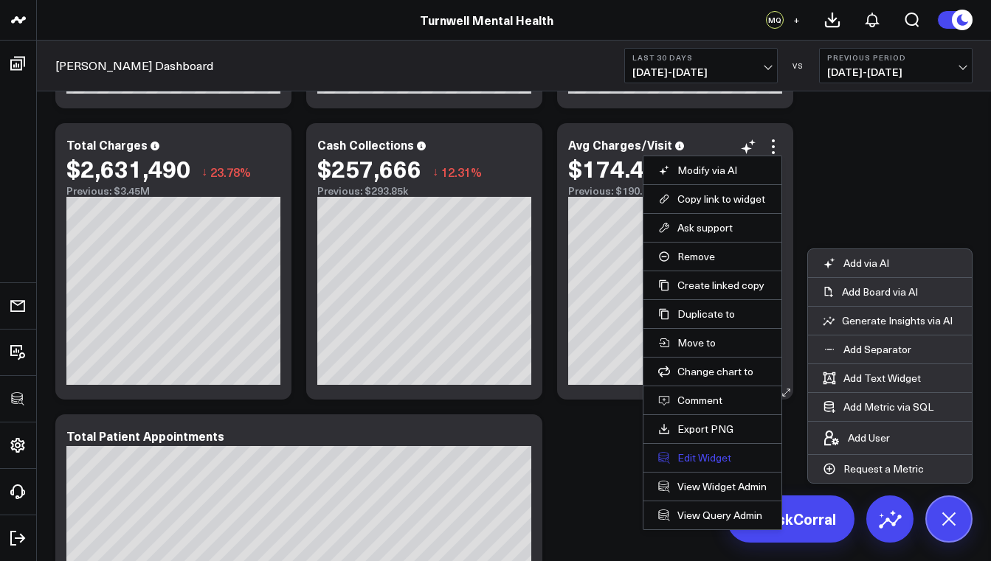
click at [733, 460] on button "Edit Widget" at bounding box center [712, 457] width 108 height 13
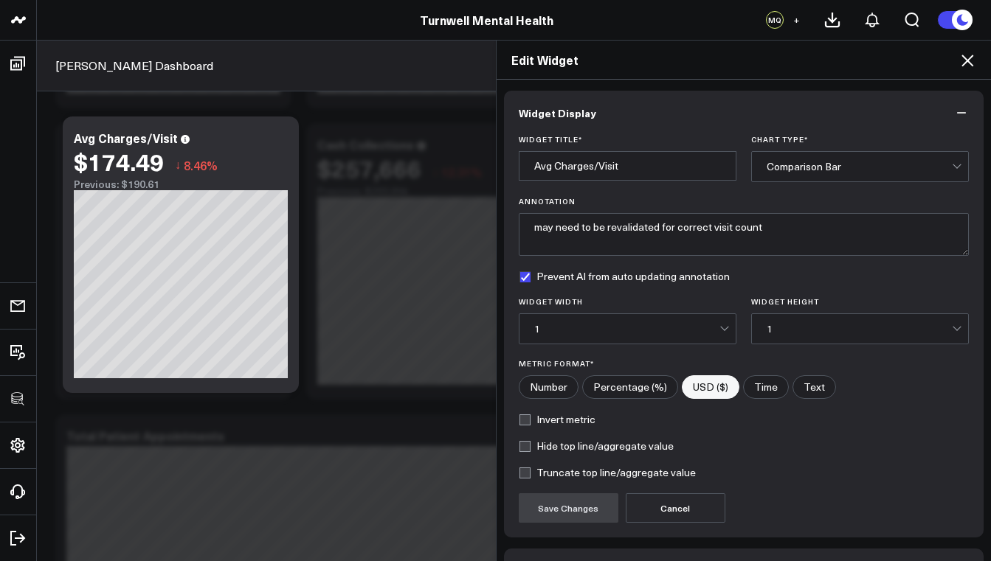
scroll to position [97, 0]
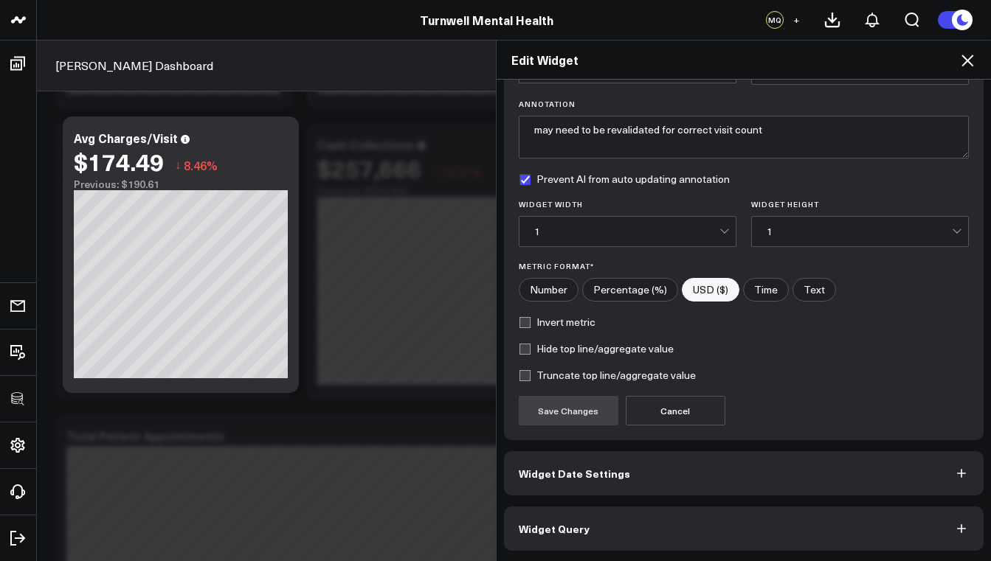
click at [718, 527] on button "Widget Query" at bounding box center [744, 529] width 480 height 44
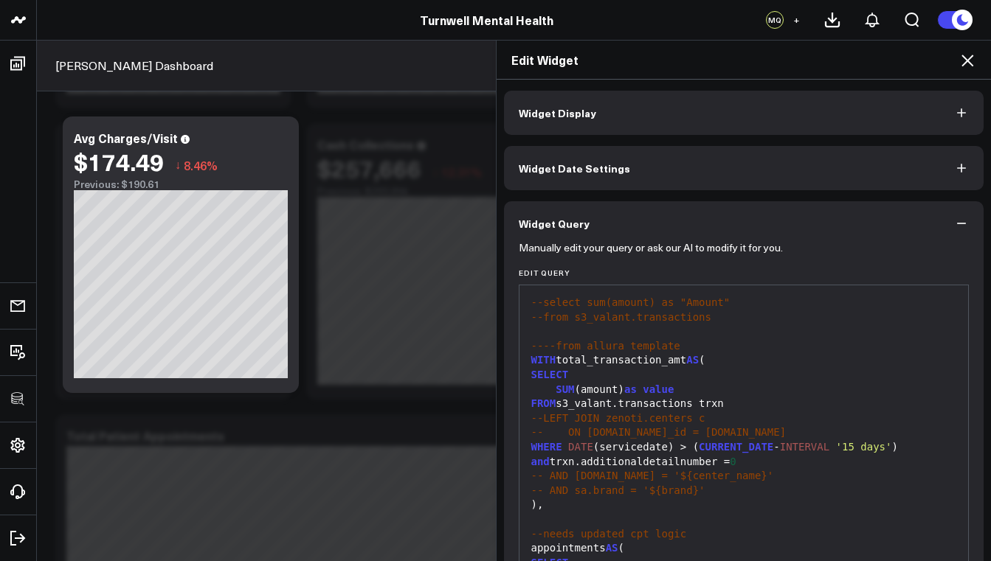
scroll to position [111, 0]
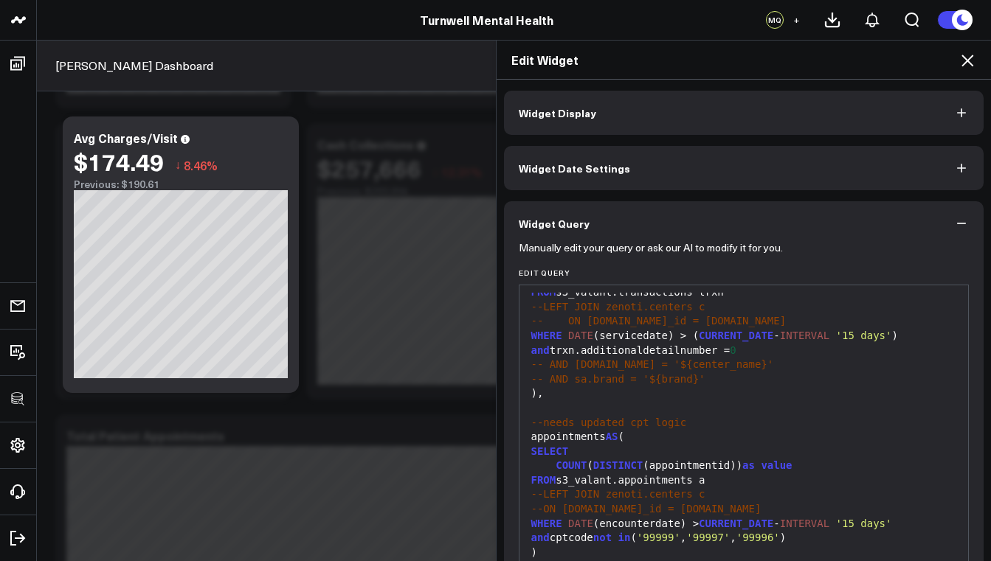
click at [969, 58] on icon at bounding box center [967, 61] width 12 height 12
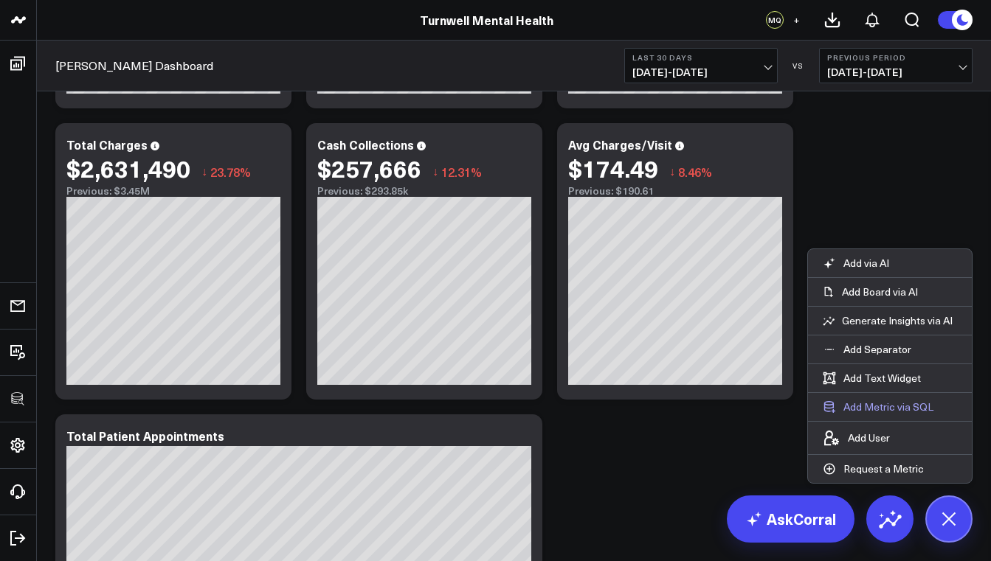
click at [874, 395] on button "Add Metric via SQL" at bounding box center [878, 407] width 140 height 28
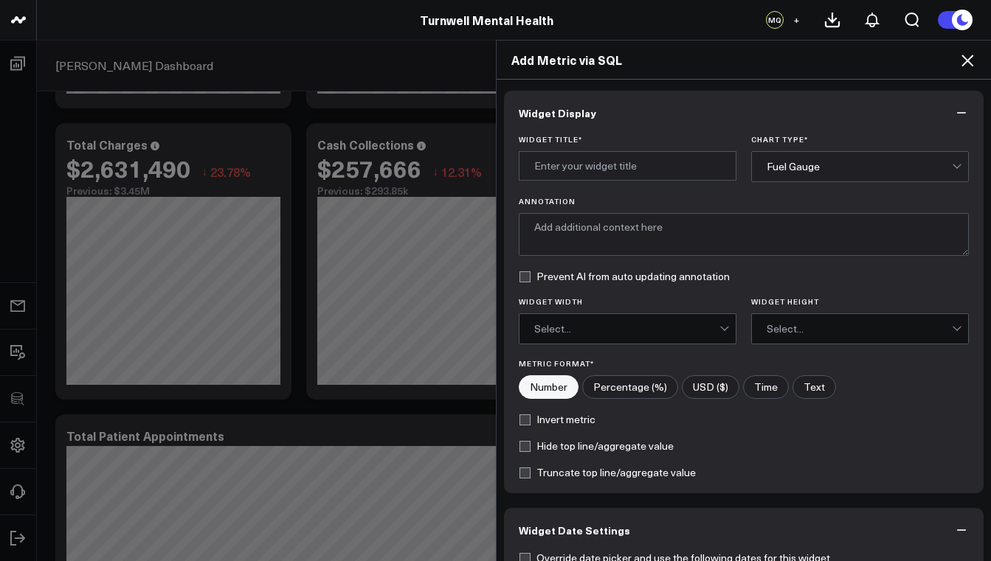
scroll to position [484, 0]
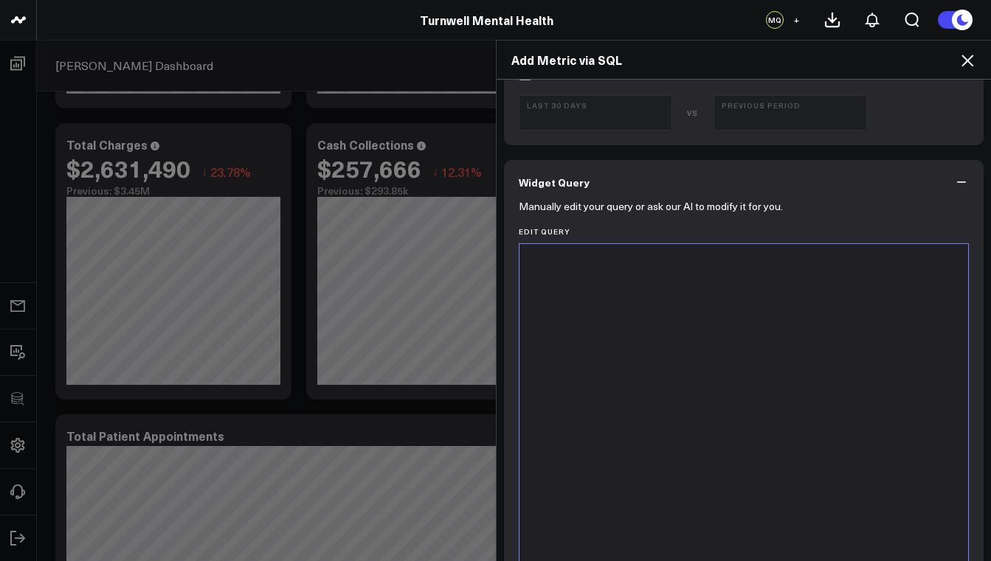
click at [669, 399] on div at bounding box center [744, 428] width 434 height 353
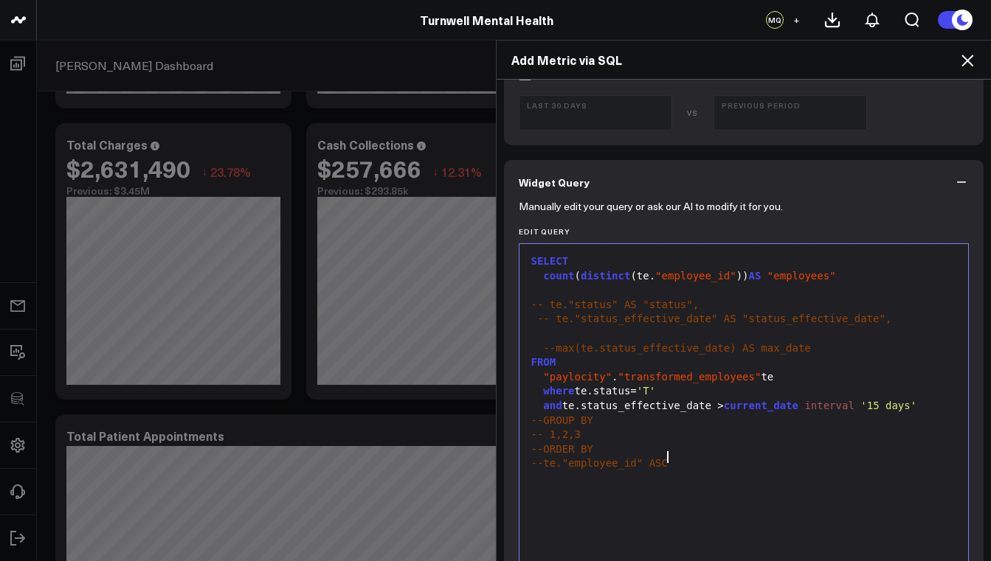
click at [731, 403] on span "current_date" at bounding box center [761, 406] width 75 height 12
click at [814, 401] on div "and te.status_effective_date > ( current_date interval '15 days'" at bounding box center [744, 406] width 434 height 15
click at [831, 404] on span "interval" at bounding box center [841, 406] width 49 height 12
click at [949, 401] on div "and te.status_effective_date > ( current_date - ( interval '15 days'" at bounding box center [744, 406] width 434 height 15
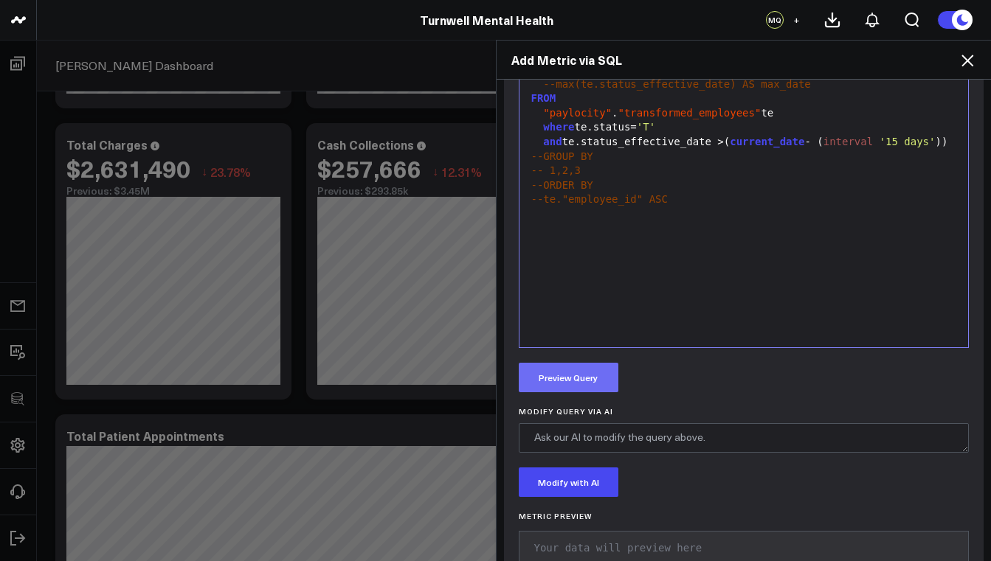
click at [589, 375] on button "Preview Query" at bounding box center [569, 378] width 100 height 30
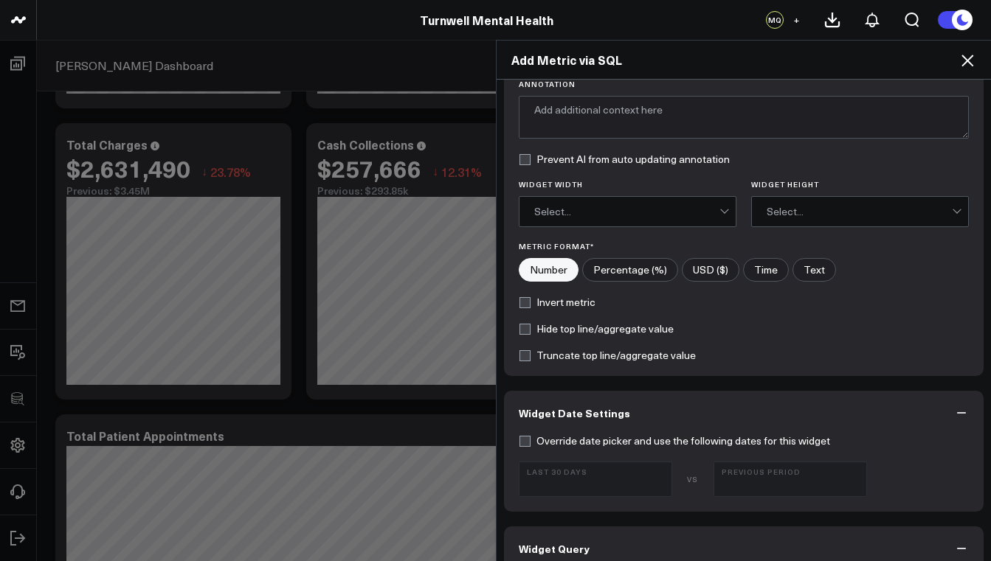
scroll to position [0, 0]
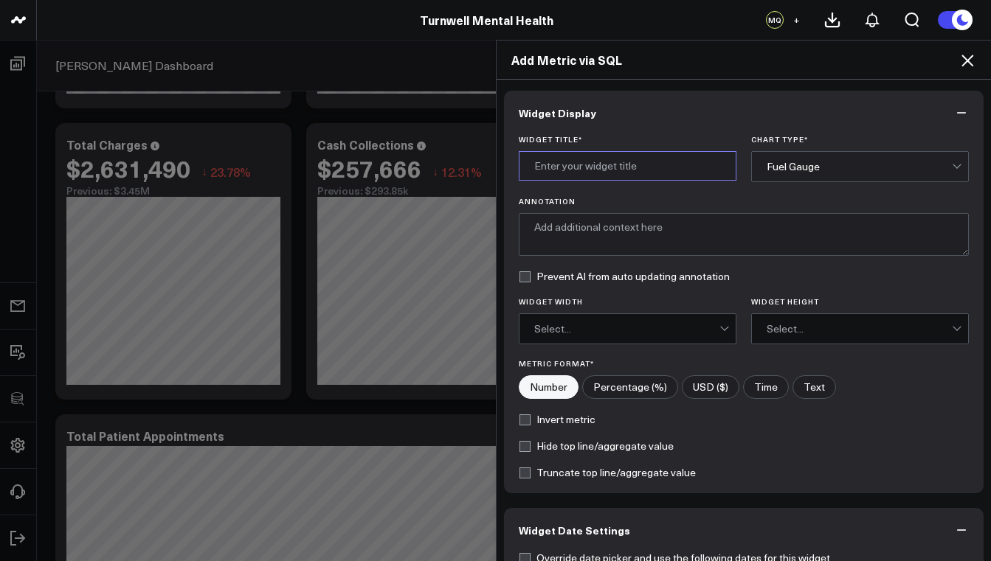
click at [603, 169] on input "Widget Title *" at bounding box center [628, 166] width 218 height 30
type input "Termed Employees"
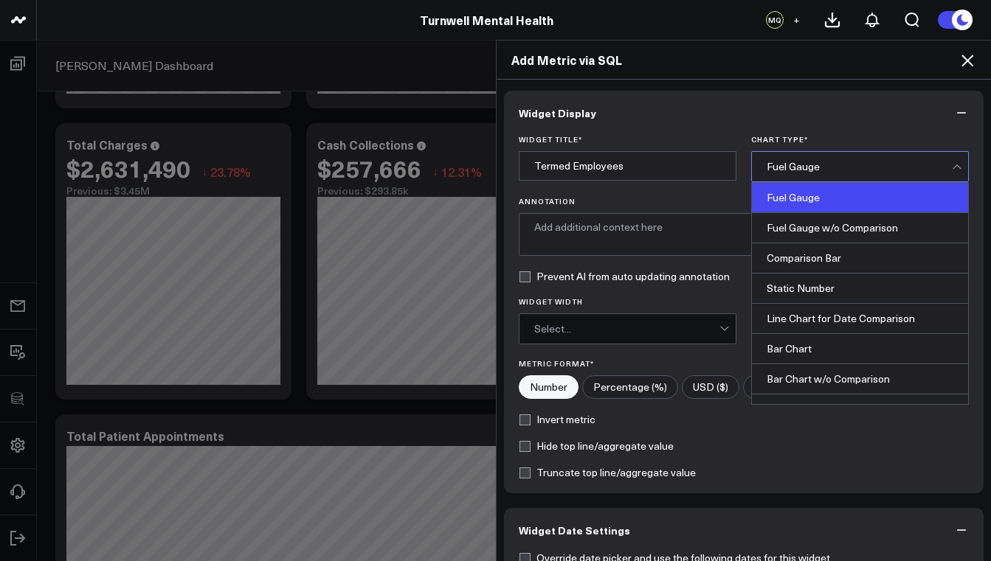
click at [785, 167] on div "Fuel Gauge" at bounding box center [858, 167] width 185 height 12
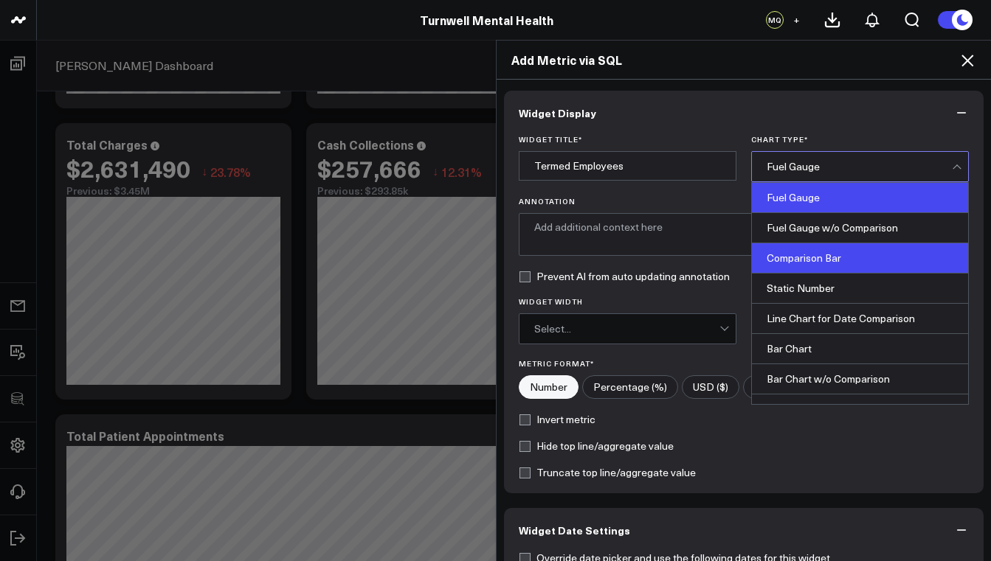
click at [818, 263] on div "Comparison Bar" at bounding box center [860, 258] width 216 height 30
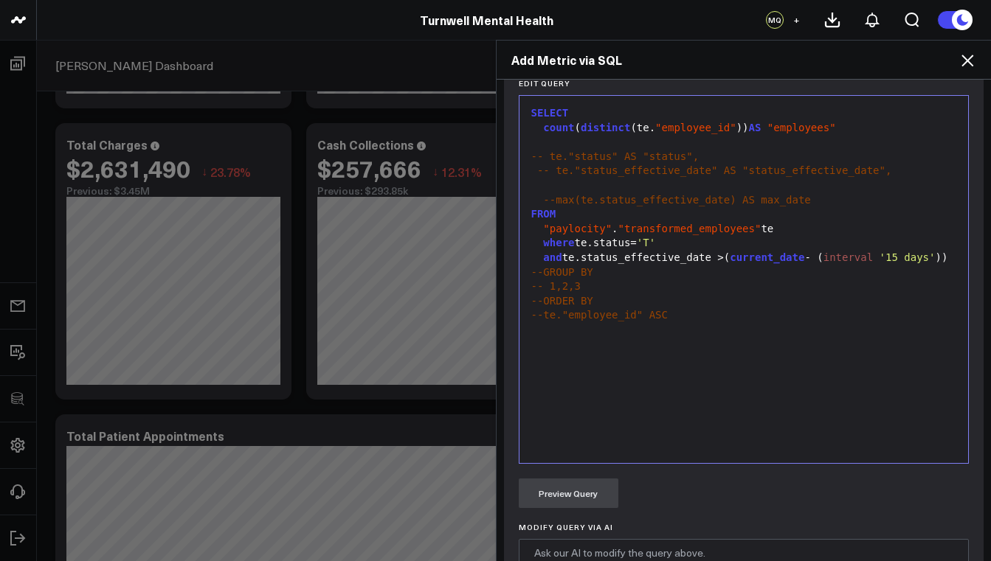
scroll to position [893, 0]
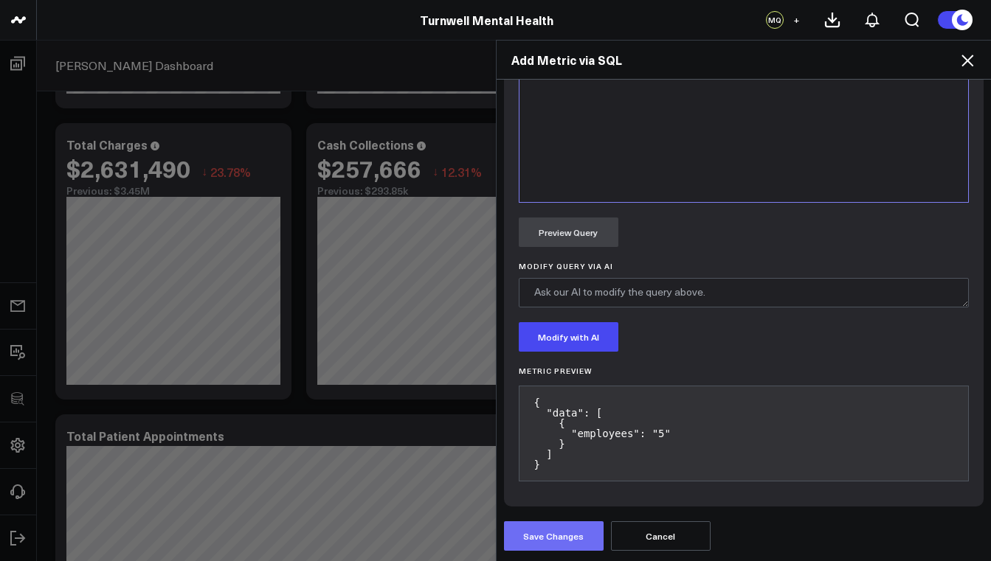
click at [561, 530] on button "Save Changes" at bounding box center [554, 537] width 100 height 30
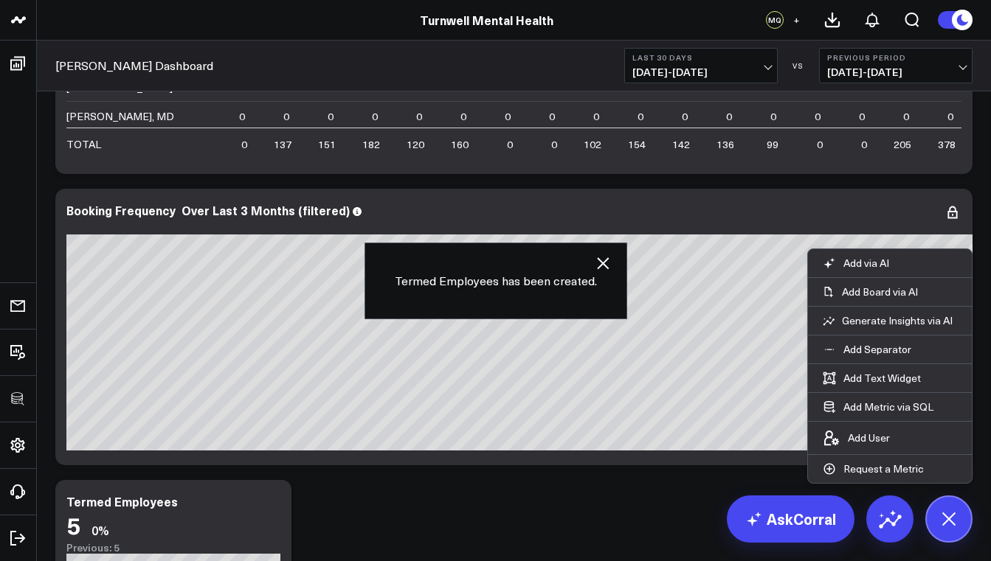
scroll to position [3670, 0]
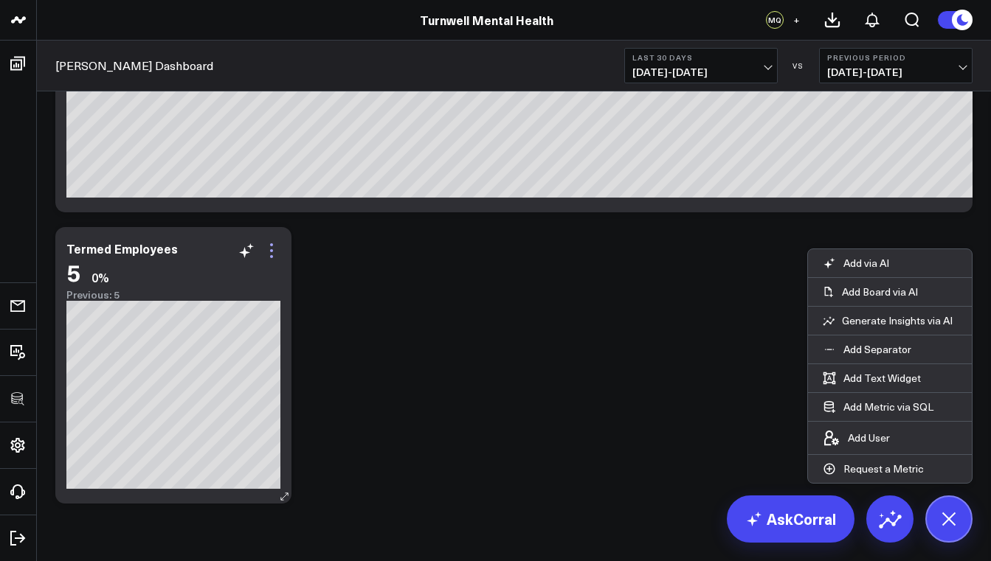
click at [273, 246] on icon at bounding box center [272, 251] width 18 height 18
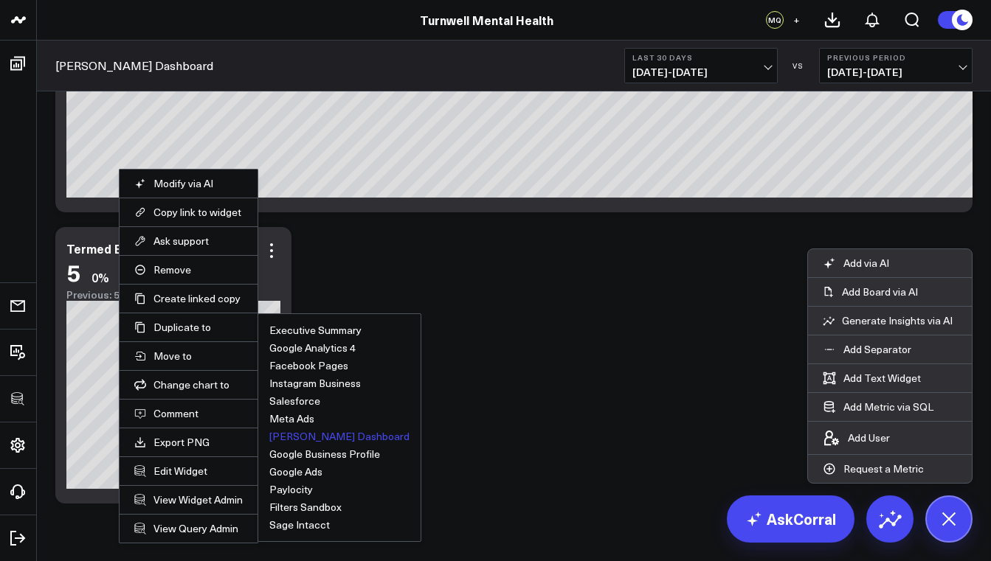
click at [318, 434] on button "Valant Dashboard" at bounding box center [339, 437] width 140 height 10
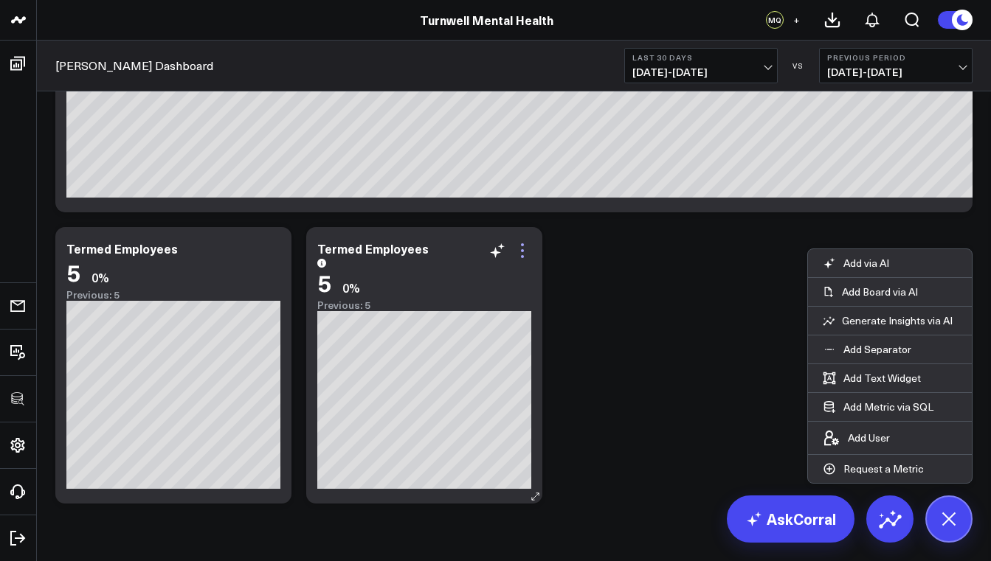
click at [524, 257] on icon at bounding box center [522, 251] width 18 height 18
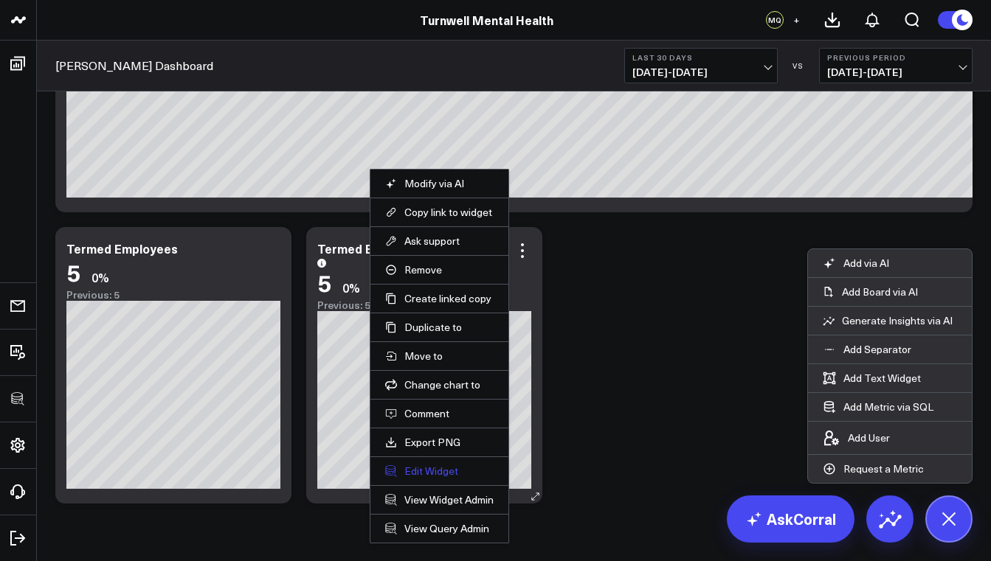
click at [426, 467] on button "Edit Widget" at bounding box center [439, 471] width 108 height 13
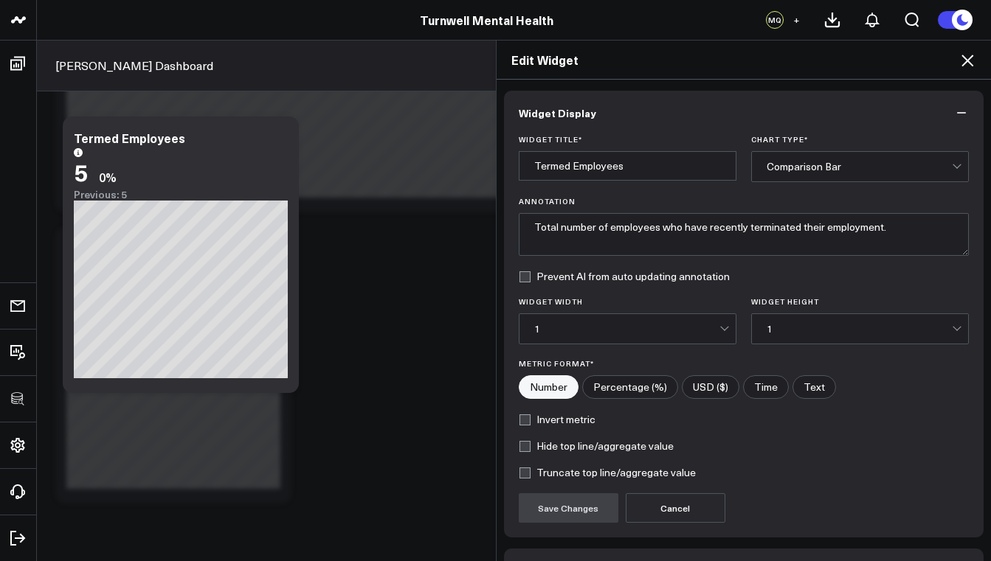
click at [871, 171] on div "Comparison Bar" at bounding box center [858, 167] width 185 height 12
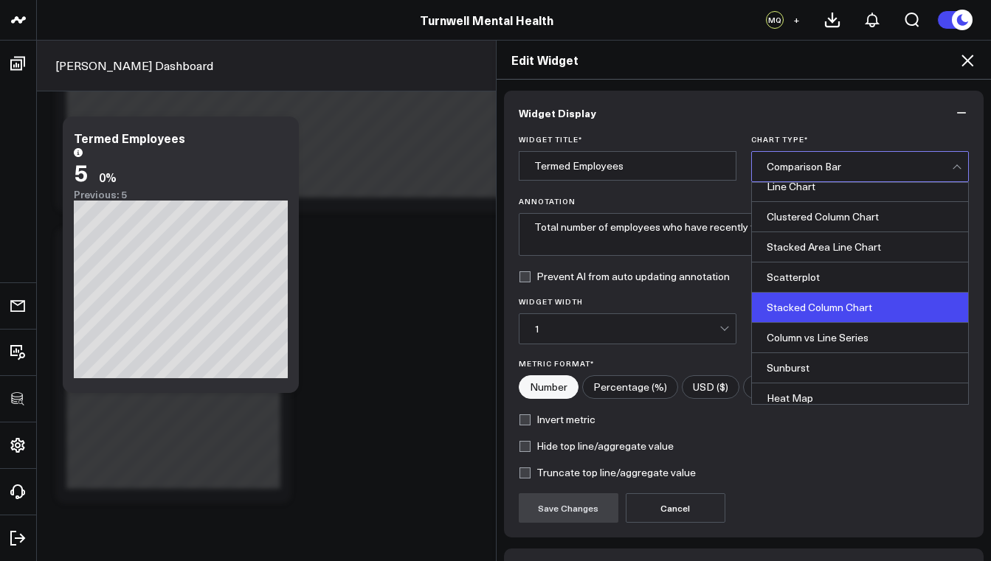
scroll to position [381, 0]
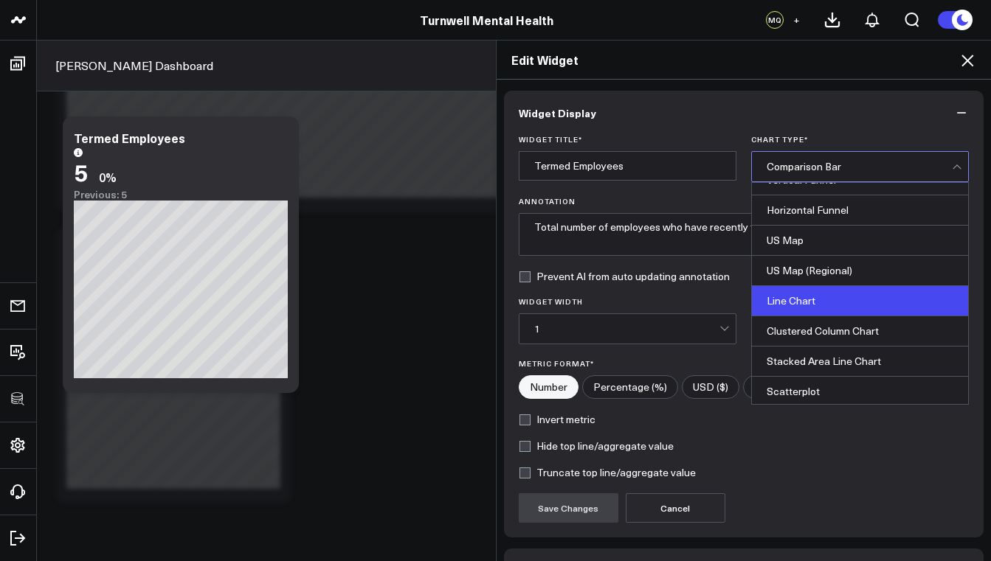
click at [819, 303] on div "Line Chart" at bounding box center [860, 301] width 216 height 30
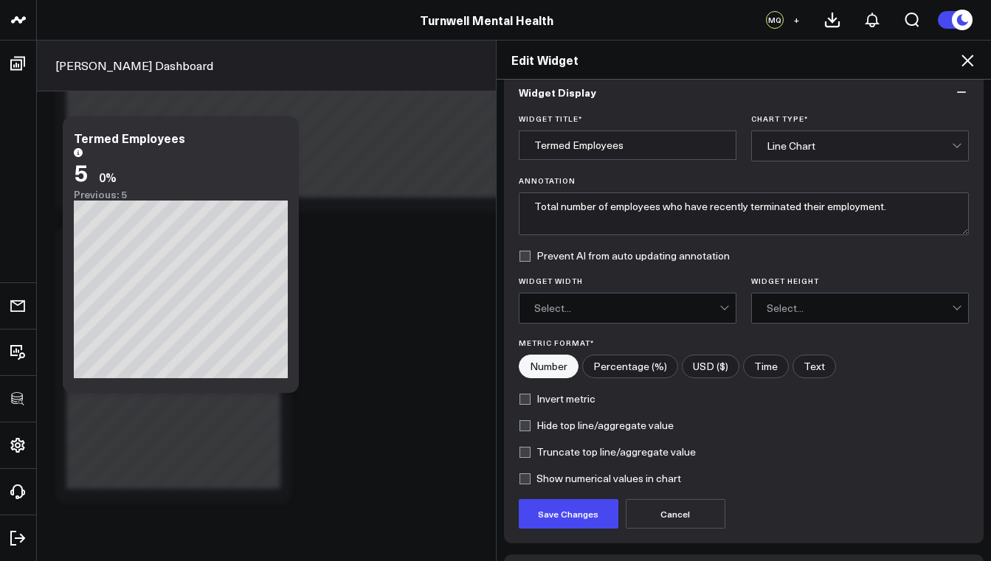
scroll to position [124, 0]
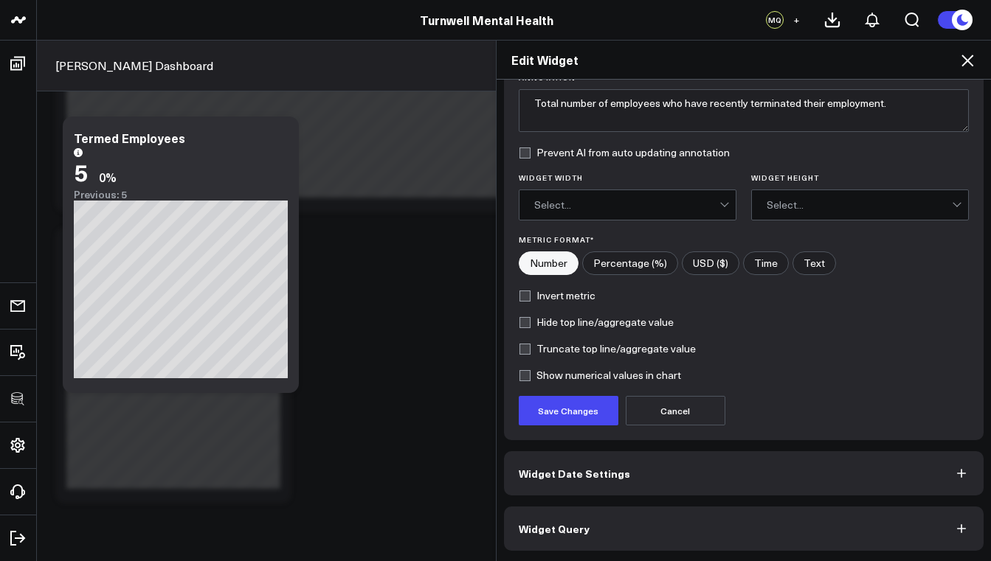
click at [671, 202] on div "Select..." at bounding box center [626, 205] width 185 height 12
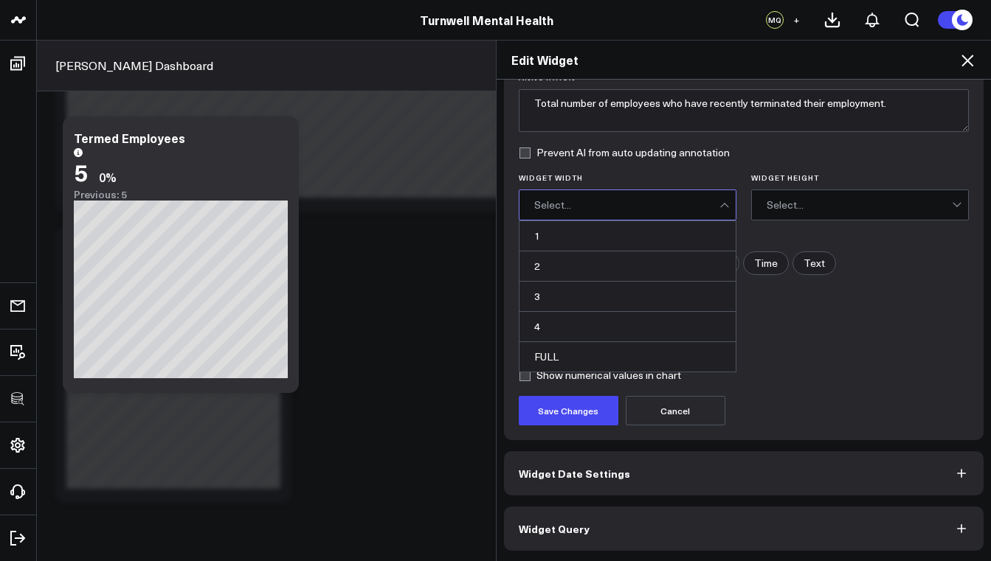
click at [612, 266] on div "2" at bounding box center [627, 267] width 216 height 30
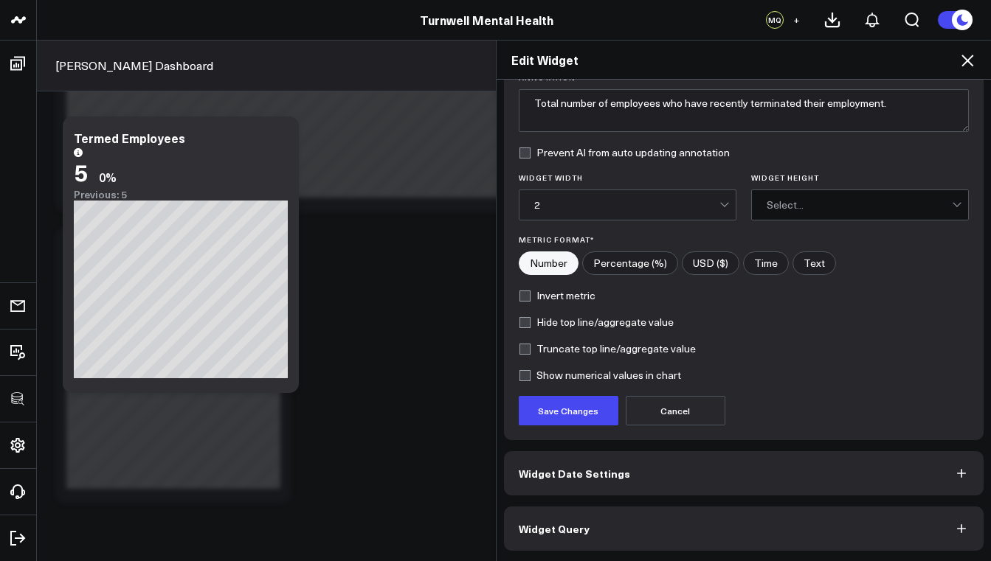
click at [805, 195] on div "Select..." at bounding box center [858, 205] width 185 height 30
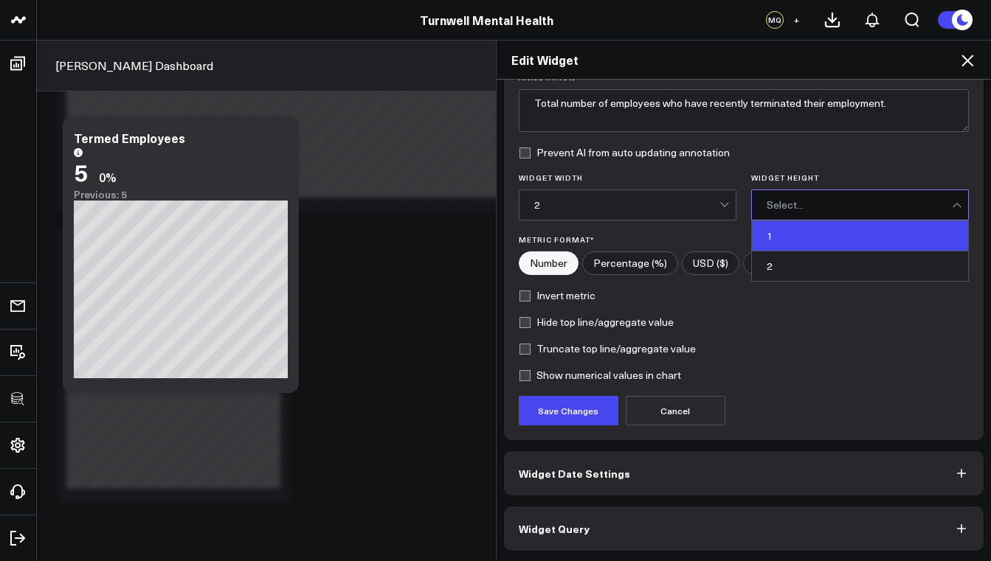
click at [765, 235] on div "1" at bounding box center [860, 236] width 216 height 30
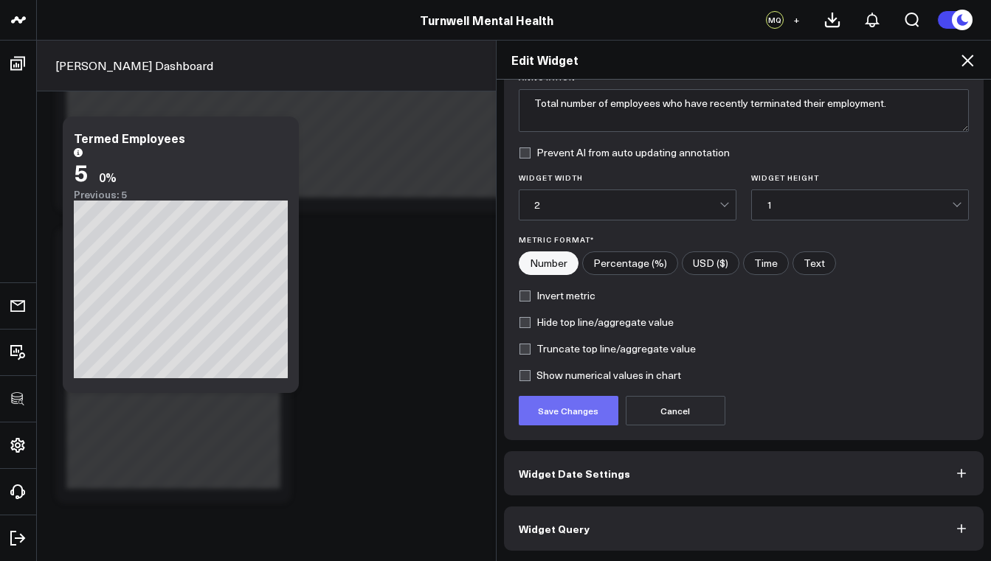
click at [577, 411] on button "Save Changes" at bounding box center [569, 411] width 100 height 30
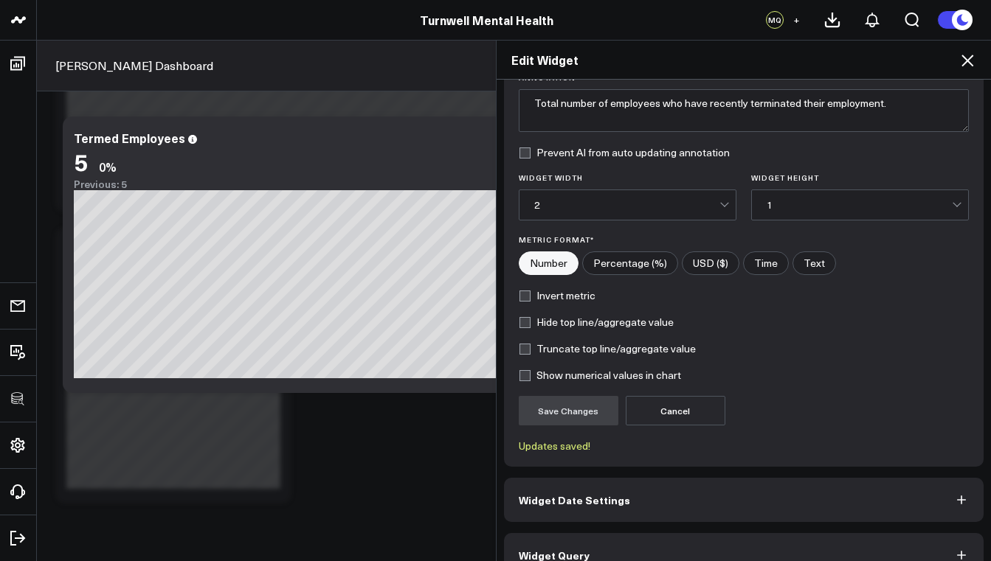
scroll to position [150, 0]
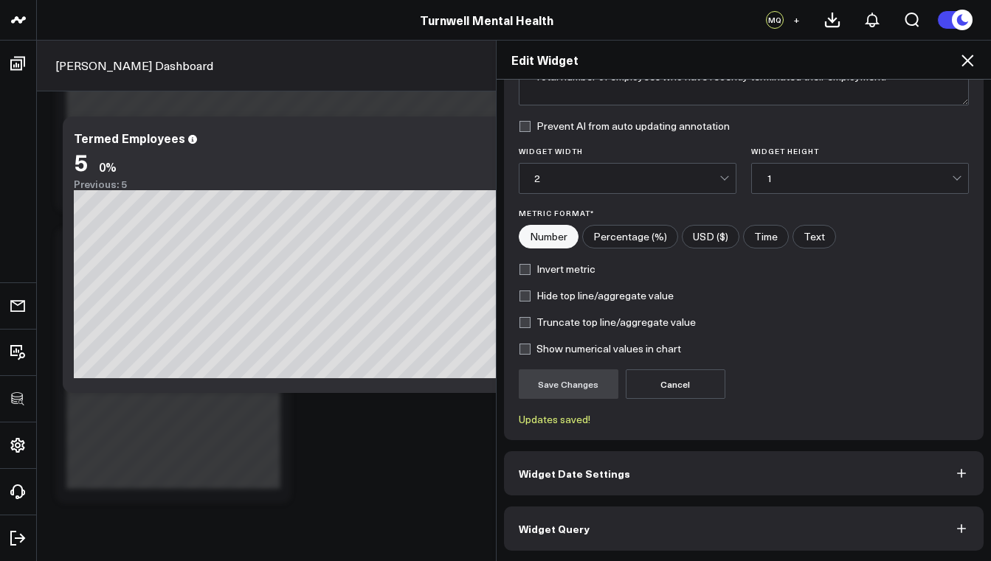
click at [614, 526] on button "Widget Query" at bounding box center [744, 529] width 480 height 44
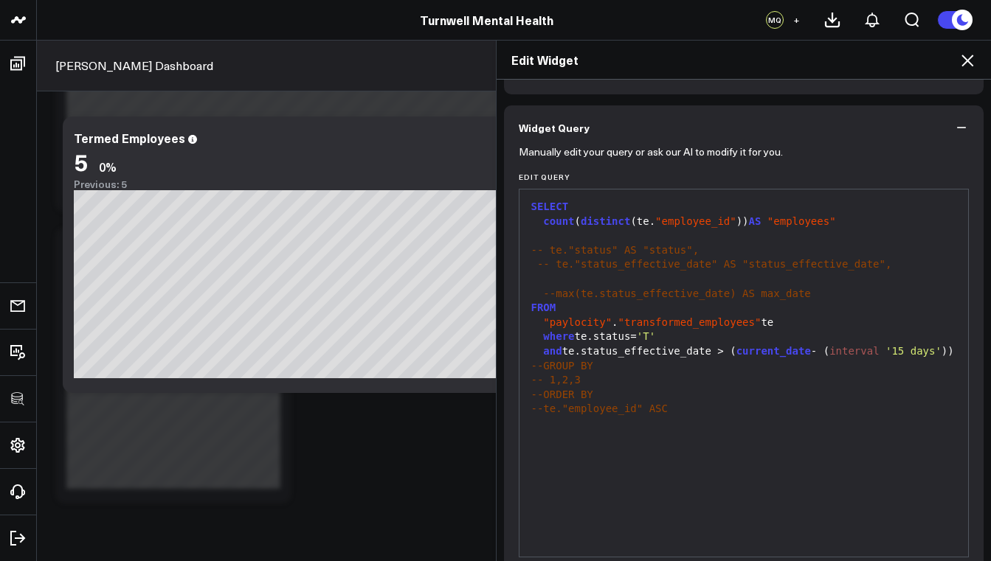
scroll to position [162, 0]
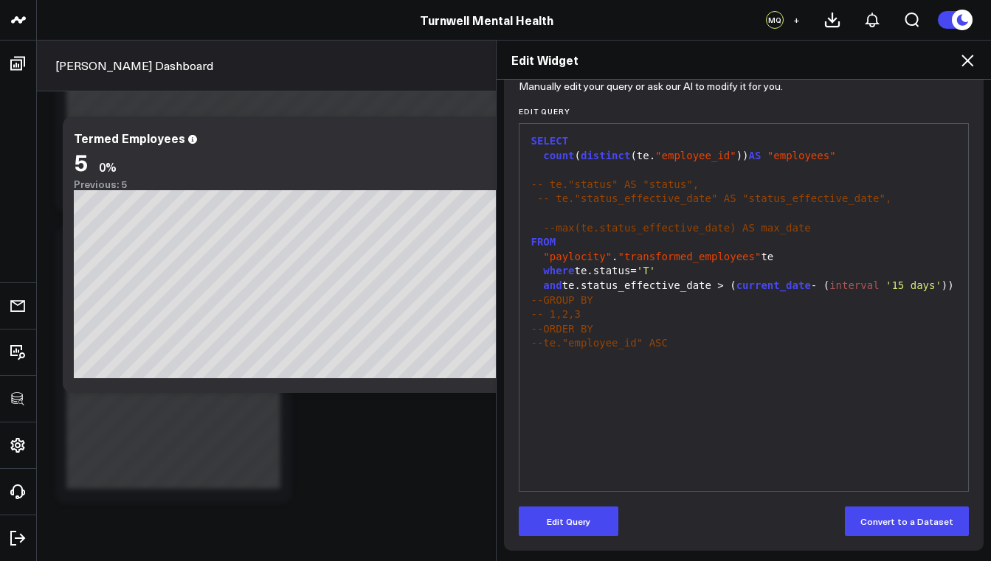
click at [547, 195] on span "-- te."status_effective_date" AS "status_effective_date"," at bounding box center [714, 199] width 354 height 12
click at [562, 519] on button "Edit Query" at bounding box center [569, 522] width 100 height 30
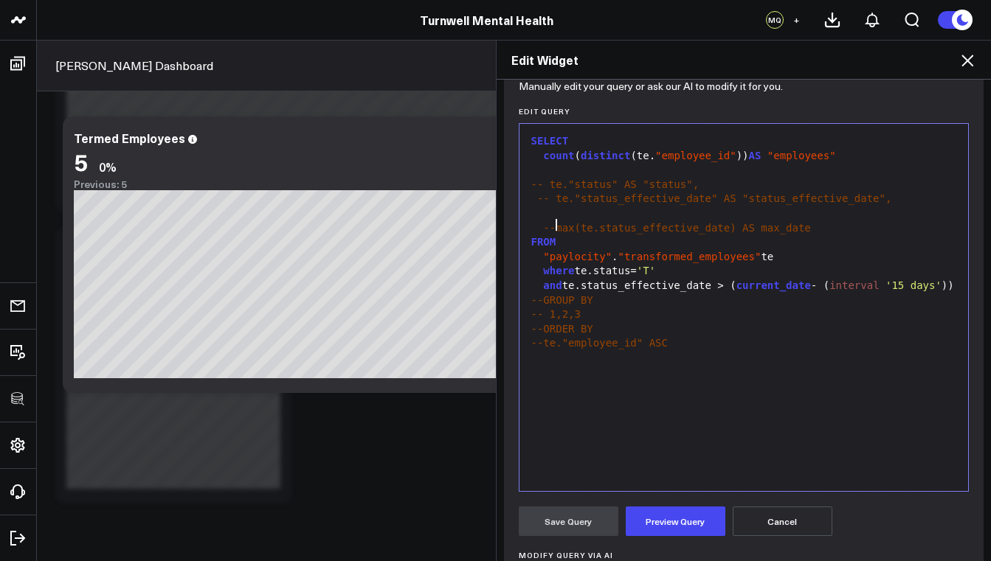
click at [549, 223] on span "--max(te.status_effective_date) AS max_date" at bounding box center [676, 228] width 267 height 12
click at [548, 195] on span "-- te."status_effective_date" AS "status_effective_date"," at bounding box center [714, 199] width 354 height 12
click at [870, 201] on div "te. "status_effective_date" AS "status_effective_date" ," at bounding box center [744, 199] width 434 height 15
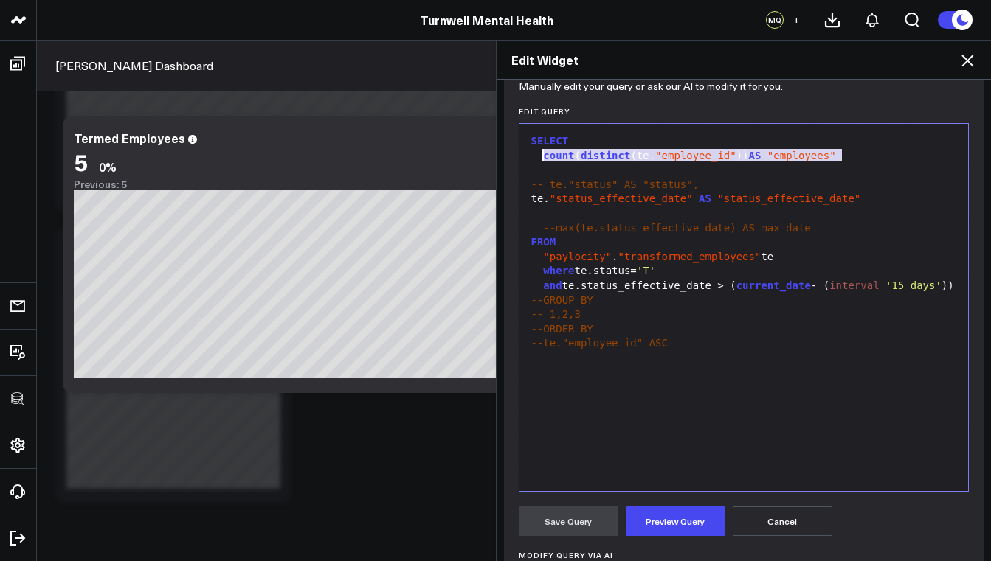
drag, startPoint x: 846, startPoint y: 153, endPoint x: 538, endPoint y: 159, distance: 308.4
click at [538, 159] on div "count ( distinct (te. "employee_id" )) AS "employees"" at bounding box center [744, 156] width 434 height 15
click at [541, 210] on div at bounding box center [744, 214] width 434 height 15
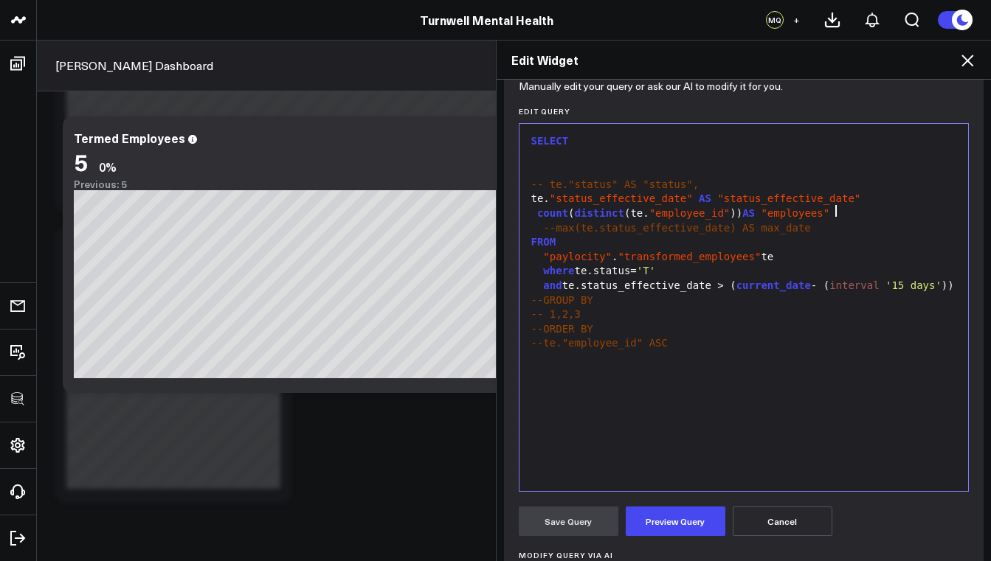
click at [884, 203] on div "te. "status_effective_date" AS "status_effective_date"" at bounding box center [744, 199] width 434 height 15
click at [543, 306] on span "--GROUP BY" at bounding box center [562, 300] width 62 height 12
click at [538, 306] on span "--GROUP BY" at bounding box center [562, 300] width 62 height 12
click at [541, 320] on span "-- 1,2,3" at bounding box center [555, 314] width 49 height 12
click at [568, 321] on div "1 , 2 , 3" at bounding box center [744, 315] width 434 height 15
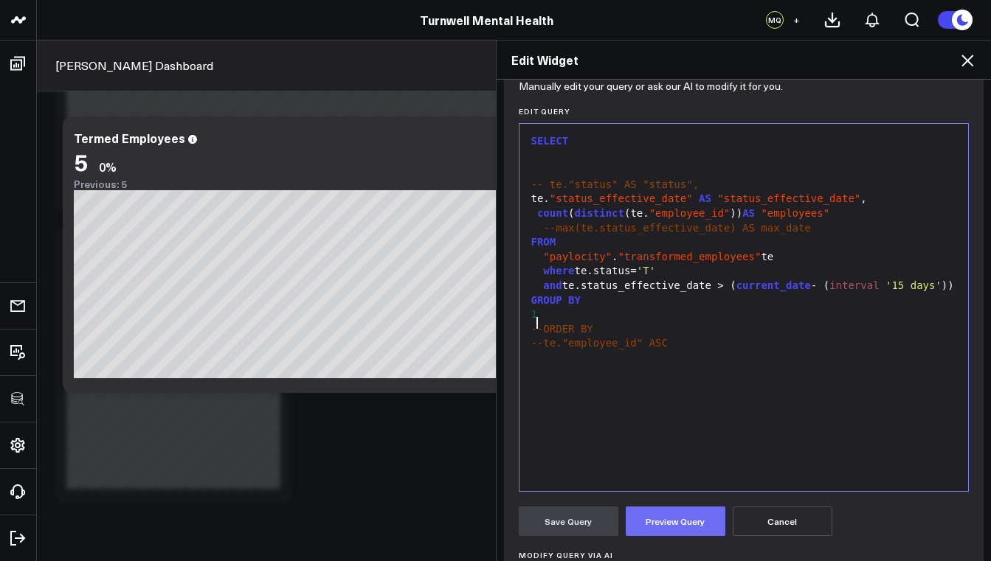
click at [690, 521] on button "Preview Query" at bounding box center [676, 522] width 100 height 30
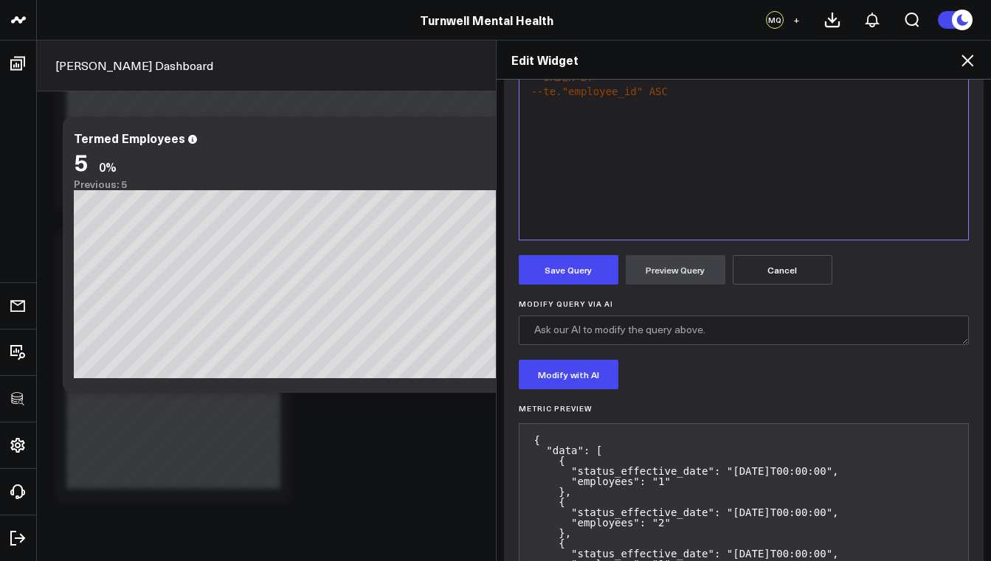
scroll to position [276, 0]
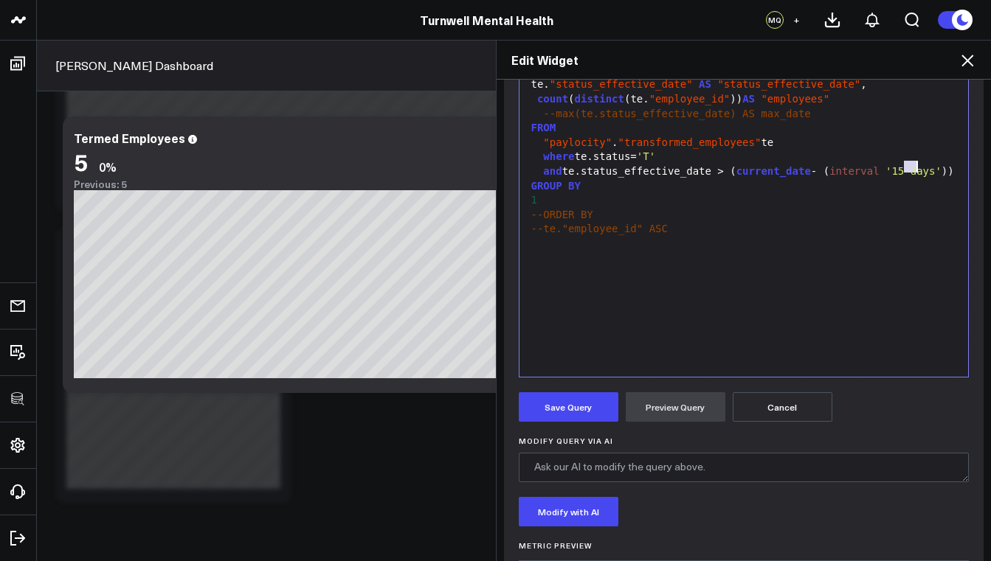
drag, startPoint x: 899, startPoint y: 167, endPoint x: 909, endPoint y: 169, distance: 10.4
click at [909, 169] on span "'15 days'" at bounding box center [913, 171] width 56 height 12
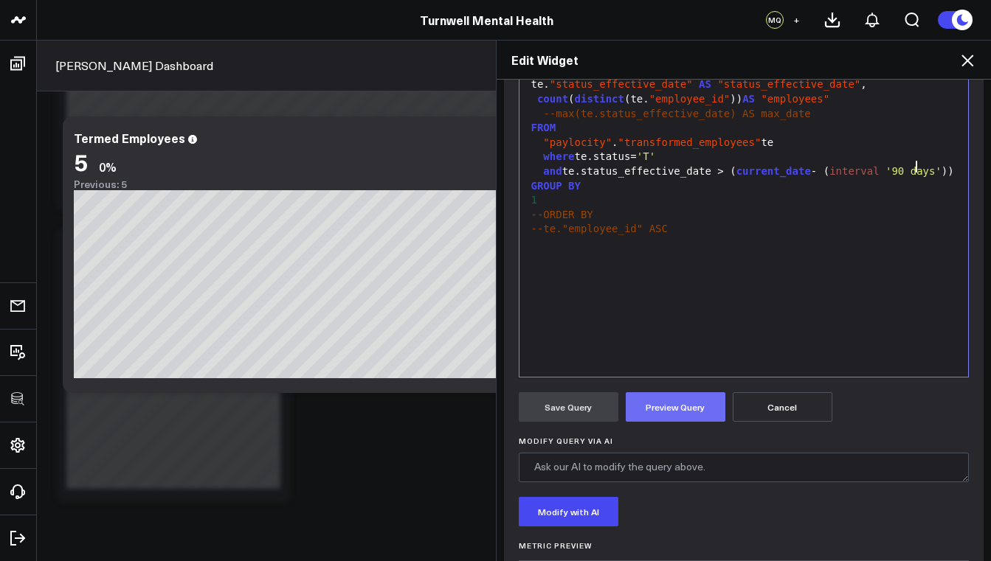
click at [644, 407] on button "Preview Query" at bounding box center [676, 407] width 100 height 30
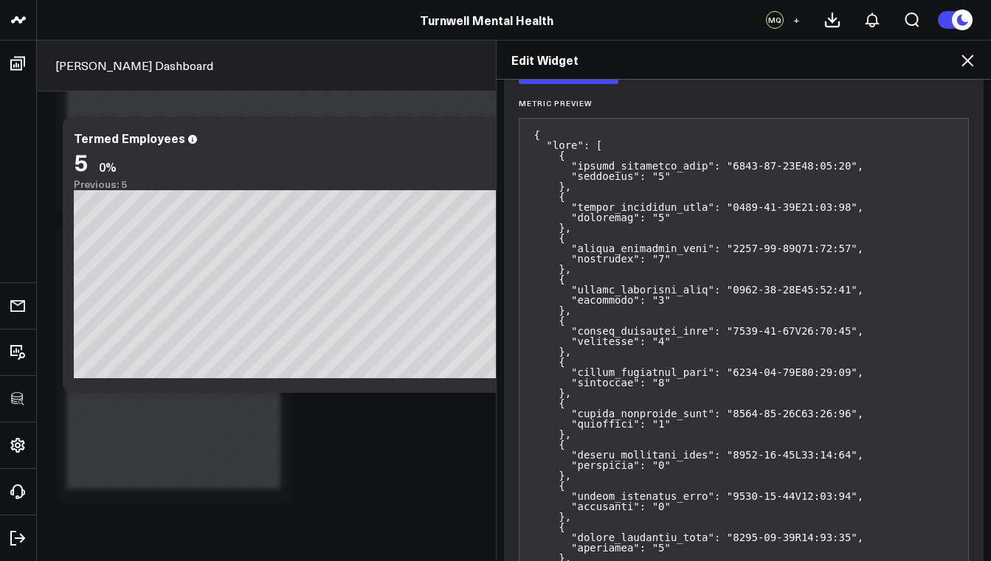
scroll to position [587, 0]
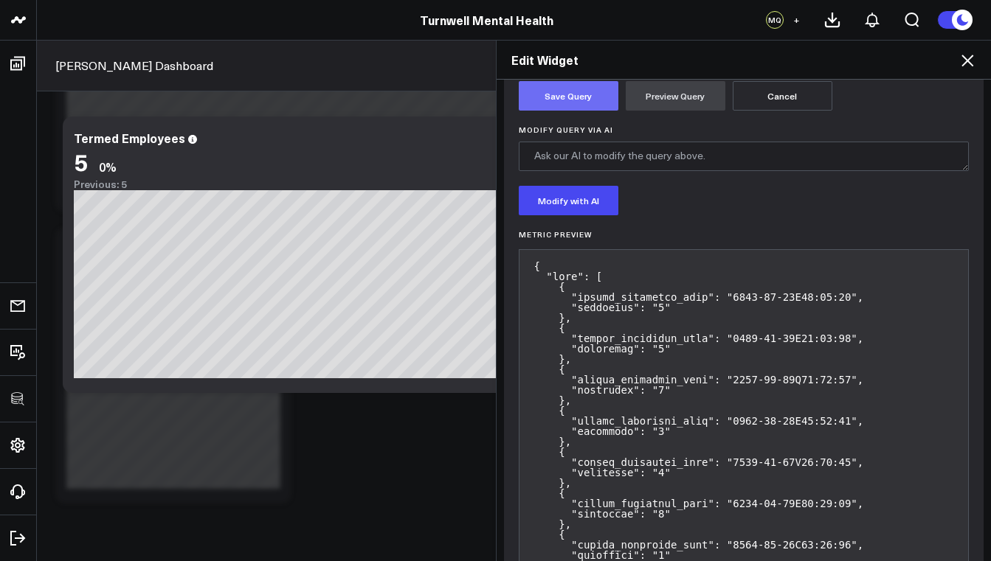
click at [558, 101] on button "Save Query" at bounding box center [569, 96] width 100 height 30
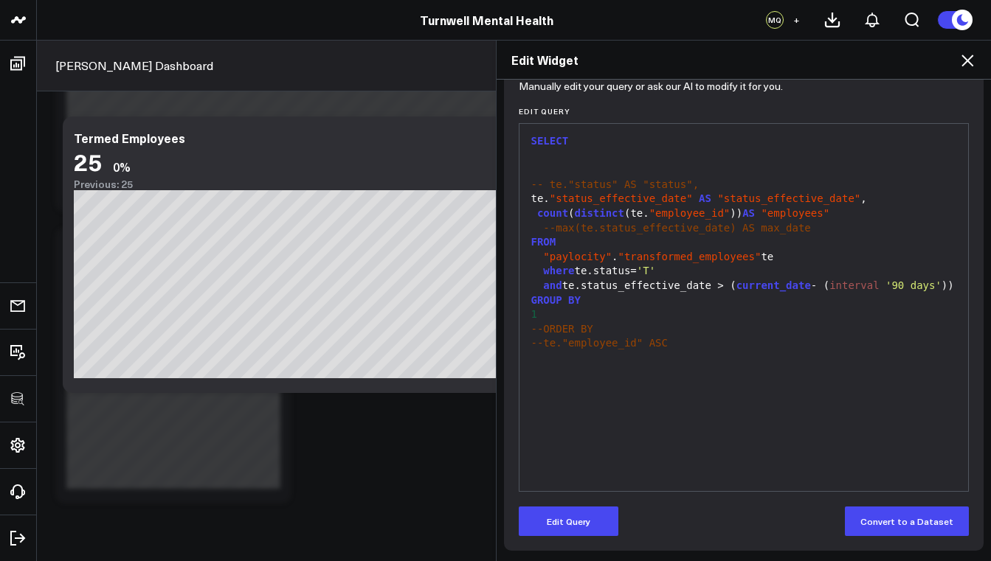
scroll to position [0, 0]
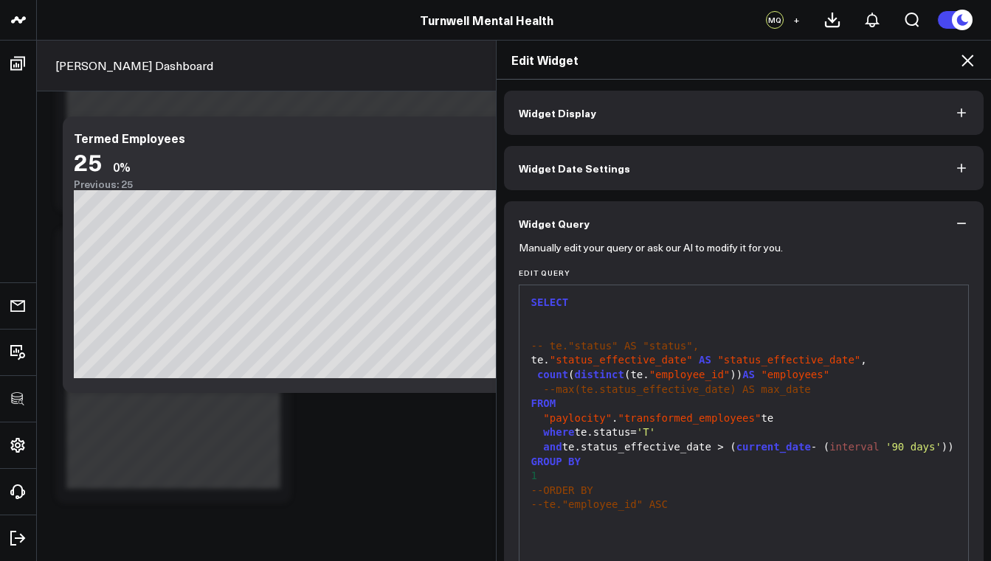
click at [616, 168] on button "Widget Date Settings" at bounding box center [744, 168] width 480 height 44
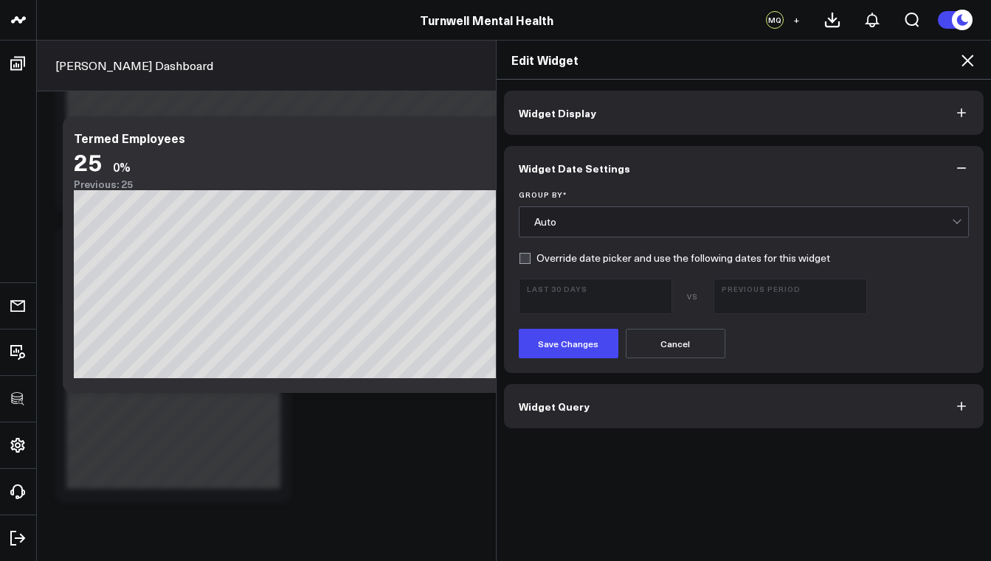
click at [597, 226] on div "Auto" at bounding box center [743, 222] width 418 height 12
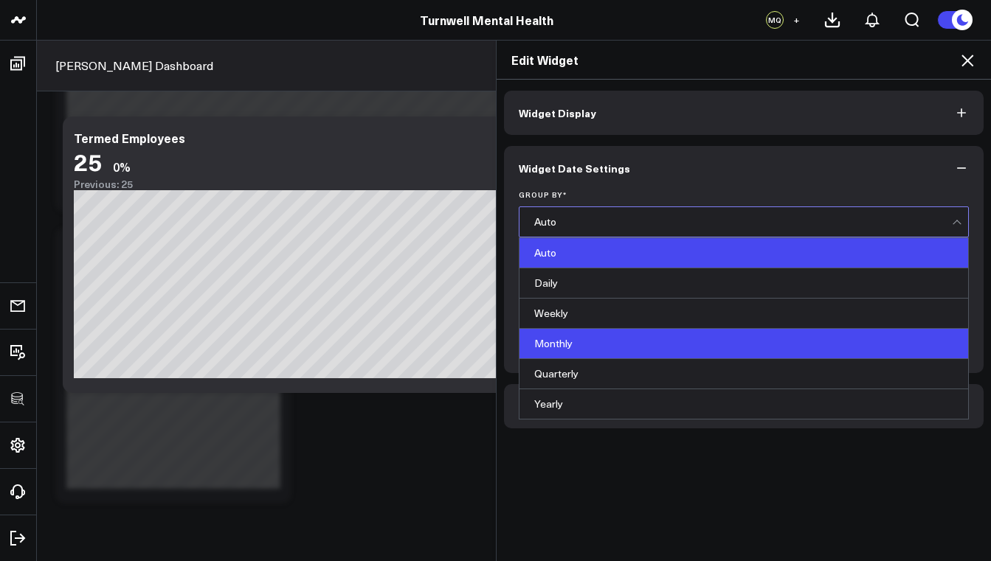
click at [572, 337] on div "Monthly" at bounding box center [743, 344] width 449 height 30
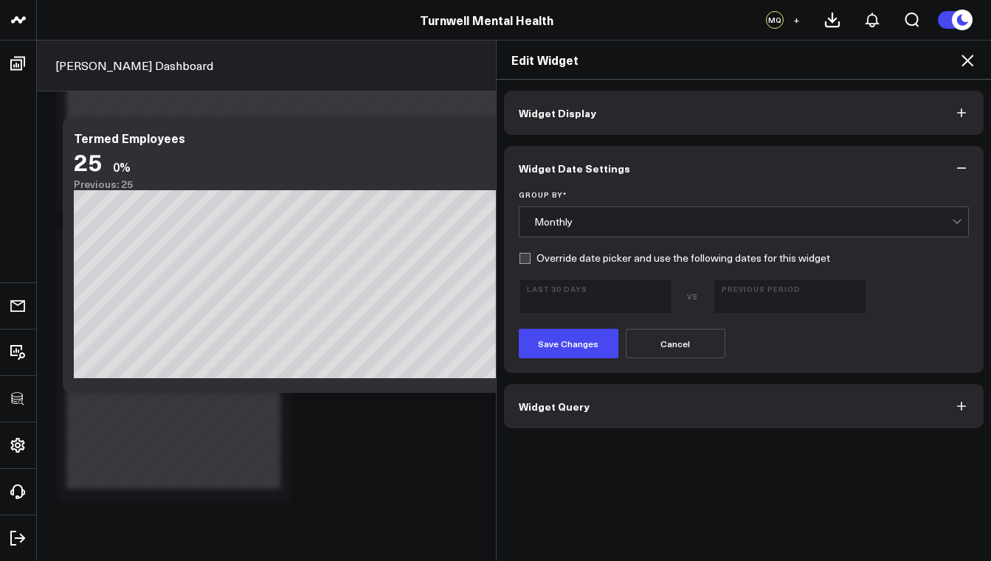
click at [572, 337] on button "Save Changes" at bounding box center [569, 344] width 100 height 30
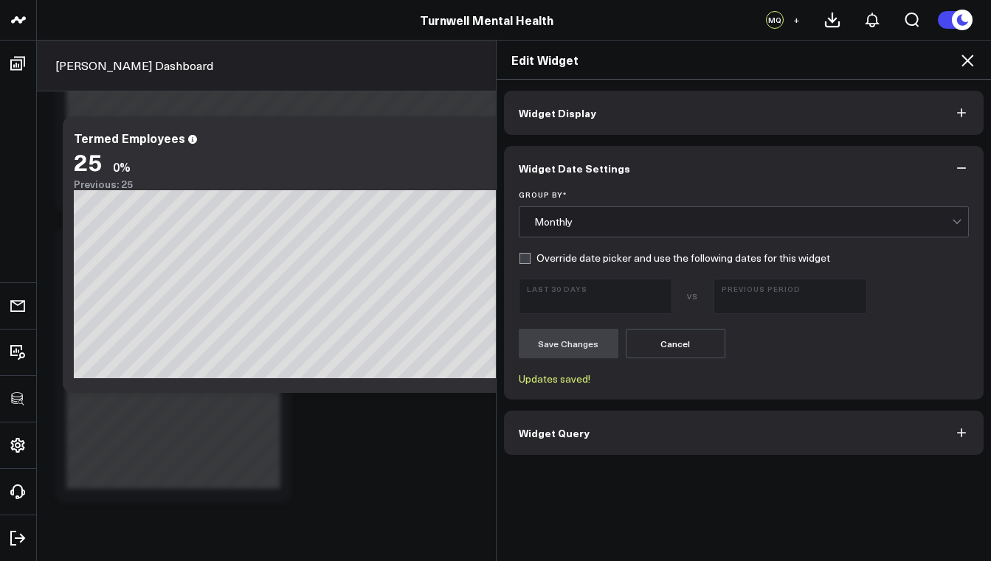
scroll to position [3466, 0]
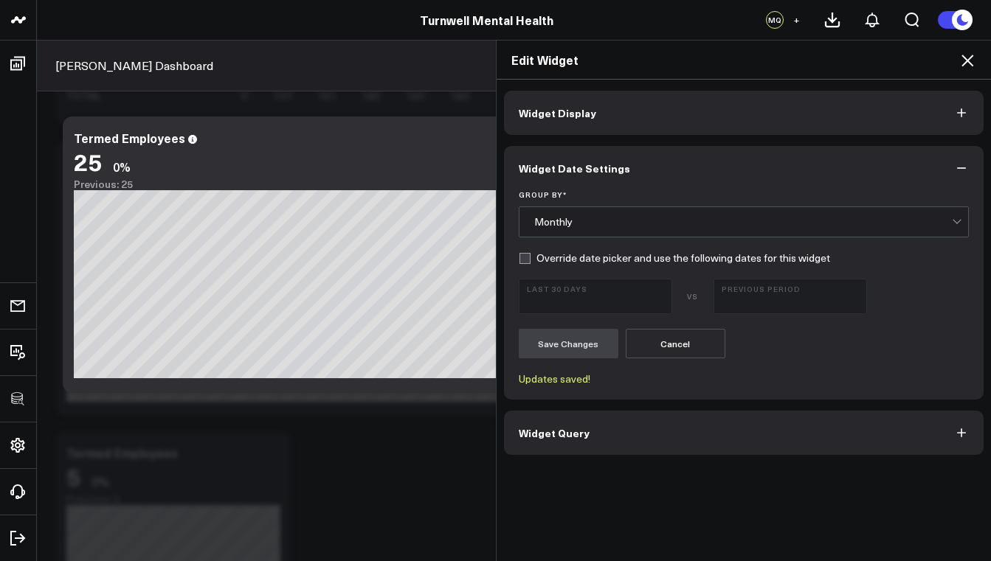
click at [737, 90] on div "Widget Display Widget Date Settings Group By * Monthly Override date picker and…" at bounding box center [743, 321] width 495 height 482
click at [733, 103] on button "Widget Display" at bounding box center [744, 113] width 480 height 44
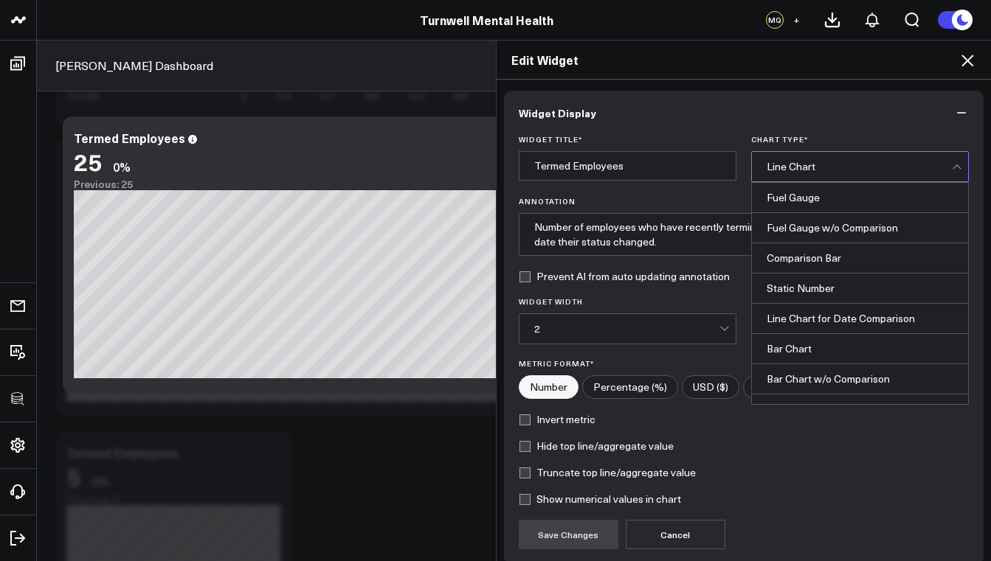
click at [915, 166] on div "Line Chart" at bounding box center [858, 167] width 185 height 12
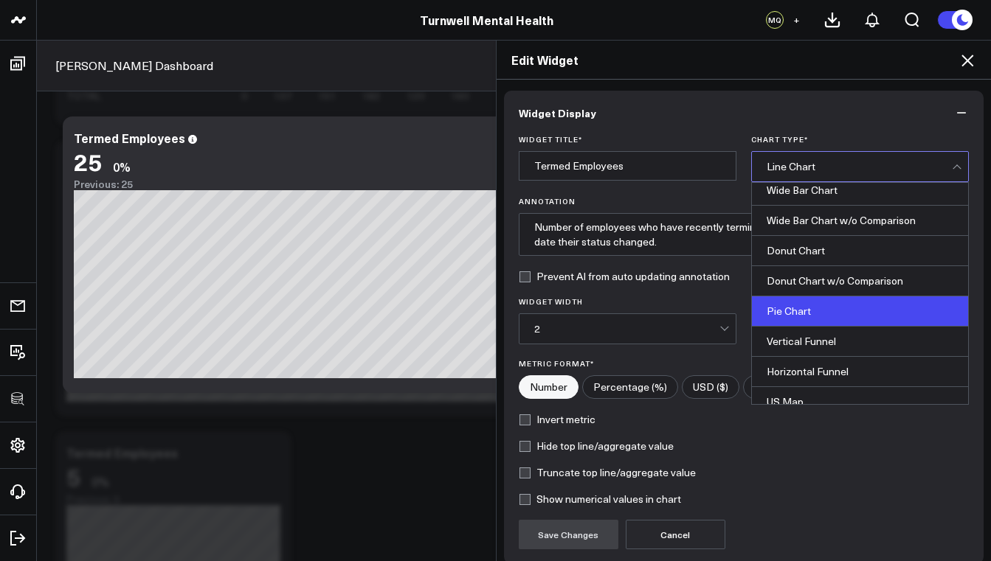
scroll to position [143, 0]
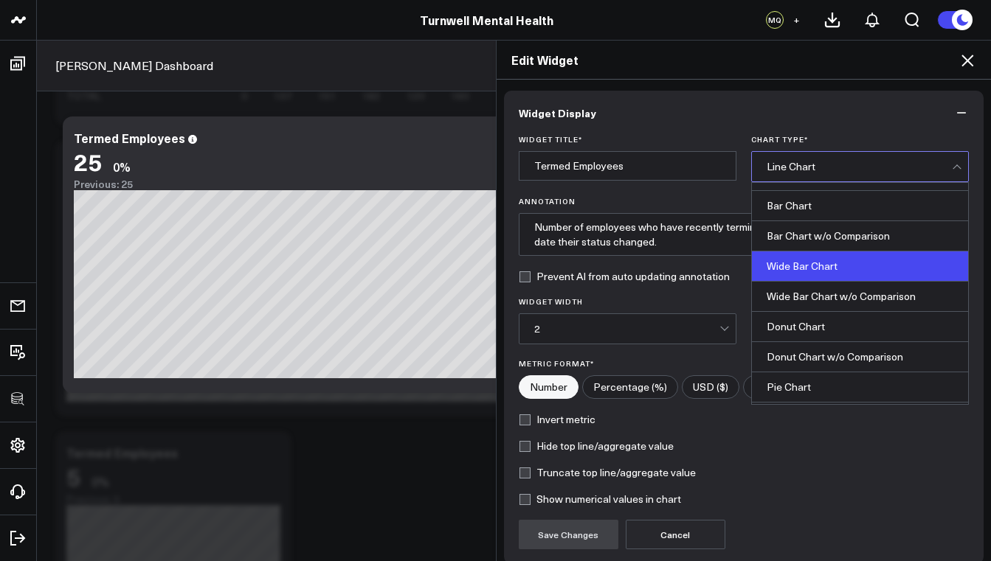
click at [789, 266] on div "Wide Bar Chart" at bounding box center [860, 267] width 216 height 30
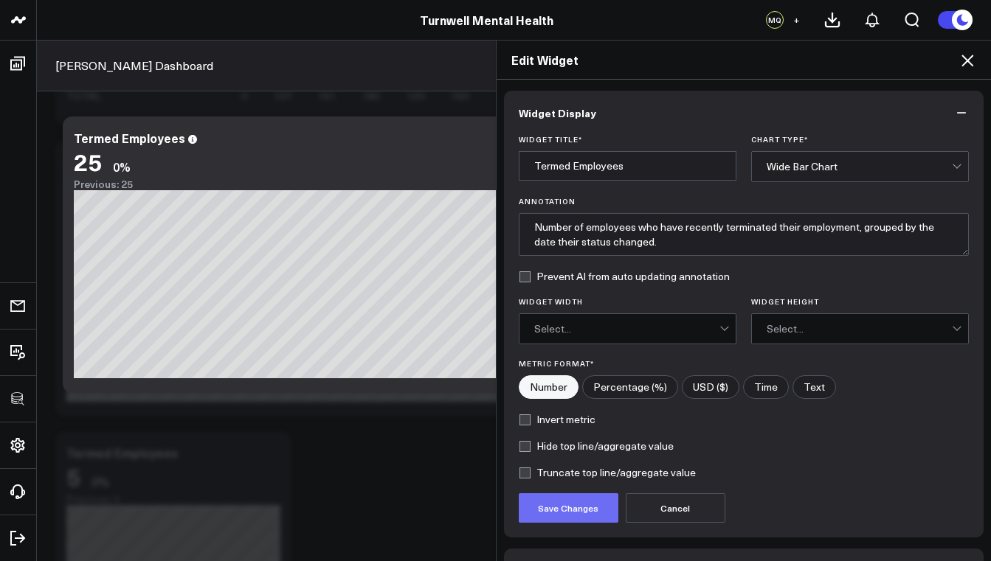
click at [593, 502] on button "Save Changes" at bounding box center [569, 508] width 100 height 30
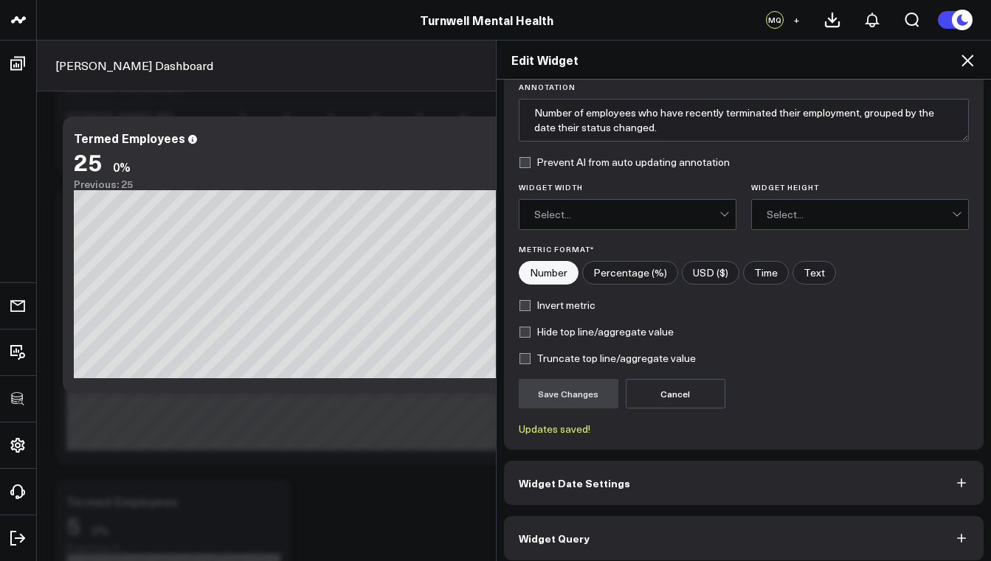
scroll to position [124, 0]
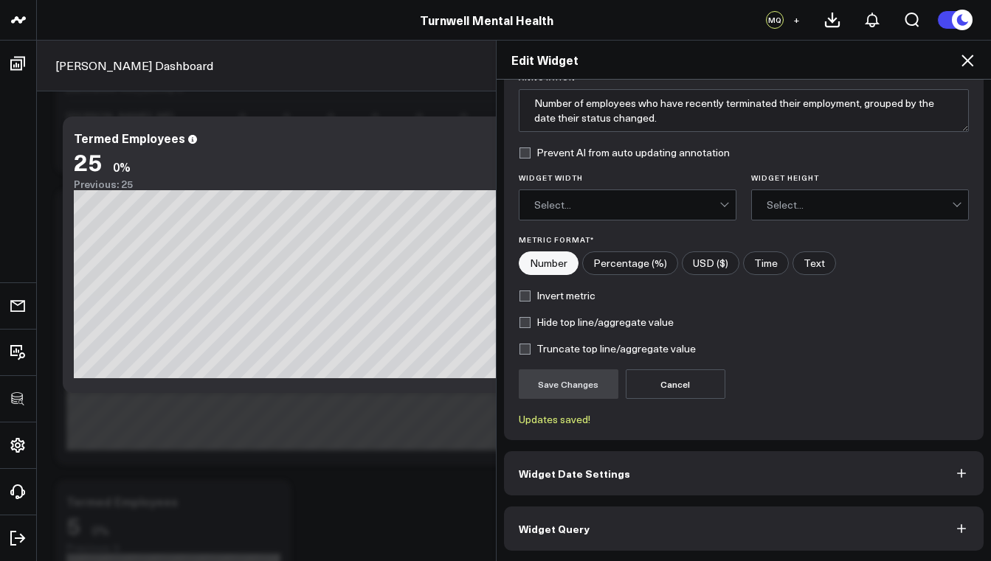
click at [634, 522] on button "Widget Query" at bounding box center [744, 529] width 480 height 44
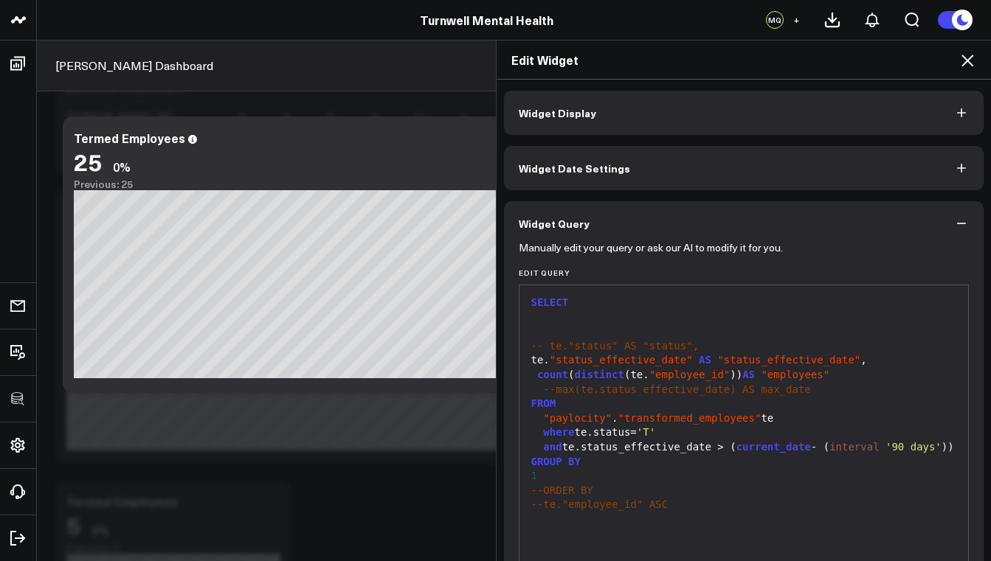
scroll to position [162, 0]
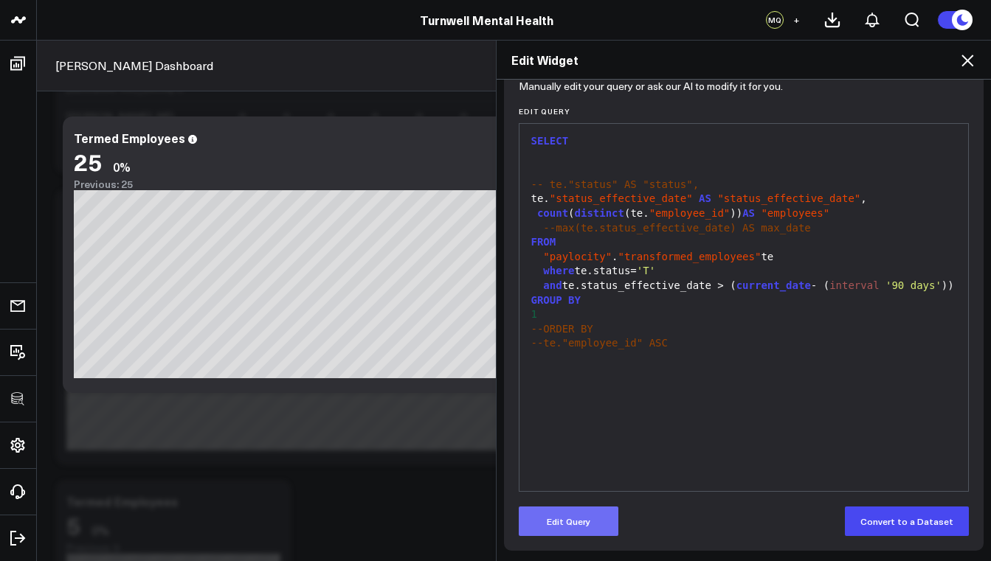
click at [578, 525] on button "Edit Query" at bounding box center [569, 522] width 100 height 30
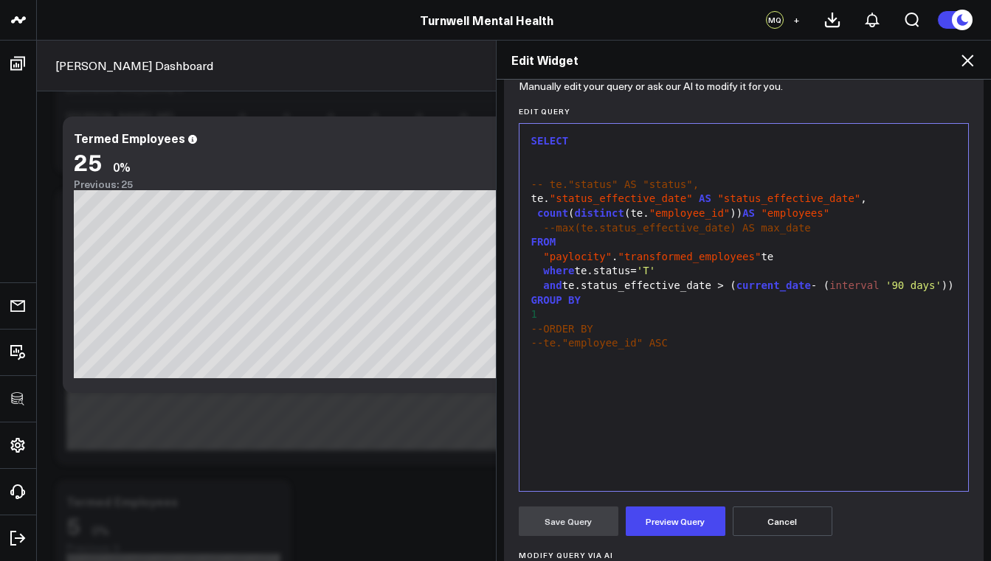
click at [668, 348] on div "--te."employee_id" ASC" at bounding box center [744, 343] width 434 height 15
click at [641, 349] on span "--te."employee_id" ASC" at bounding box center [599, 343] width 136 height 12
drag, startPoint x: 697, startPoint y: 198, endPoint x: 534, endPoint y: 199, distance: 163.0
click at [534, 199] on div "te. "status_effective_date" AS "status_effective_date" ," at bounding box center [744, 199] width 434 height 15
copy div "te. "status_effective_date""
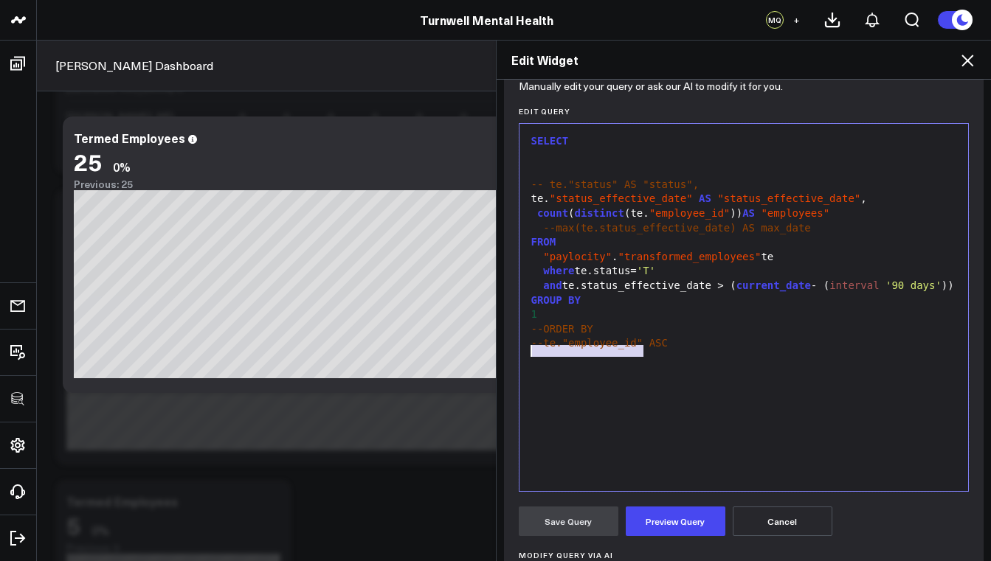
drag, startPoint x: 638, startPoint y: 349, endPoint x: 524, endPoint y: 349, distance: 114.3
click at [527, 349] on div "--te."employee_id" ASC" at bounding box center [744, 343] width 434 height 15
click at [682, 519] on button "Preview Query" at bounding box center [676, 522] width 100 height 30
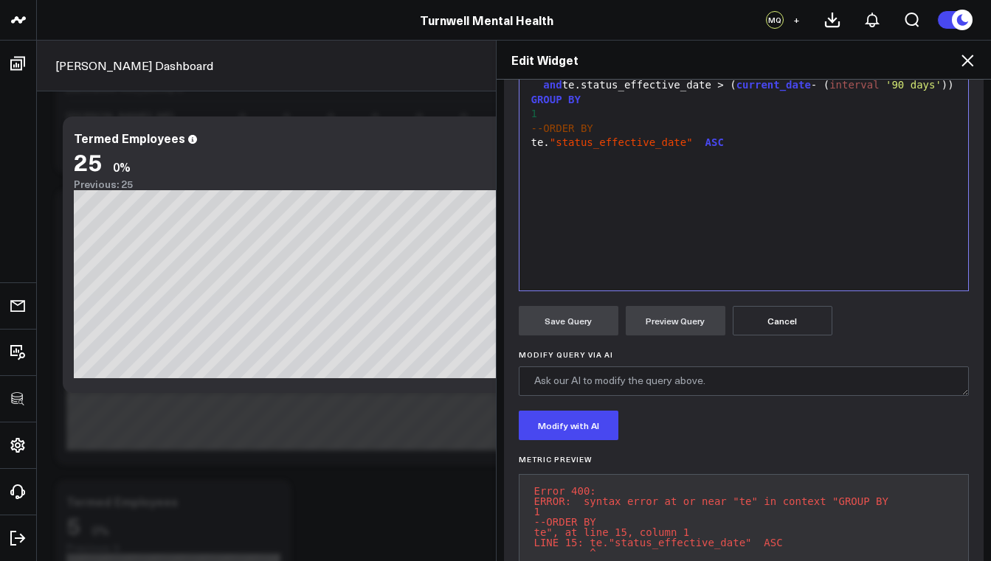
scroll to position [373, 0]
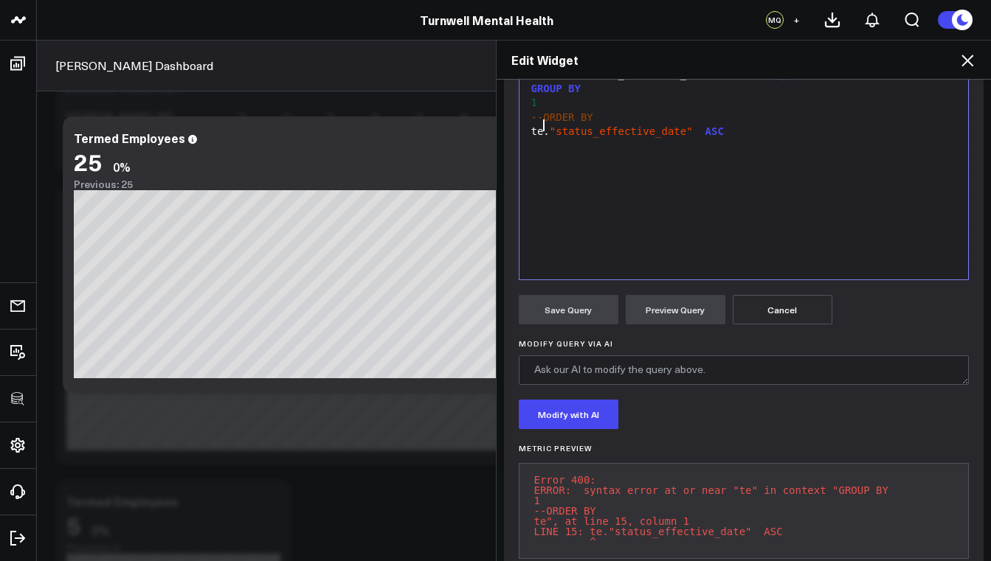
click at [537, 123] on span "--ORDER BY" at bounding box center [562, 117] width 62 height 12
click at [672, 321] on button "Preview Query" at bounding box center [676, 310] width 100 height 30
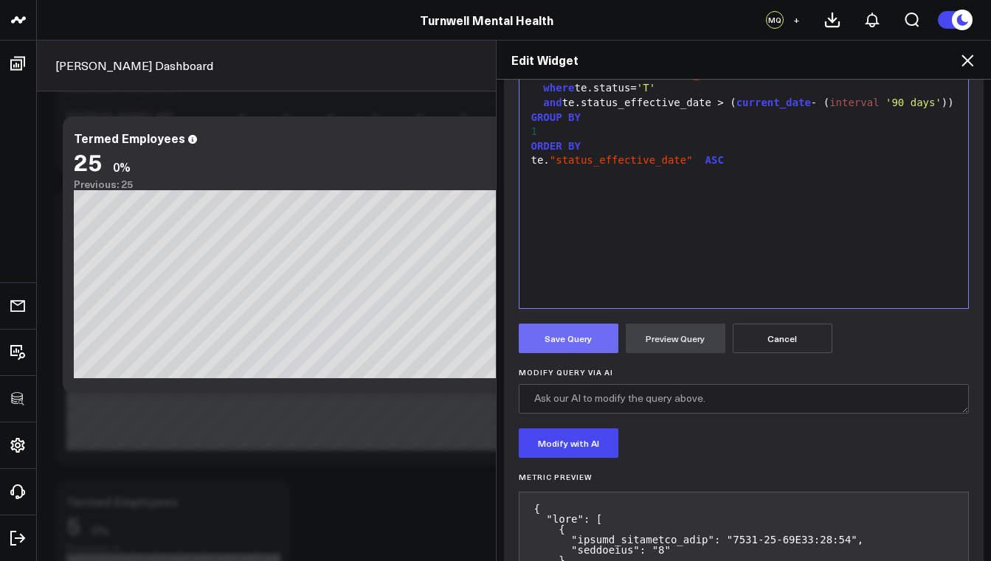
click at [570, 341] on button "Save Query" at bounding box center [569, 339] width 100 height 30
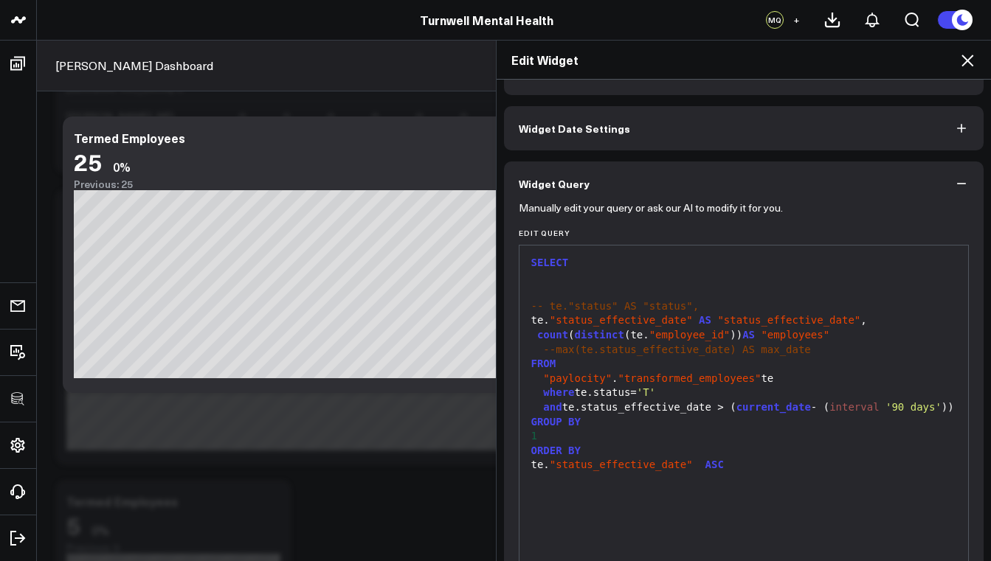
scroll to position [0, 0]
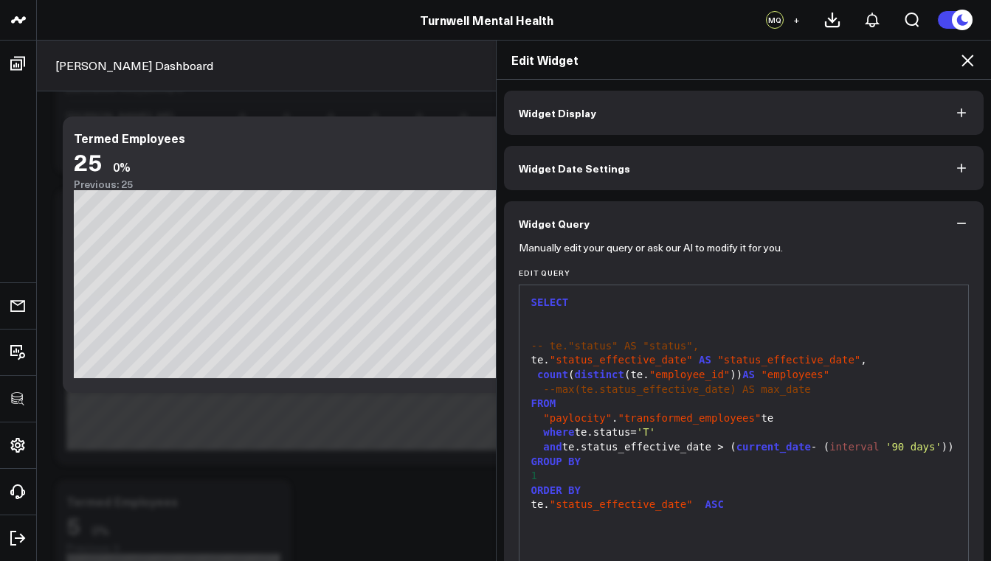
click at [643, 109] on button "Widget Display" at bounding box center [744, 113] width 480 height 44
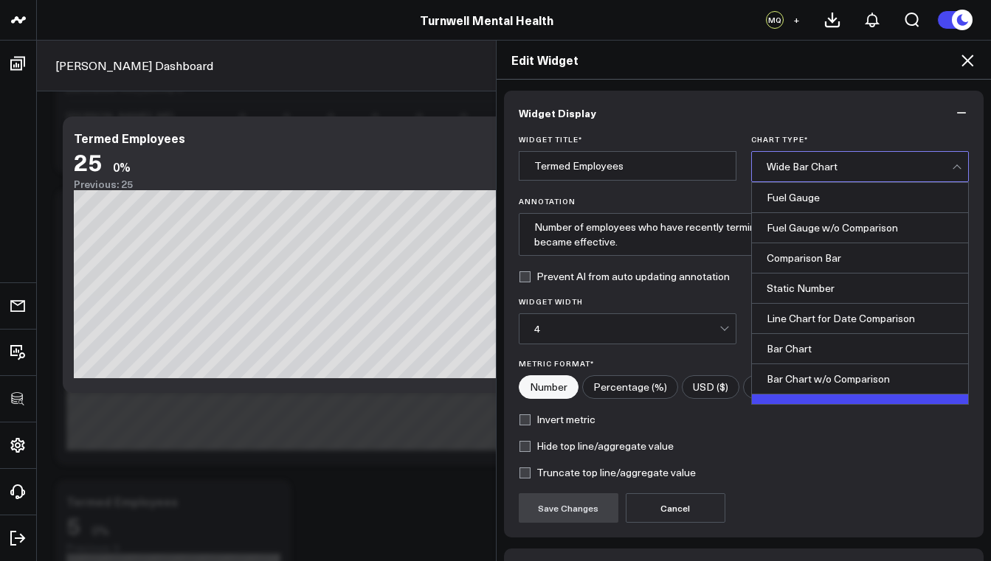
click at [804, 170] on div "Wide Bar Chart" at bounding box center [858, 167] width 185 height 12
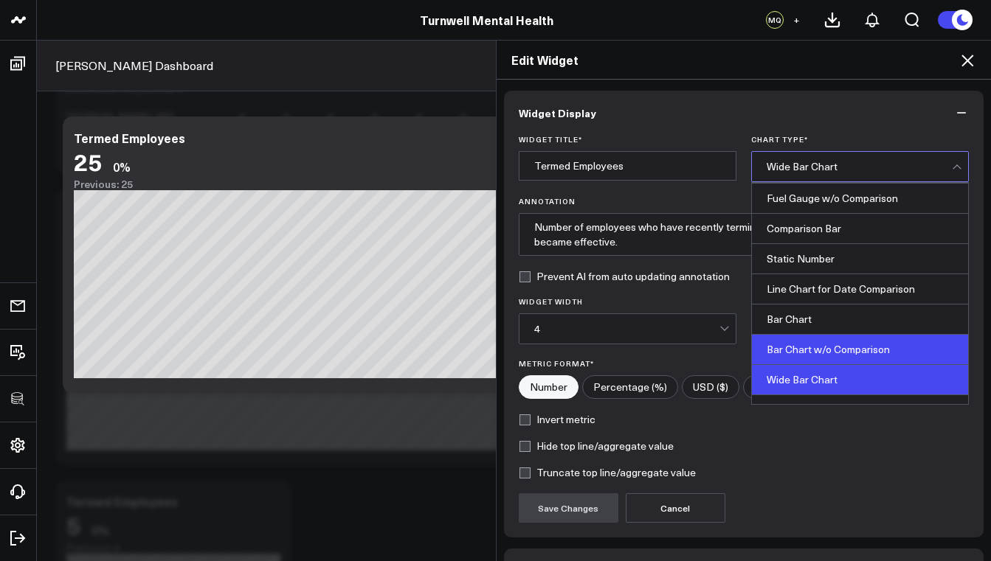
click at [830, 344] on div "Bar Chart w/o Comparison" at bounding box center [860, 350] width 216 height 30
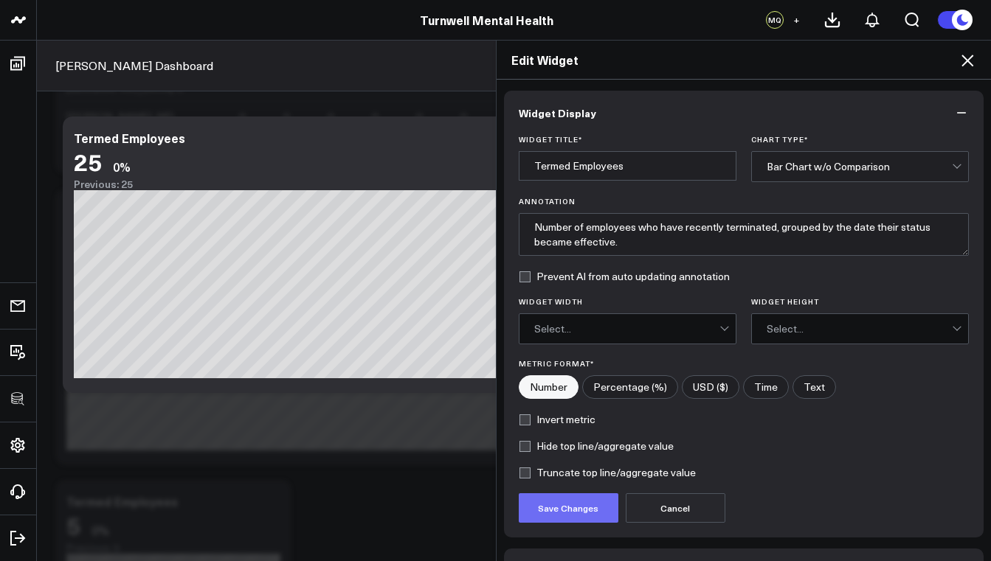
click at [583, 511] on button "Save Changes" at bounding box center [569, 508] width 100 height 30
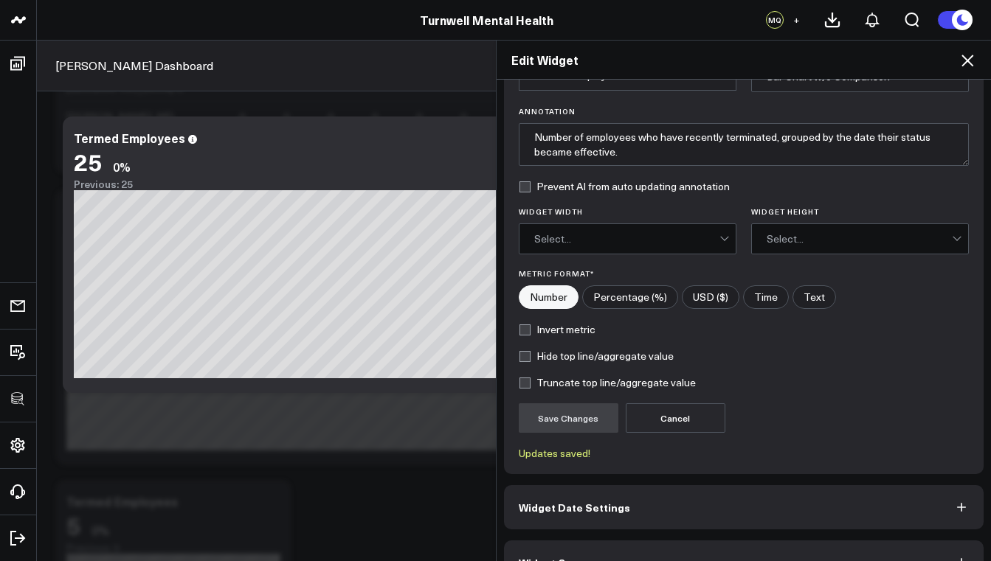
scroll to position [124, 0]
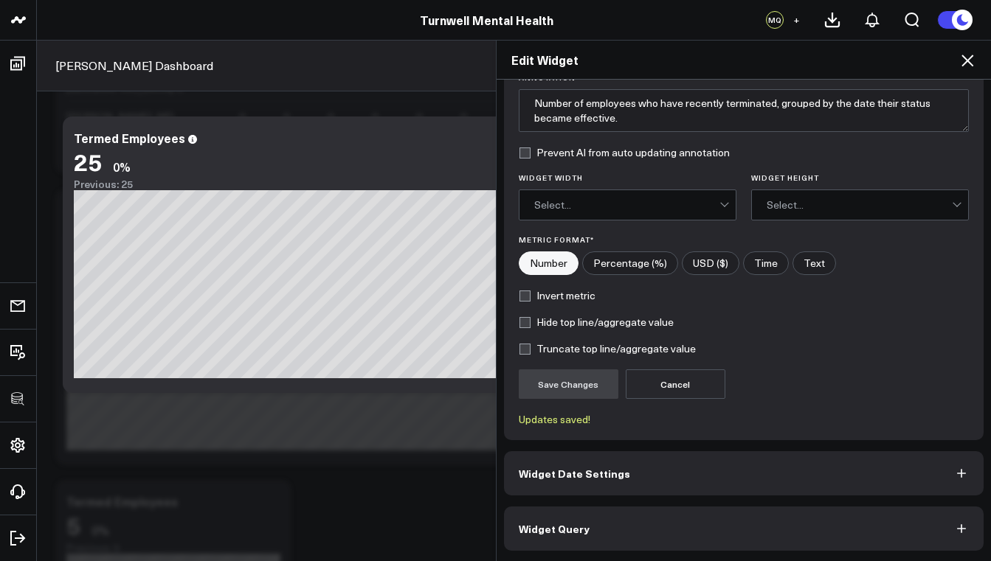
click at [620, 474] on button "Widget Date Settings" at bounding box center [744, 473] width 480 height 44
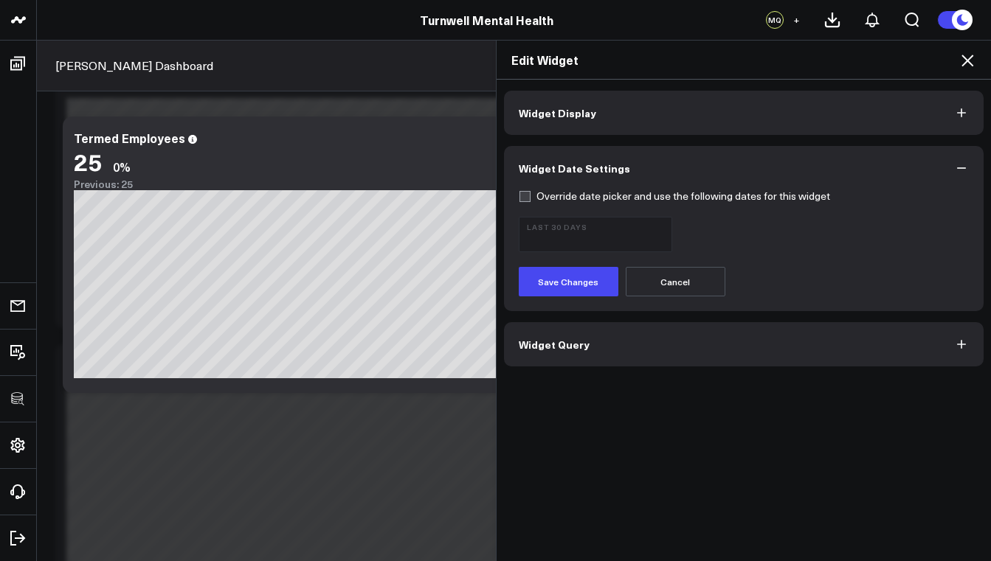
scroll to position [1811, 0]
click at [567, 346] on span "Widget Query" at bounding box center [554, 345] width 71 height 12
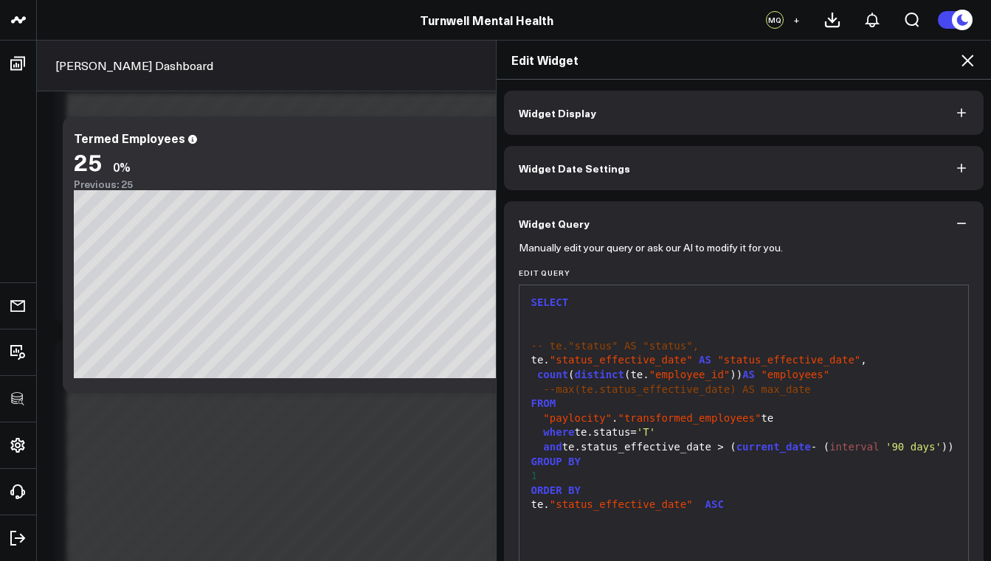
scroll to position [136, 0]
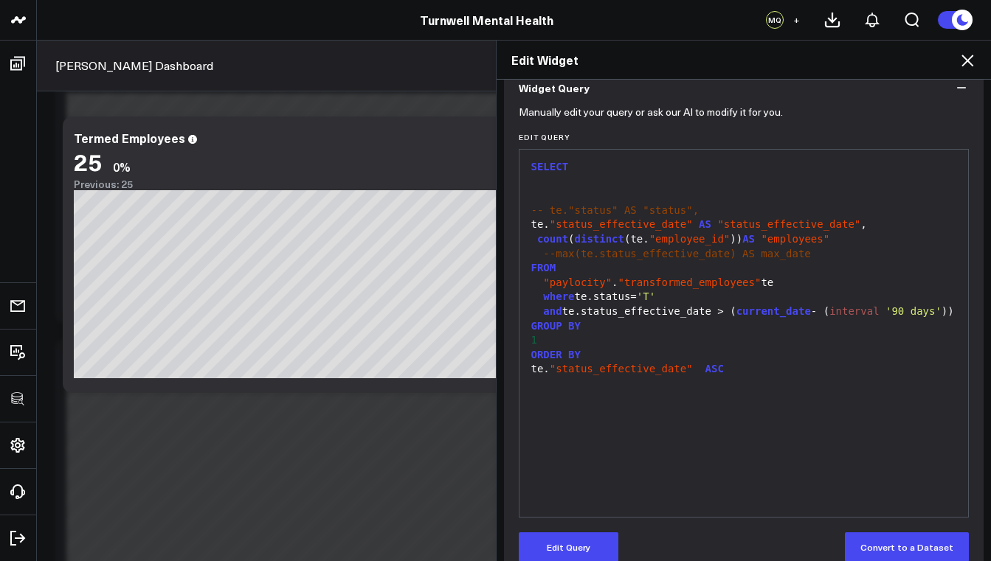
click at [527, 363] on div "ORDER BY" at bounding box center [744, 355] width 434 height 15
click at [595, 541] on button "Edit Query" at bounding box center [569, 548] width 100 height 30
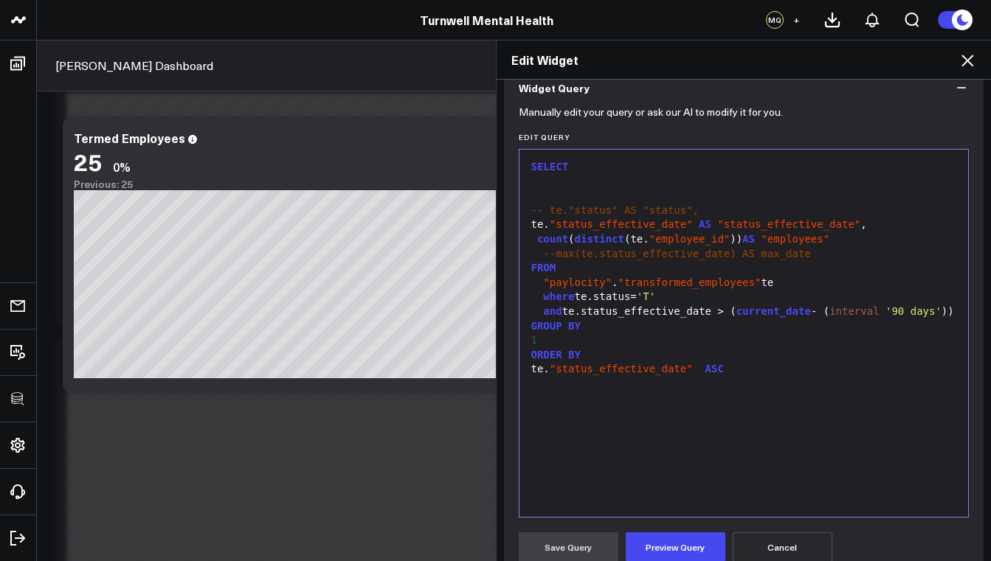
click at [531, 361] on span "ORDER" at bounding box center [546, 355] width 31 height 12
click at [527, 371] on div "te. "status_effective_date" ASC" at bounding box center [744, 369] width 434 height 15
click at [689, 541] on button "Preview Query" at bounding box center [676, 548] width 100 height 30
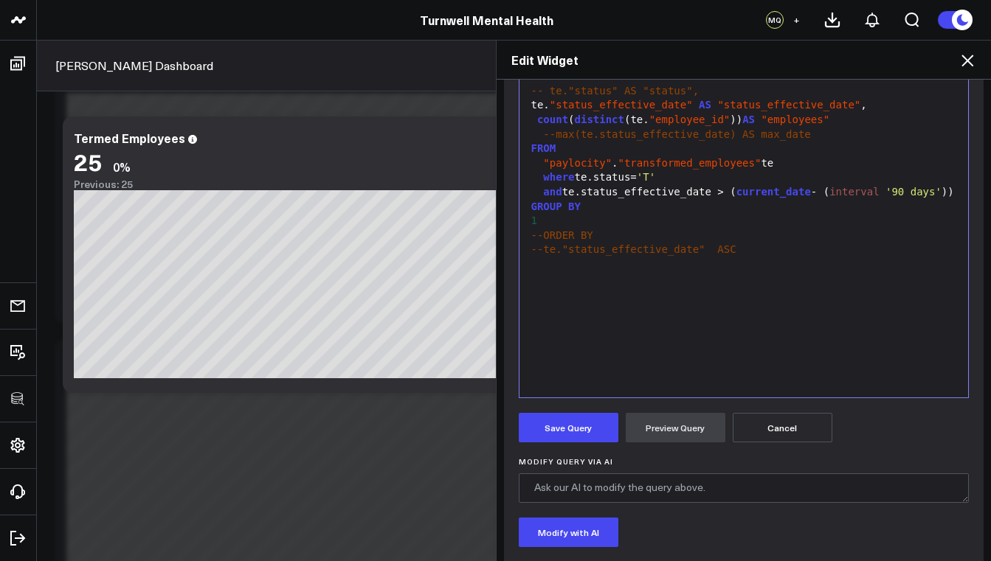
scroll to position [381, 0]
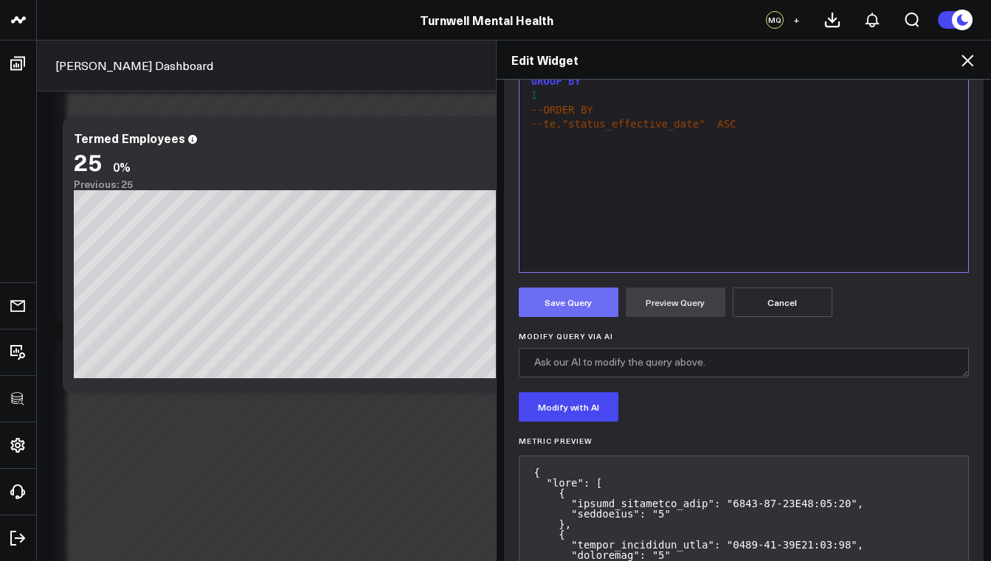
click at [587, 305] on button "Save Query" at bounding box center [569, 303] width 100 height 30
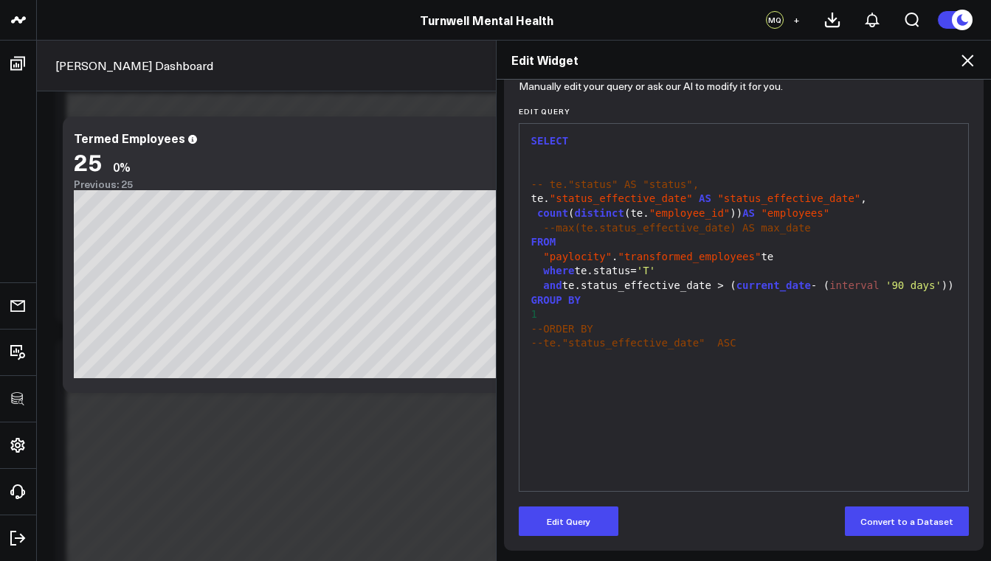
scroll to position [162, 0]
click at [543, 283] on span "and" at bounding box center [552, 286] width 18 height 12
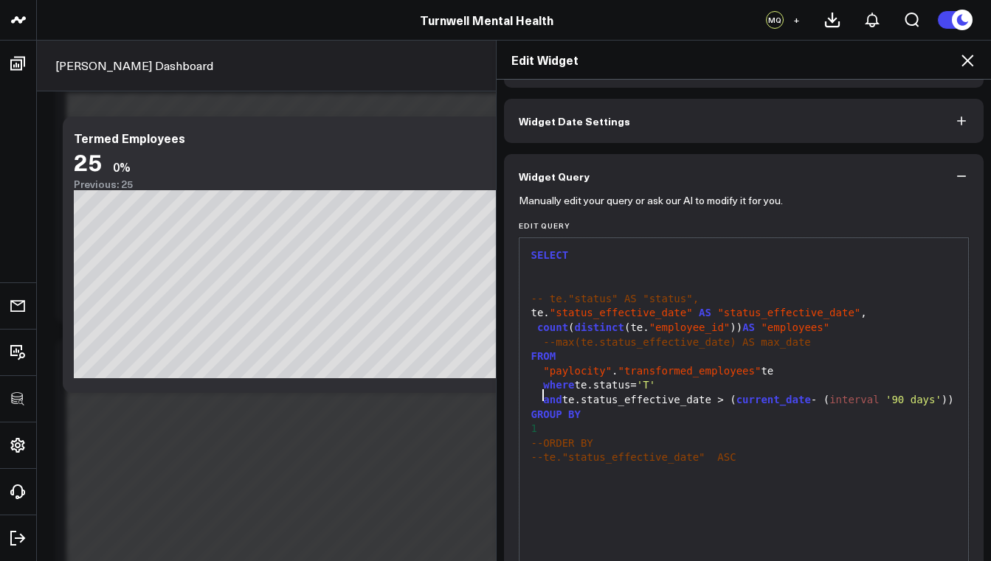
scroll to position [0, 0]
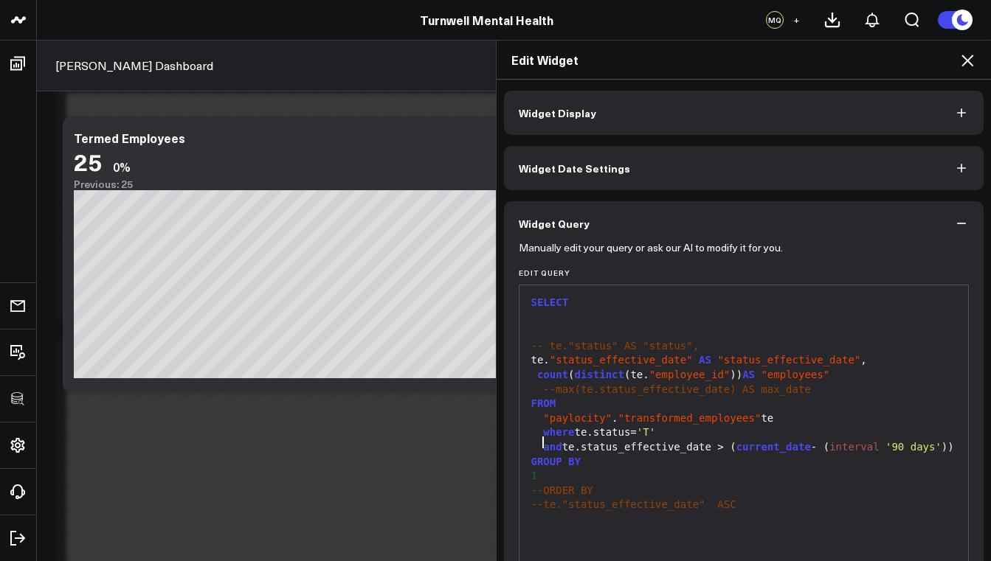
click at [590, 158] on button "Widget Date Settings" at bounding box center [744, 168] width 480 height 44
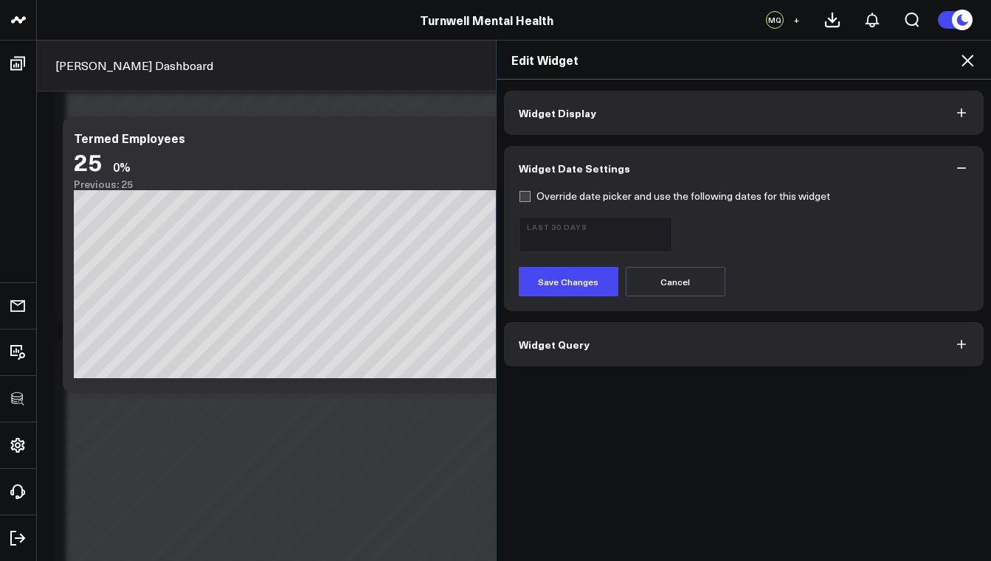
click at [587, 96] on button "Widget Display" at bounding box center [744, 113] width 480 height 44
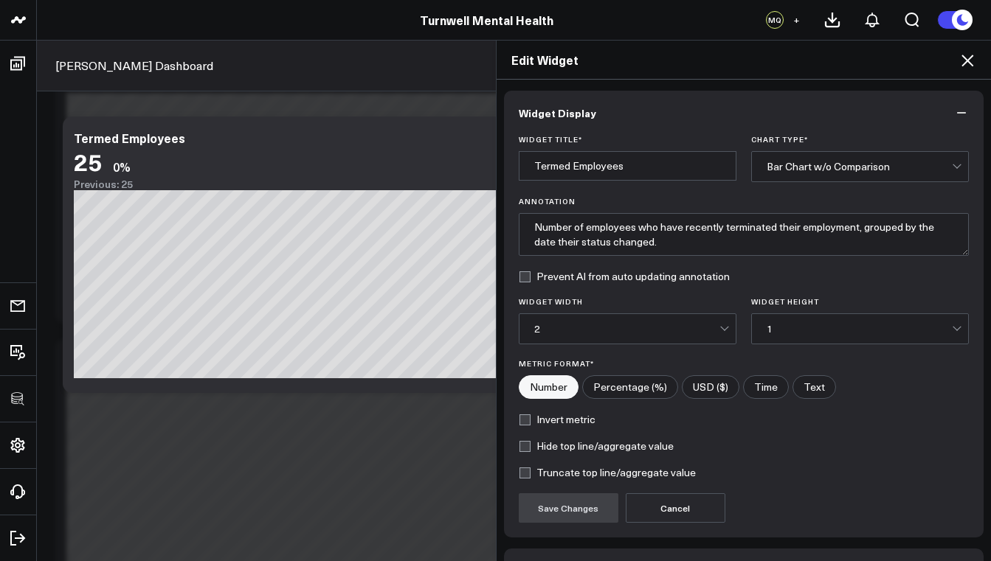
click at [784, 173] on div "Bar Chart w/o Comparison" at bounding box center [858, 167] width 185 height 30
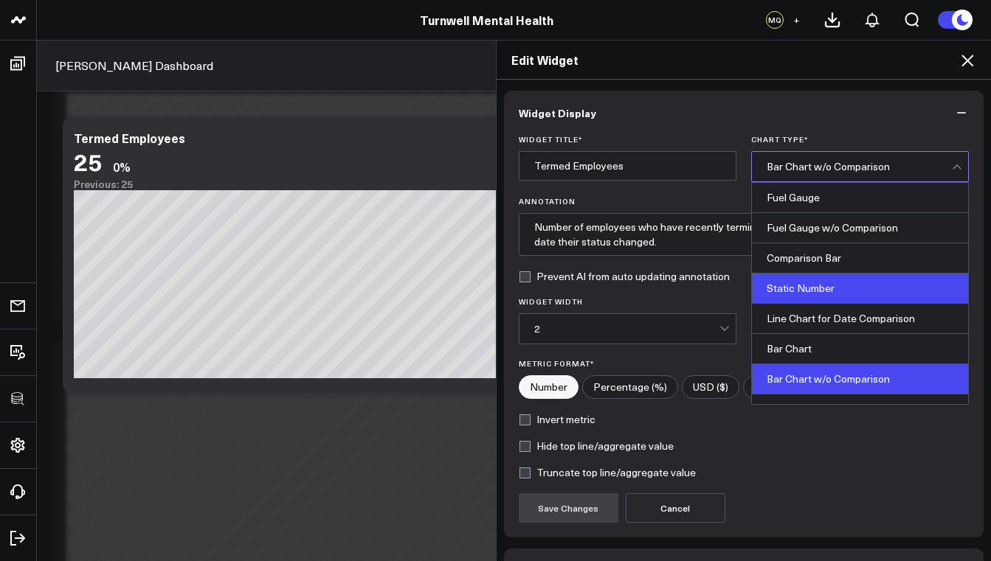
click at [792, 283] on div "Static Number" at bounding box center [860, 289] width 216 height 30
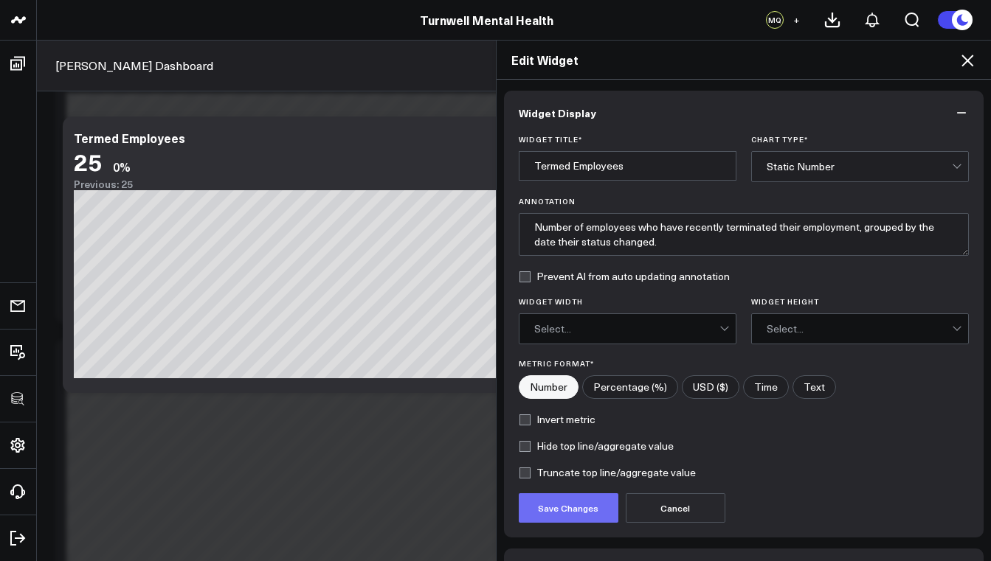
click at [588, 511] on button "Save Changes" at bounding box center [569, 508] width 100 height 30
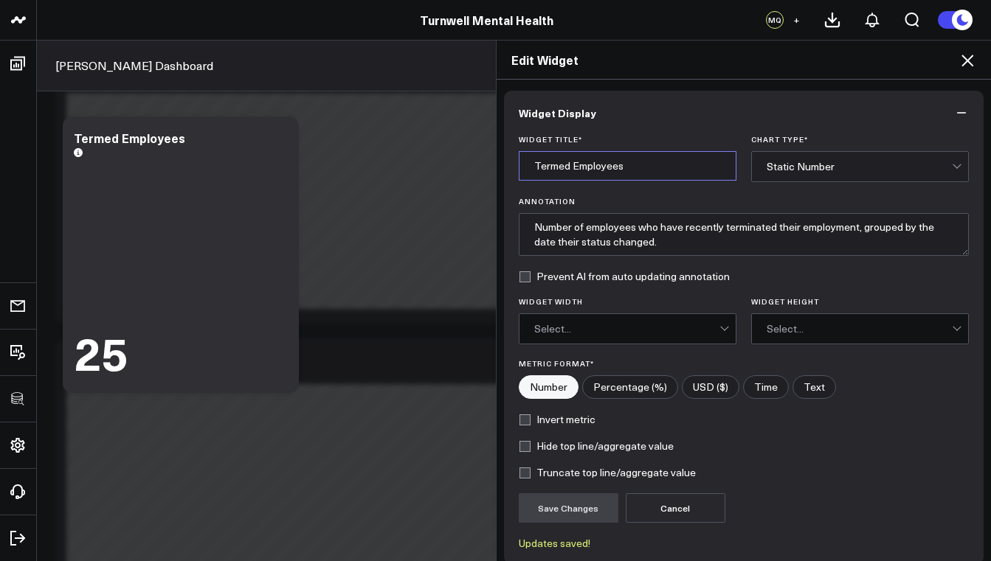
click at [625, 168] on input "Termed Employees" at bounding box center [628, 166] width 218 height 30
type input "Termed Employees (Last 90 Days)"
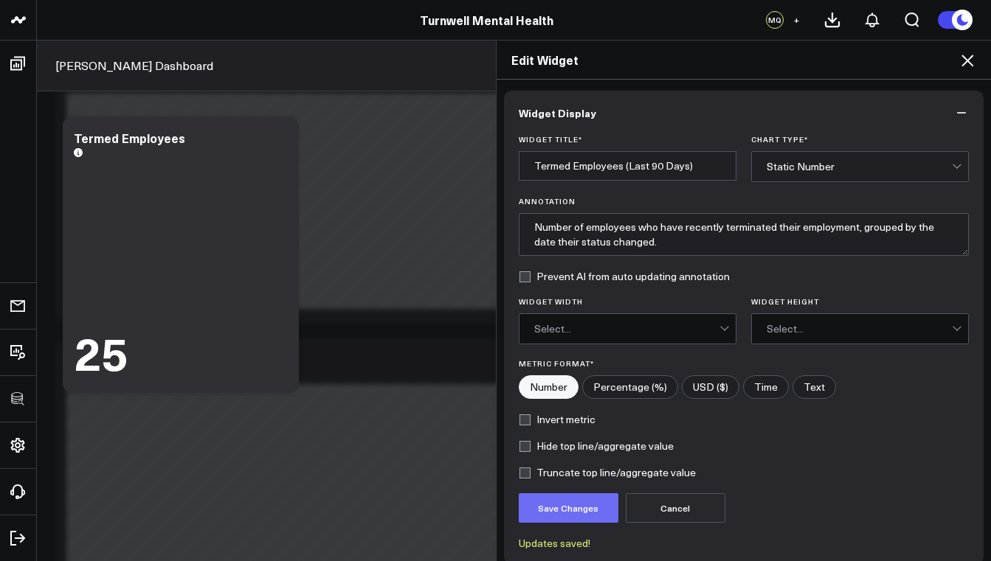
click at [579, 504] on button "Save Changes" at bounding box center [569, 508] width 100 height 30
click at [389, 256] on div "Edit Widget Widget Display Widget Title * Termed Employees (Last 90 Days) Chart…" at bounding box center [495, 301] width 991 height 522
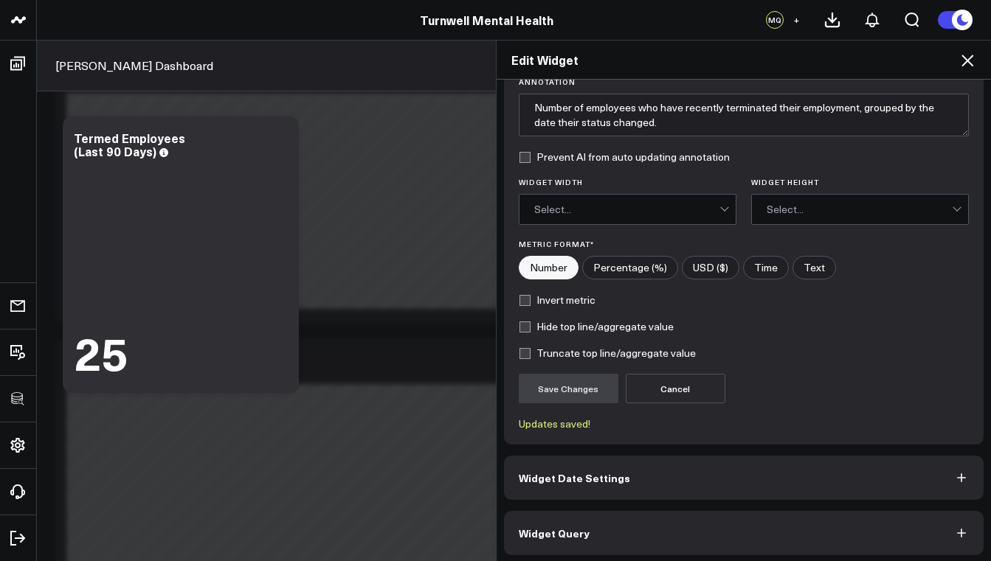
scroll to position [124, 0]
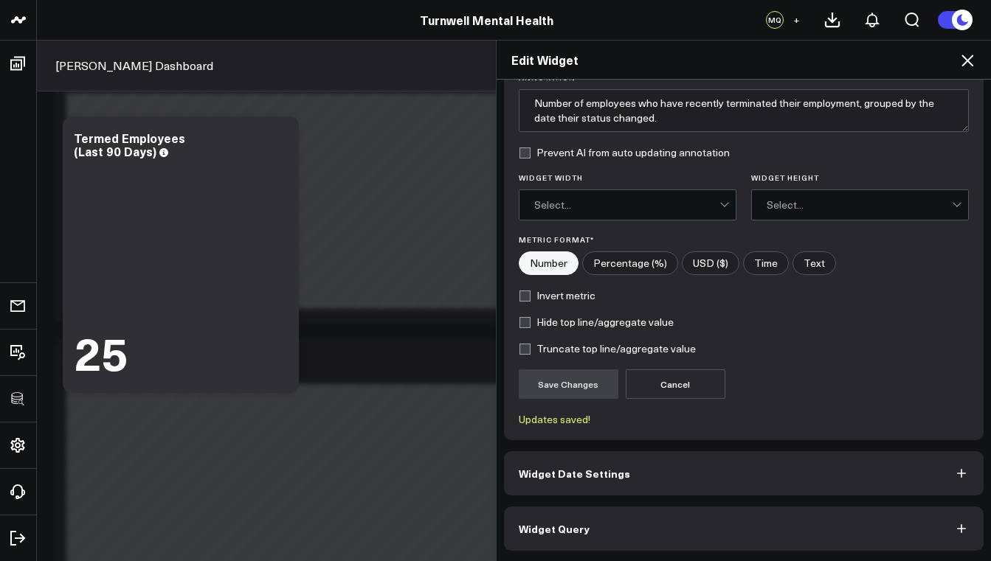
click at [636, 198] on div "Select..." at bounding box center [626, 205] width 185 height 30
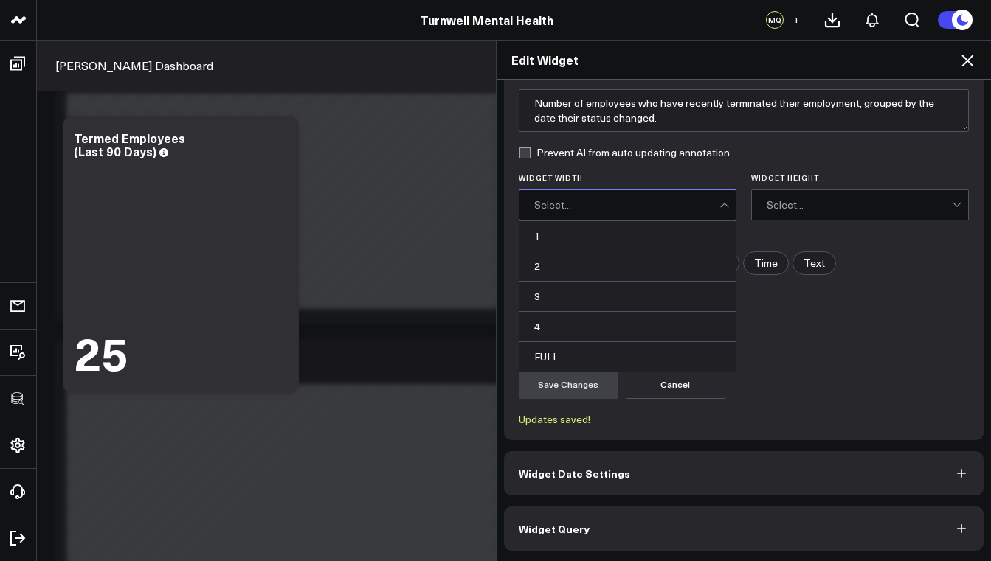
click at [636, 198] on div "Select..." at bounding box center [626, 205] width 185 height 30
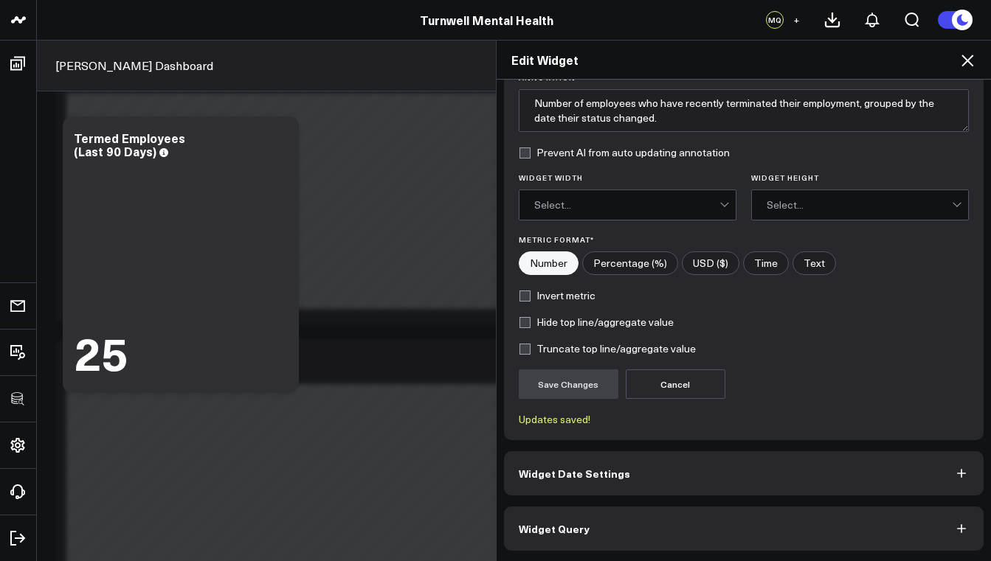
click at [271, 269] on div "Edit Widget Widget Display Widget Title * Termed Employees (Last 90 Days) Chart…" at bounding box center [495, 301] width 991 height 522
click at [973, 70] on div "Edit Widget" at bounding box center [743, 60] width 495 height 39
click at [971, 58] on icon at bounding box center [967, 61] width 12 height 12
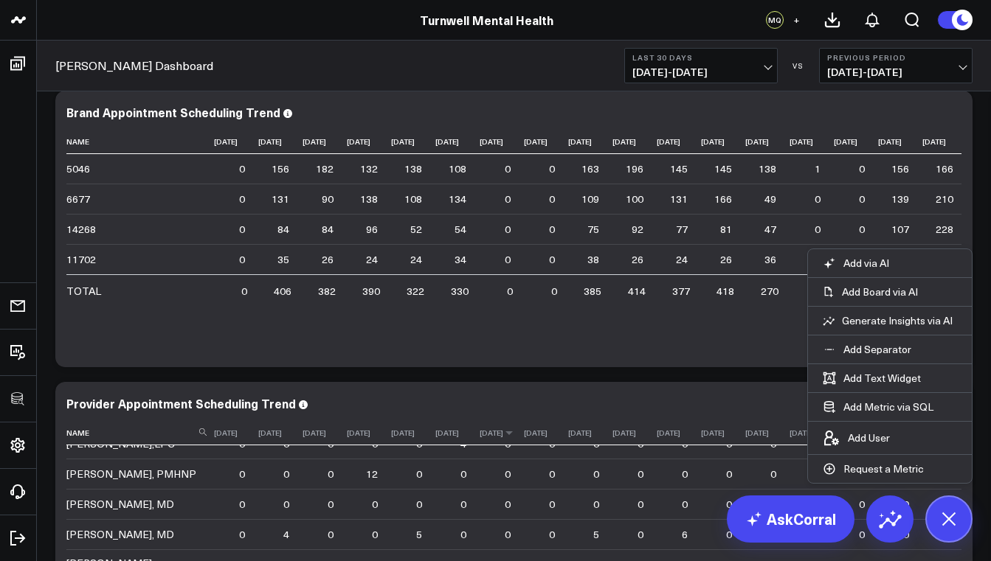
scroll to position [315, 0]
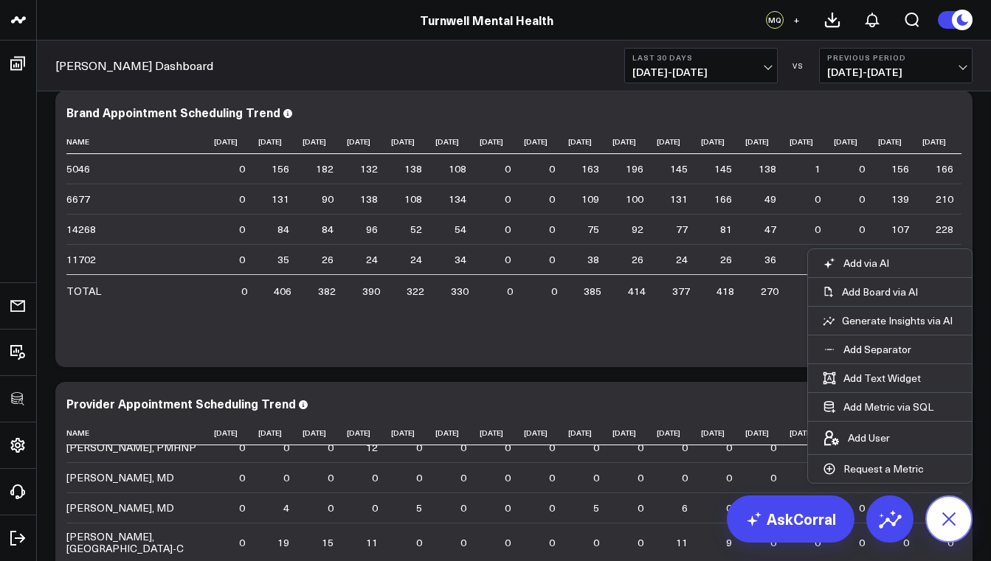
click at [950, 523] on icon at bounding box center [948, 518] width 33 height 33
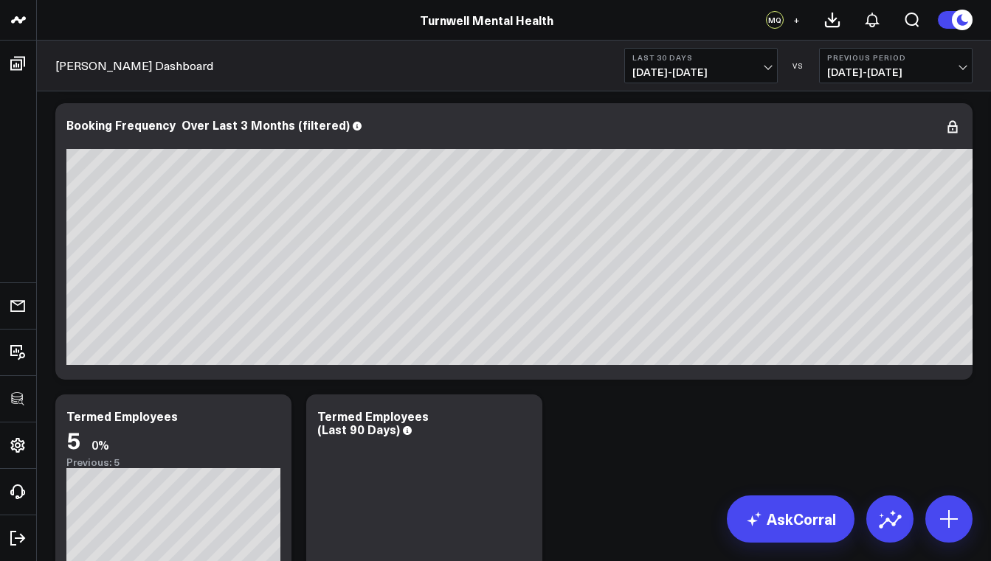
scroll to position [3709, 0]
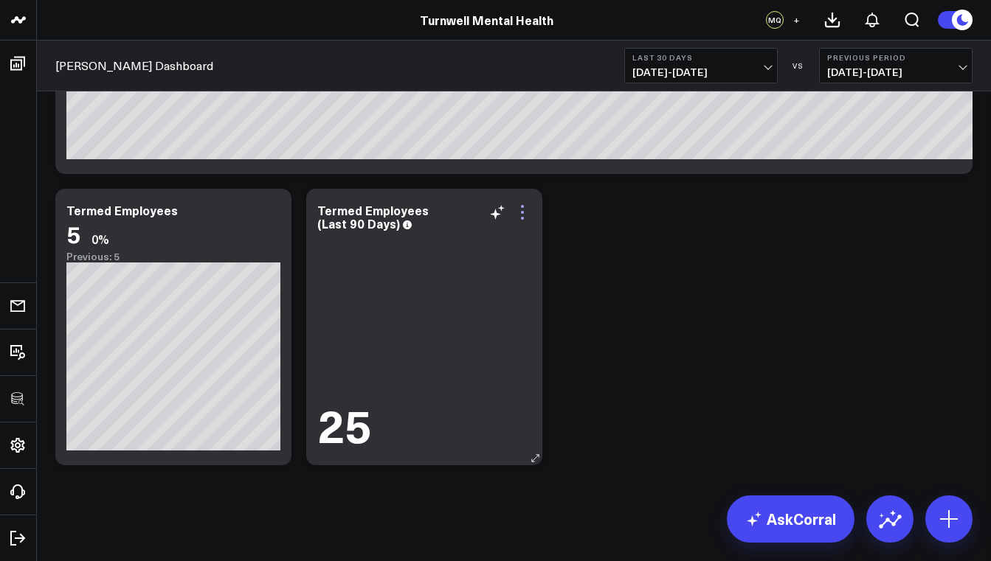
click at [523, 212] on icon at bounding box center [522, 212] width 3 height 3
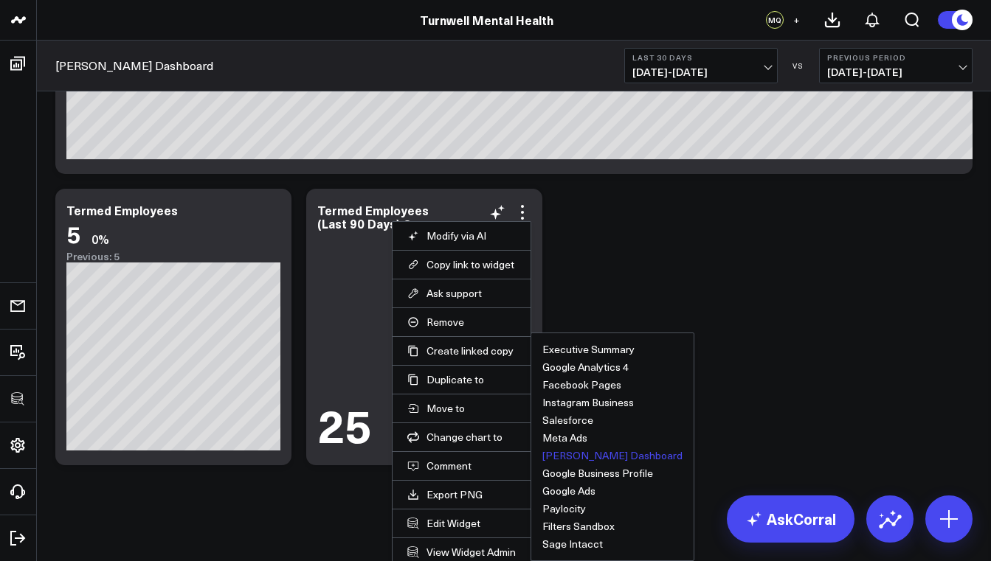
click at [569, 458] on button "Valant Dashboard" at bounding box center [612, 456] width 140 height 10
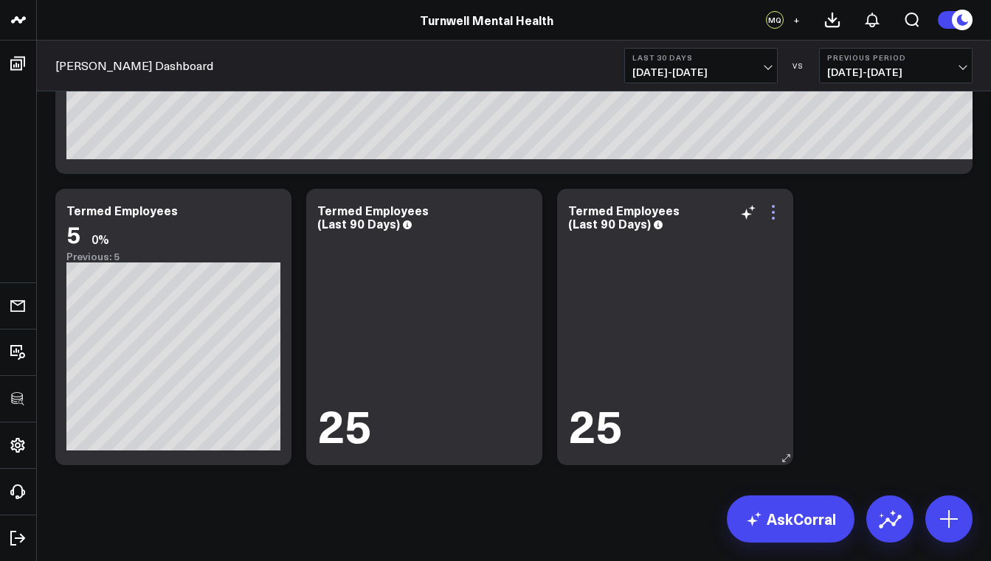
click at [775, 213] on icon at bounding box center [773, 213] width 18 height 18
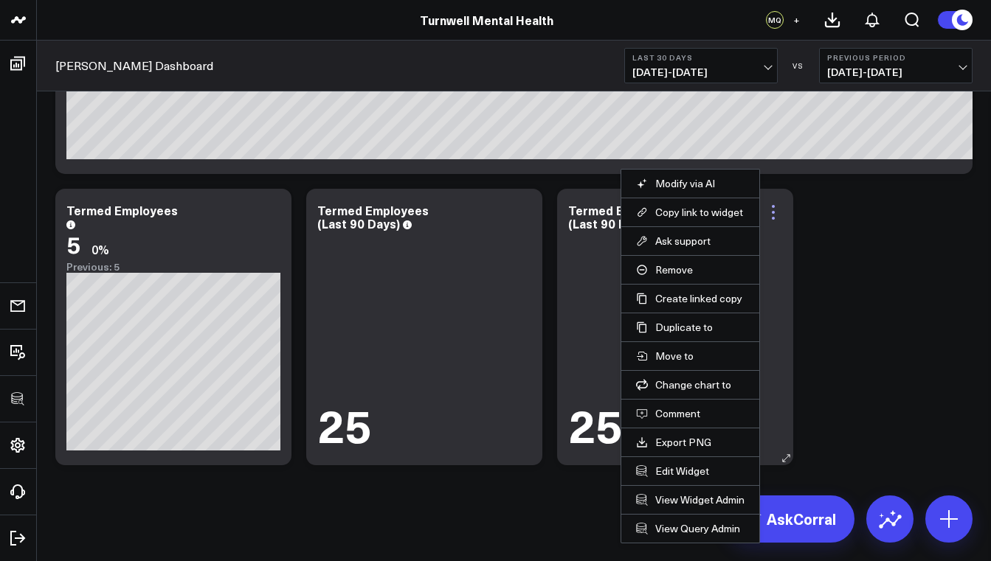
click at [776, 215] on icon at bounding box center [773, 213] width 18 height 18
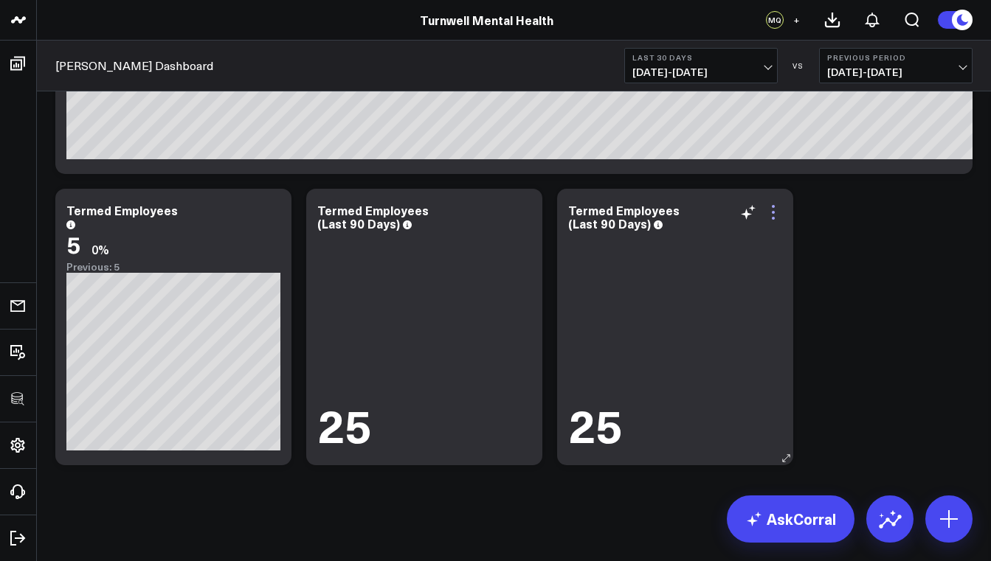
click at [776, 215] on icon at bounding box center [773, 213] width 18 height 18
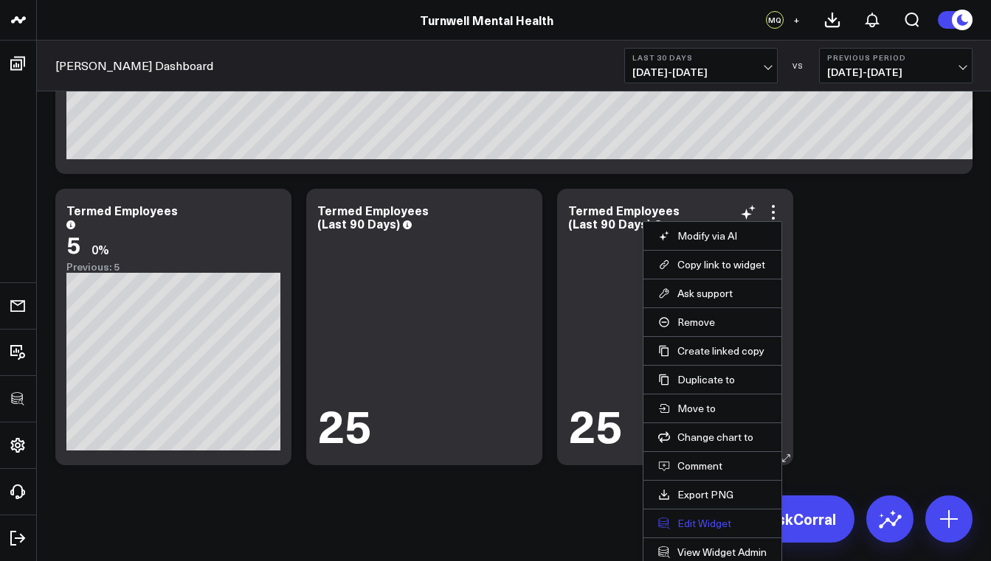
click at [718, 521] on button "Edit Widget" at bounding box center [712, 523] width 108 height 13
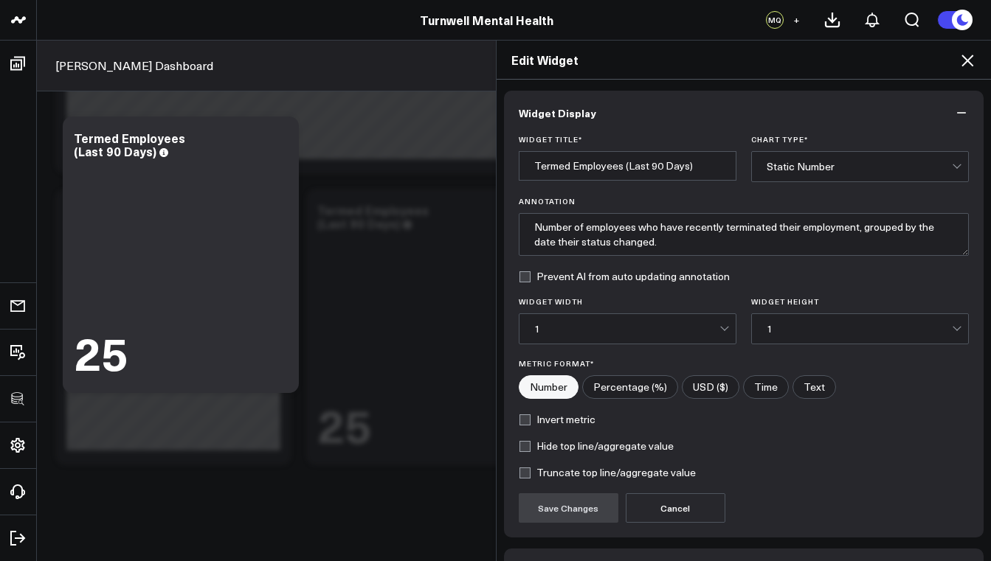
scroll to position [97, 0]
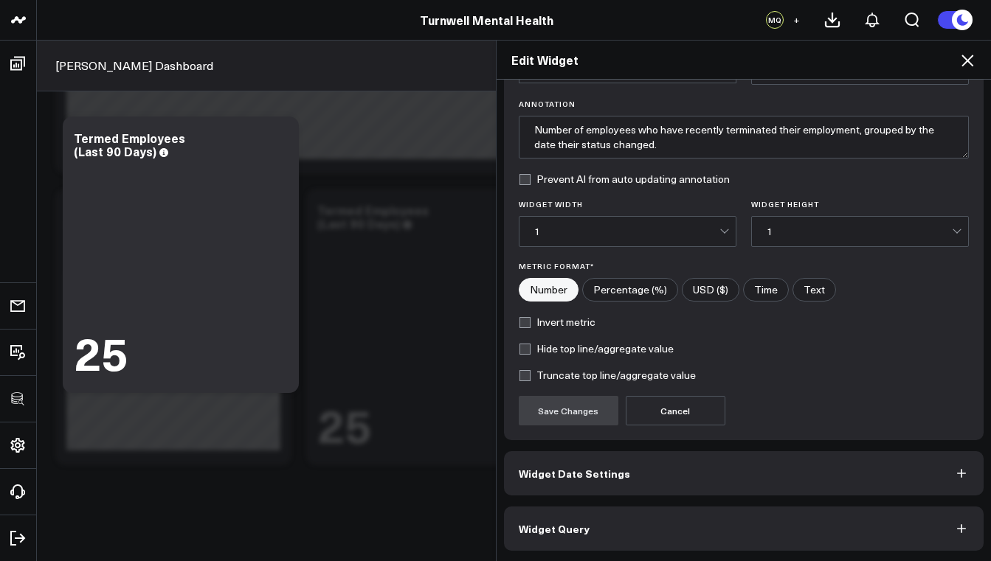
click at [686, 538] on button "Widget Query" at bounding box center [744, 529] width 480 height 44
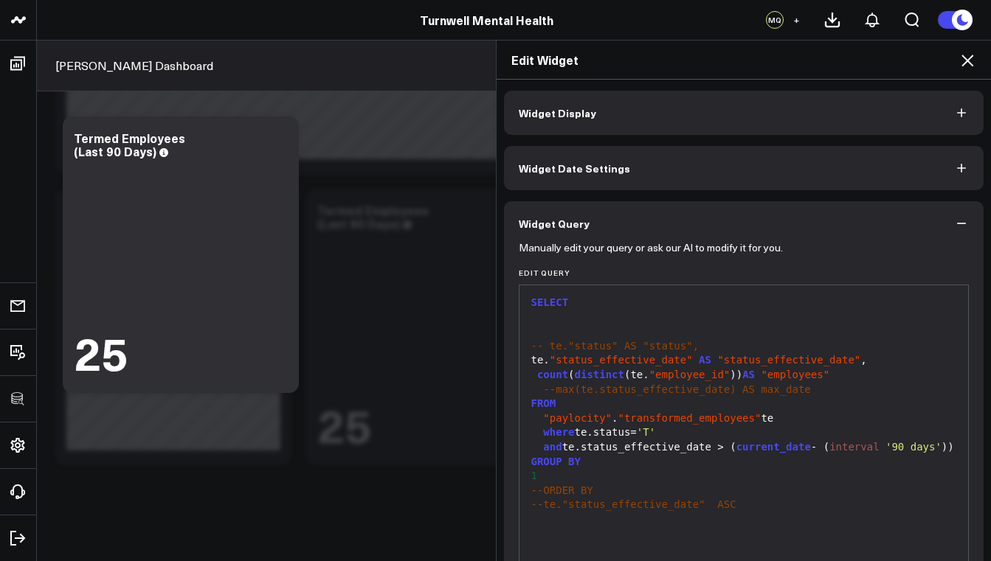
scroll to position [108, 0]
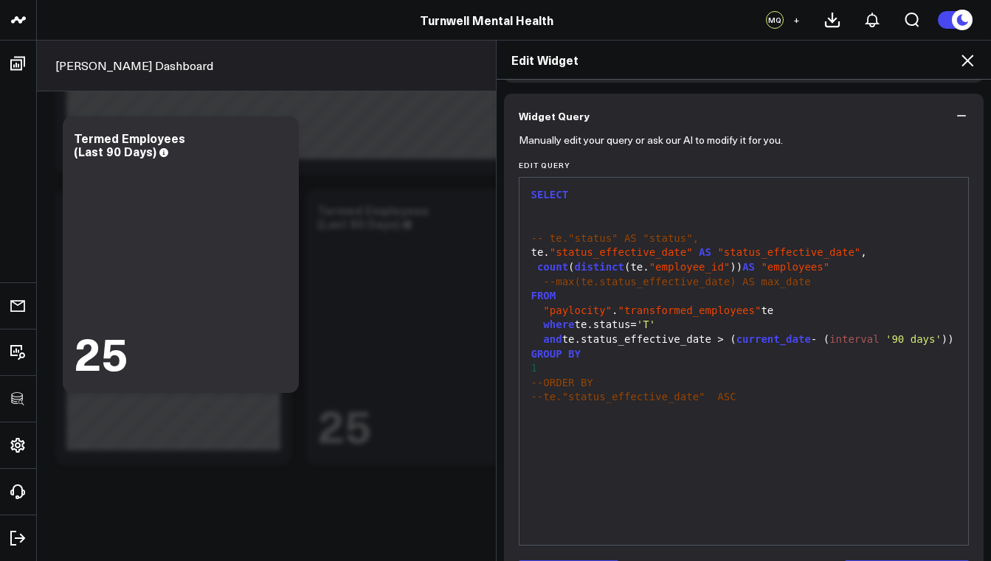
click at [653, 319] on span "'T'" at bounding box center [646, 325] width 18 height 12
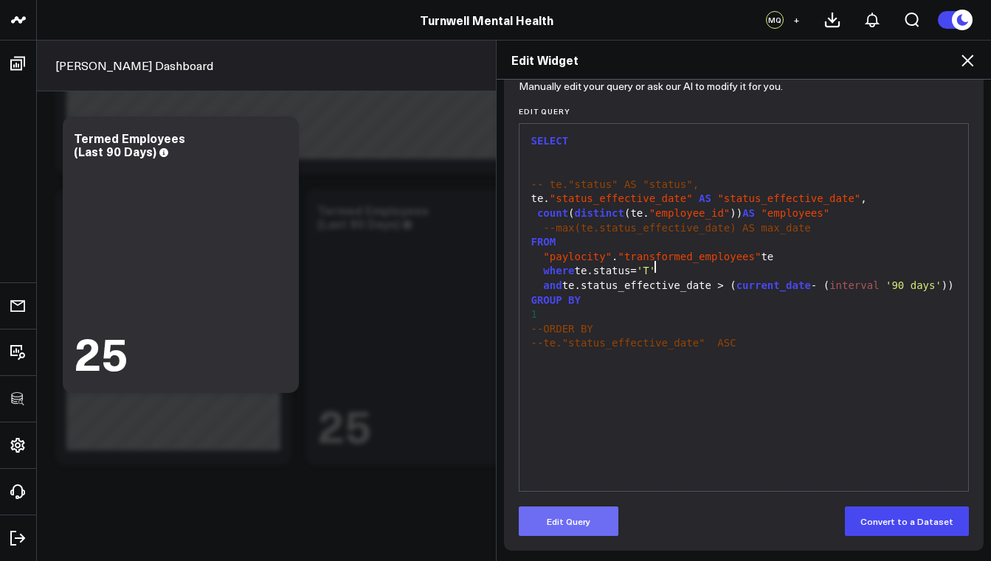
click at [573, 524] on button "Edit Query" at bounding box center [569, 522] width 100 height 30
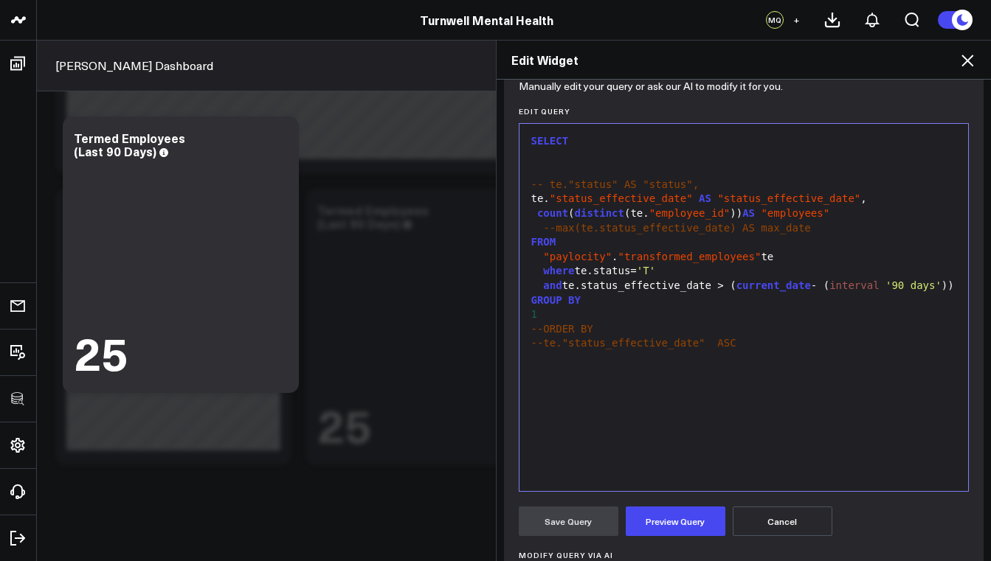
click at [654, 270] on span "'T'" at bounding box center [646, 271] width 18 height 12
click at [651, 268] on span "'T'" at bounding box center [646, 271] width 18 height 12
click at [651, 513] on button "Preview Query" at bounding box center [676, 522] width 100 height 30
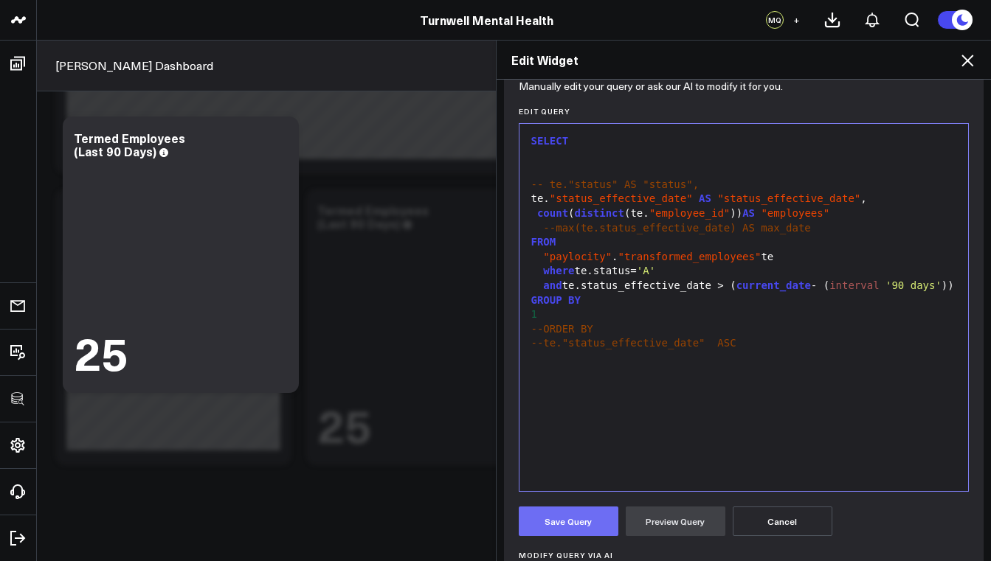
click at [560, 527] on button "Save Query" at bounding box center [569, 522] width 100 height 30
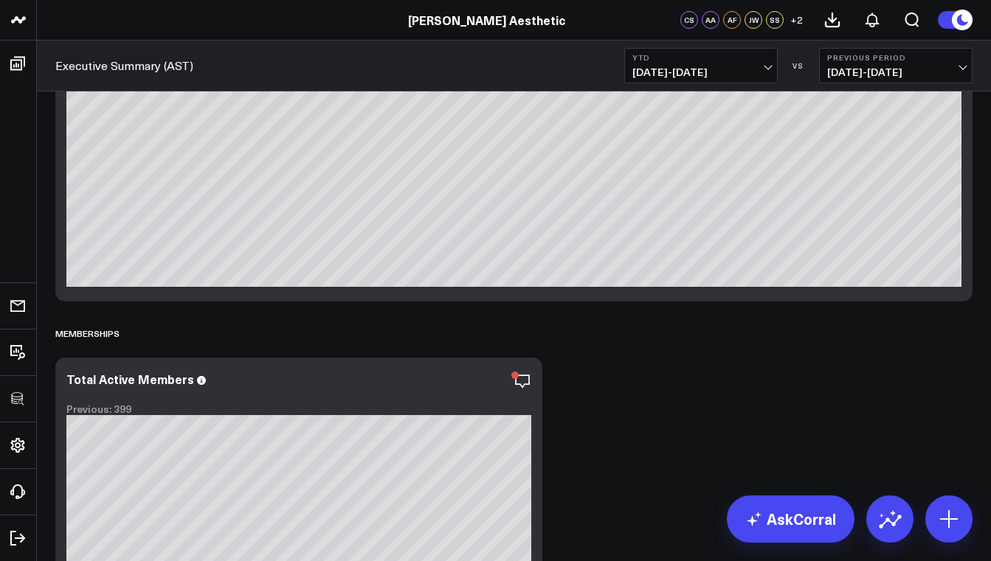
scroll to position [13219, 0]
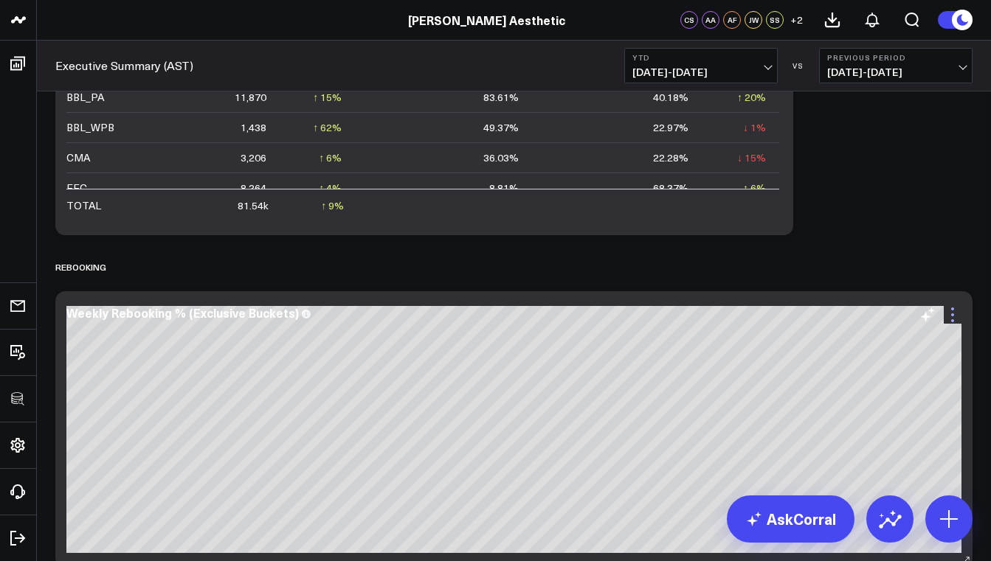
click at [954, 315] on icon at bounding box center [952, 314] width 3 height 3
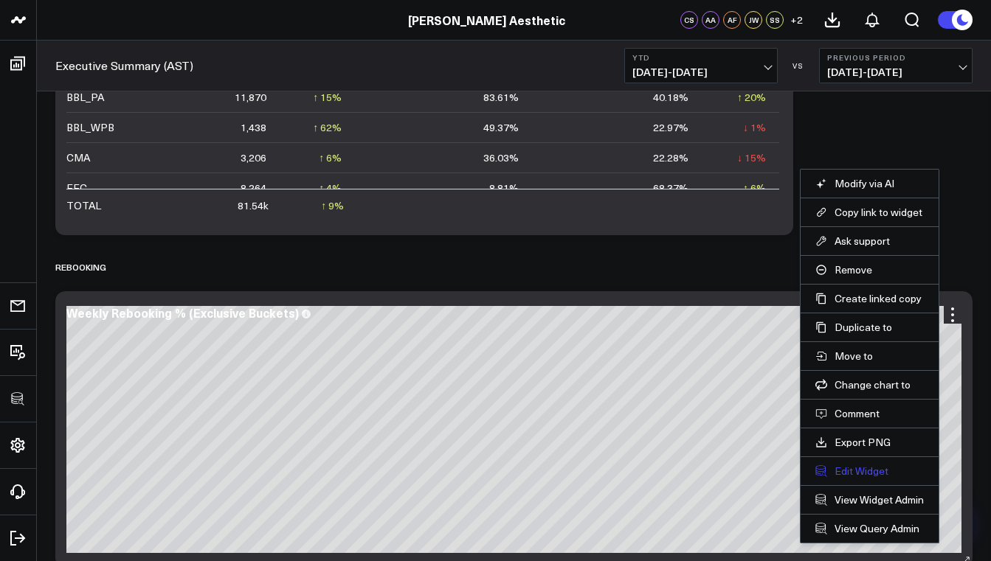
click at [867, 471] on button "Edit Widget" at bounding box center [869, 471] width 108 height 13
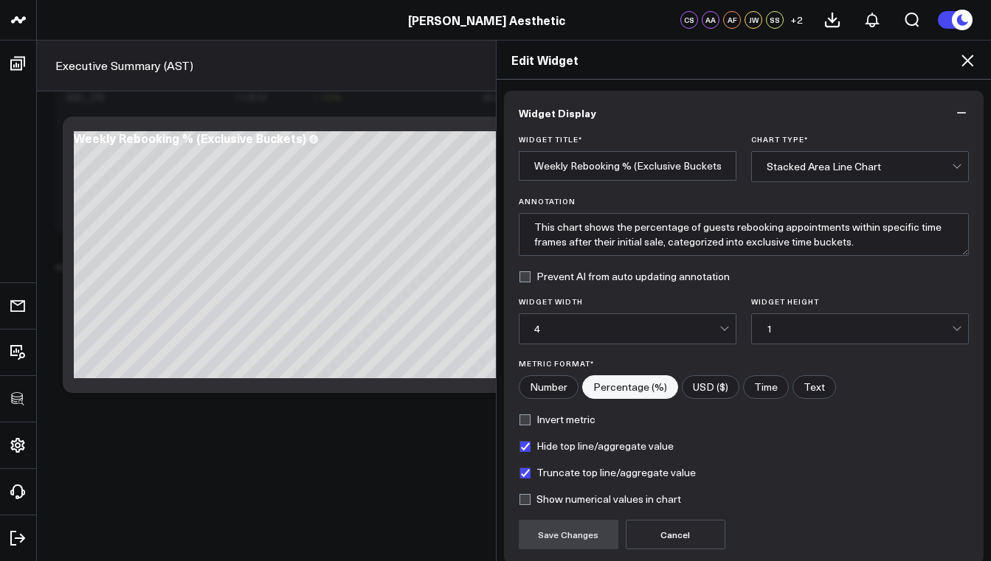
scroll to position [124, 0]
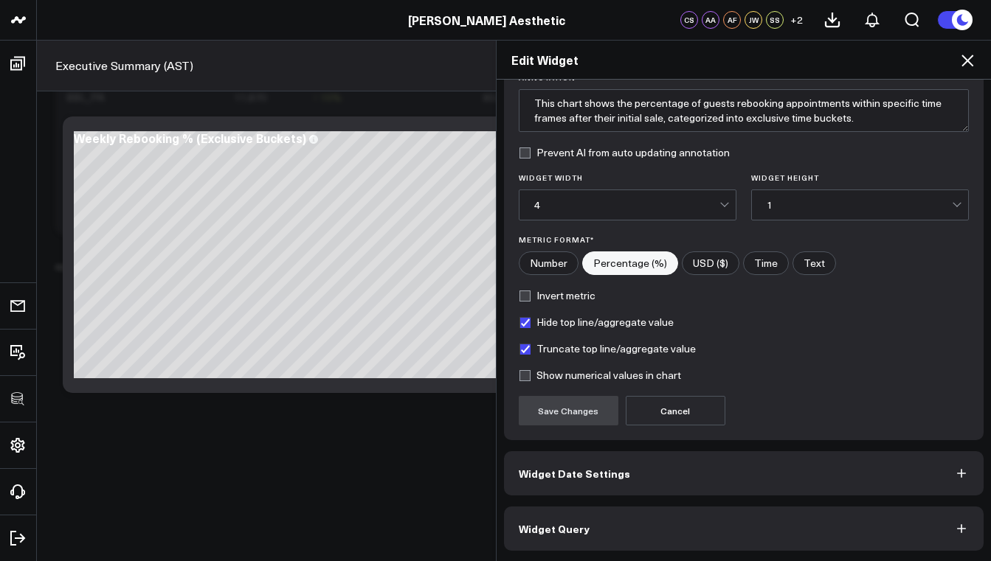
click at [637, 539] on button "Widget Query" at bounding box center [744, 529] width 480 height 44
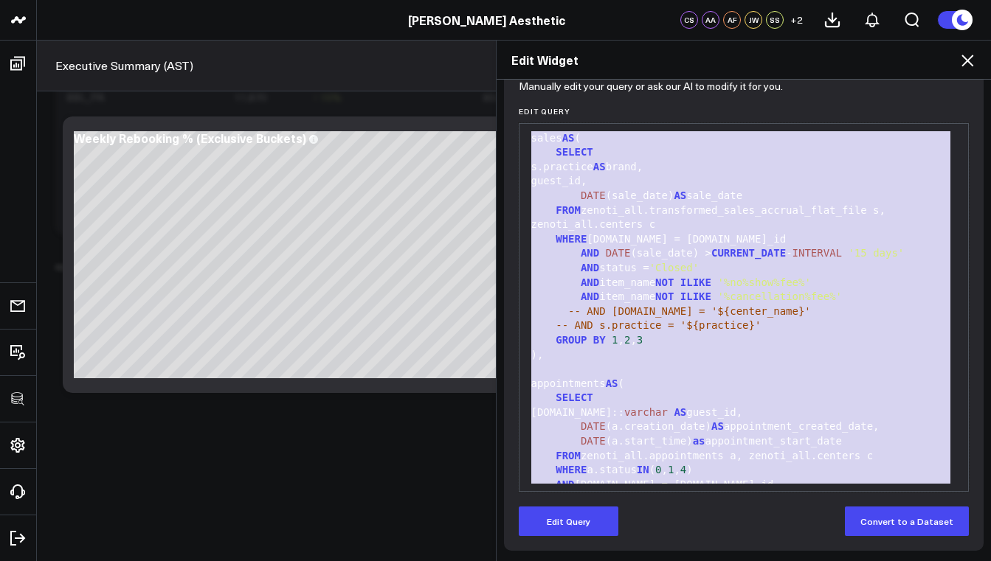
scroll to position [0, 0]
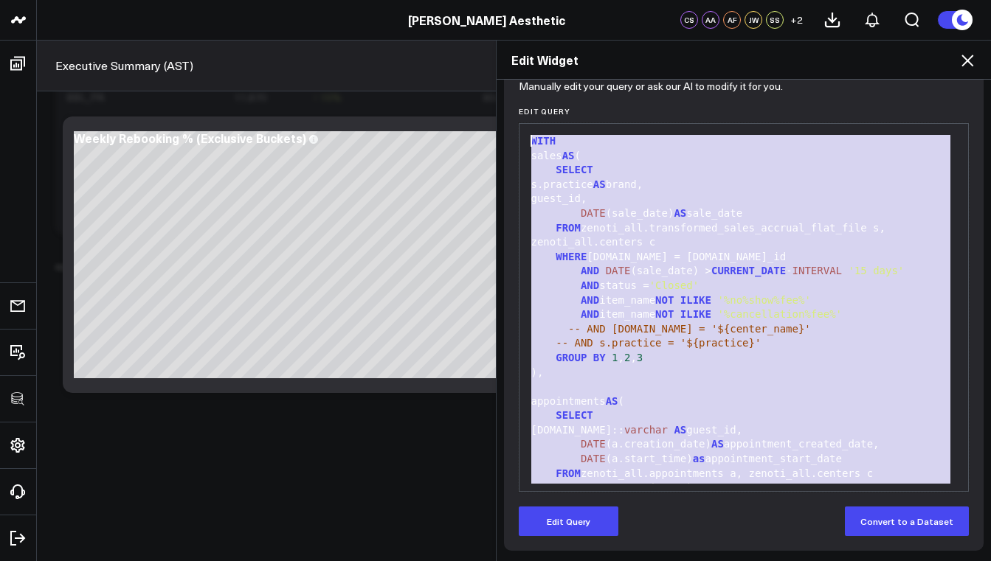
drag, startPoint x: 741, startPoint y: 475, endPoint x: 521, endPoint y: 142, distance: 399.1
